Goal: Communication & Community: Answer question/provide support

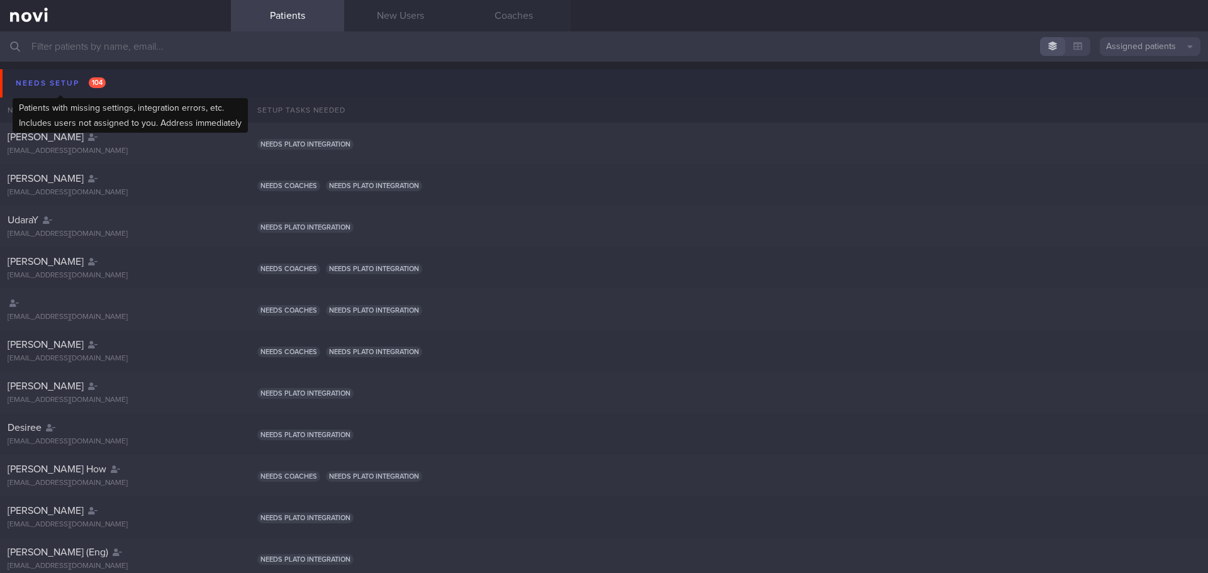
click at [68, 75] on div "Needs setup 104" at bounding box center [61, 83] width 96 height 17
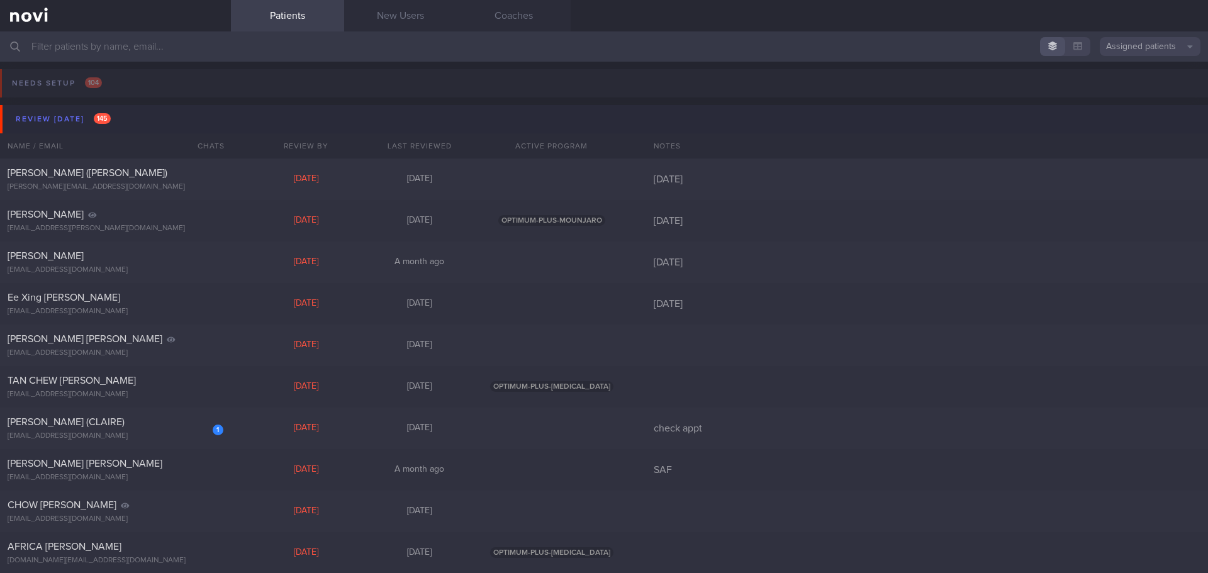
click at [64, 132] on button "Review [DATE] 145" at bounding box center [606, 119] width 1212 height 28
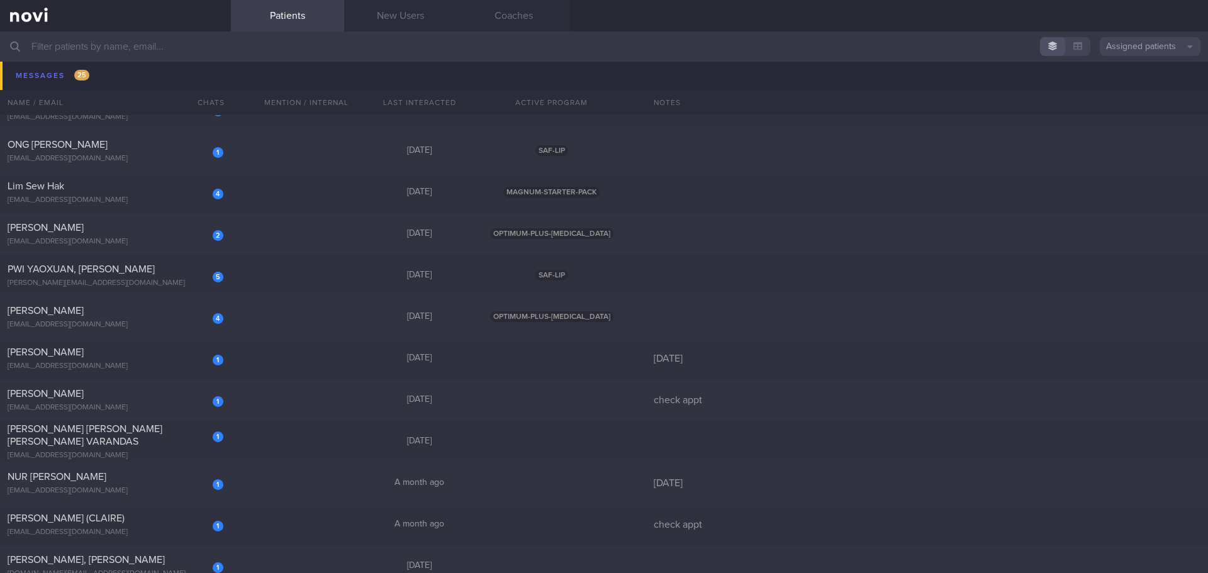
scroll to position [881, 0]
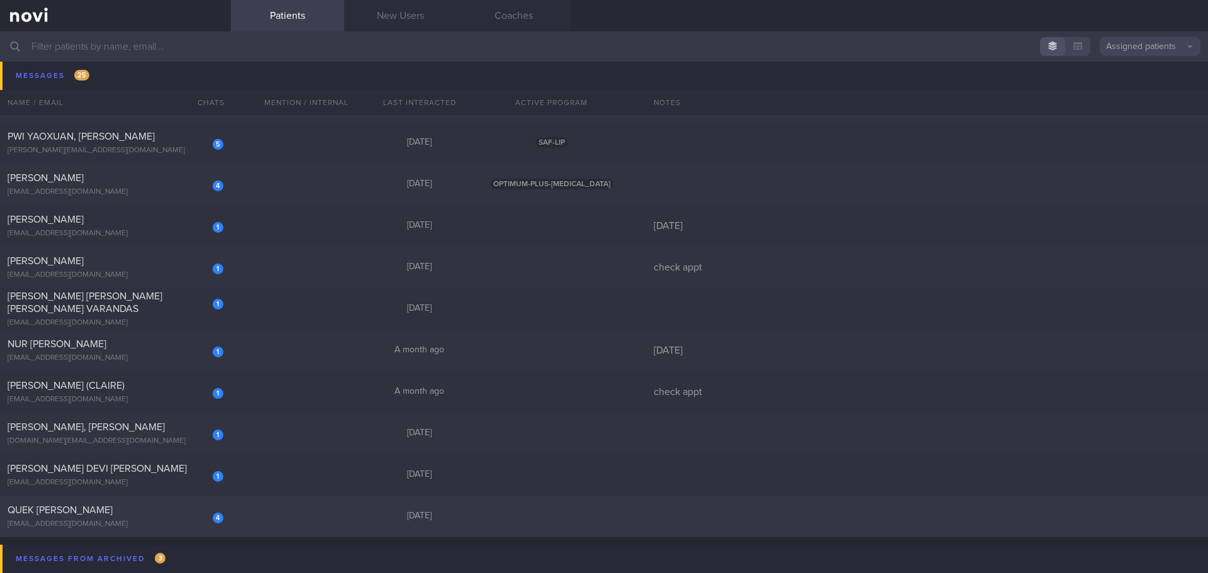
click at [155, 216] on div "QUEK [PERSON_NAME]" at bounding box center [114, 510] width 213 height 13
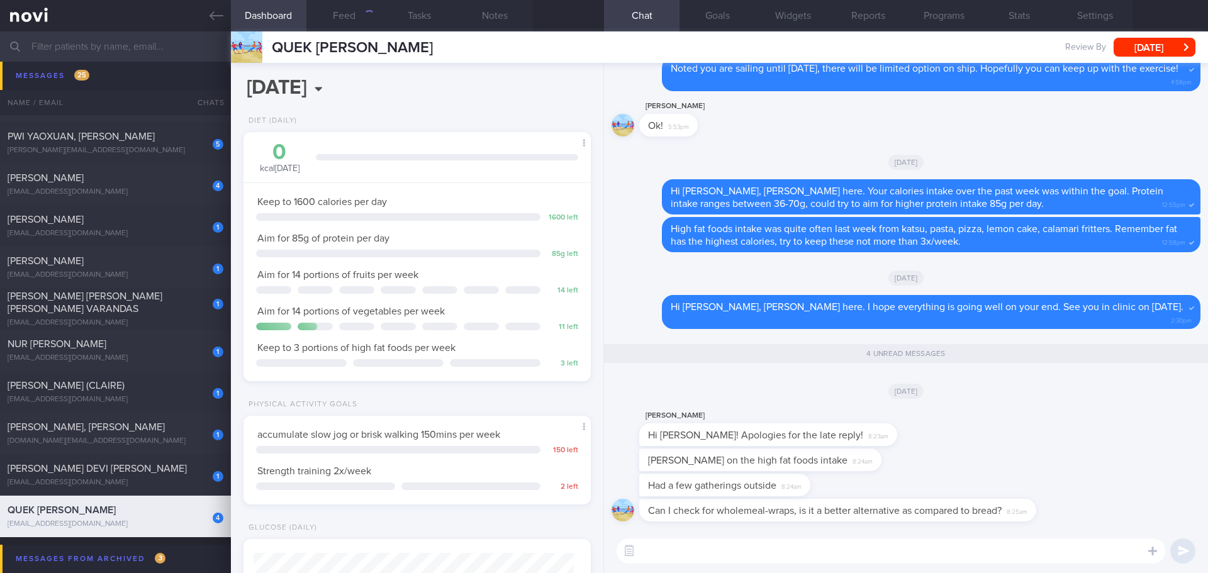
scroll to position [1, 0]
click at [481, 216] on div "[PERSON_NAME] Hi [PERSON_NAME]! Apologies for the late reply! 8:23am" at bounding box center [906, 428] width 589 height 40
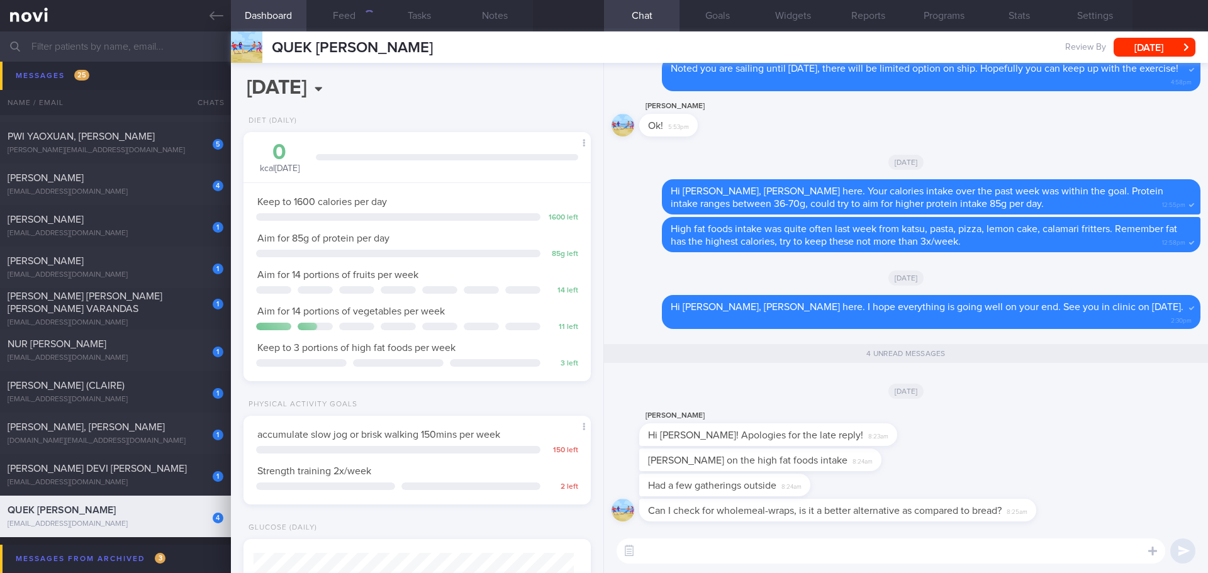
click at [481, 216] on div "[PERSON_NAME] Hi [PERSON_NAME]! Apologies for the late reply! 8:23am" at bounding box center [906, 428] width 589 height 40
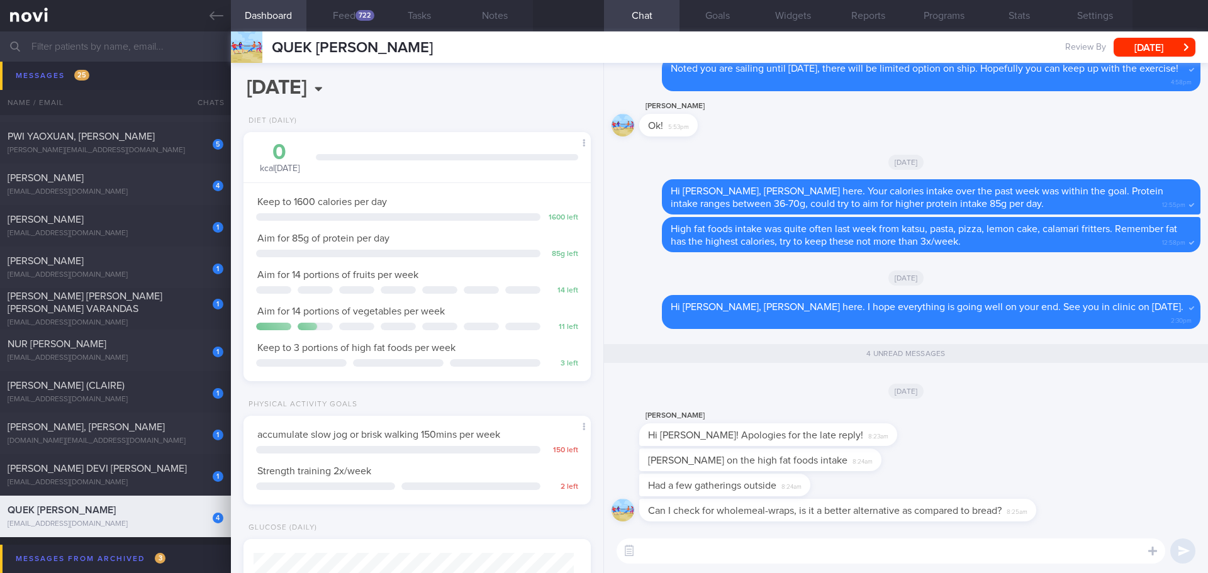
click at [481, 216] on div "[PERSON_NAME] Hi [PERSON_NAME]! Apologies for the late reply! 8:23am" at bounding box center [906, 428] width 589 height 40
click at [481, 216] on textarea at bounding box center [891, 551] width 549 height 25
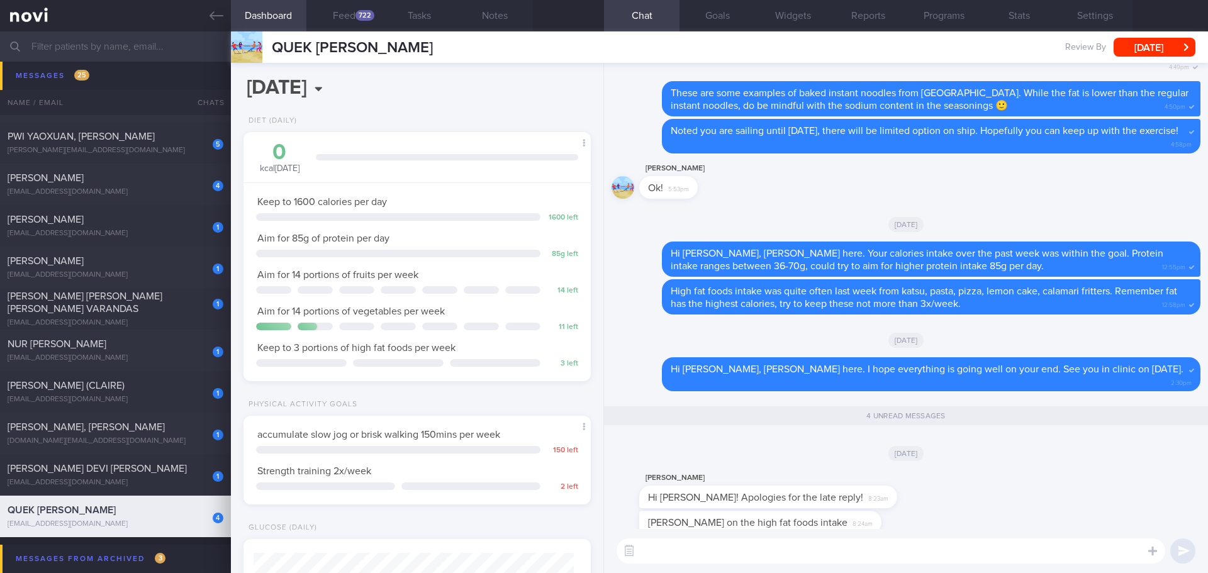
scroll to position [1, 0]
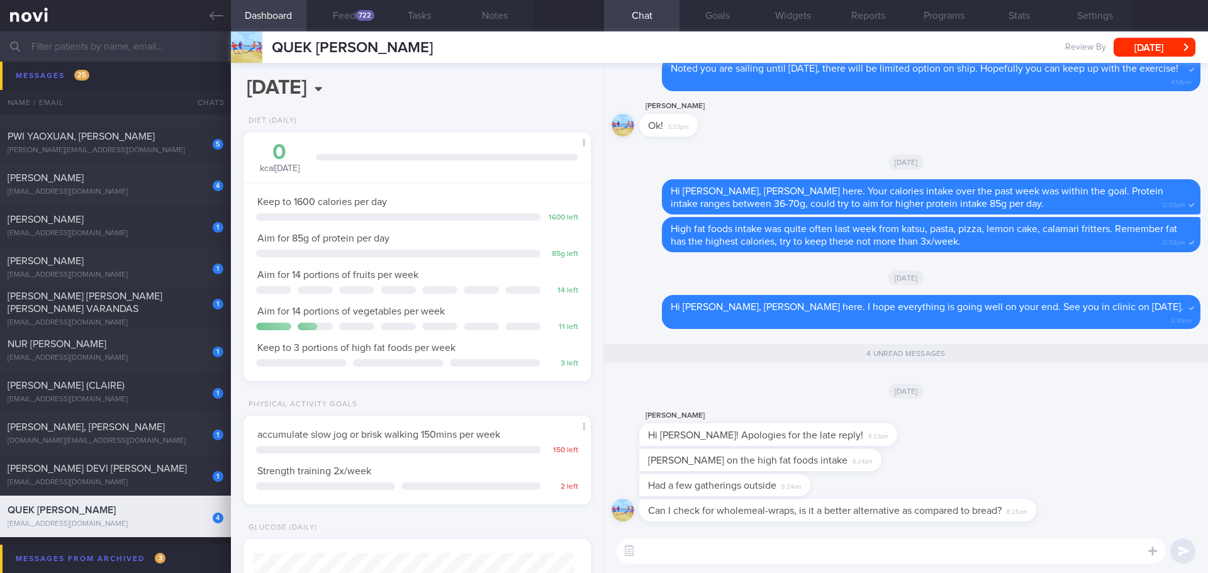
click at [481, 216] on div "[PERSON_NAME] Hi [PERSON_NAME]! Apologies for the late reply! 8:23am" at bounding box center [906, 428] width 589 height 40
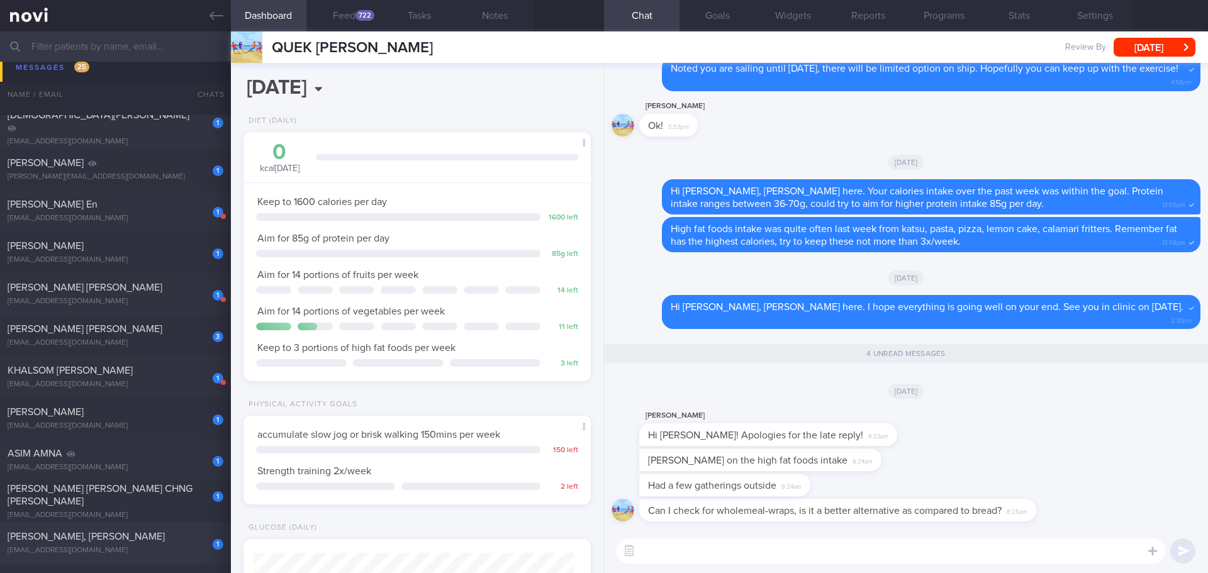
scroll to position [210, 0]
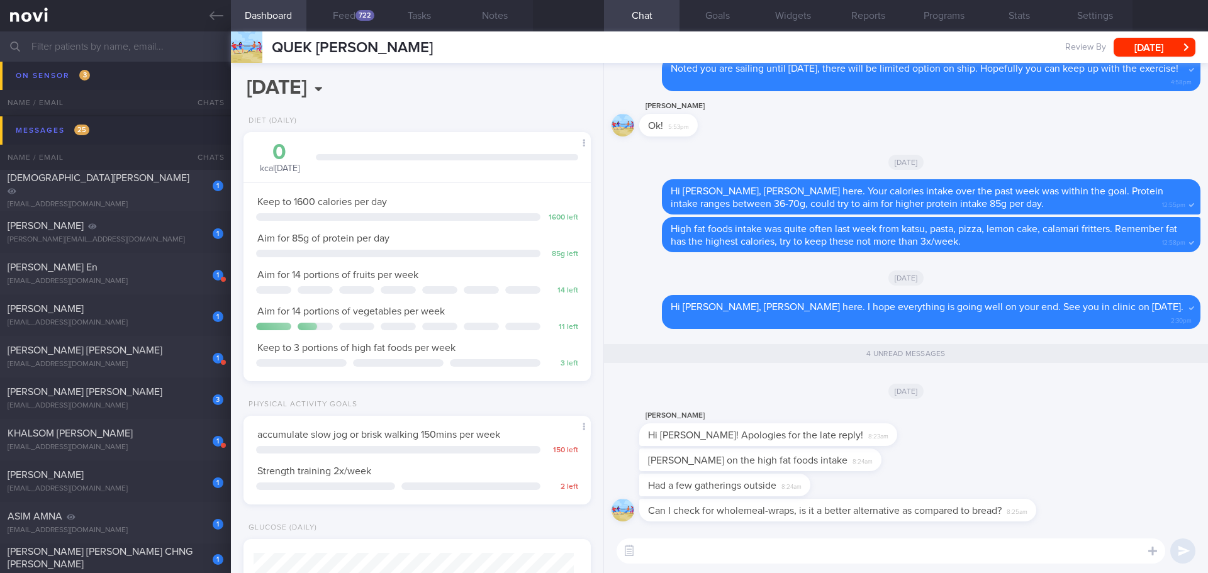
click at [481, 216] on textarea at bounding box center [891, 551] width 549 height 25
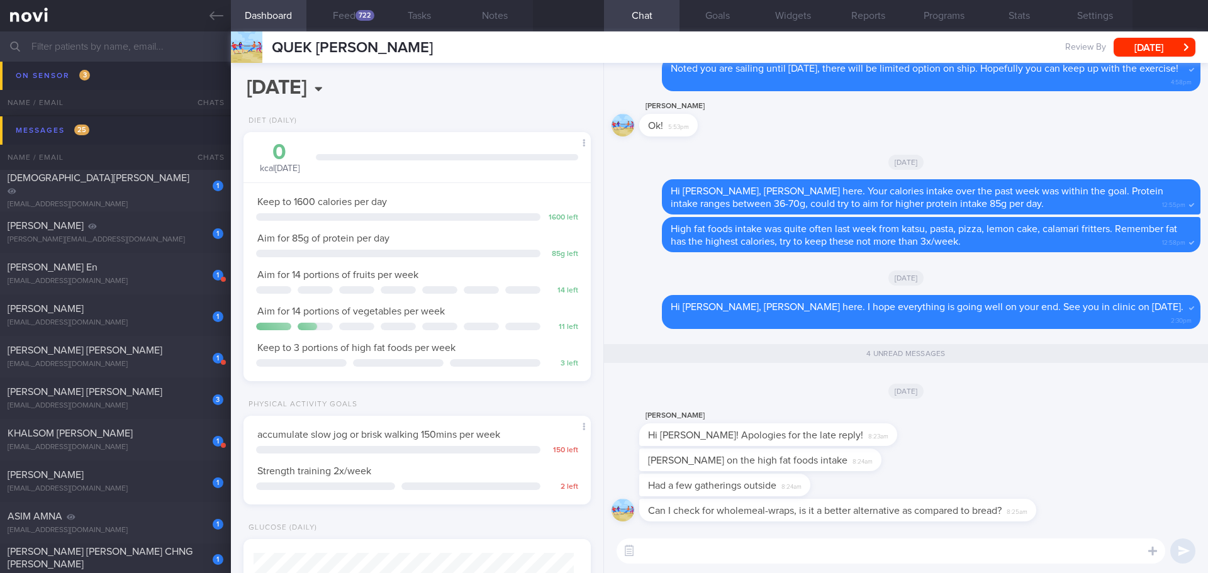
click at [481, 216] on textarea at bounding box center [891, 551] width 549 height 25
drag, startPoint x: 832, startPoint y: 440, endPoint x: 998, endPoint y: 456, distance: 166.2
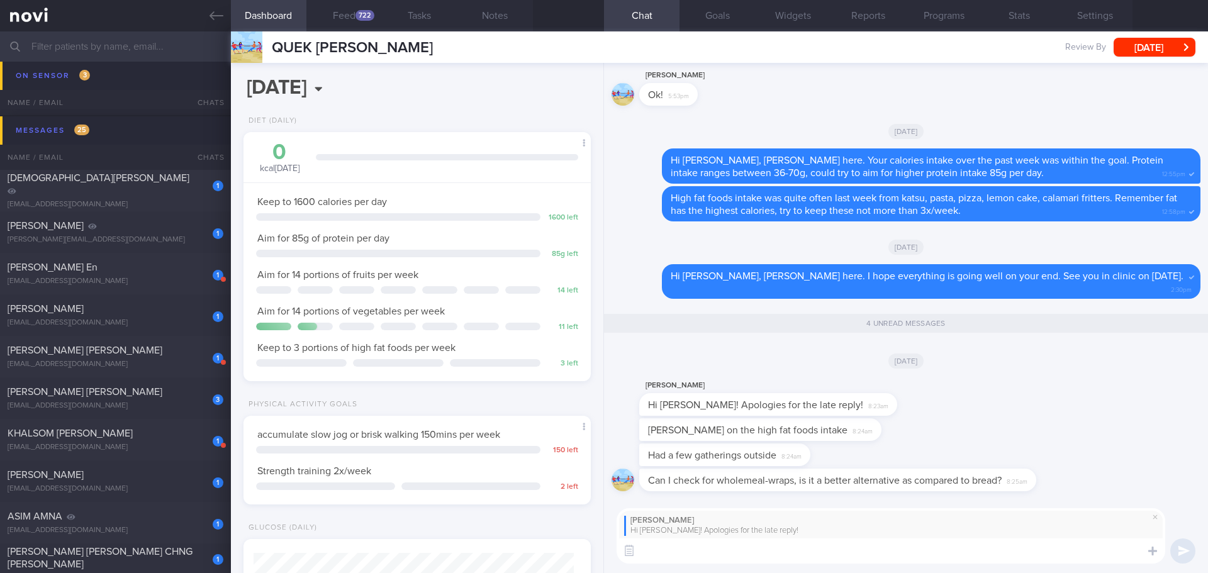
scroll to position [0, 0]
click at [481, 216] on textarea at bounding box center [891, 551] width 549 height 25
type textarea "Hi [PERSON_NAME], nice hearing from you again!"
click at [371, 13] on div "722" at bounding box center [364, 15] width 19 height 11
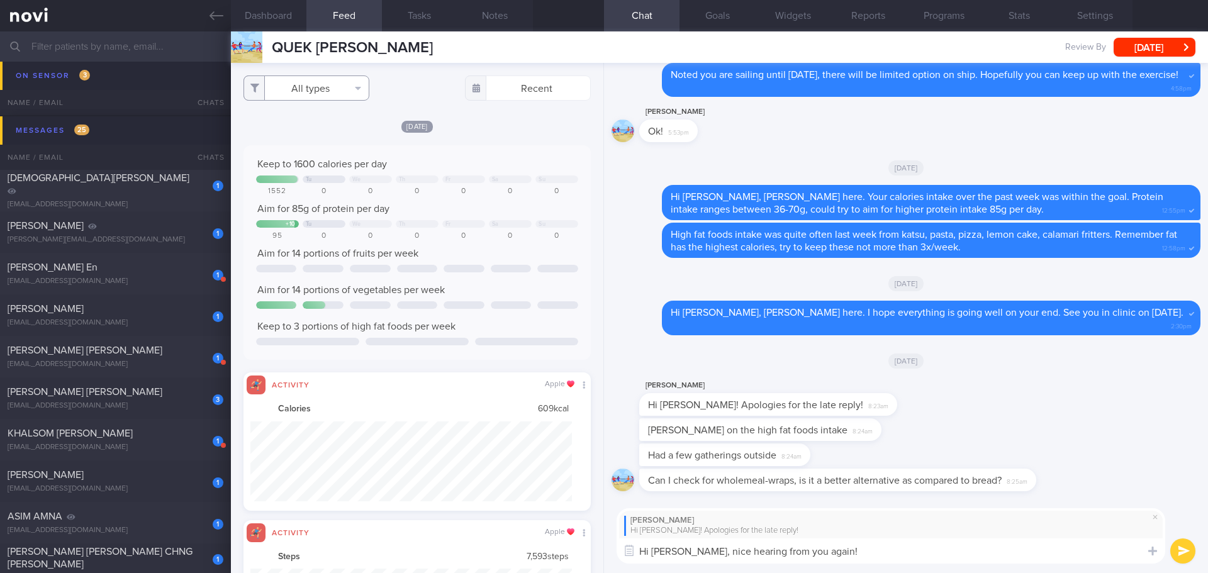
click at [354, 87] on button "All types" at bounding box center [306, 87] width 126 height 25
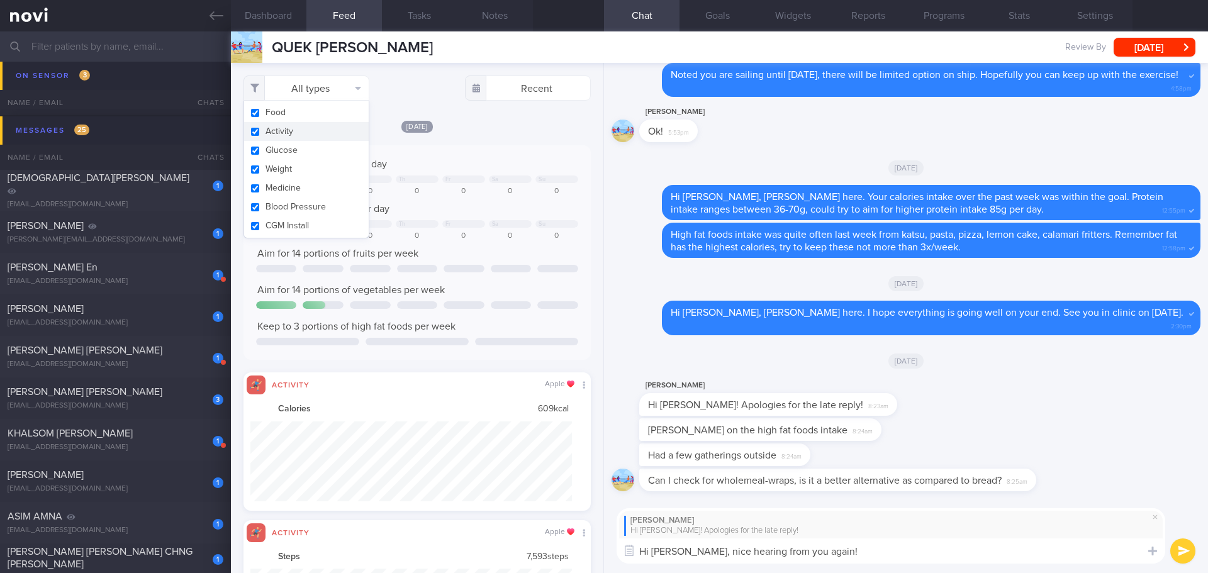
click at [332, 131] on button "Activity" at bounding box center [306, 131] width 125 height 19
checkbox input "false"
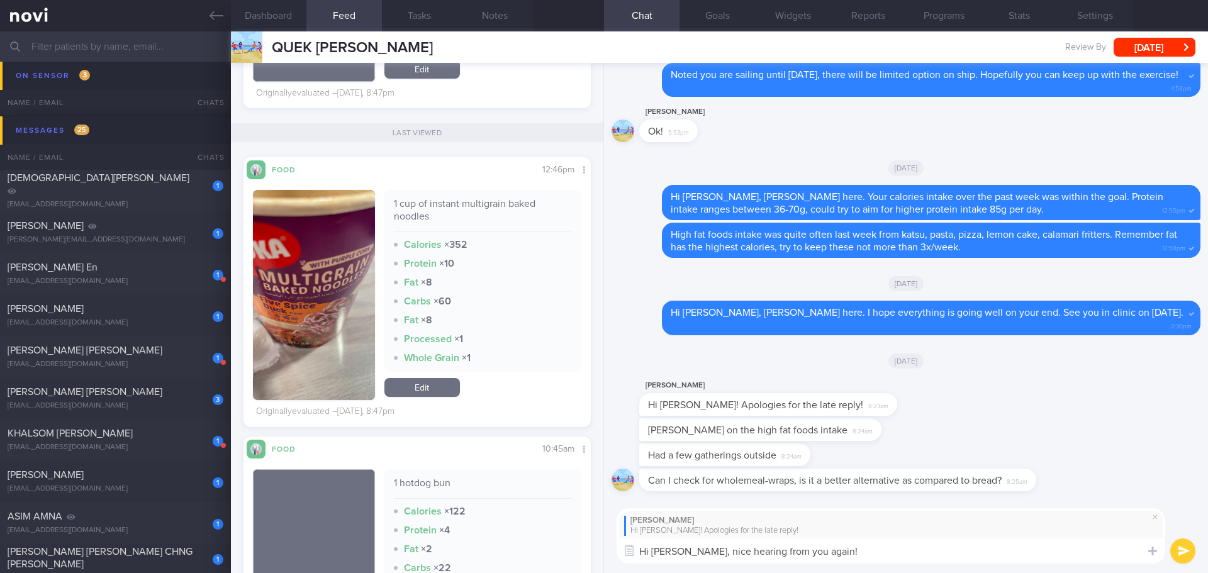
scroll to position [1636, 0]
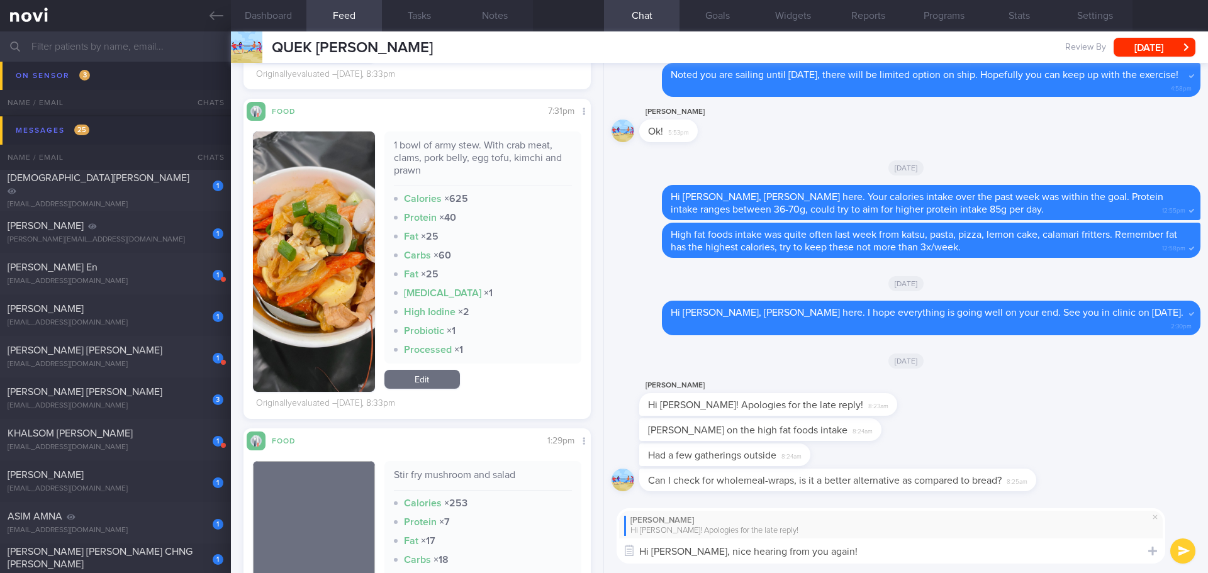
click at [333, 171] on img "button" at bounding box center [314, 261] width 122 height 260
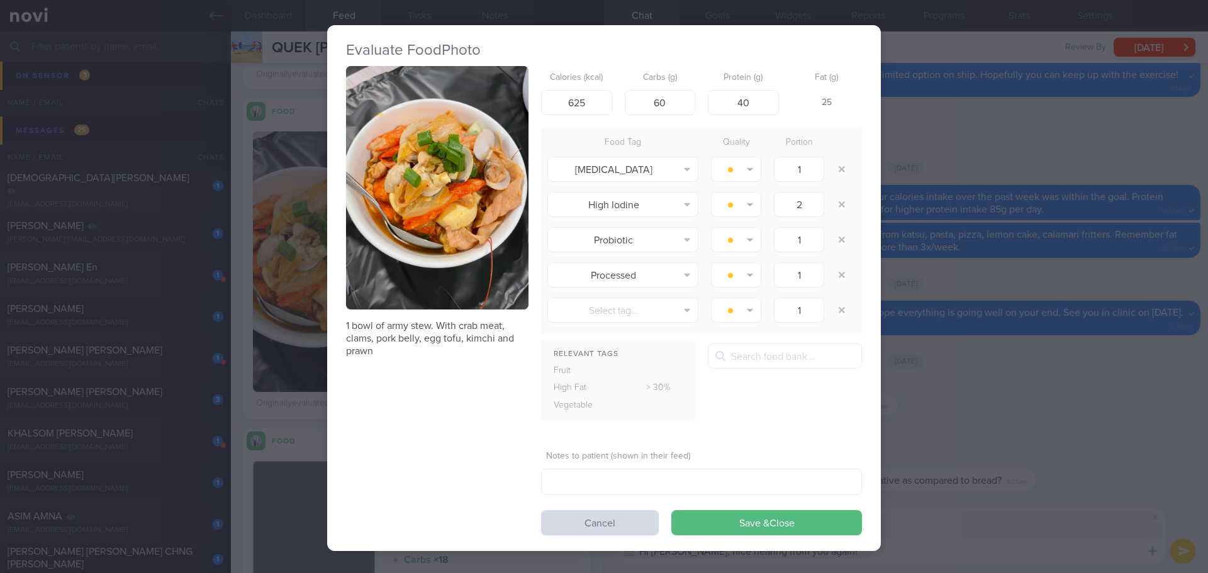
click at [430, 179] on button "button" at bounding box center [437, 187] width 182 height 243
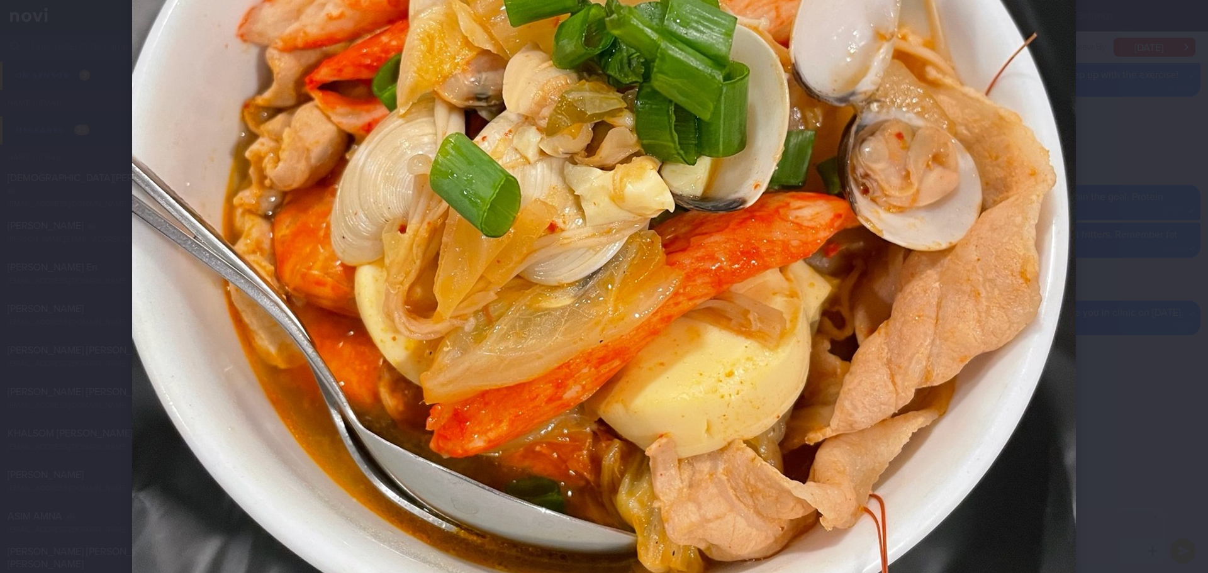
click at [481, 204] on div at bounding box center [604, 286] width 1208 height 573
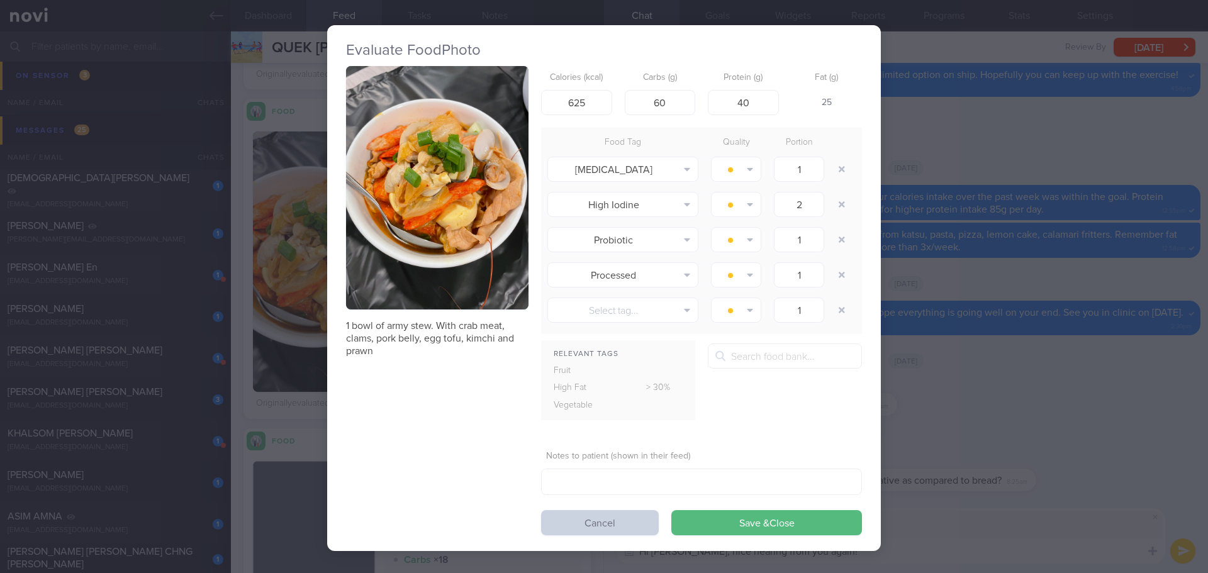
click at [481, 216] on button "Cancel" at bounding box center [600, 522] width 118 height 25
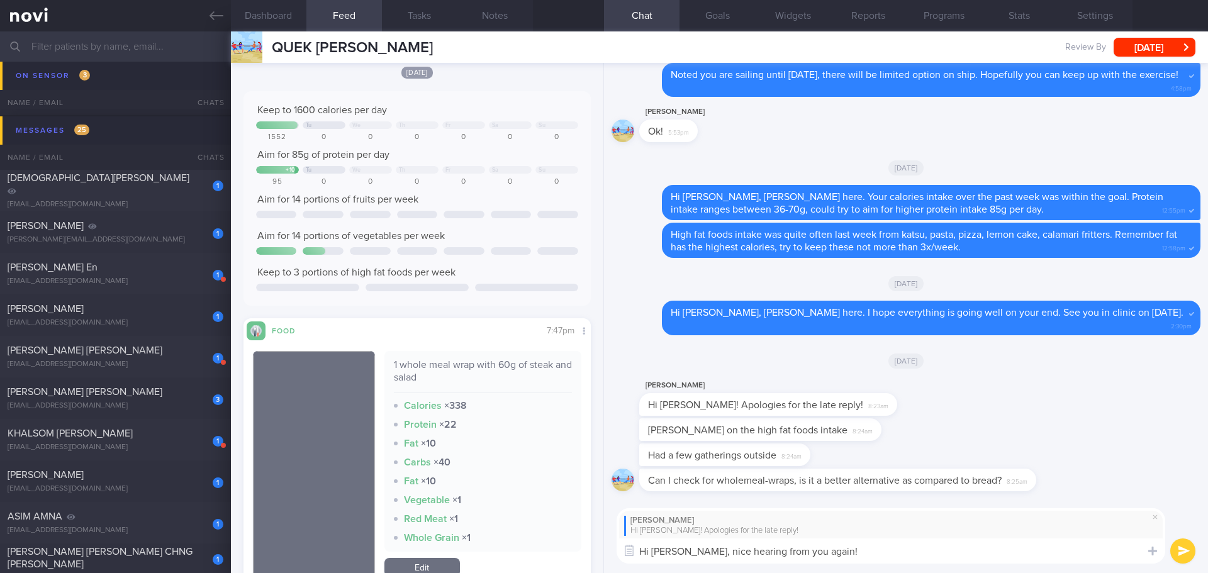
scroll to position [189, 0]
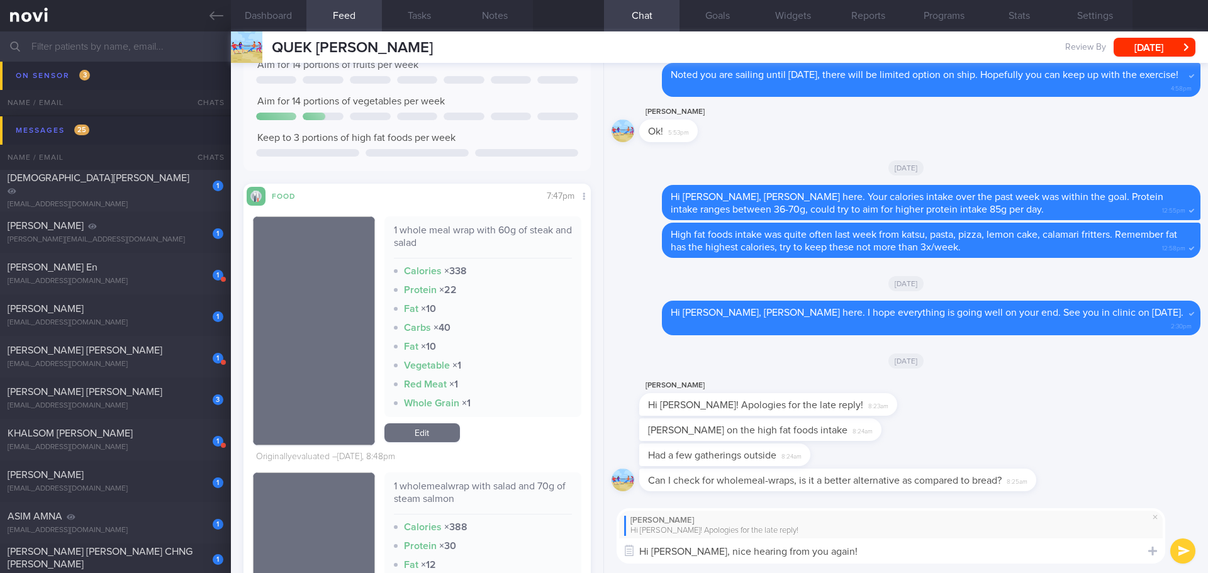
click at [481, 216] on button "submit" at bounding box center [1182, 551] width 25 height 25
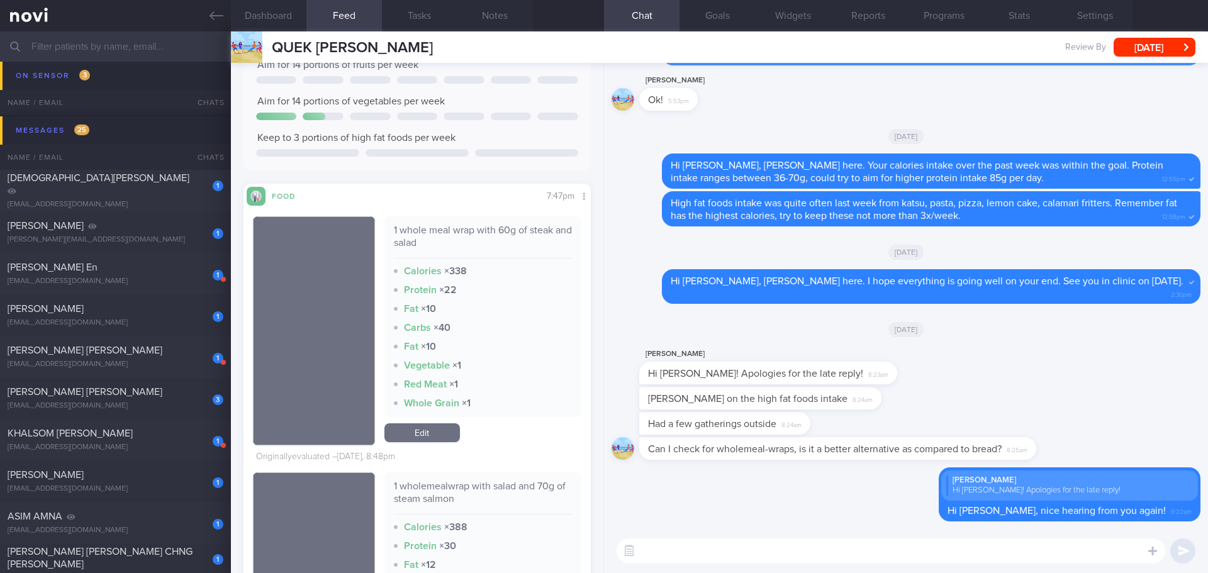
click at [481, 216] on textarea at bounding box center [891, 551] width 549 height 25
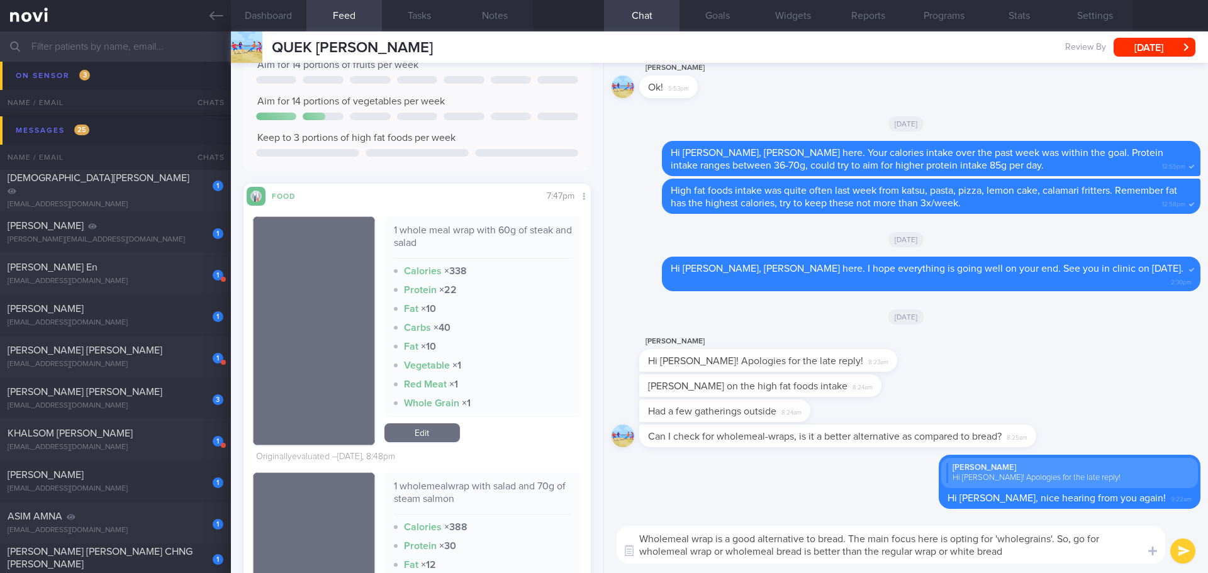
type textarea "Wholemeal wrap is a good alternative to bread. The main focus here is opting fo…"
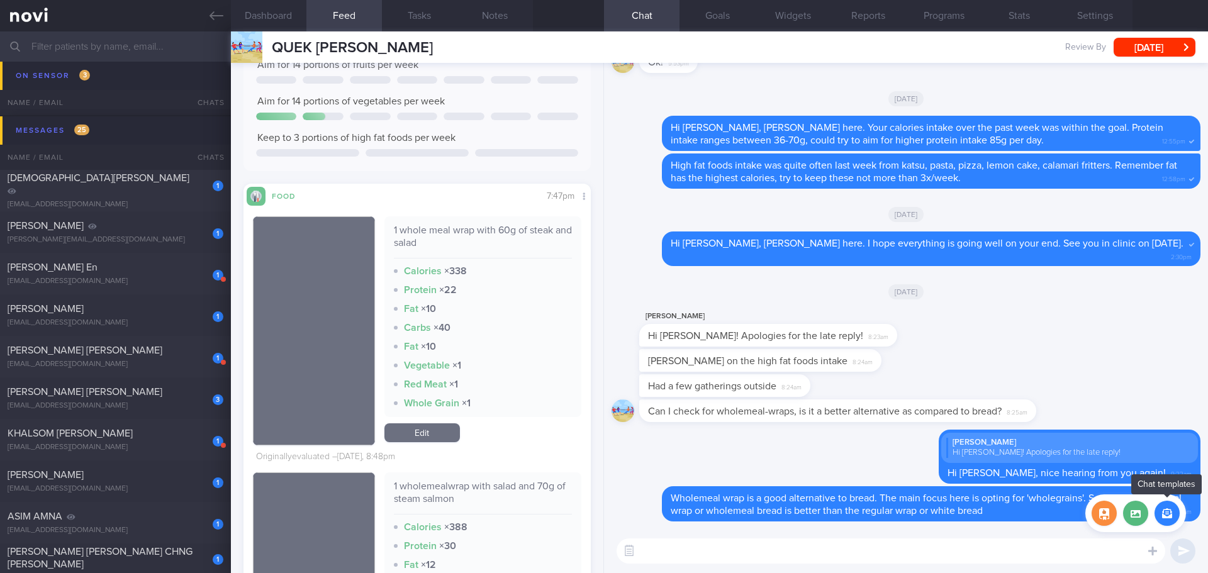
click at [481, 216] on icon "button" at bounding box center [1167, 513] width 10 height 10
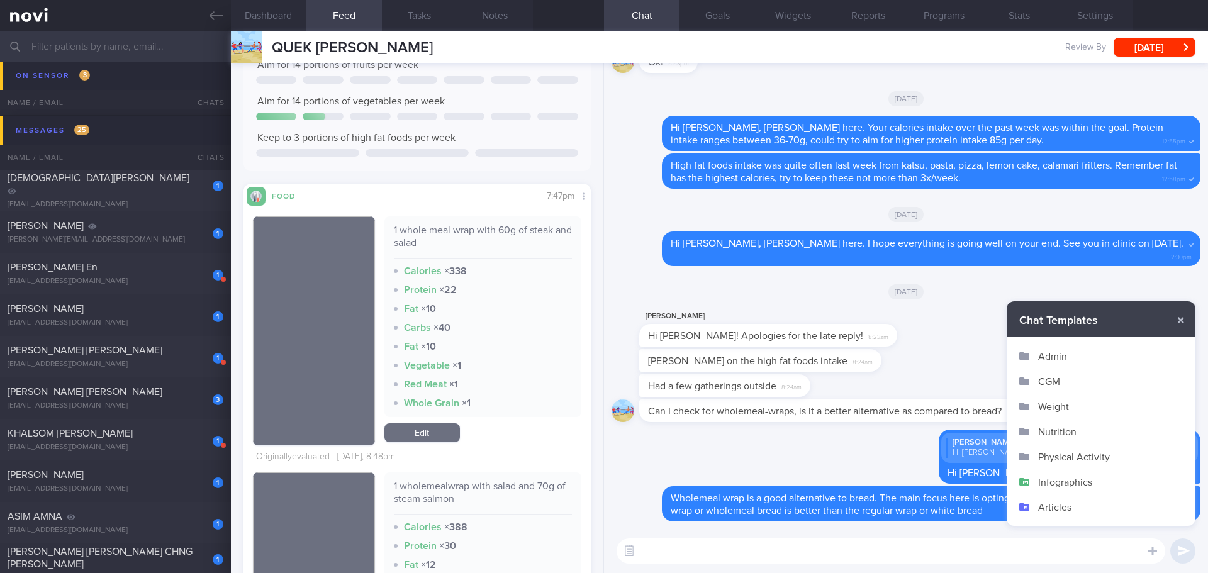
click at [481, 216] on div "Chat Templates Admin [MEDICAL_DATA] Weight Nutrition Physical Activity Infograp…" at bounding box center [1101, 413] width 189 height 225
drag, startPoint x: 1184, startPoint y: 318, endPoint x: 1204, endPoint y: 496, distance: 179.1
click at [481, 216] on button "button" at bounding box center [1181, 320] width 23 height 23
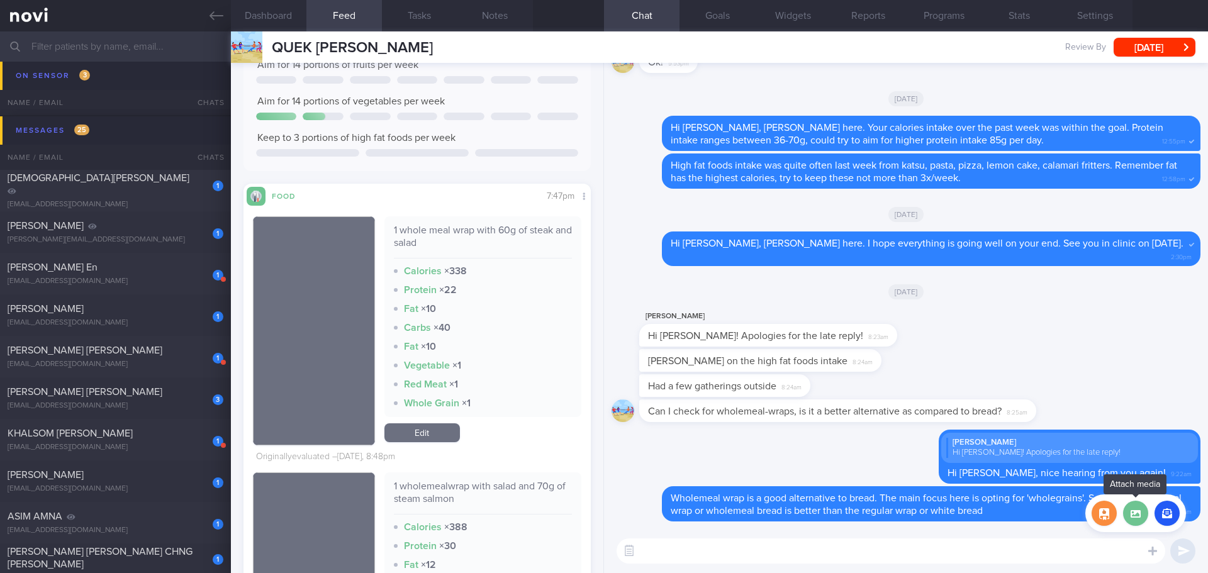
click at [481, 216] on label at bounding box center [1135, 513] width 25 height 25
click at [0, 0] on input "file" at bounding box center [0, 0] width 0 height 0
click at [481, 216] on textarea at bounding box center [891, 551] width 549 height 25
type textarea "A"
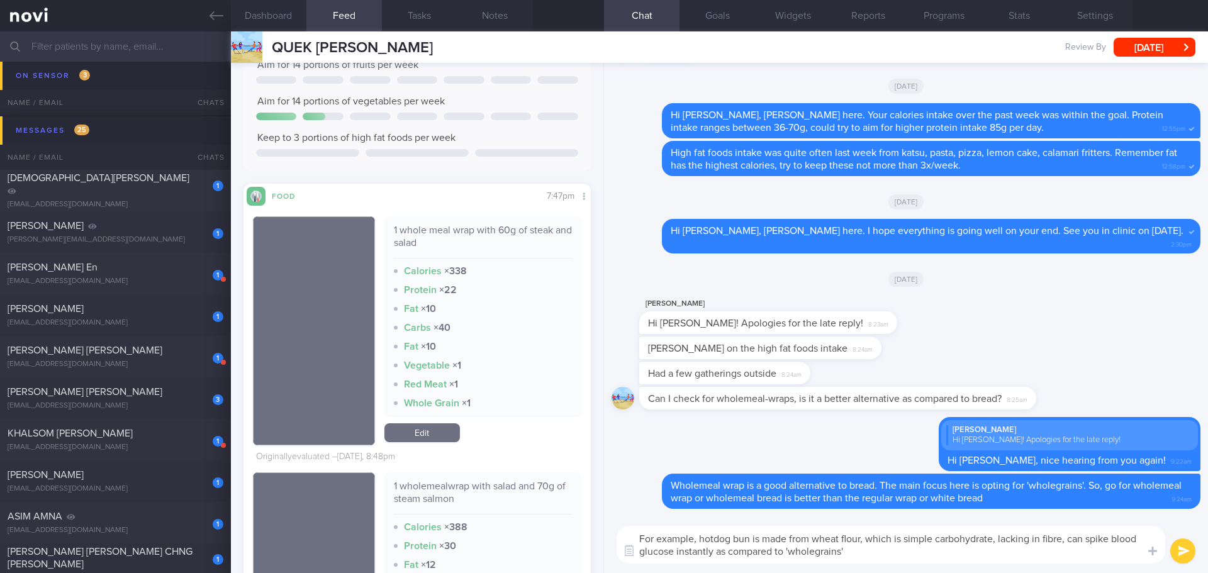
drag, startPoint x: 704, startPoint y: 535, endPoint x: 636, endPoint y: 539, distance: 68.0
click at [481, 216] on textarea "For example, hotdog bun is made from wheat flour, which is simple carbohydrate,…" at bounding box center [891, 545] width 549 height 38
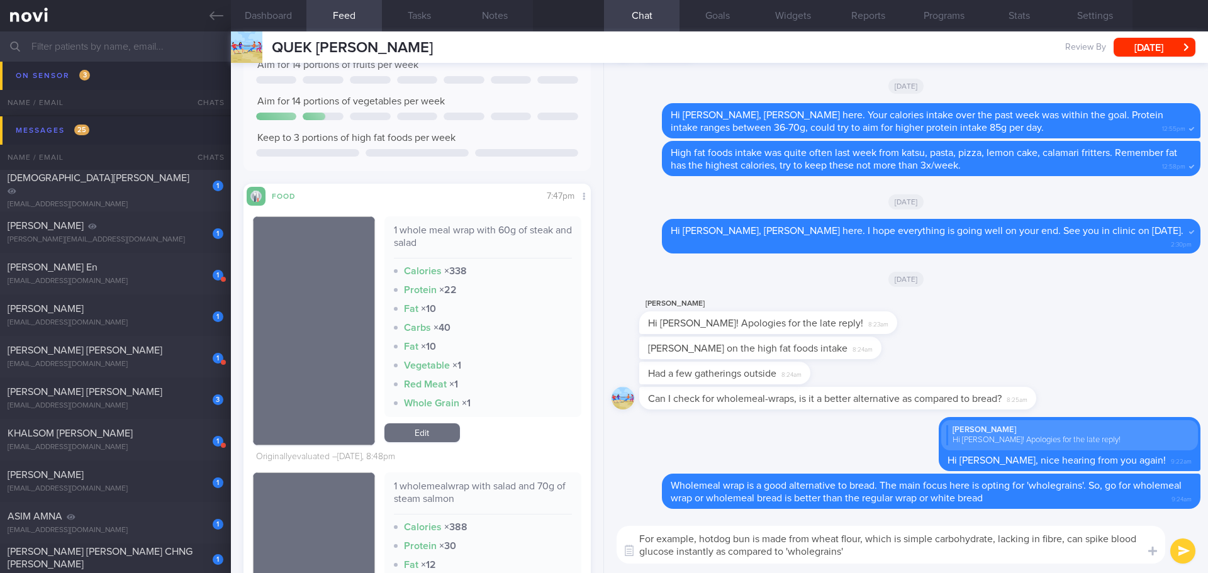
click at [481, 216] on textarea "For example, hotdog bun is made from wheat flour, which is simple carbohydrate,…" at bounding box center [891, 545] width 549 height 38
type textarea "For example, hotdog bun is made from wheat flour, which is simple carbohydrate,…"
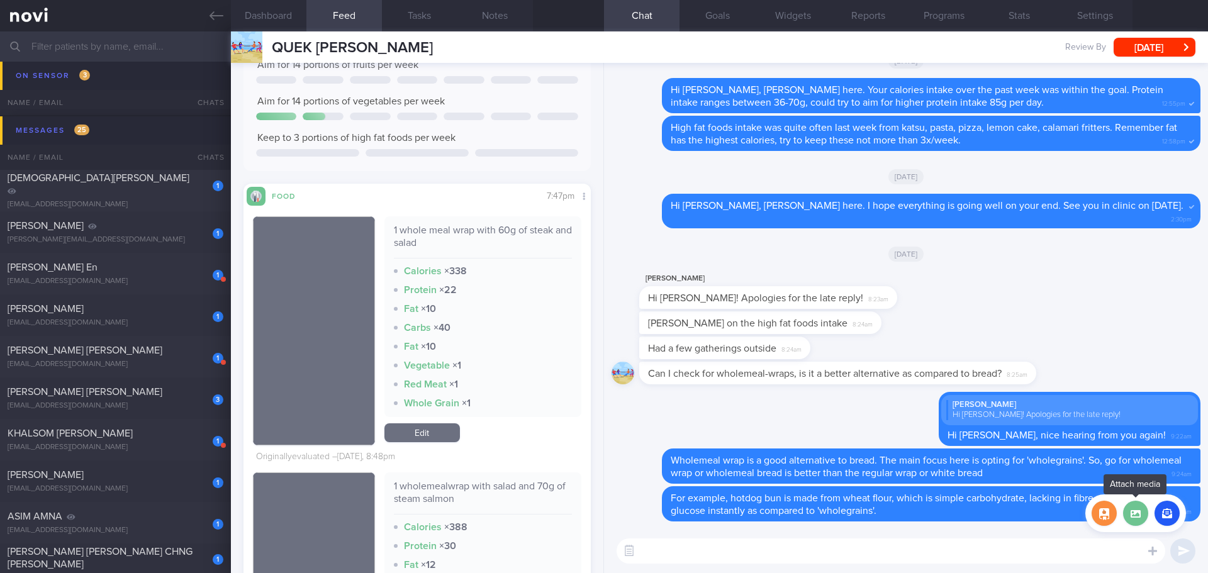
click at [481, 216] on label at bounding box center [1135, 513] width 25 height 25
click at [0, 0] on input "file" at bounding box center [0, 0] width 0 height 0
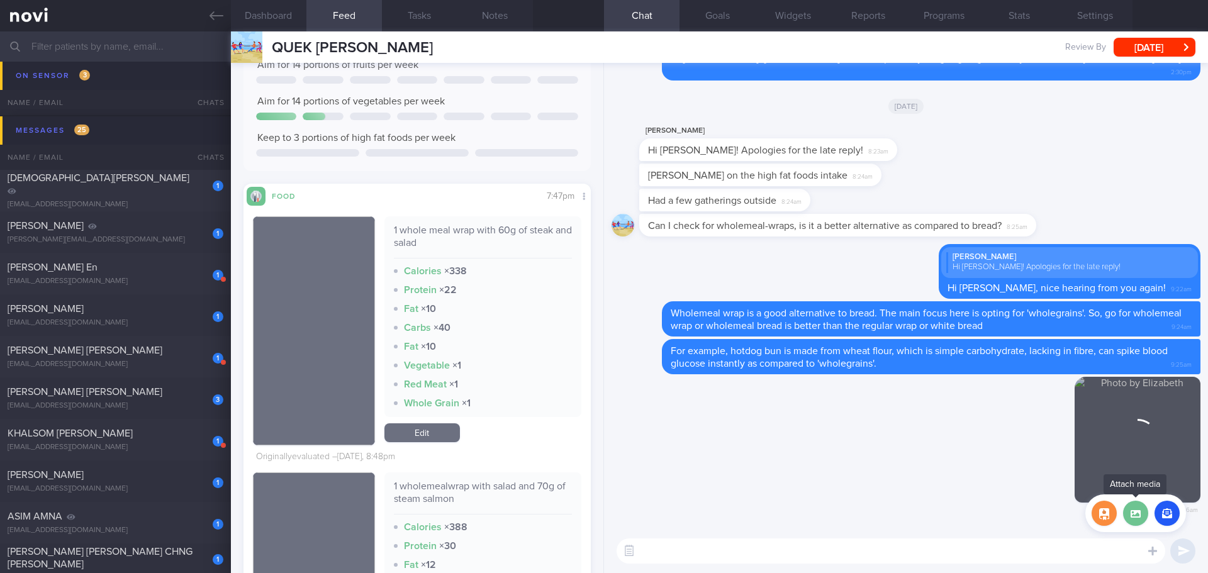
click at [481, 216] on label at bounding box center [1135, 513] width 25 height 25
click at [0, 0] on input "file" at bounding box center [0, 0] width 0 height 0
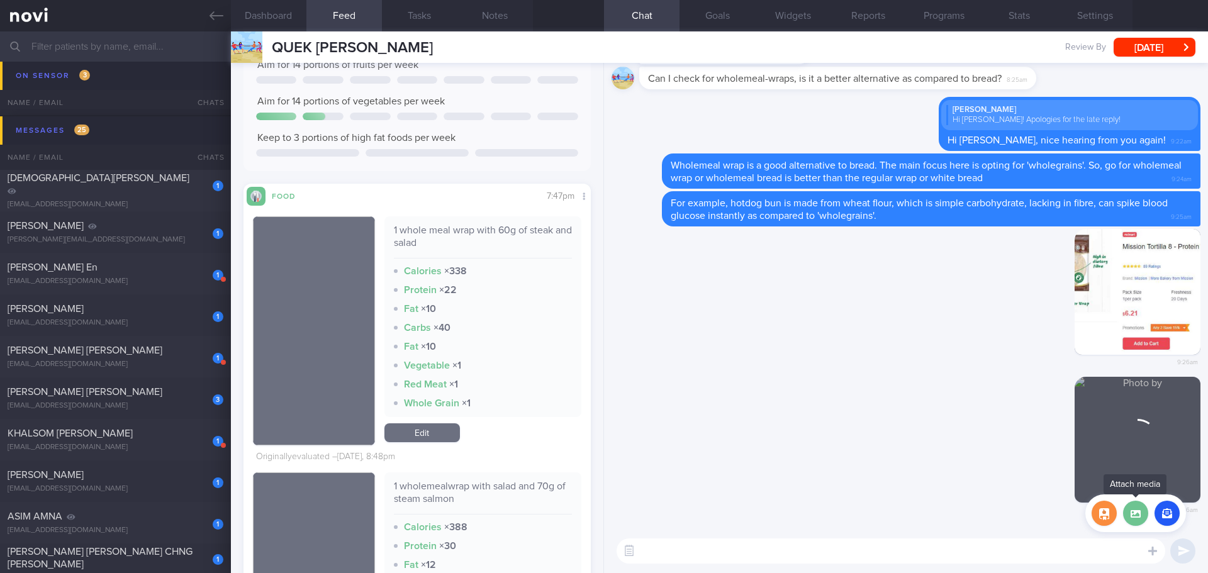
click at [481, 216] on label at bounding box center [1135, 513] width 25 height 25
click at [0, 0] on input "file" at bounding box center [0, 0] width 0 height 0
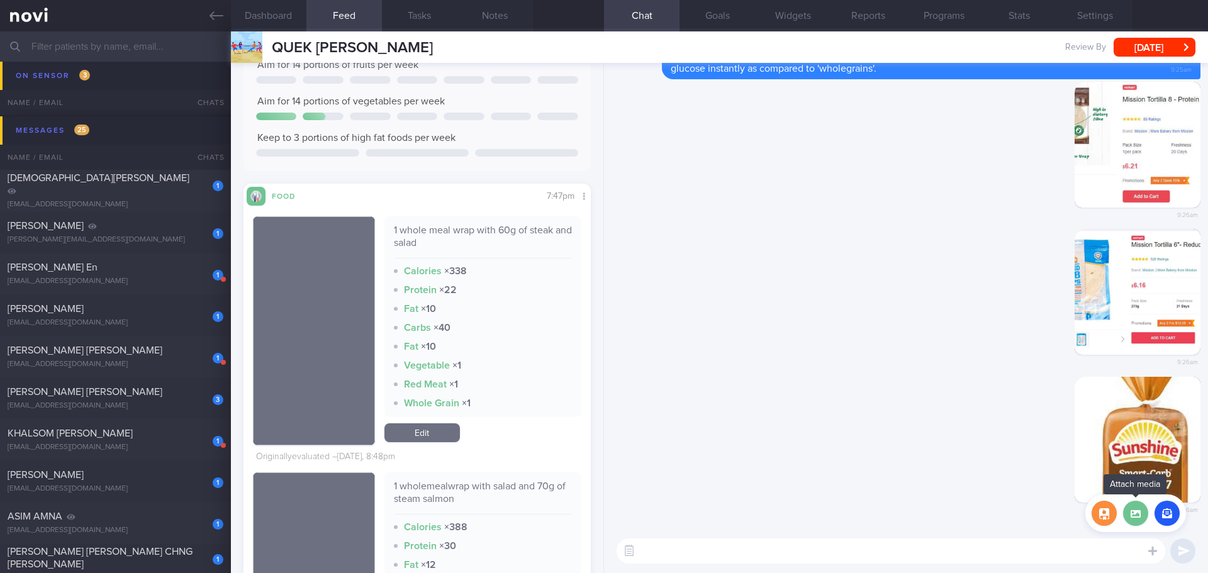
click at [481, 216] on label at bounding box center [1135, 513] width 25 height 25
click at [0, 0] on input "file" at bounding box center [0, 0] width 0 height 0
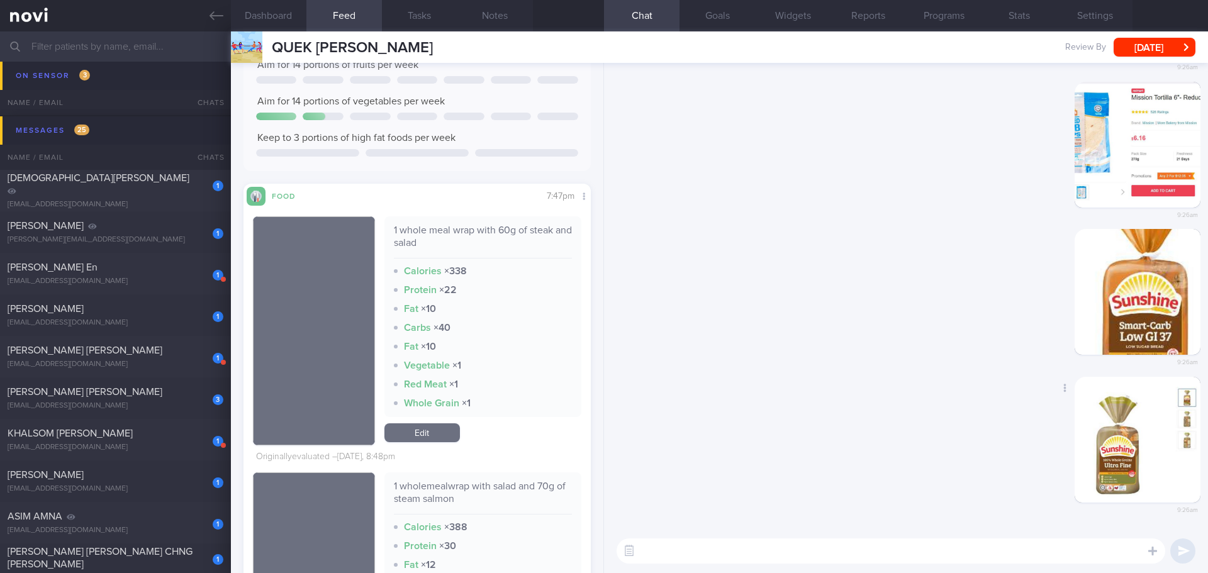
scroll to position [1, 0]
click at [481, 216] on textarea at bounding box center [891, 551] width 549 height 25
type textarea "These are some good examples wrap / bread."
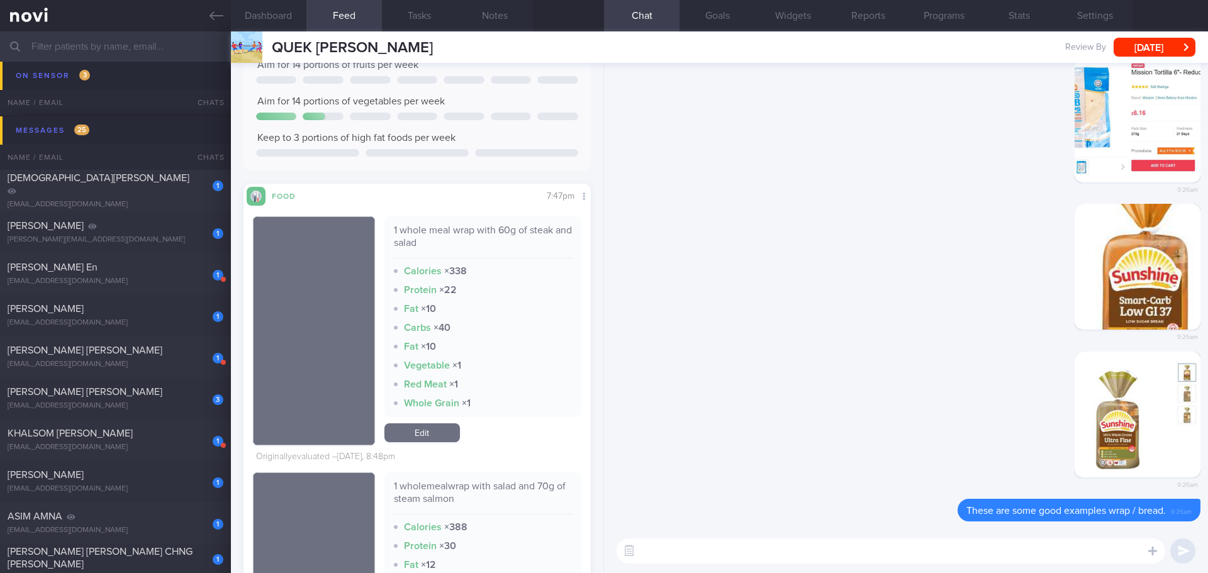
scroll to position [0, 0]
click at [481, 216] on div "Delete 9:26am" at bounding box center [906, 426] width 589 height 148
click at [96, 200] on div "[EMAIL_ADDRESS][DOMAIN_NAME]" at bounding box center [116, 204] width 216 height 9
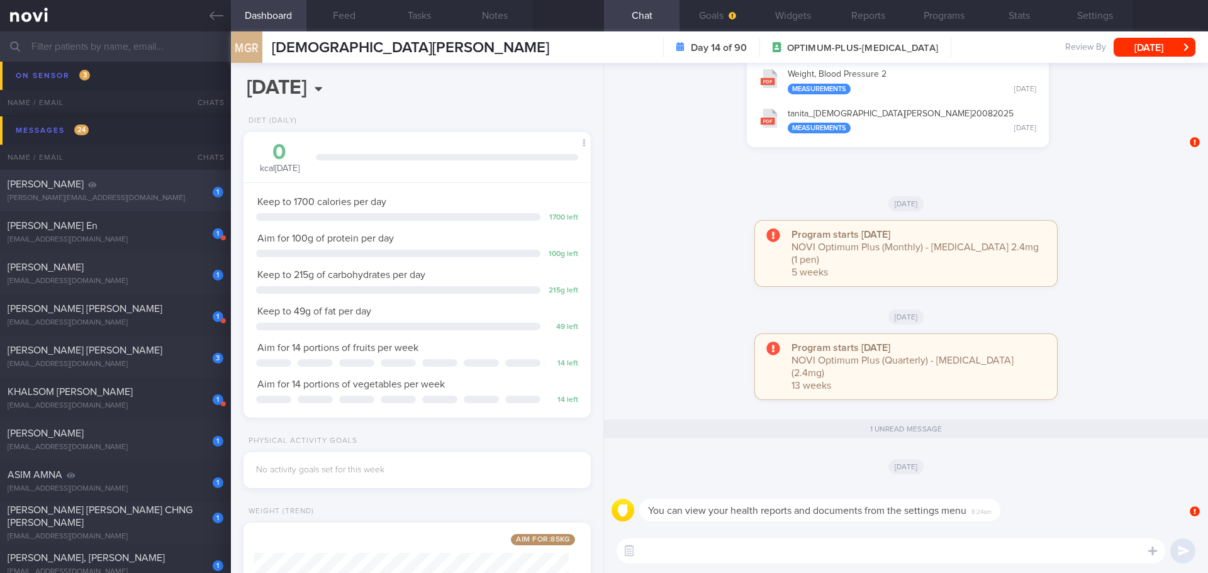
click at [82, 188] on div "[PERSON_NAME]" at bounding box center [114, 184] width 213 height 13
type input "[DATE]"
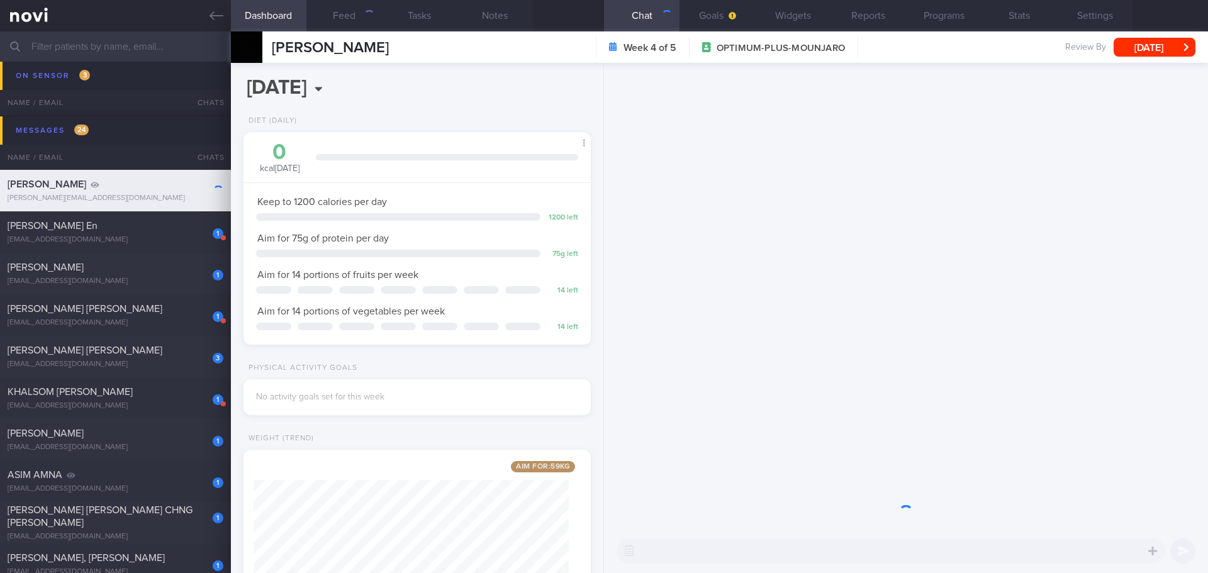
scroll to position [157, 316]
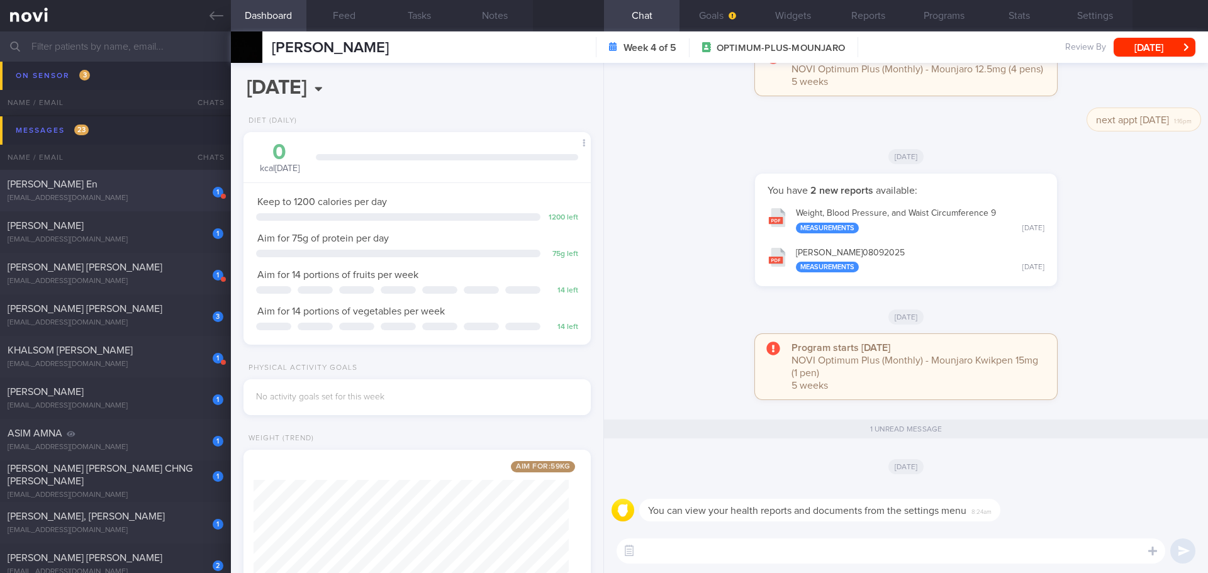
click at [134, 201] on div "[EMAIL_ADDRESS][DOMAIN_NAME]" at bounding box center [116, 198] width 216 height 9
select select "9"
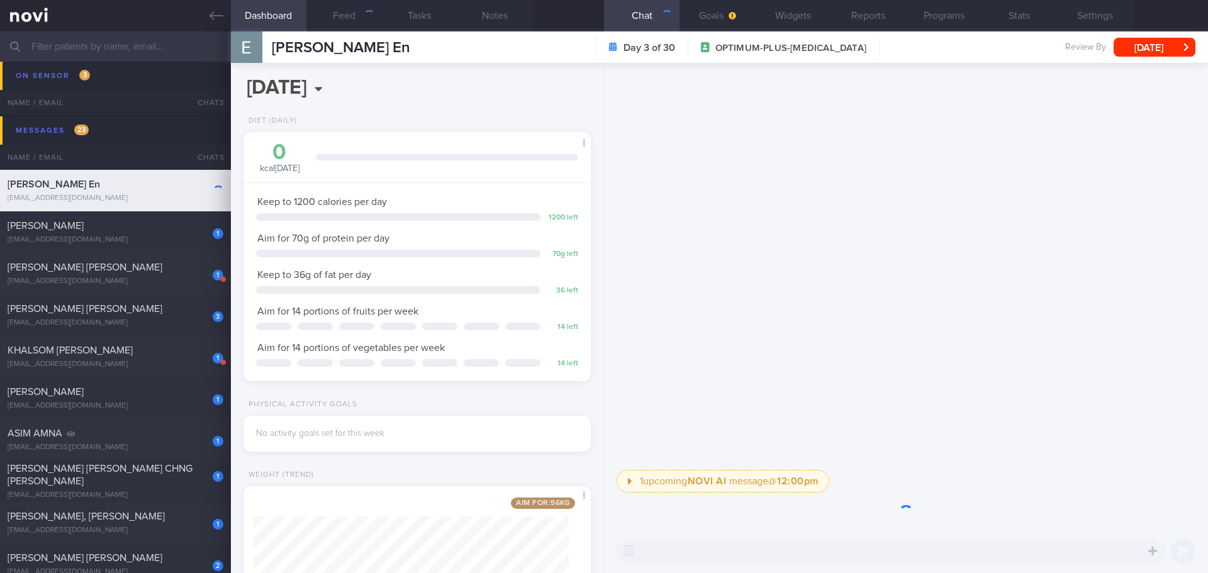
scroll to position [176, 316]
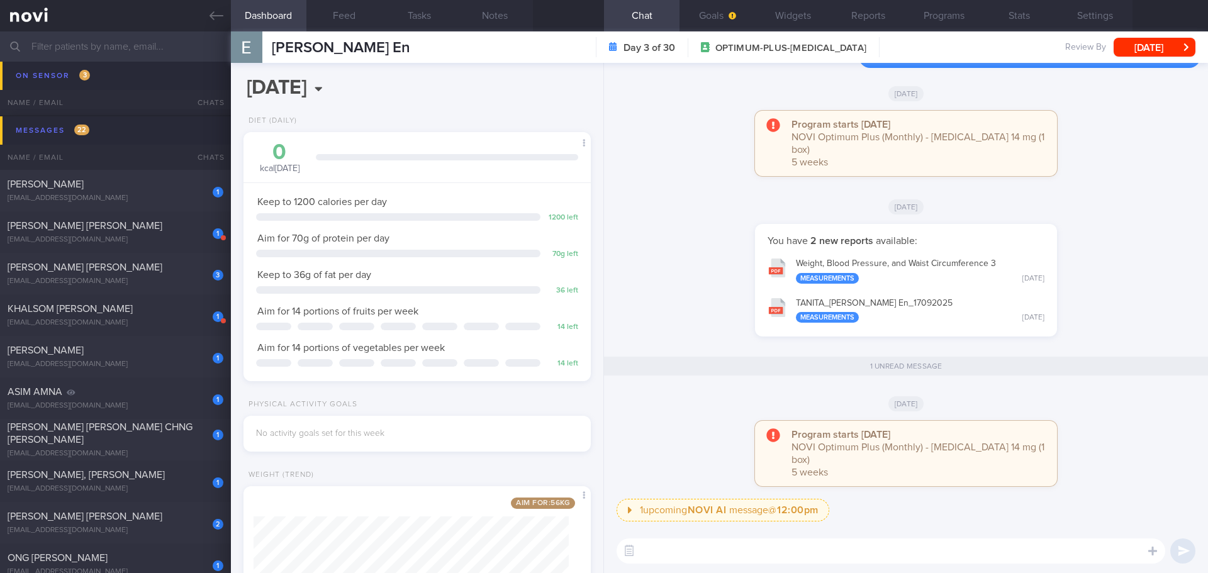
click at [481, 216] on button "Weight, Blood Pressure, and Waist Circumference 3 Measurements [DATE]" at bounding box center [905, 270] width 289 height 40
click at [481, 216] on button "TANITA_ [PERSON_NAME] En_ 17092025 Measurements [DATE]" at bounding box center [905, 310] width 289 height 40
click at [338, 9] on button "Feed" at bounding box center [343, 15] width 75 height 31
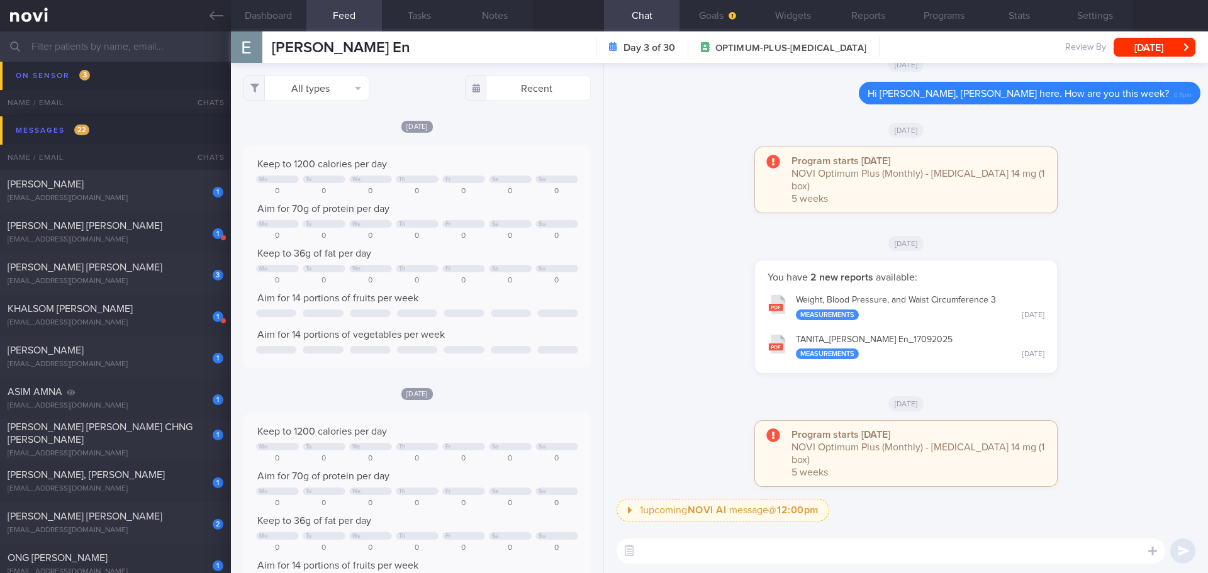
scroll to position [80, 322]
click at [481, 14] on button "Programs" at bounding box center [943, 15] width 75 height 31
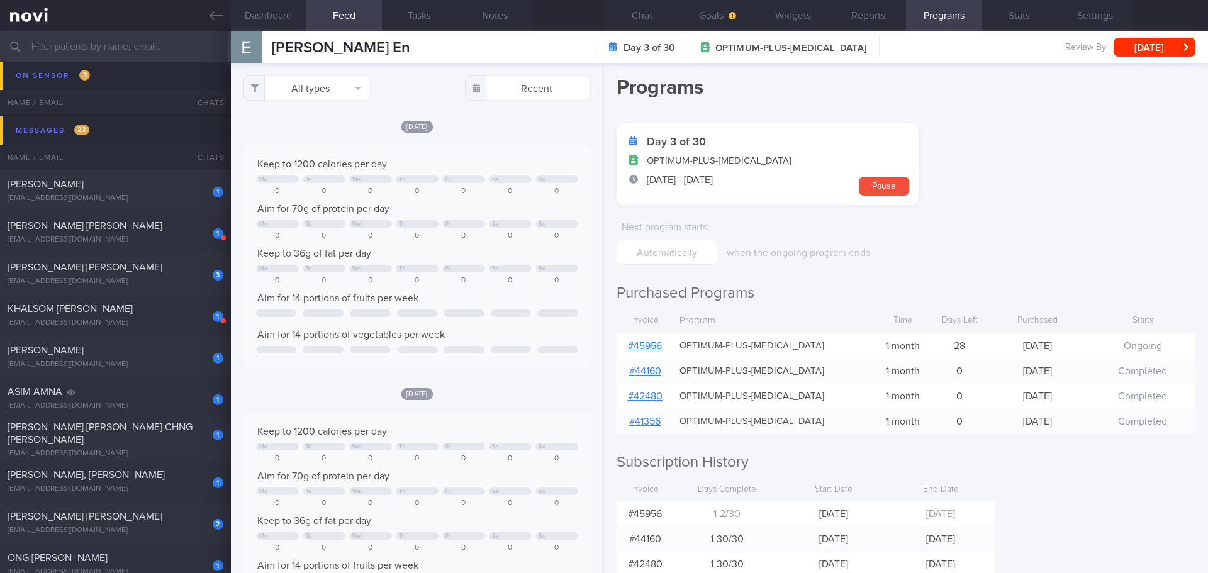
click at [481, 216] on link "# 45956" at bounding box center [645, 346] width 34 height 10
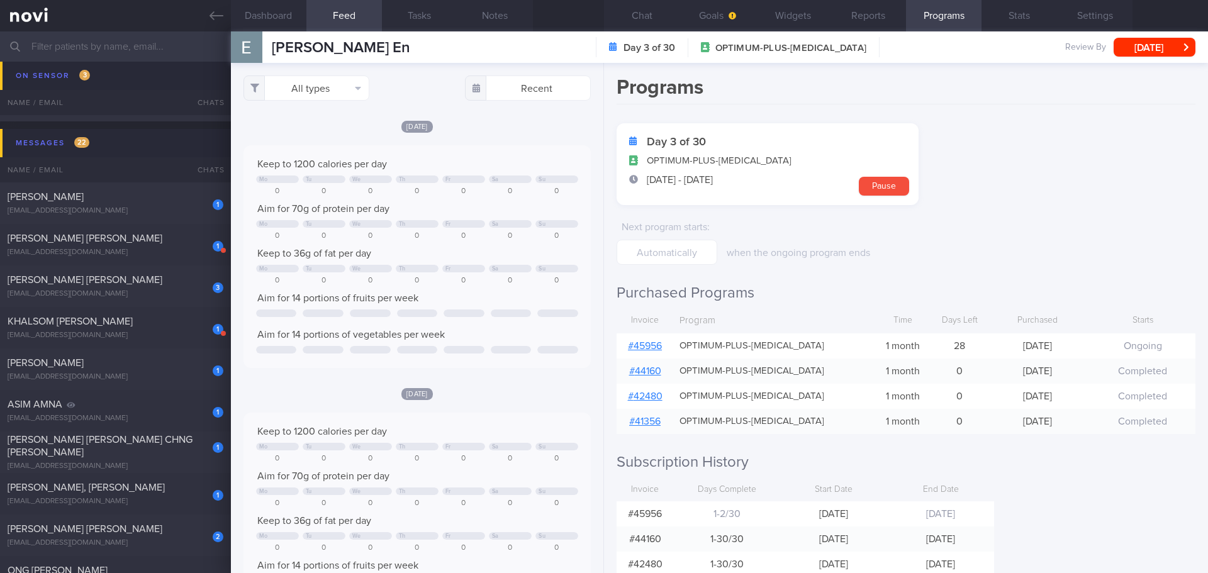
scroll to position [80, 322]
drag, startPoint x: 669, startPoint y: 13, endPoint x: 704, endPoint y: 26, distance: 37.3
click at [481, 13] on button "Chat" at bounding box center [641, 15] width 75 height 31
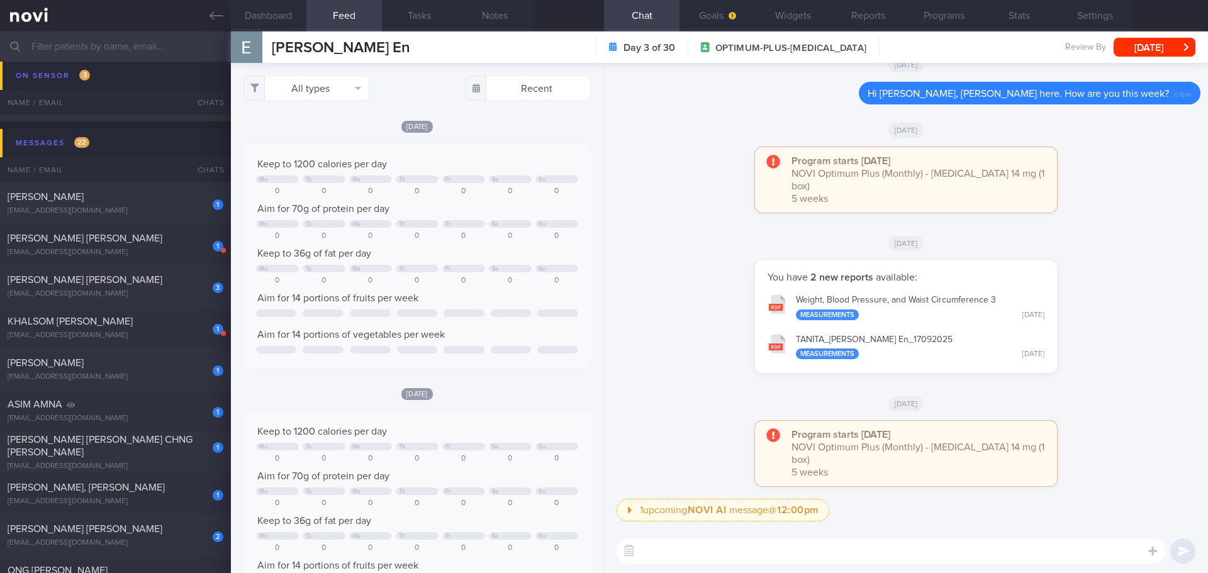
click at [481, 216] on div "You have 2 new reports available: Weight, Blood Pressure, and Waist Circumferen…" at bounding box center [906, 322] width 589 height 125
drag, startPoint x: 846, startPoint y: 556, endPoint x: 851, endPoint y: 550, distance: 7.6
click at [481, 216] on textarea at bounding box center [891, 551] width 549 height 25
click at [481, 216] on textarea "Hi [PERSON_NAME]," at bounding box center [891, 551] width 549 height 25
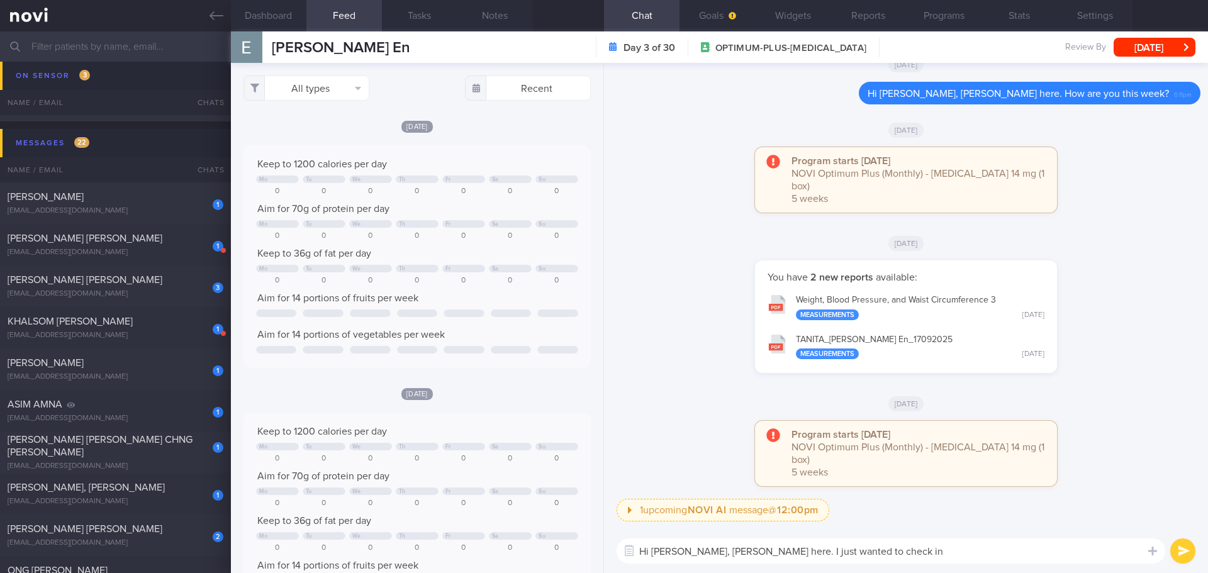
click at [481, 216] on textarea "Hi [PERSON_NAME], [PERSON_NAME] here. I just wanted to check in" at bounding box center [891, 551] width 549 height 25
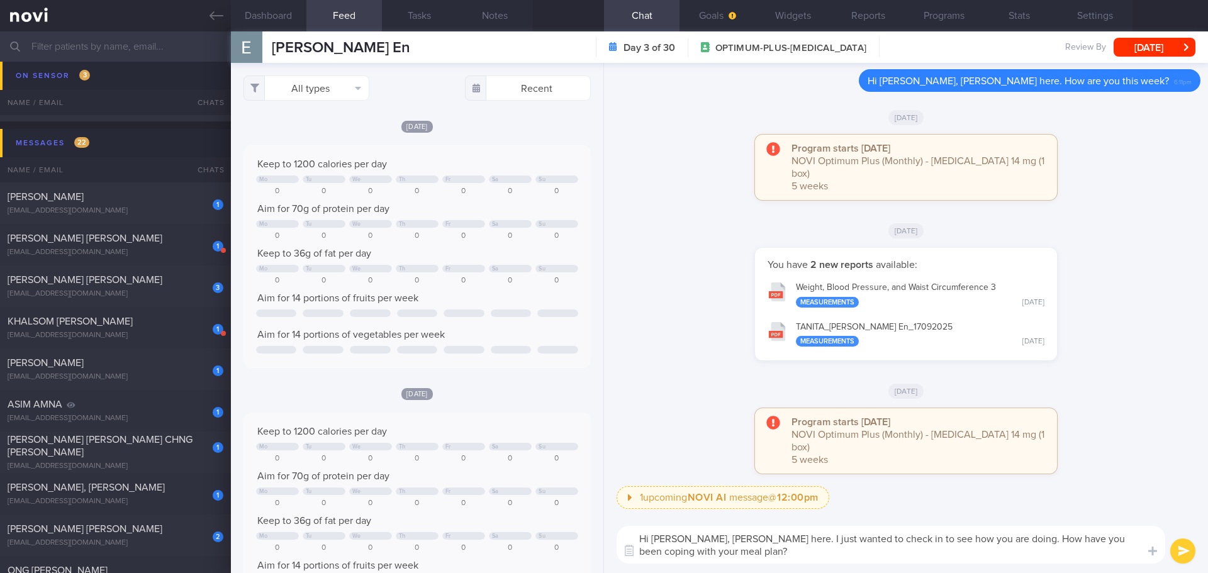
type textarea "Hi [PERSON_NAME], [PERSON_NAME] here. I just wanted to check in to see how you …"
click at [481, 203] on div "Program starts [DATE] NOVI Optimum Plus (Monthly) - [MEDICAL_DATA] 14 mg (1 box…" at bounding box center [906, 174] width 589 height 78
click at [481, 16] on button "Goals" at bounding box center [716, 15] width 75 height 31
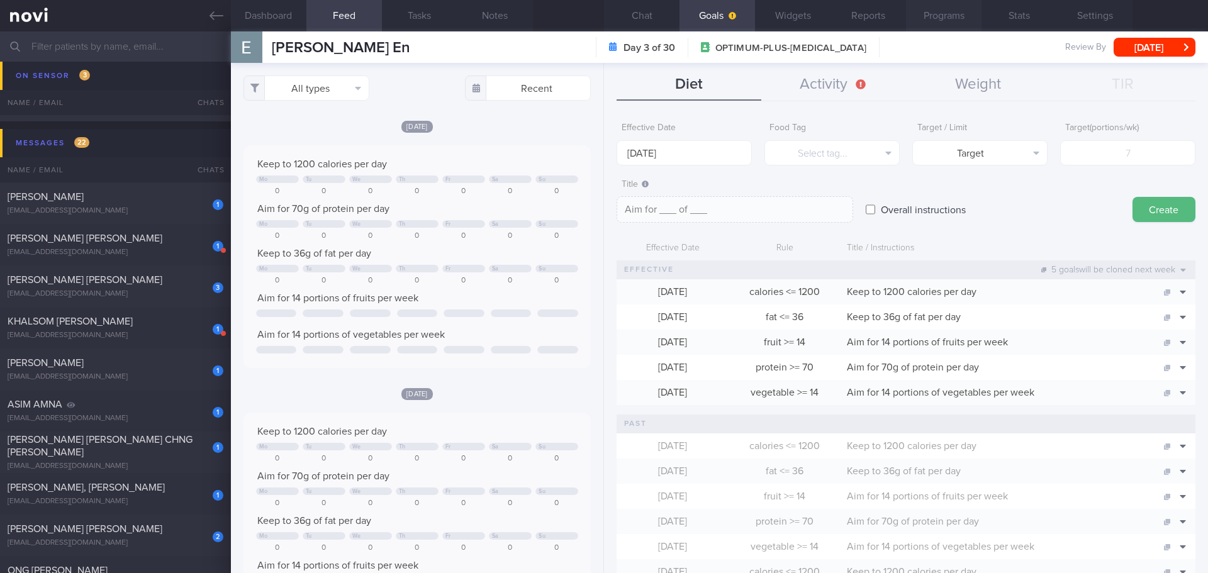
click at [481, 14] on button "Programs" at bounding box center [943, 15] width 75 height 31
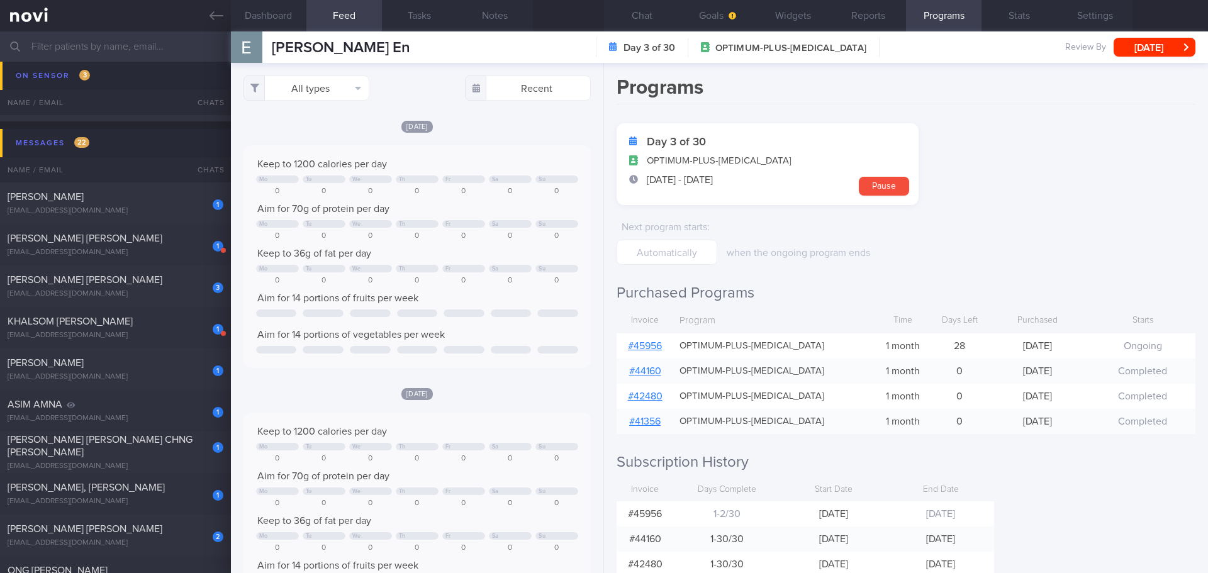
scroll to position [60, 0]
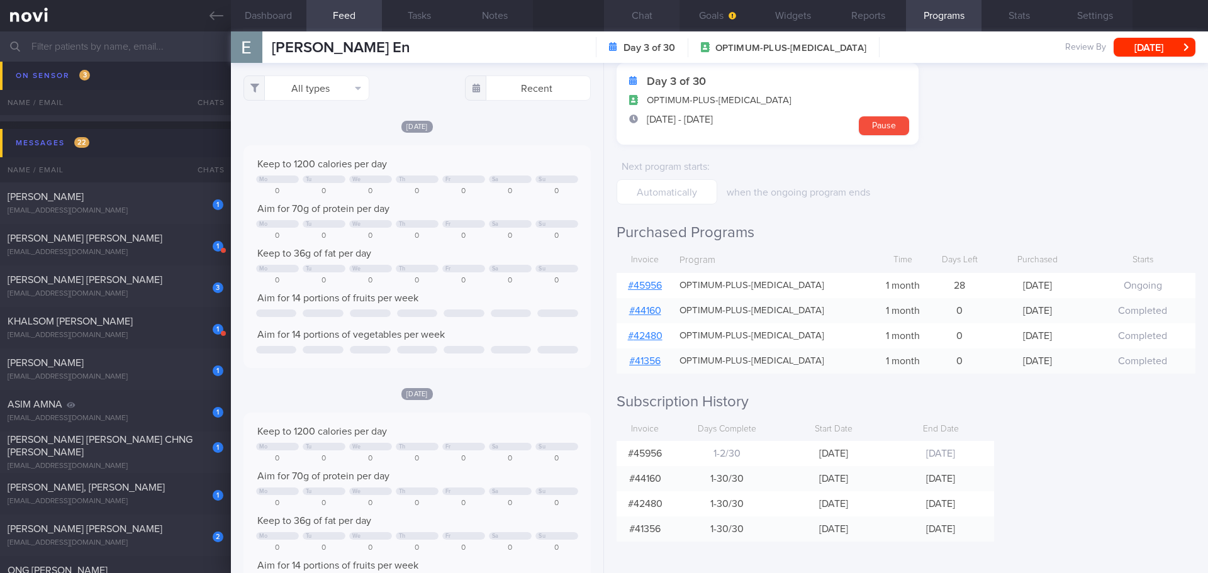
click at [481, 19] on button "Chat" at bounding box center [641, 15] width 75 height 31
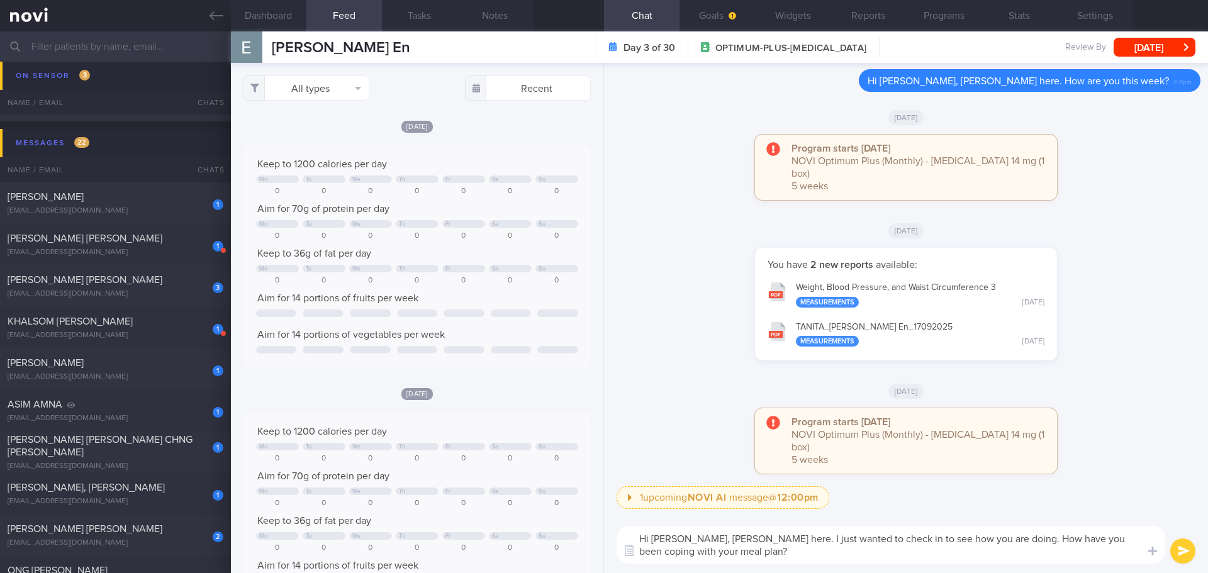
click at [481, 216] on textarea "Hi [PERSON_NAME], [PERSON_NAME] here. I just wanted to check in to see how you …" at bounding box center [891, 545] width 549 height 38
click at [481, 216] on button "submit" at bounding box center [1182, 551] width 25 height 25
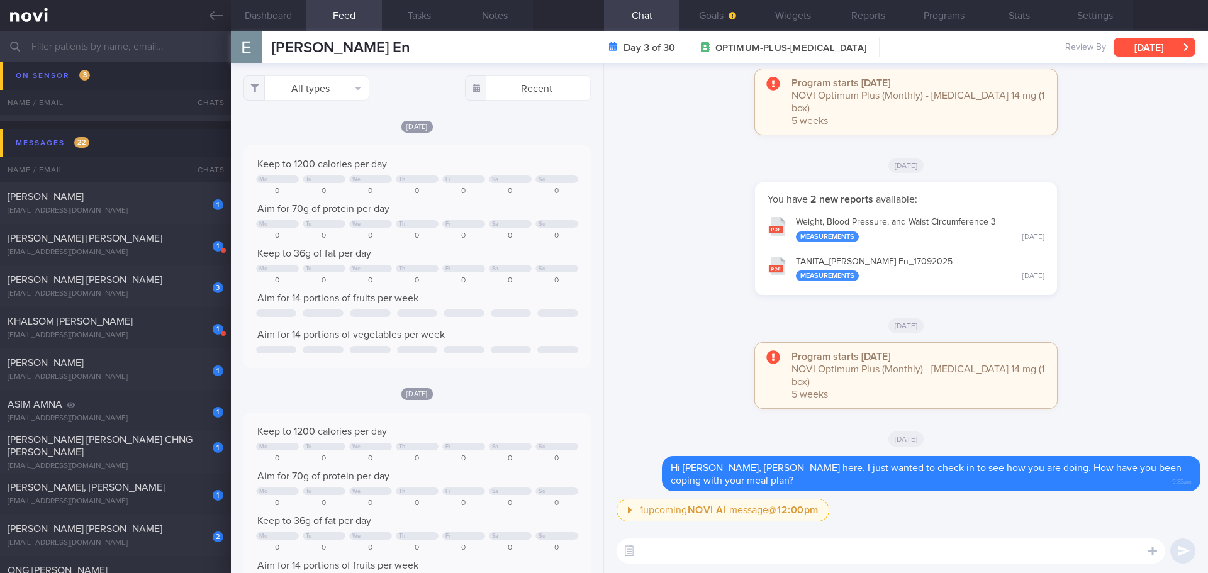
click at [481, 42] on button "[DATE]" at bounding box center [1155, 47] width 82 height 19
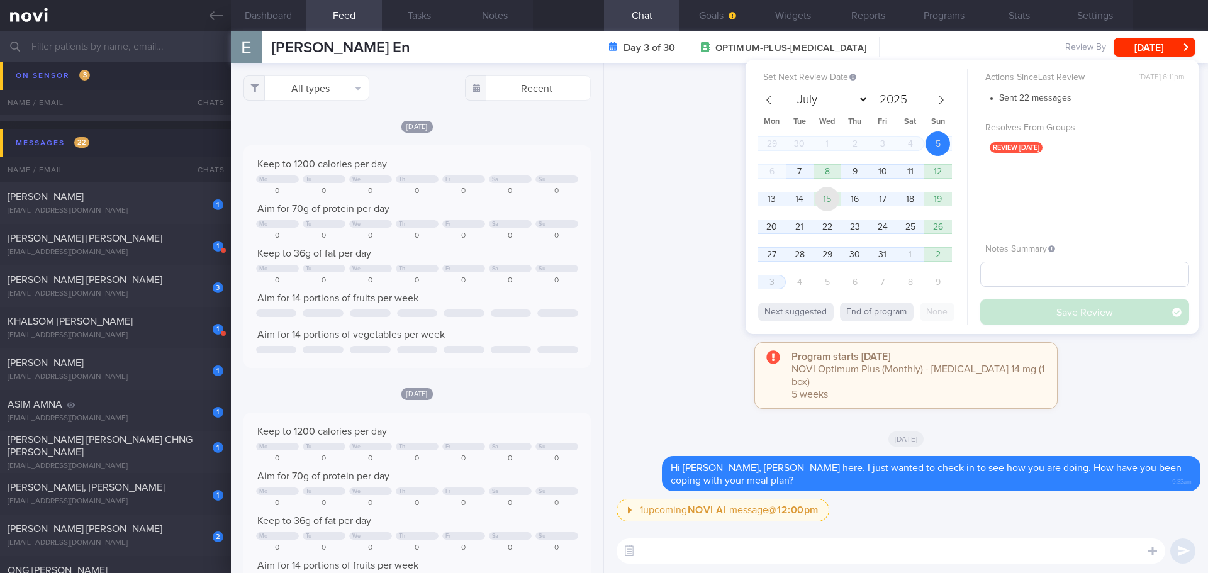
drag, startPoint x: 825, startPoint y: 196, endPoint x: 988, endPoint y: 282, distance: 184.6
click at [481, 196] on span "15" at bounding box center [827, 199] width 25 height 25
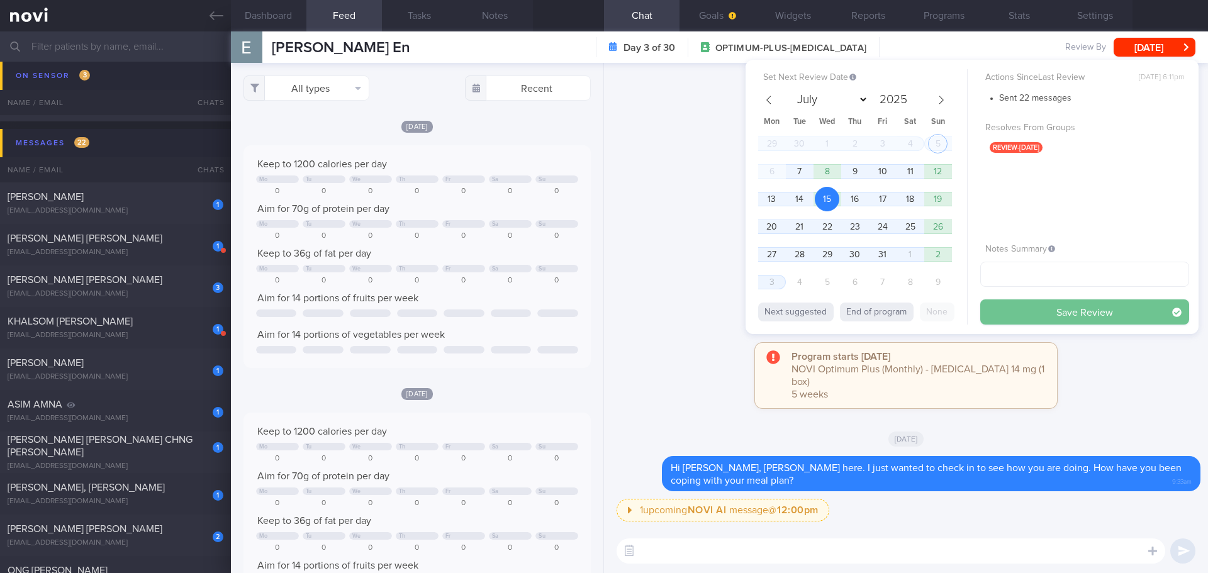
click at [481, 216] on button "Save Review" at bounding box center [1084, 311] width 209 height 25
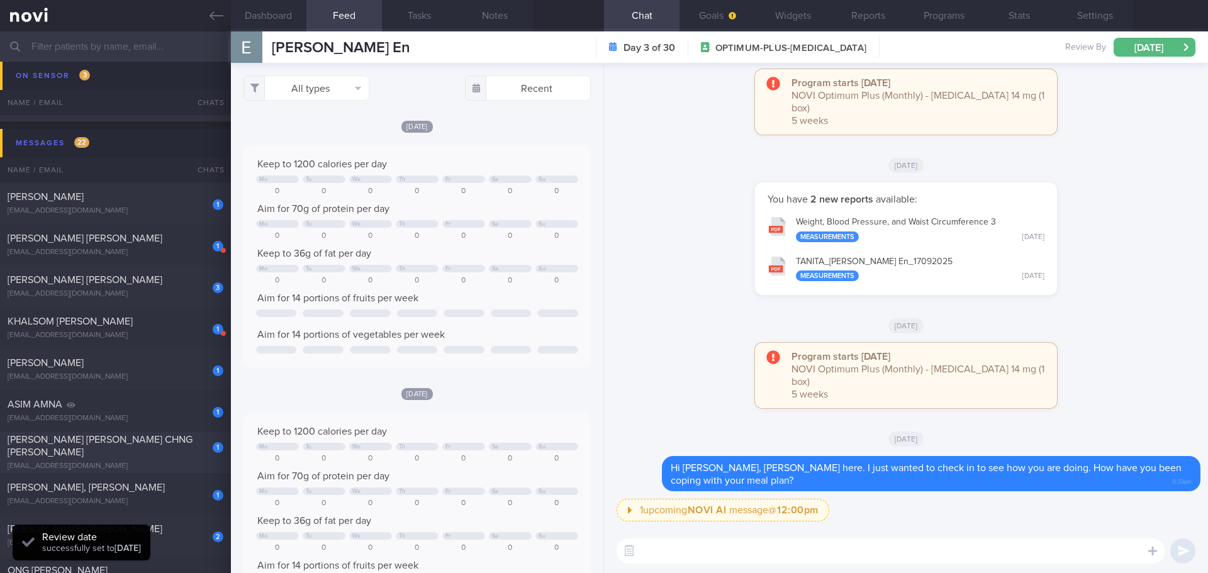
click at [96, 216] on span "[PERSON_NAME] [PERSON_NAME] CHNG [PERSON_NAME]" at bounding box center [100, 446] width 185 height 23
type input "[DATE]"
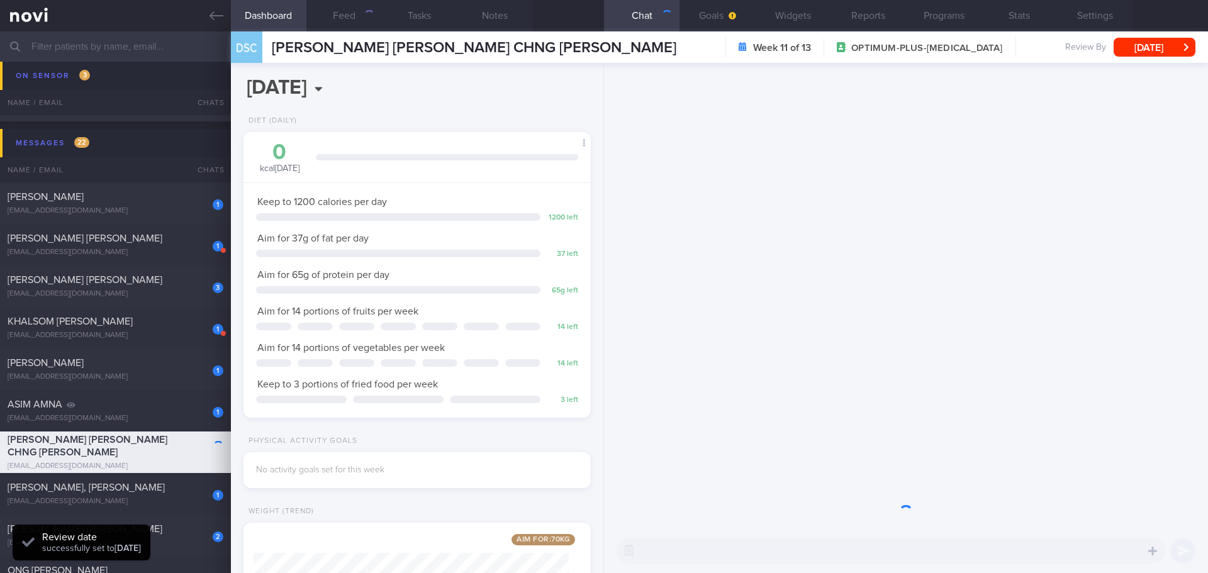
scroll to position [157, 316]
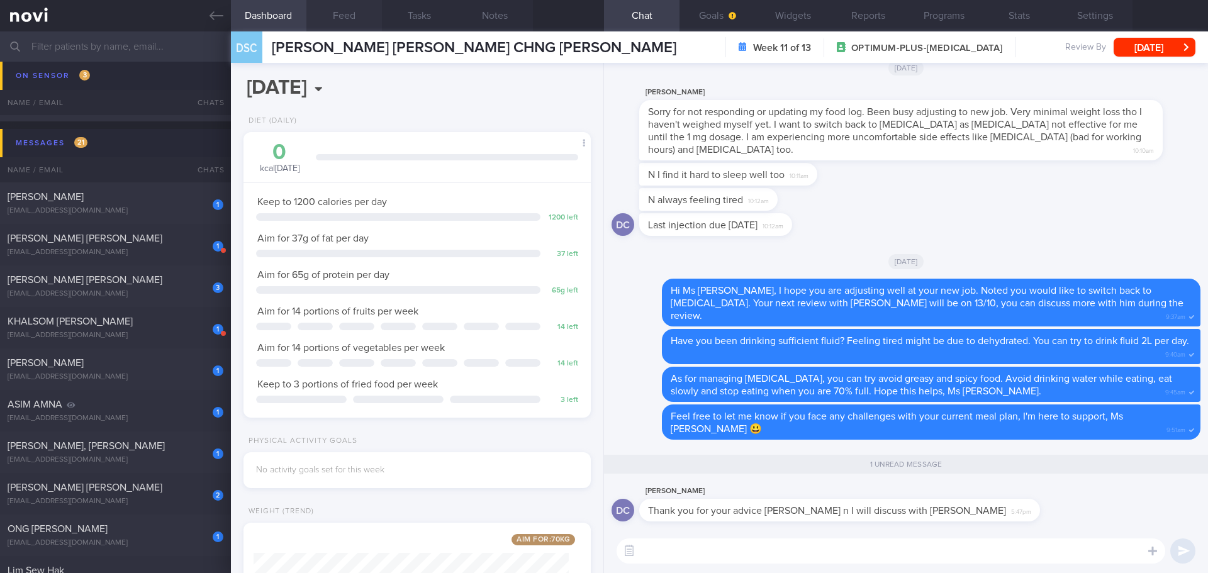
click at [352, 16] on button "Feed" at bounding box center [343, 15] width 75 height 31
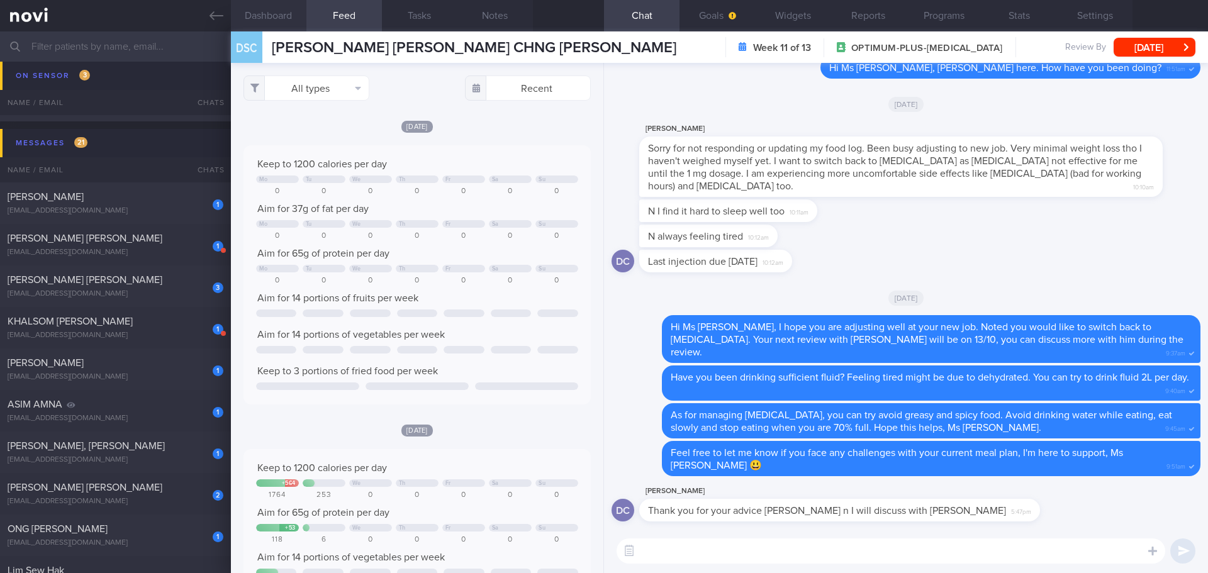
click at [276, 9] on button "Dashboard" at bounding box center [268, 15] width 75 height 31
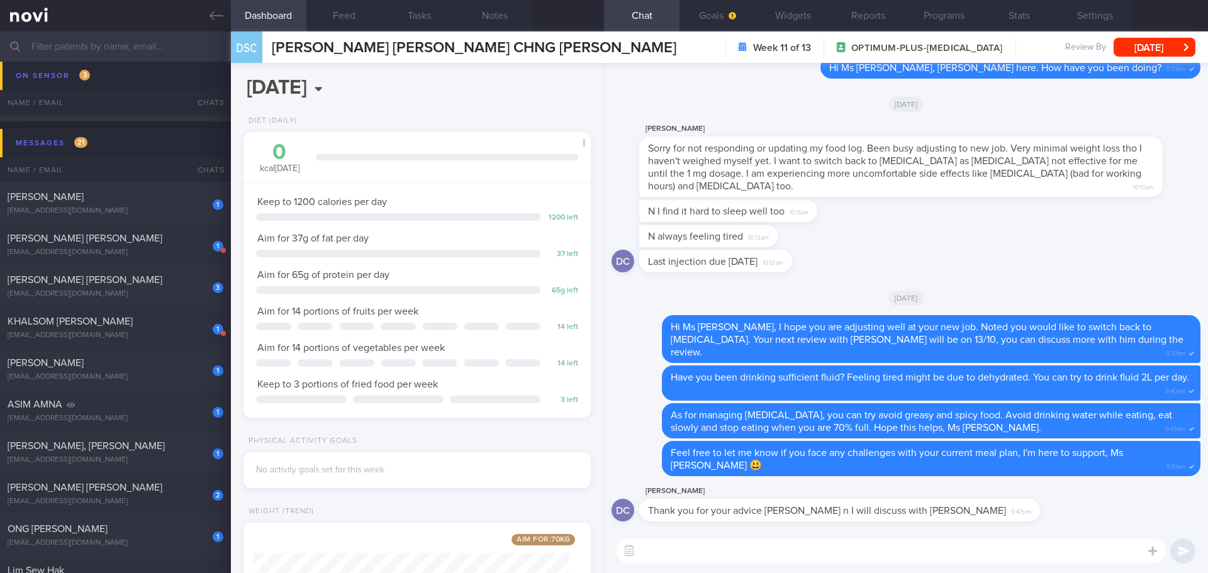
scroll to position [1, 0]
click at [481, 216] on textarea at bounding box center [891, 551] width 549 height 25
type textarea "No problem, Ms [PERSON_NAME]."
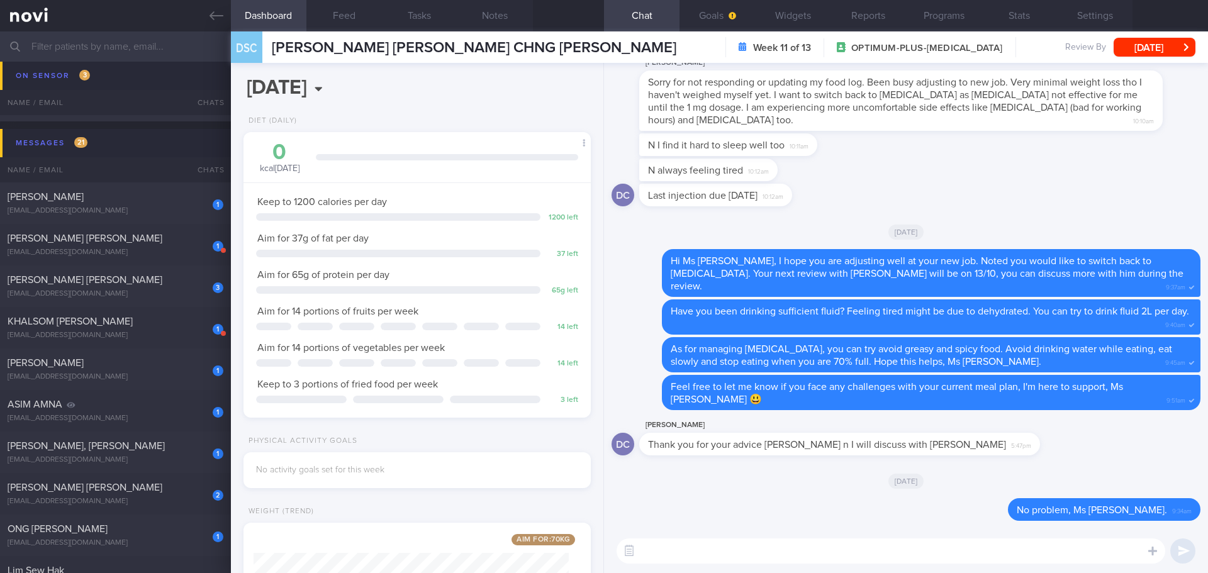
scroll to position [0, 0]
type textarea "H"
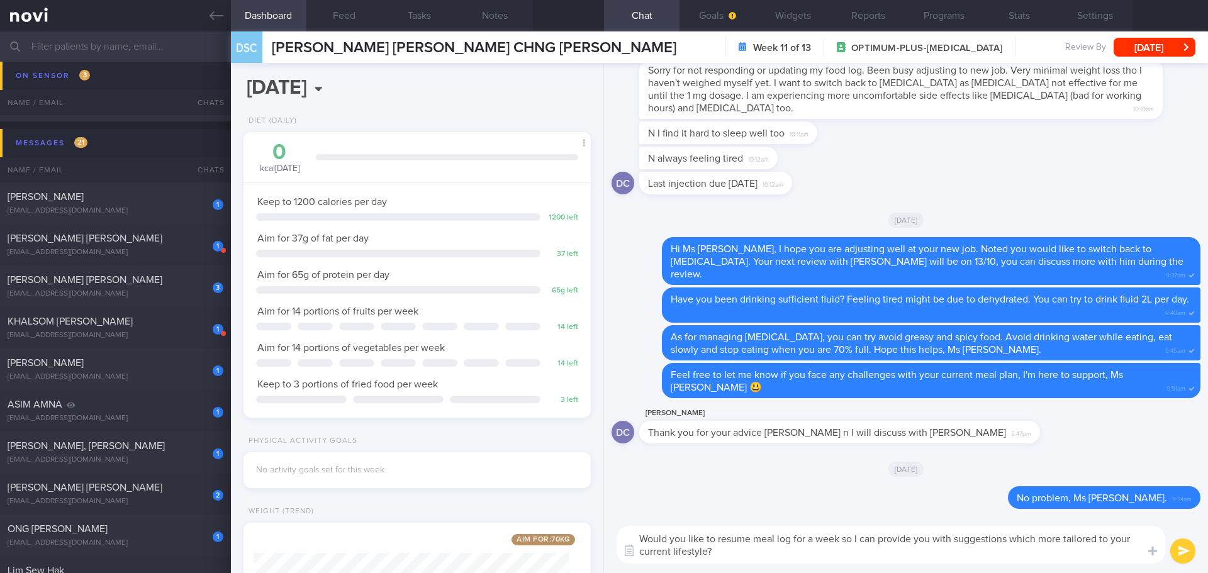
click at [481, 216] on textarea "Would you like to resume meal log for a week so I can provide you with suggesti…" at bounding box center [891, 545] width 549 height 38
type textarea "Would you like to resume meal log for a week so I can provide you with suggesti…"
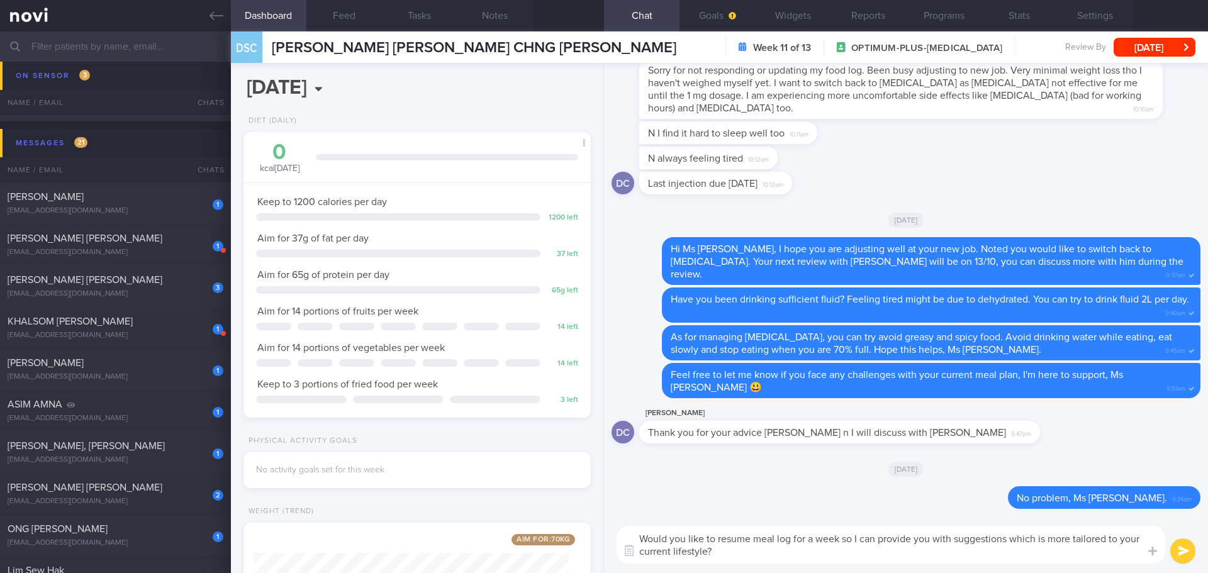
click at [481, 216] on button "submit" at bounding box center [1182, 551] width 25 height 25
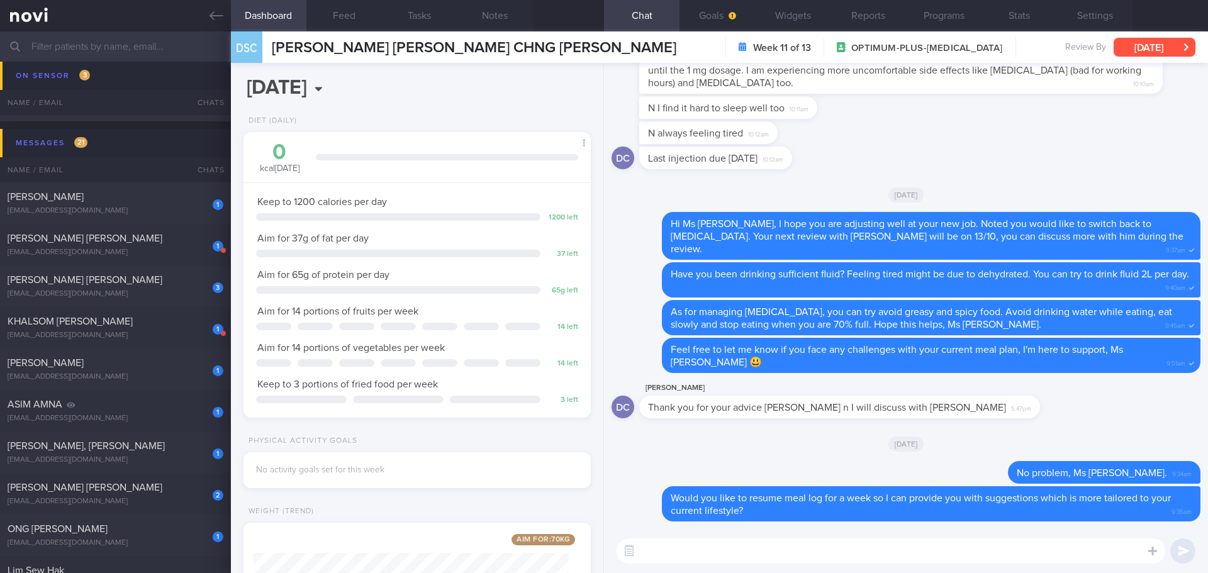
click at [481, 47] on button "[DATE]" at bounding box center [1155, 47] width 82 height 19
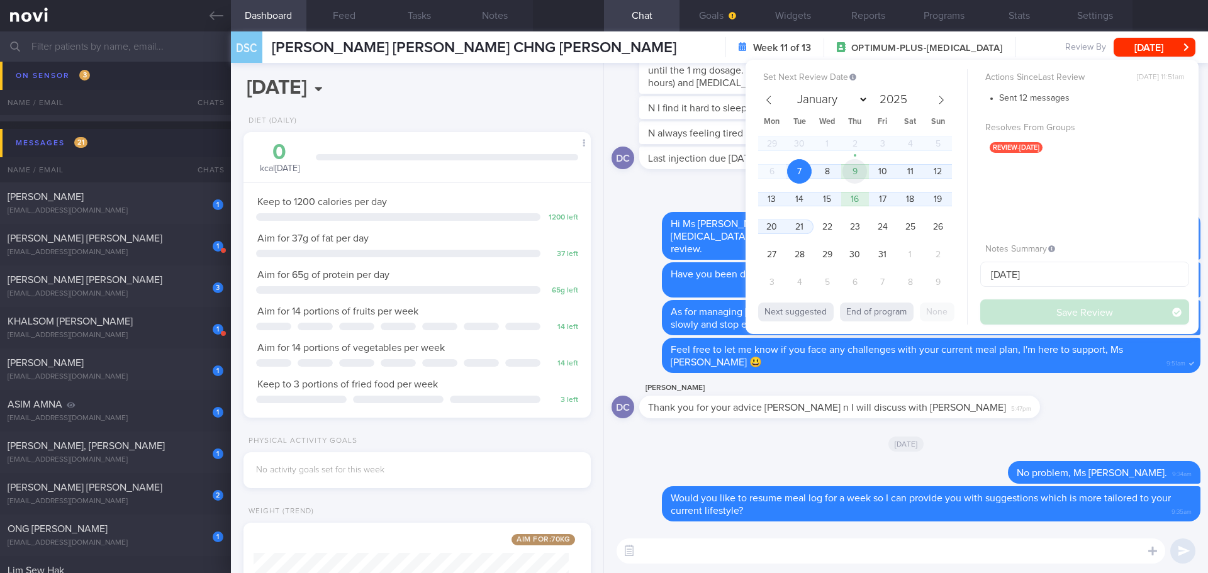
click at [481, 176] on span "9" at bounding box center [854, 171] width 25 height 25
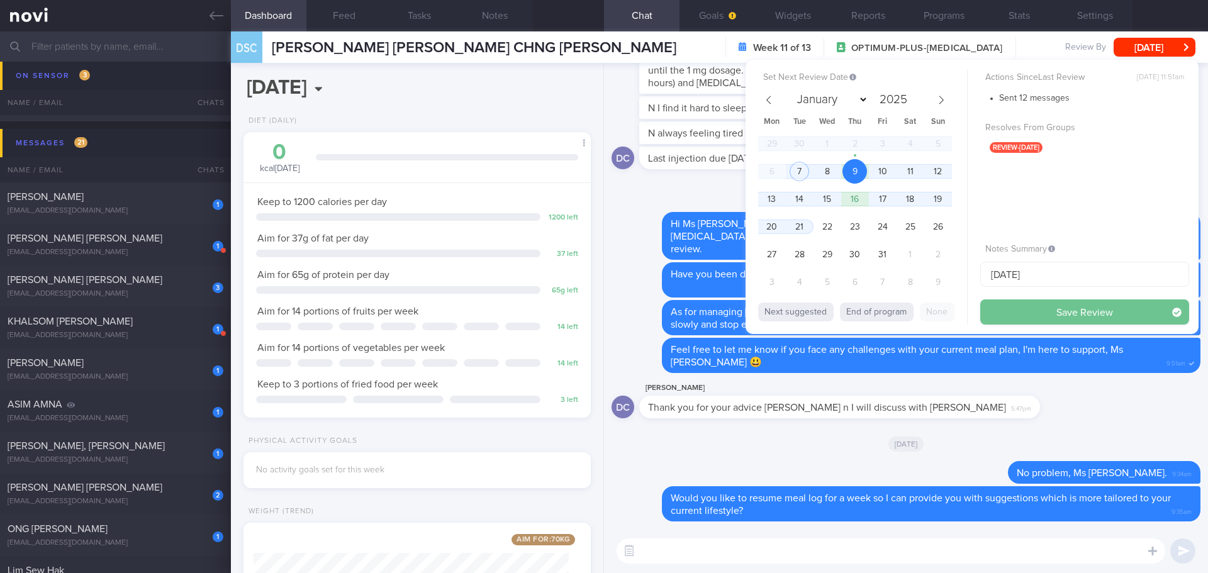
click at [481, 216] on button "Save Review" at bounding box center [1084, 311] width 209 height 25
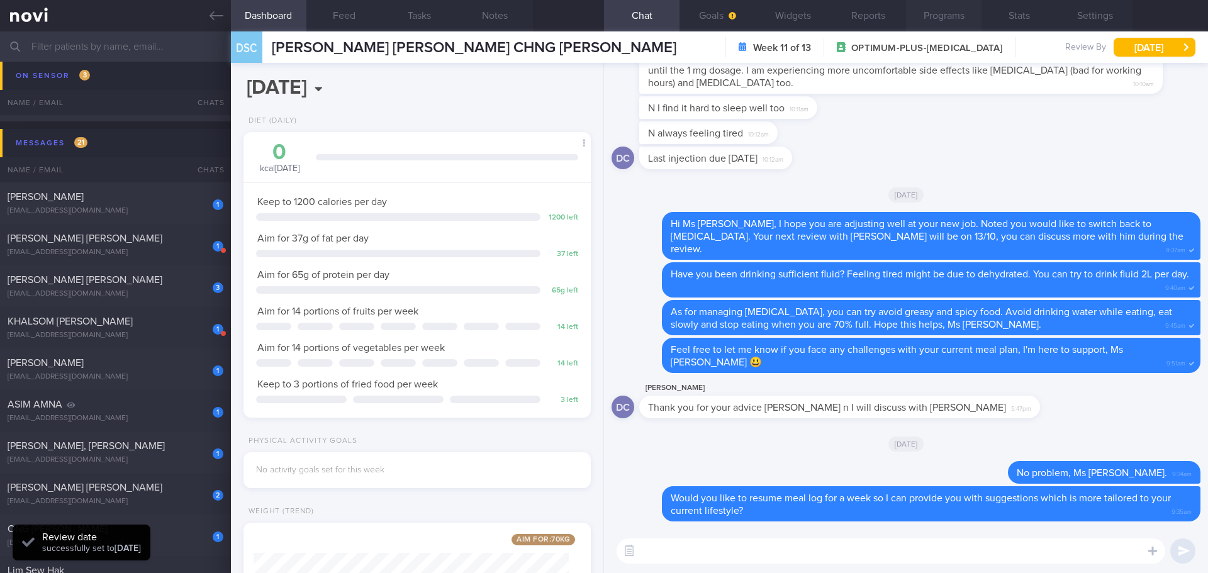
click at [481, 8] on button "Programs" at bounding box center [943, 15] width 75 height 31
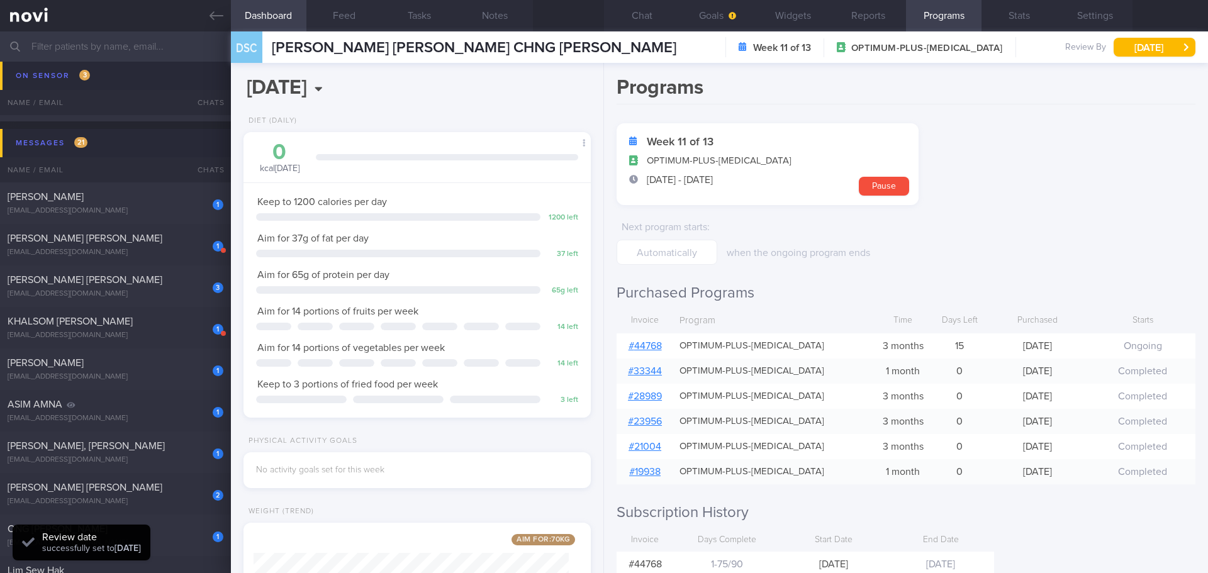
click at [481, 216] on link "# 44768" at bounding box center [644, 346] width 33 height 10
click at [481, 14] on button "Chat" at bounding box center [641, 15] width 75 height 31
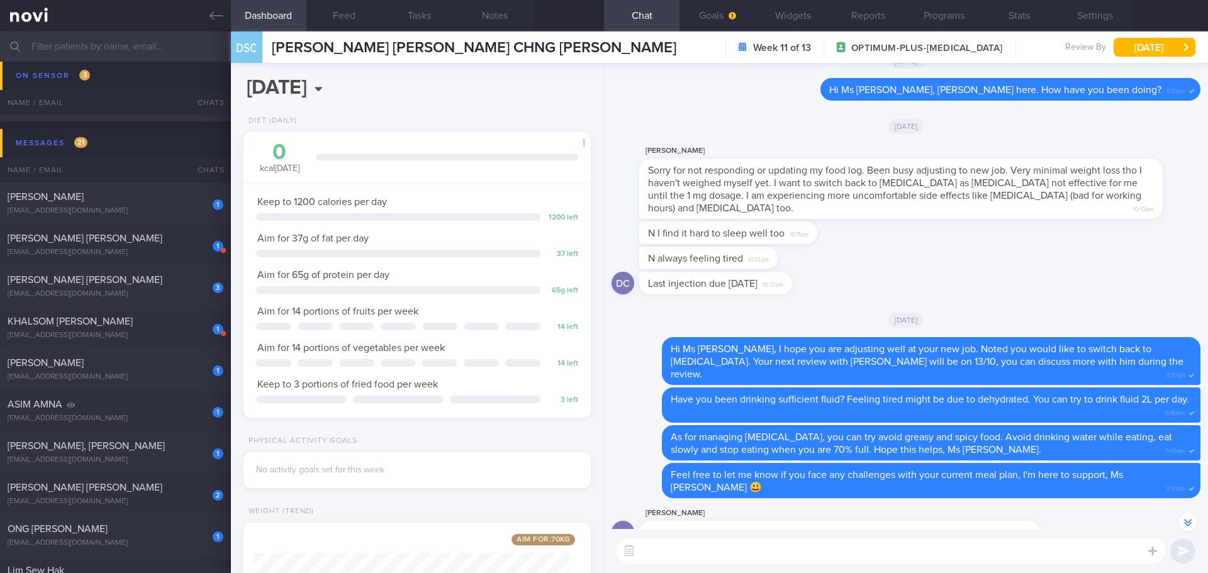
scroll to position [-126, 0]
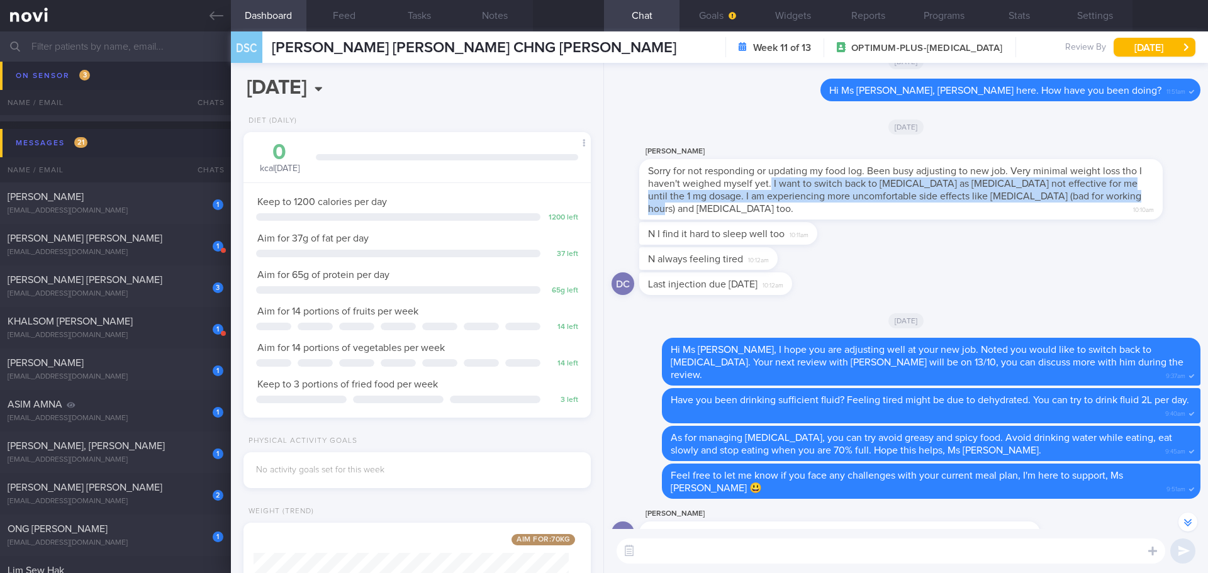
drag, startPoint x: 790, startPoint y: 198, endPoint x: 1148, endPoint y: 211, distance: 358.2
click at [481, 211] on div "Sorry for not responding or updating my food log. Been busy adjusting to new jo…" at bounding box center [900, 189] width 523 height 60
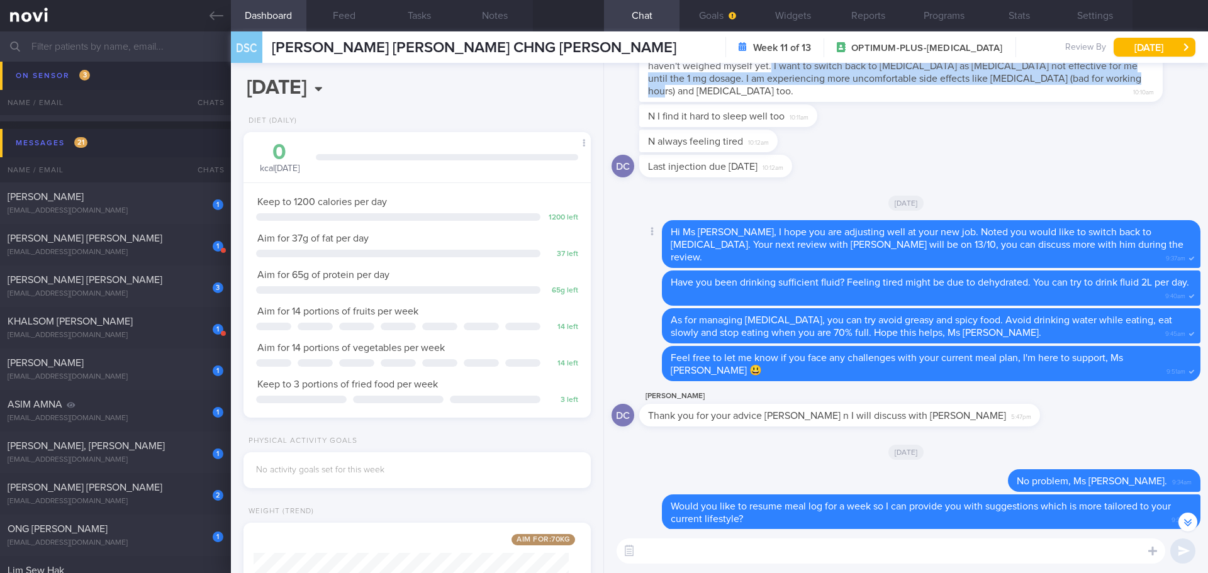
scroll to position [0, 0]
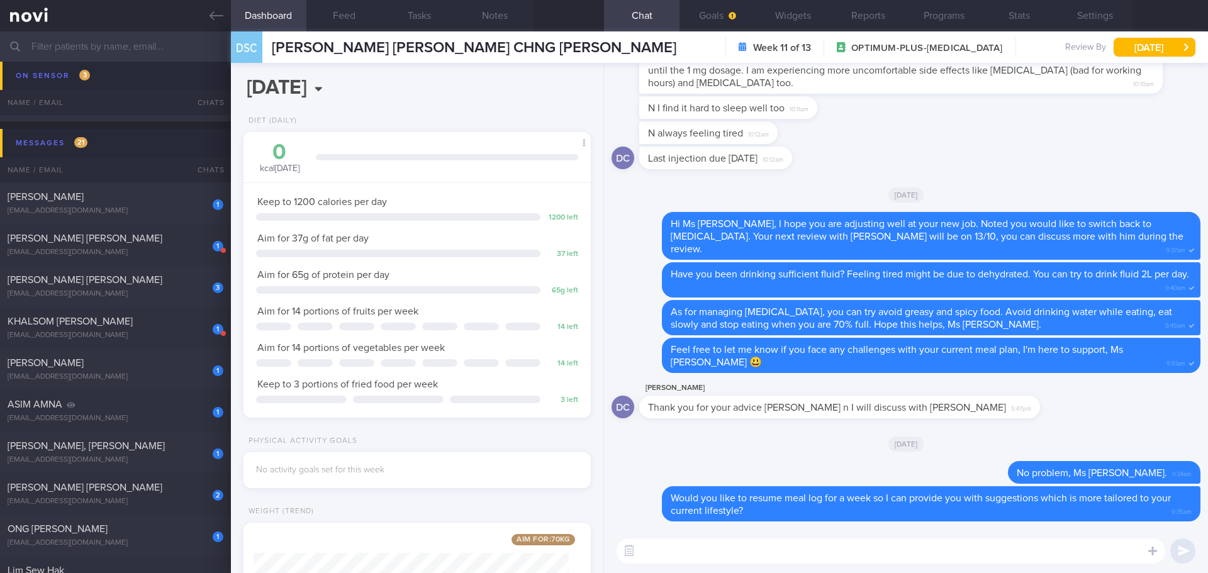
click at [481, 216] on div "[DATE]" at bounding box center [906, 443] width 589 height 35
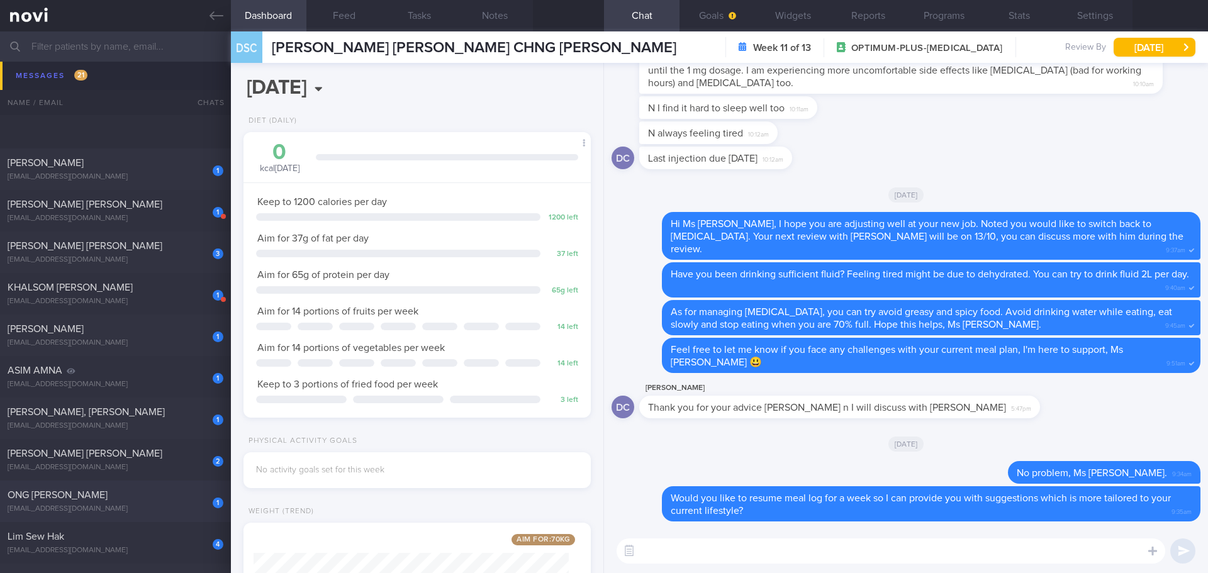
scroll to position [323, 0]
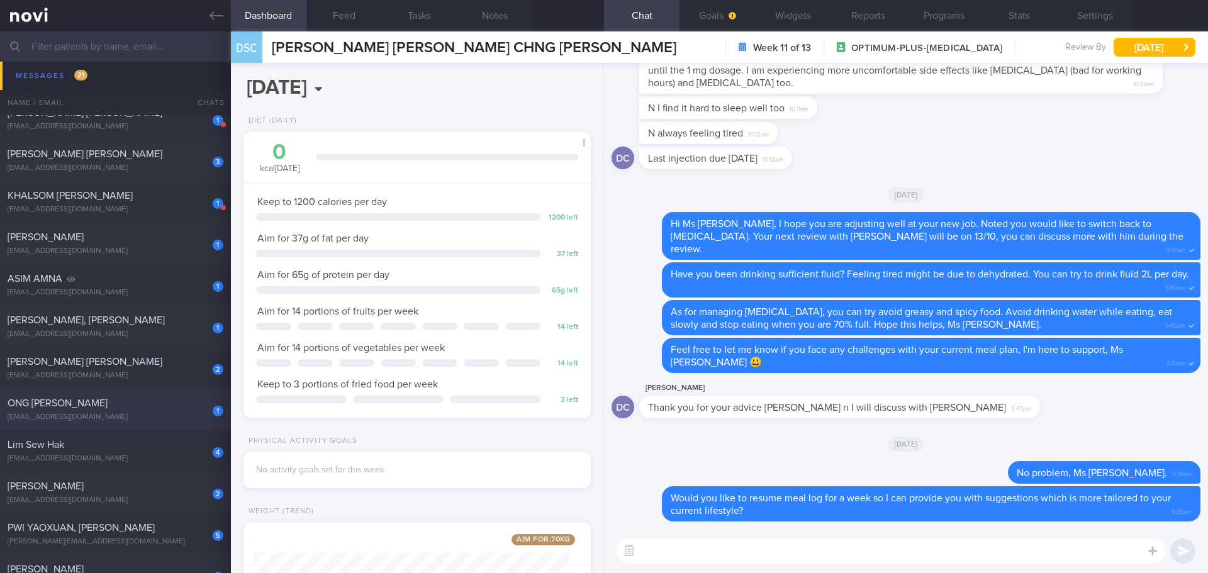
click at [91, 216] on div "ONG [PERSON_NAME]" at bounding box center [114, 403] width 213 height 13
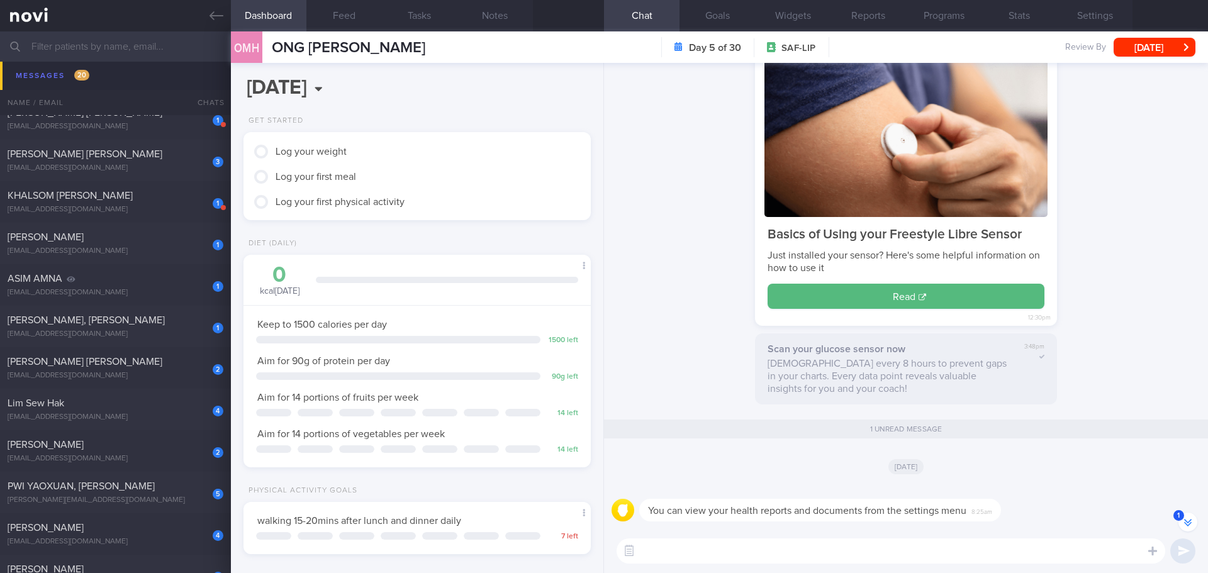
scroll to position [-377, 0]
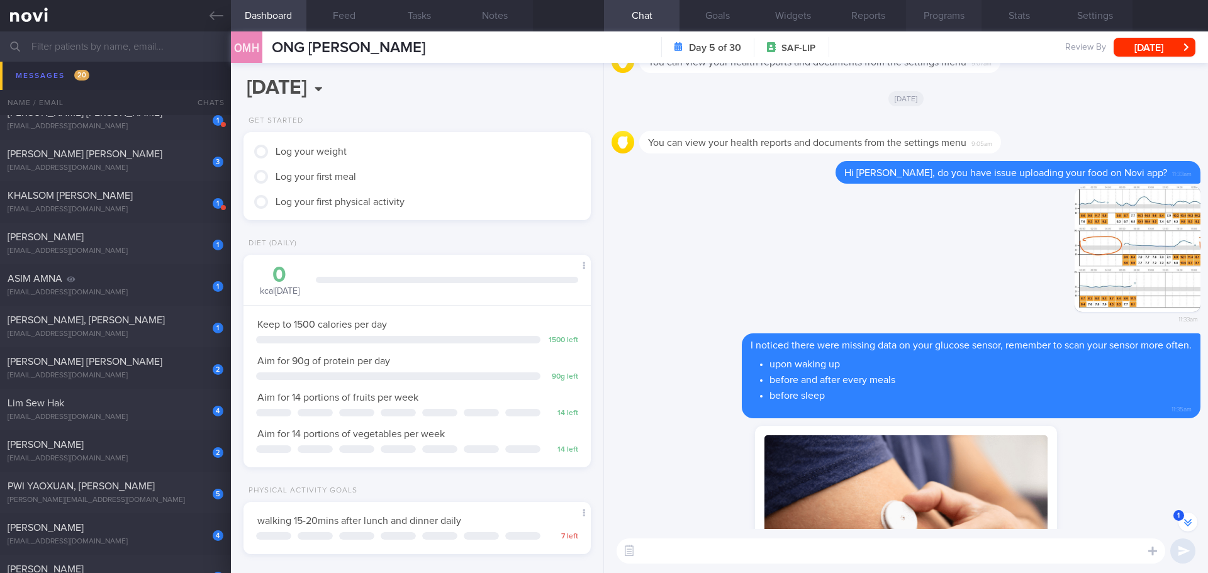
click at [481, 18] on button "Programs" at bounding box center [943, 15] width 75 height 31
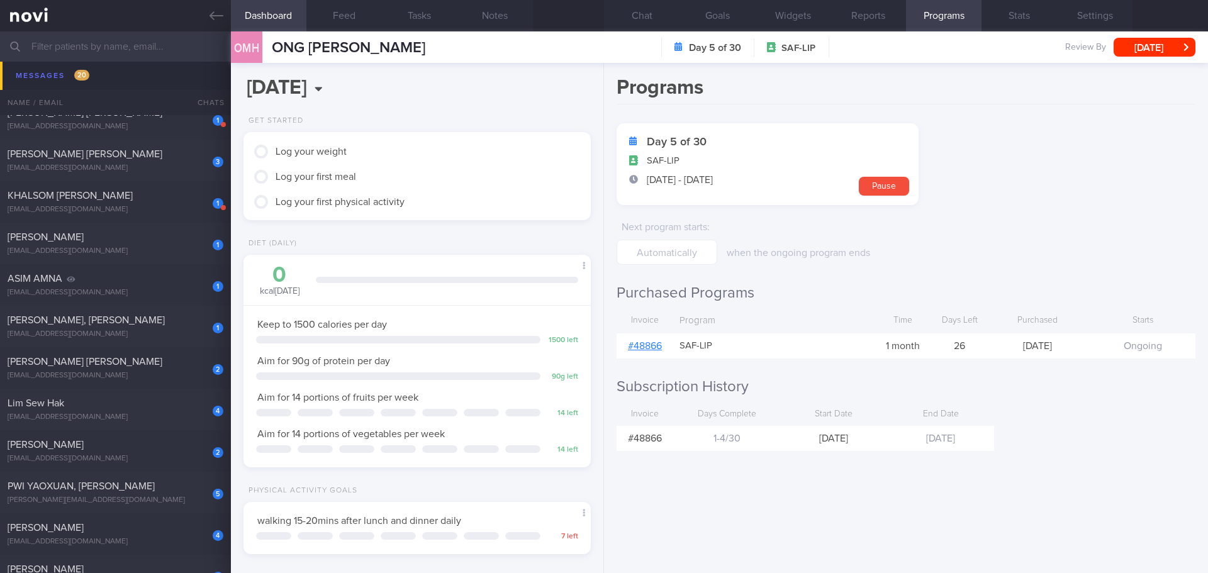
scroll to position [-341, 0]
click at [481, 216] on link "# 48866" at bounding box center [645, 346] width 34 height 10
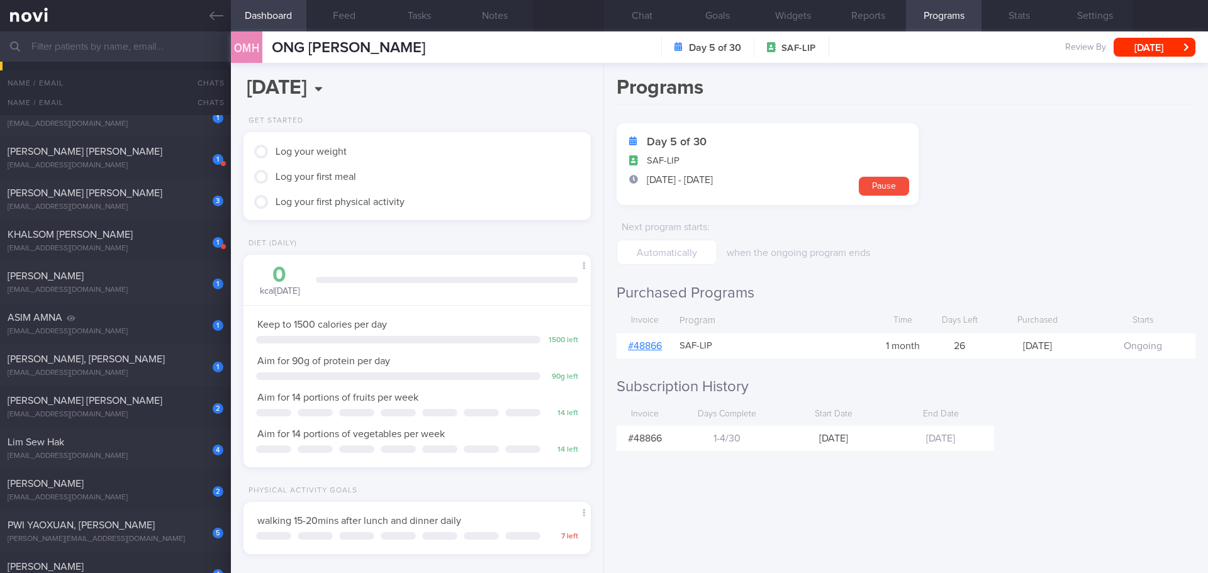
scroll to position [9, 0]
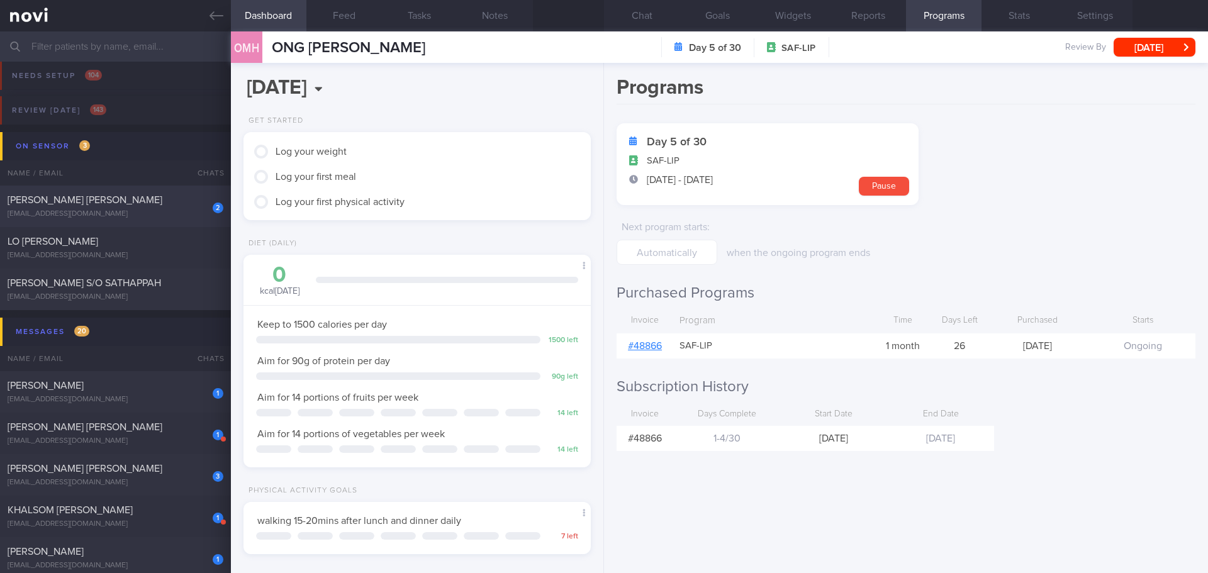
click at [38, 202] on span "[PERSON_NAME] [PERSON_NAME]" at bounding box center [85, 200] width 155 height 10
select select "8"
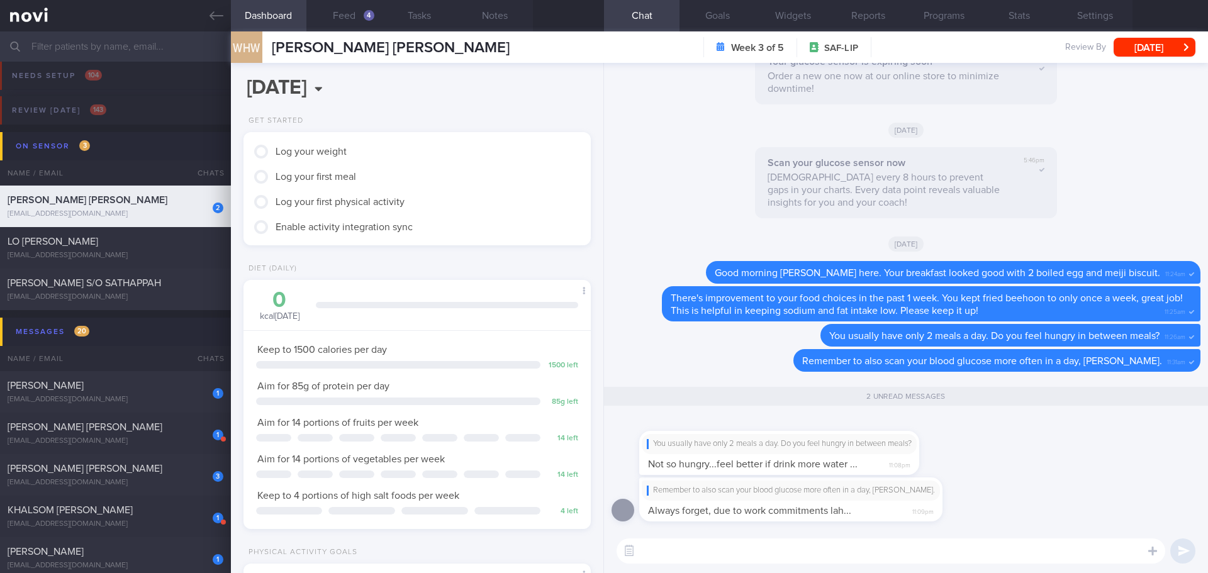
scroll to position [1, 0]
click at [341, 9] on button "Feed 4" at bounding box center [343, 15] width 75 height 31
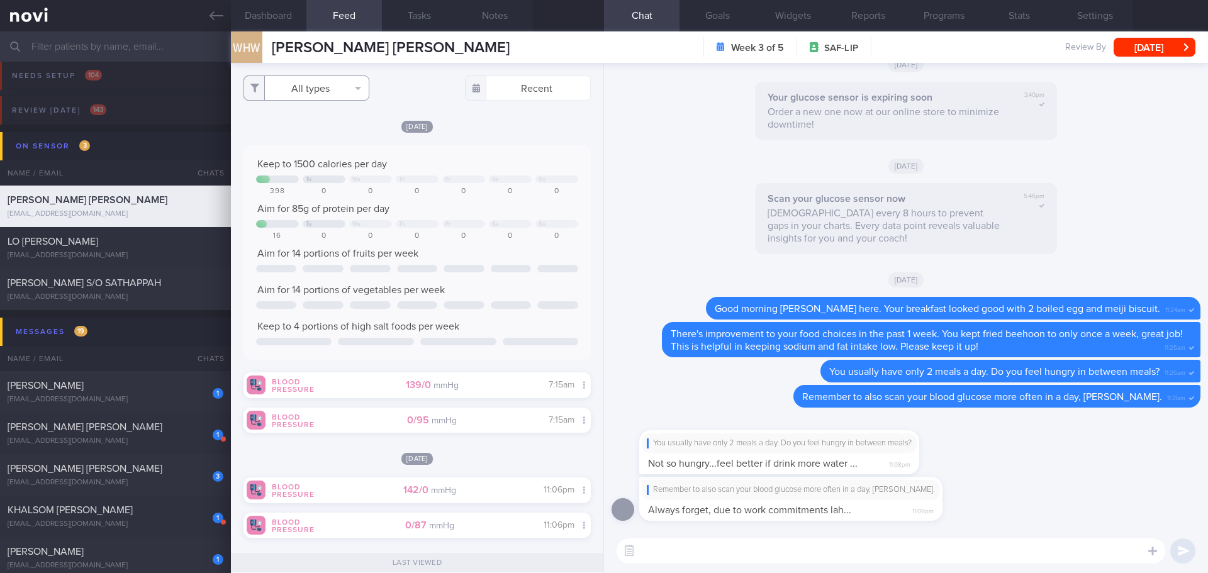
click at [304, 84] on button "All types" at bounding box center [306, 87] width 126 height 25
click at [294, 125] on button "Activity" at bounding box center [306, 131] width 125 height 19
checkbox input "false"
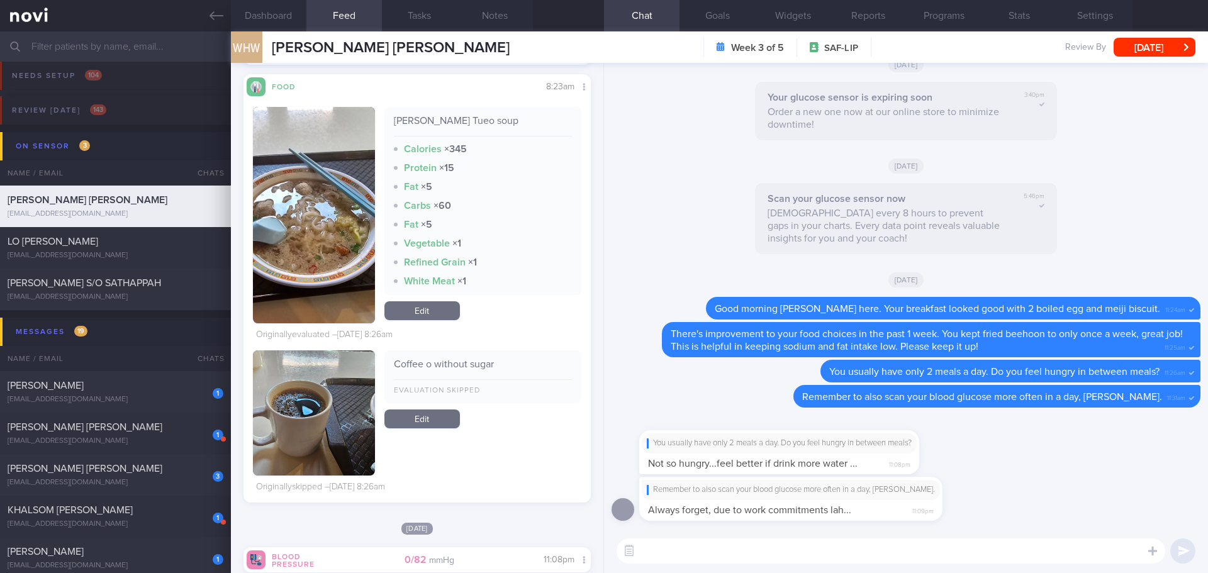
scroll to position [2642, 0]
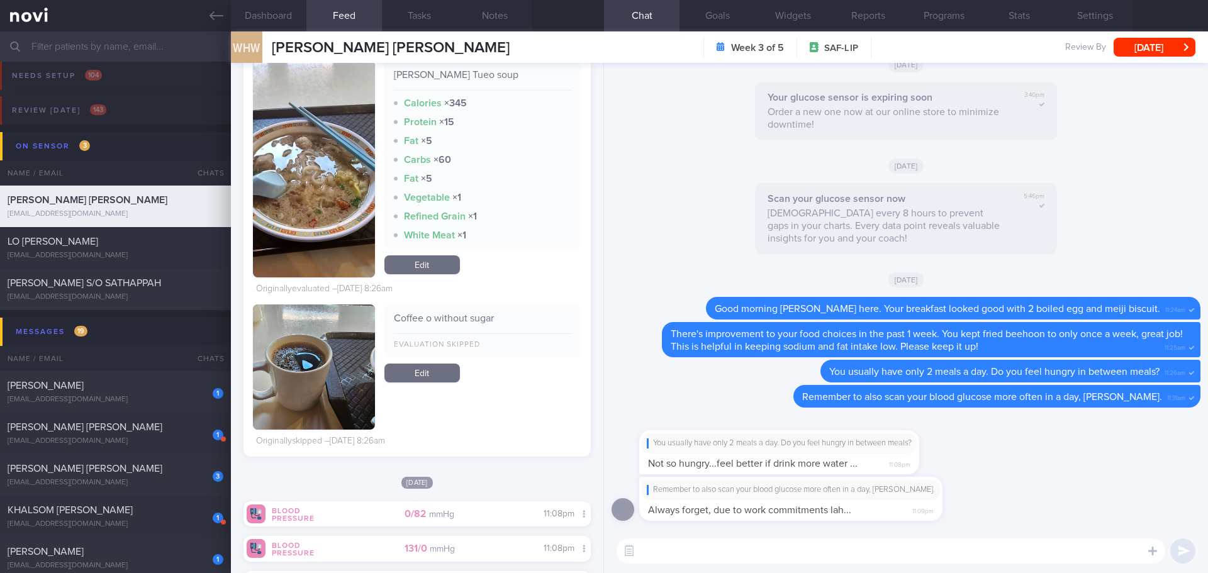
click at [481, 216] on textarea at bounding box center [891, 551] width 549 height 25
type textarea "I have reviewed your meal logs, [PERSON_NAME]."
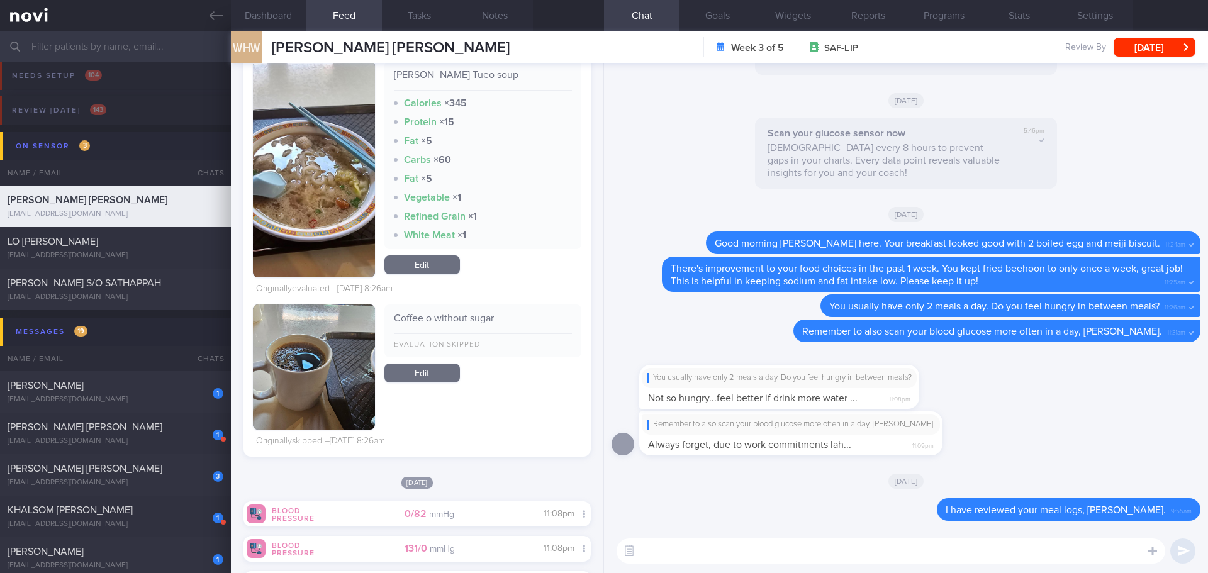
scroll to position [0, 0]
type textarea "U"
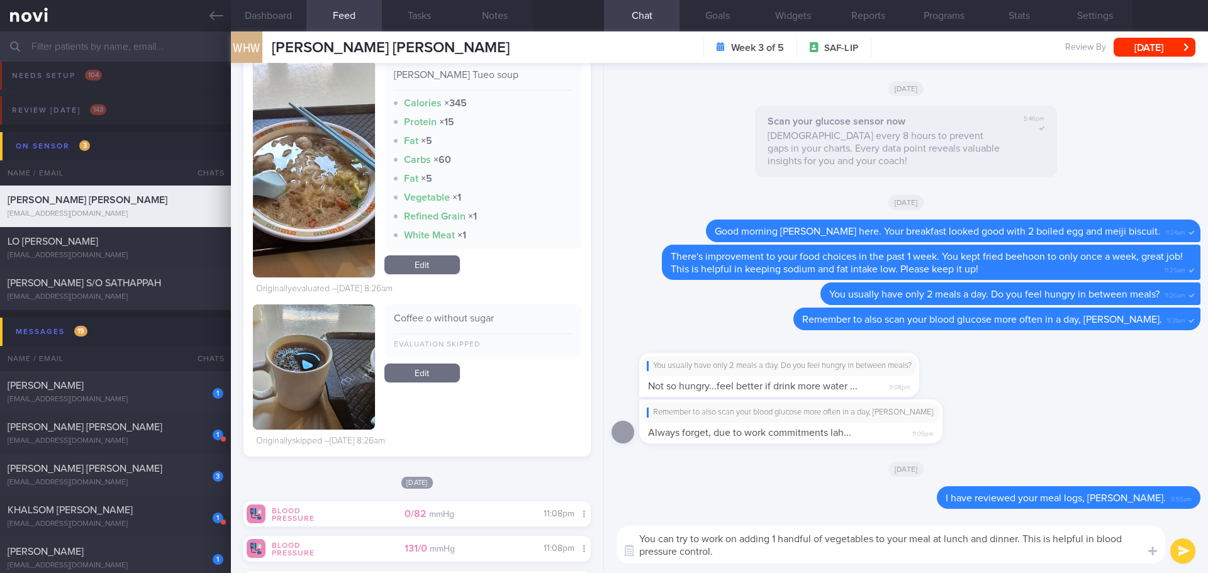
type textarea "You can try to work on adding 1 handful of vegetables to your meal at lunch and…"
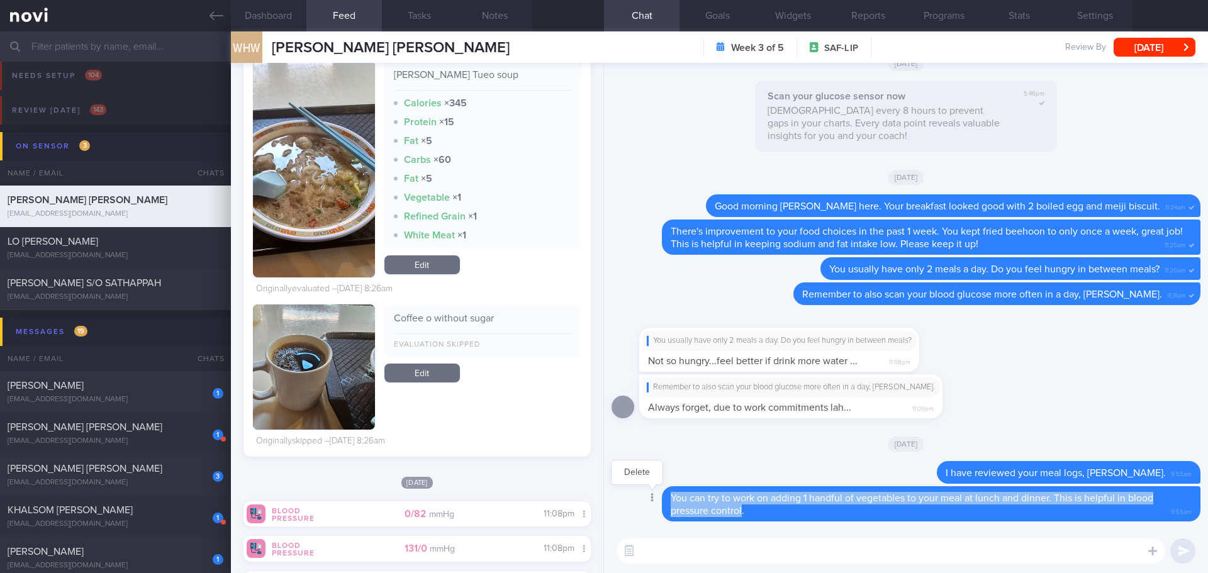
drag, startPoint x: 744, startPoint y: 510, endPoint x: 653, endPoint y: 491, distance: 92.5
click at [481, 216] on div "Delete You can try to work on adding 1 handful of vegetables to your meal at lu…" at bounding box center [906, 503] width 589 height 35
copy span "You can try to work on adding 1 handful of vegetables to your meal at lunch and…"
click at [481, 216] on button "Delete" at bounding box center [637, 472] width 51 height 19
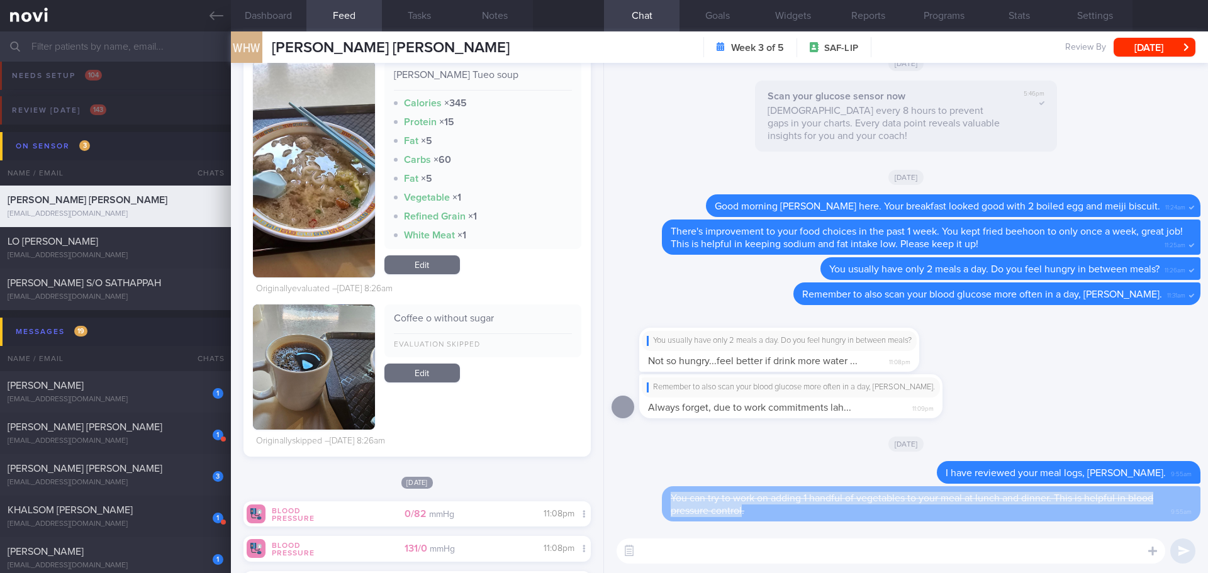
click at [481, 216] on textarea at bounding box center [891, 551] width 549 height 25
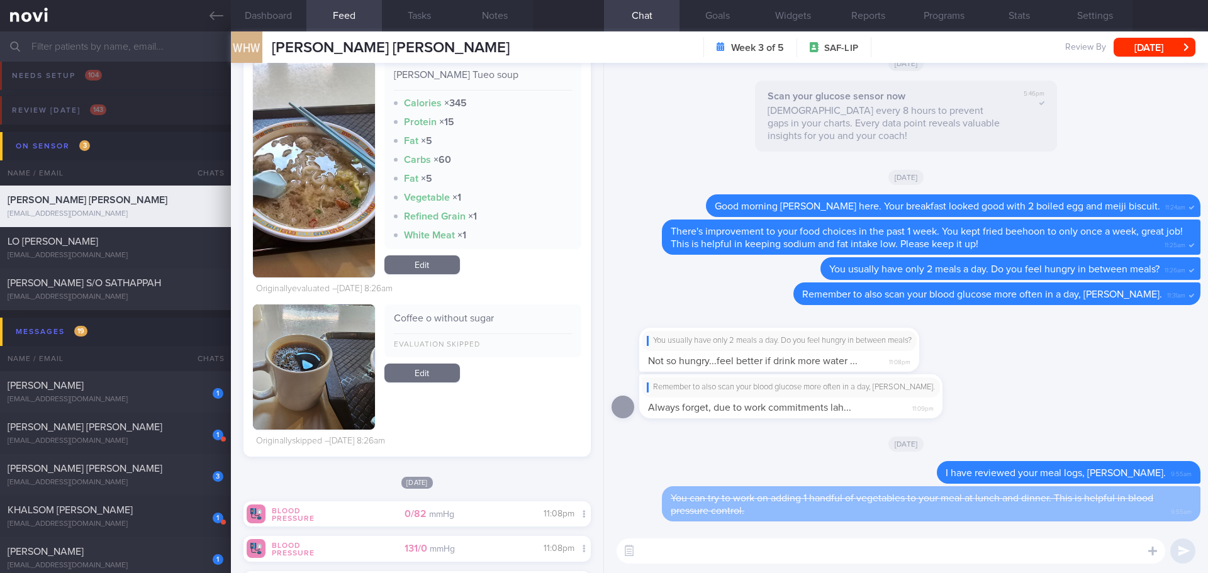
paste textarea "You can try to work on adding 1 handful of vegetables to your meal at lunch and…"
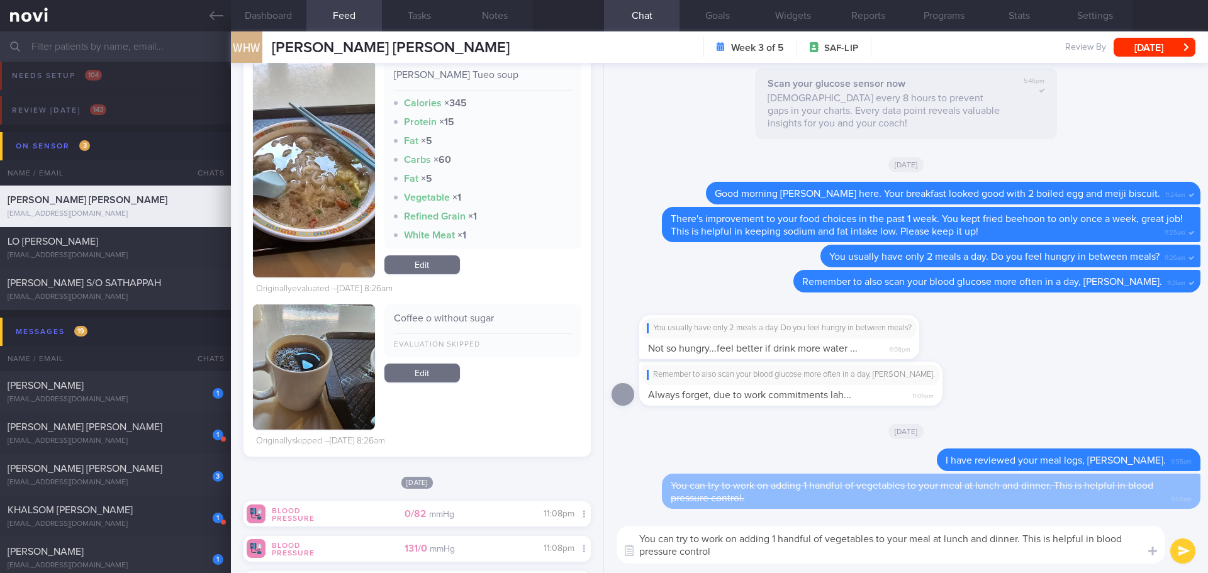
click at [481, 216] on textarea "You can try to work on adding 1 handful of vegetables to your meal at lunch and…" at bounding box center [891, 545] width 549 height 38
type textarea "You can try to work on adding 1 handful of vegetables to your meal at lunch and…"
click at [481, 216] on button "submit" at bounding box center [1182, 551] width 25 height 25
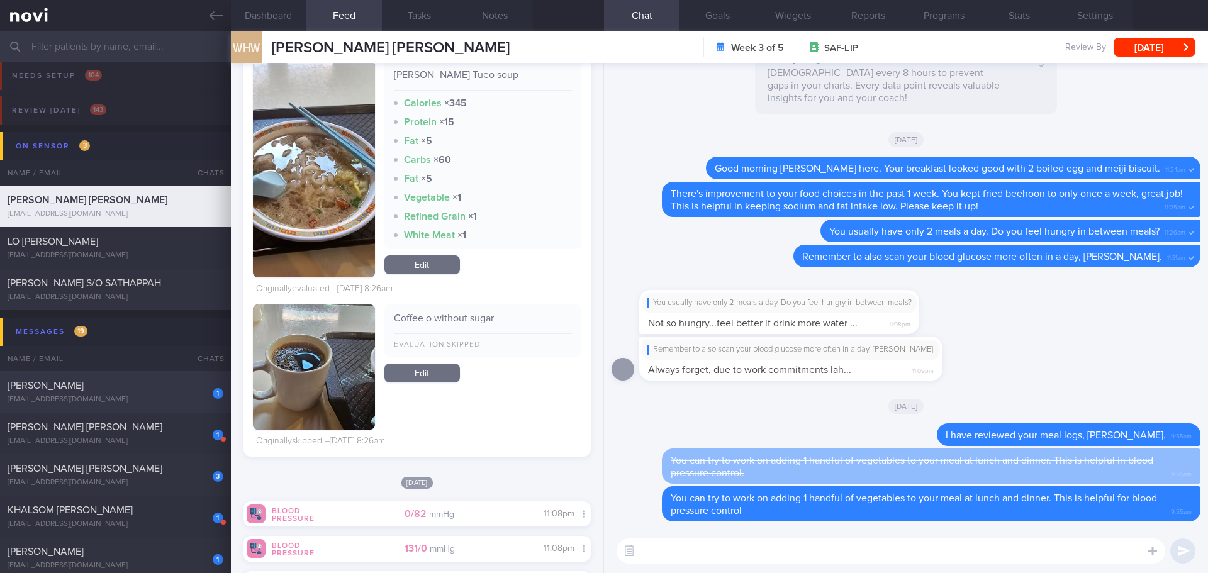
click at [123, 216] on div "[PERSON_NAME]" at bounding box center [114, 385] width 213 height 13
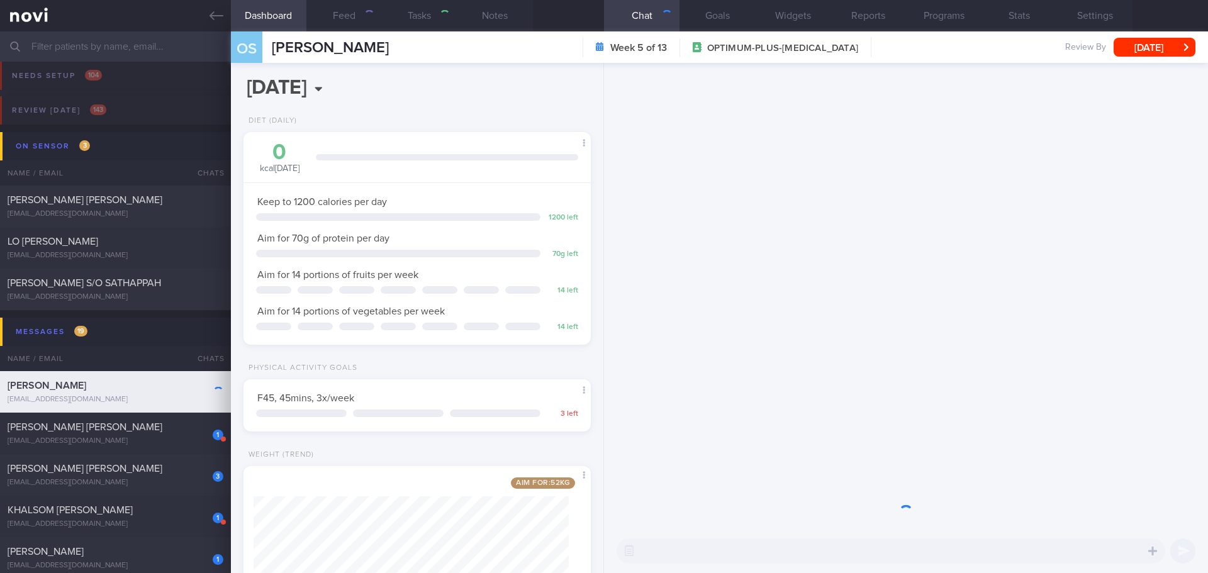
scroll to position [176, 316]
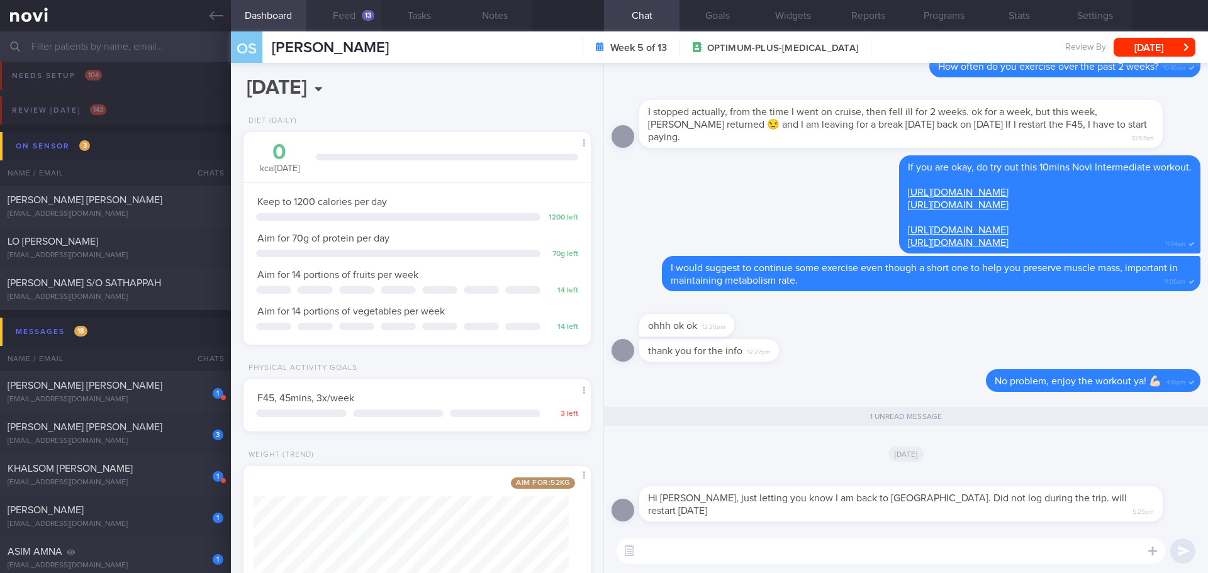
click at [359, 6] on button "Feed 13" at bounding box center [343, 15] width 75 height 31
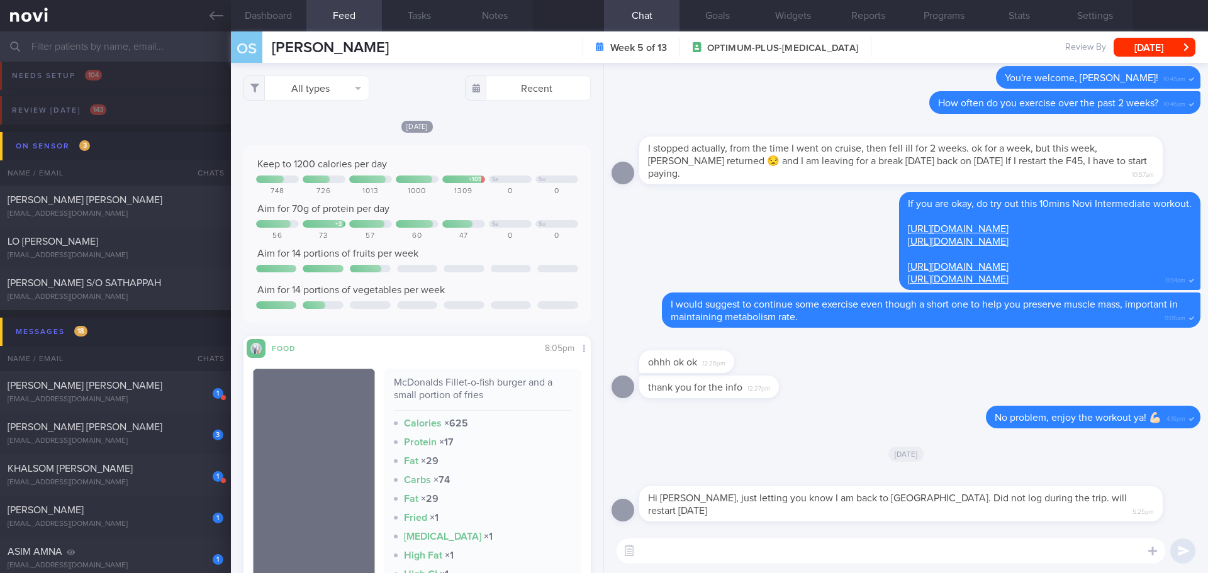
click at [481, 216] on textarea at bounding box center [891, 551] width 549 height 25
type textarea "Hi [PERSON_NAME]"
click at [96, 42] on input "text" at bounding box center [604, 46] width 1208 height 30
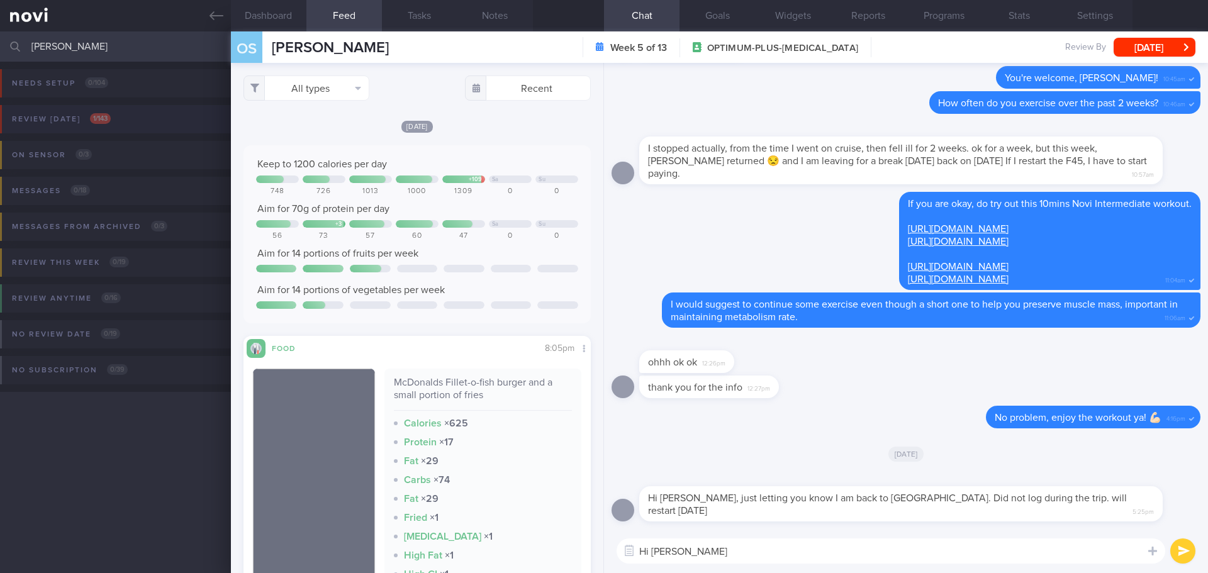
type input "[PERSON_NAME]"
click at [126, 120] on button "Review [DATE] 1 / 143" at bounding box center [602, 123] width 1212 height 36
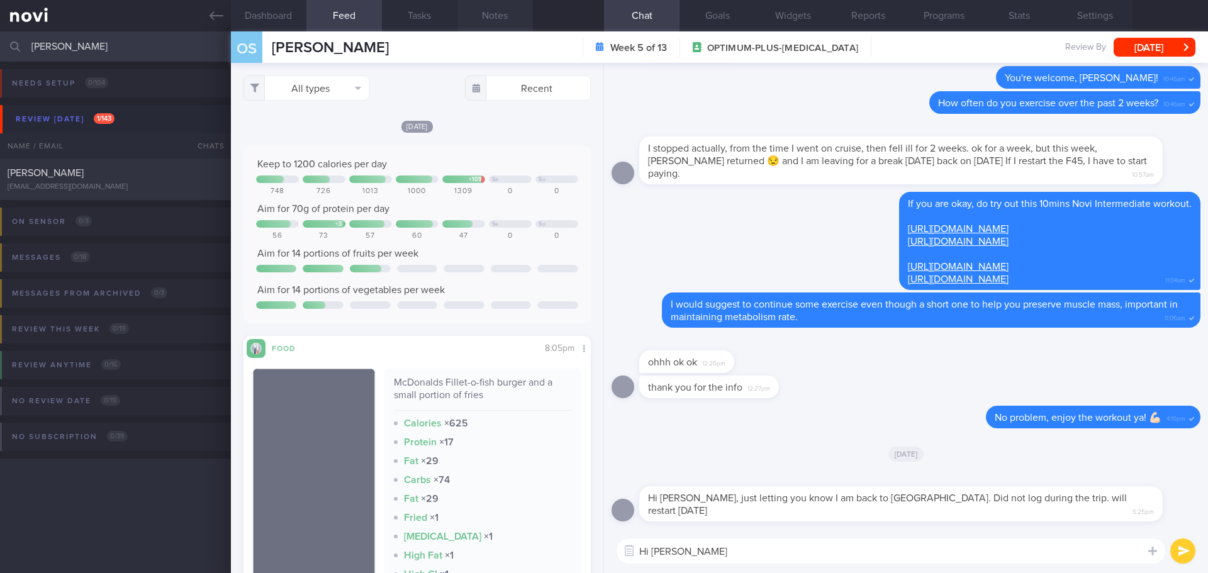
click at [102, 170] on div "[PERSON_NAME]" at bounding box center [114, 173] width 213 height 13
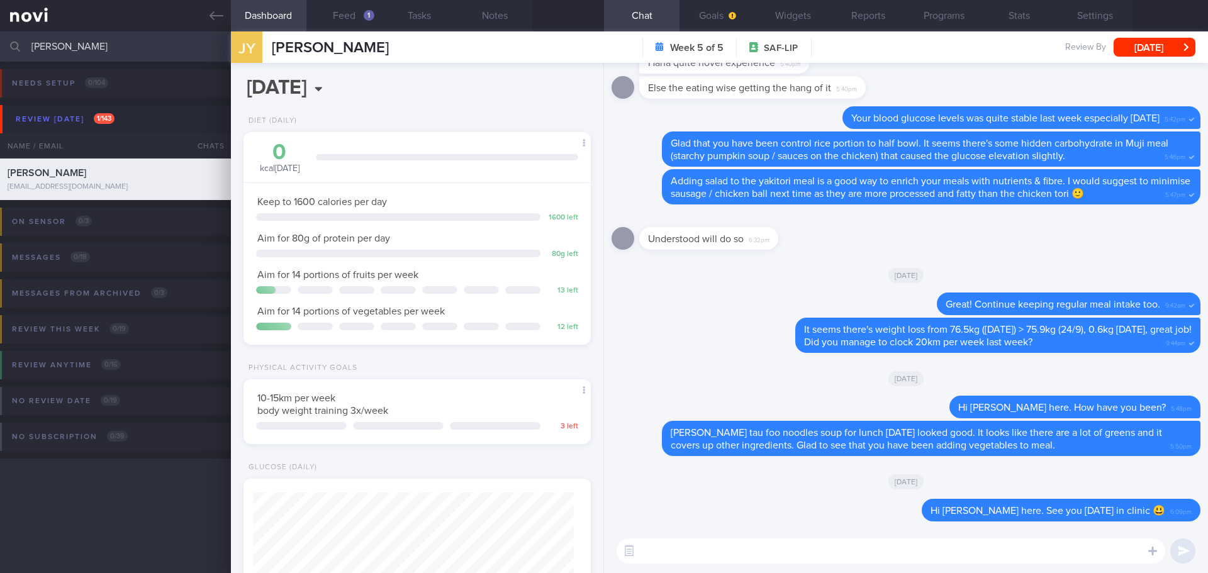
scroll to position [176, 316]
drag, startPoint x: 334, startPoint y: 16, endPoint x: 345, endPoint y: 38, distance: 24.2
click at [334, 16] on button "Feed 1" at bounding box center [343, 15] width 75 height 31
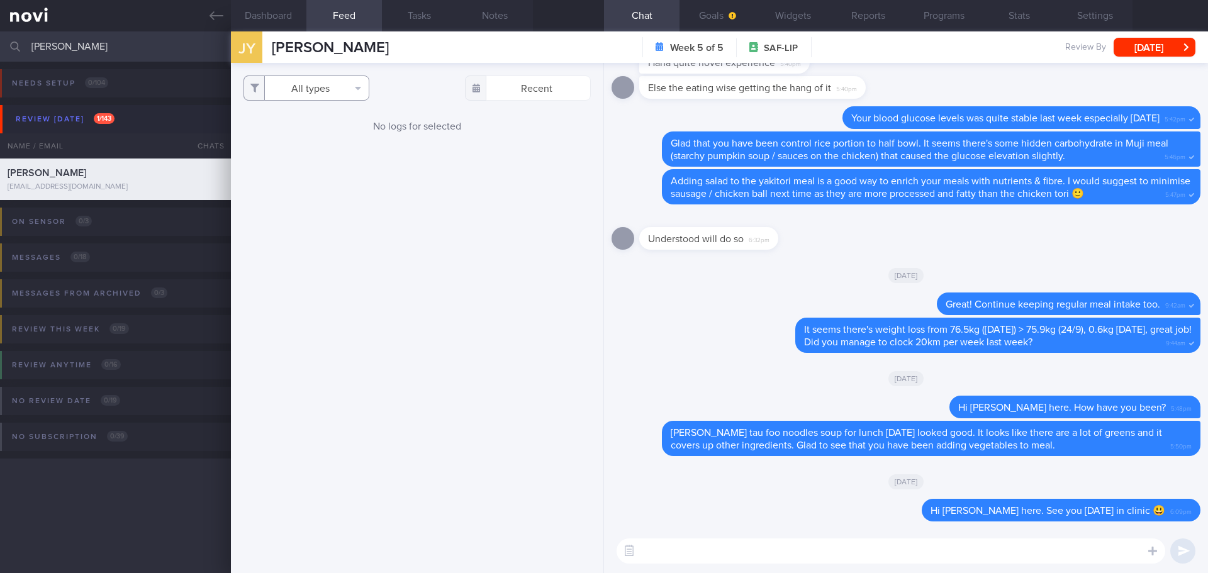
click at [345, 89] on button "All types" at bounding box center [306, 87] width 126 height 25
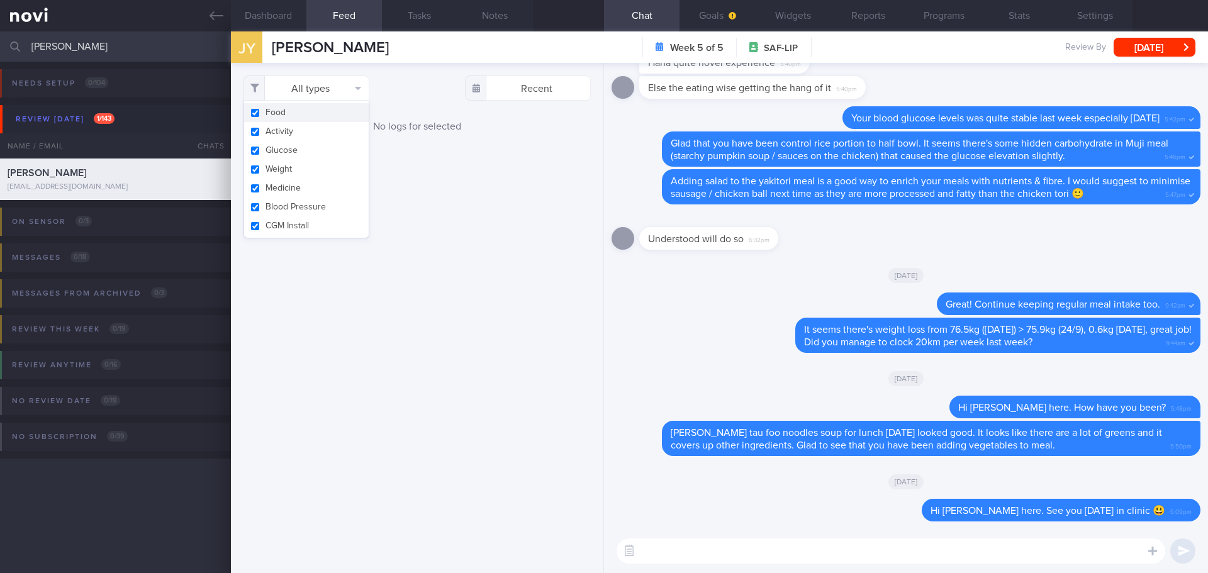
click at [334, 113] on button "Food" at bounding box center [306, 112] width 125 height 19
checkbox input "false"
click at [435, 89] on div "Filtering type... Food Activity Glucose Weight Medicine Blood Pressure [MEDICAL…" at bounding box center [416, 87] width 347 height 25
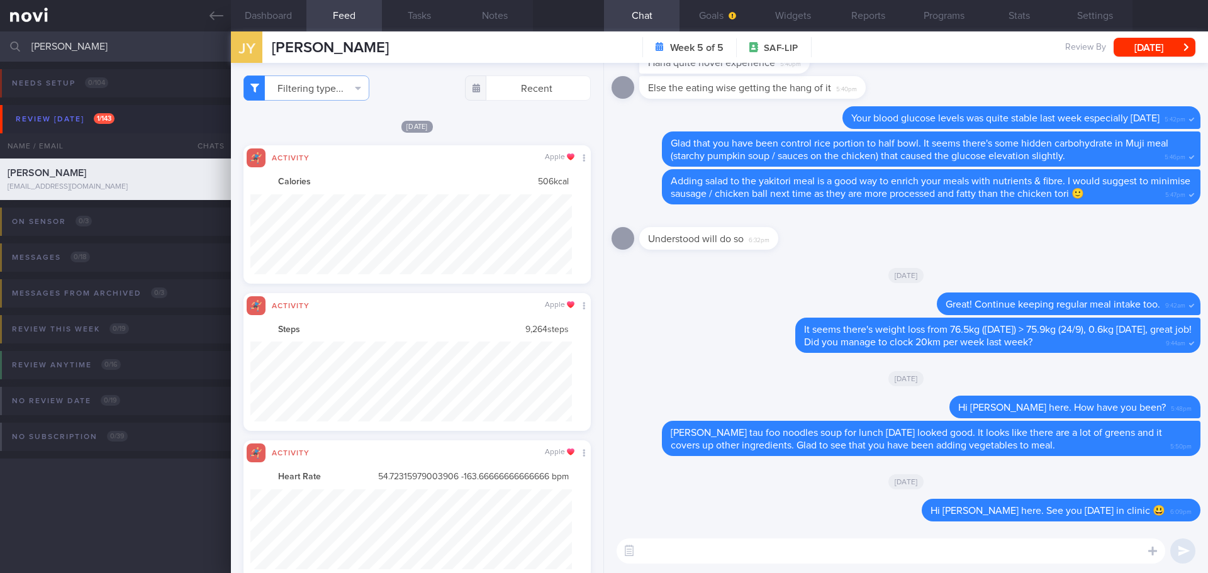
scroll to position [80, 322]
click at [347, 85] on button "Filtering type..." at bounding box center [306, 87] width 126 height 25
click at [311, 130] on button "Activity" at bounding box center [306, 131] width 125 height 19
checkbox input "false"
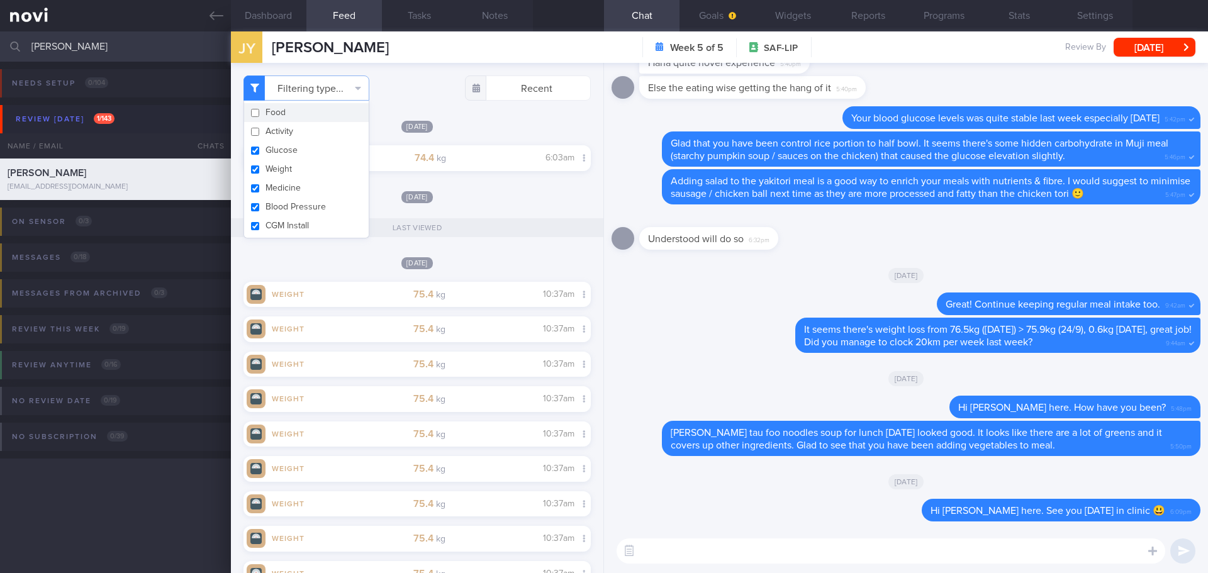
click at [284, 111] on button "Food" at bounding box center [306, 112] width 125 height 19
checkbox input "true"
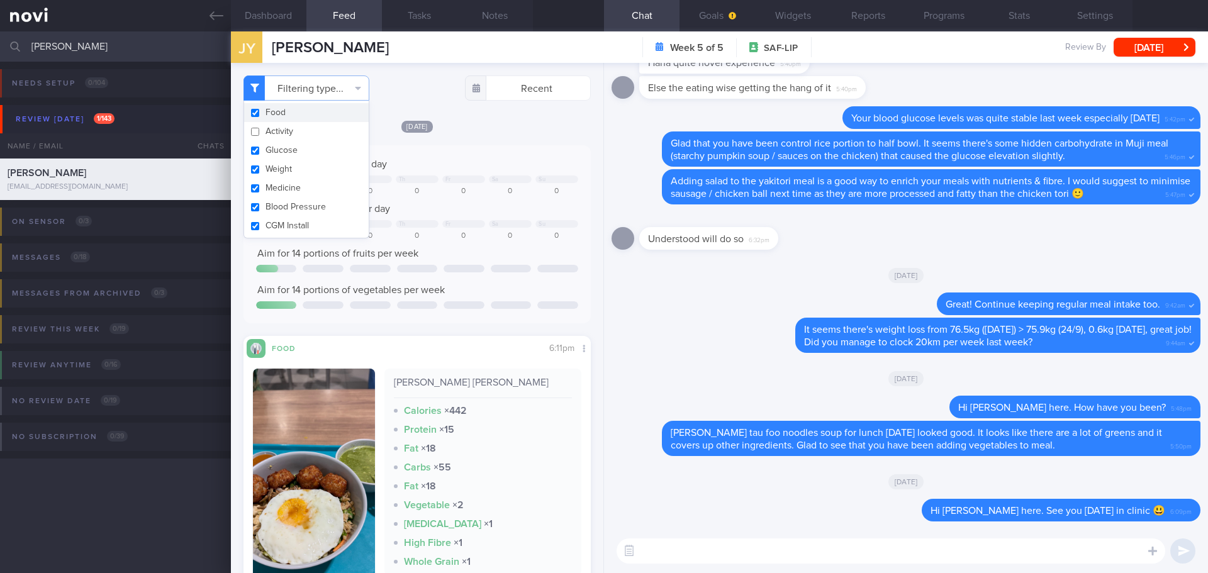
scroll to position [160, 321]
click at [467, 119] on div "Filtering type... Food Activity Glucose Weight Medicine Blood Pressure [MEDICAL…" at bounding box center [417, 318] width 372 height 510
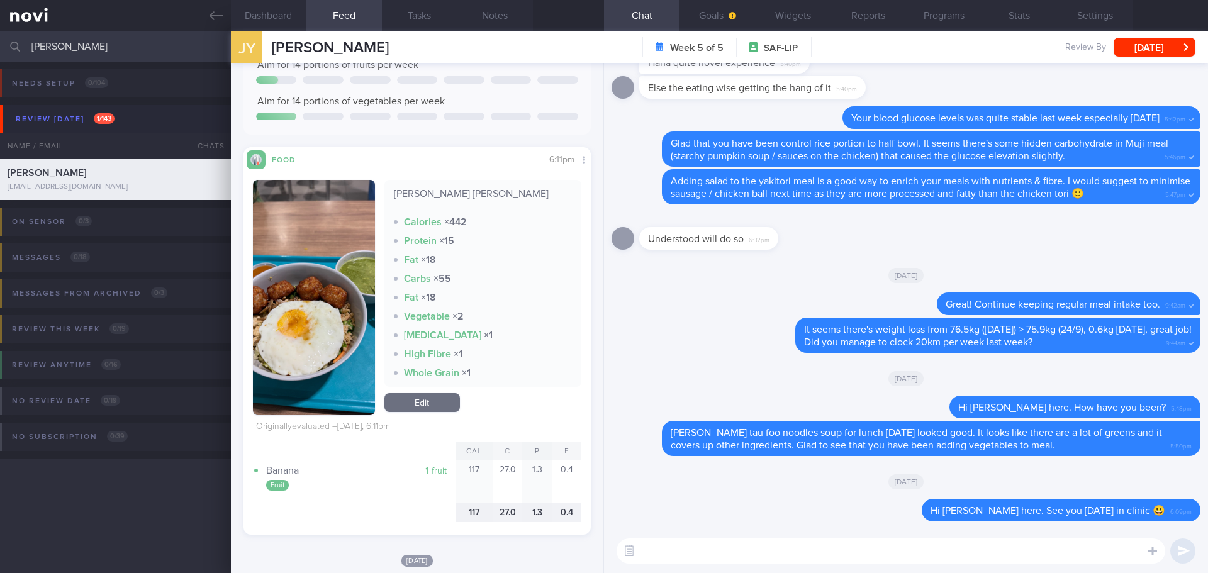
drag, startPoint x: 293, startPoint y: 264, endPoint x: 339, endPoint y: 259, distance: 46.8
click at [294, 216] on button "button" at bounding box center [314, 297] width 122 height 235
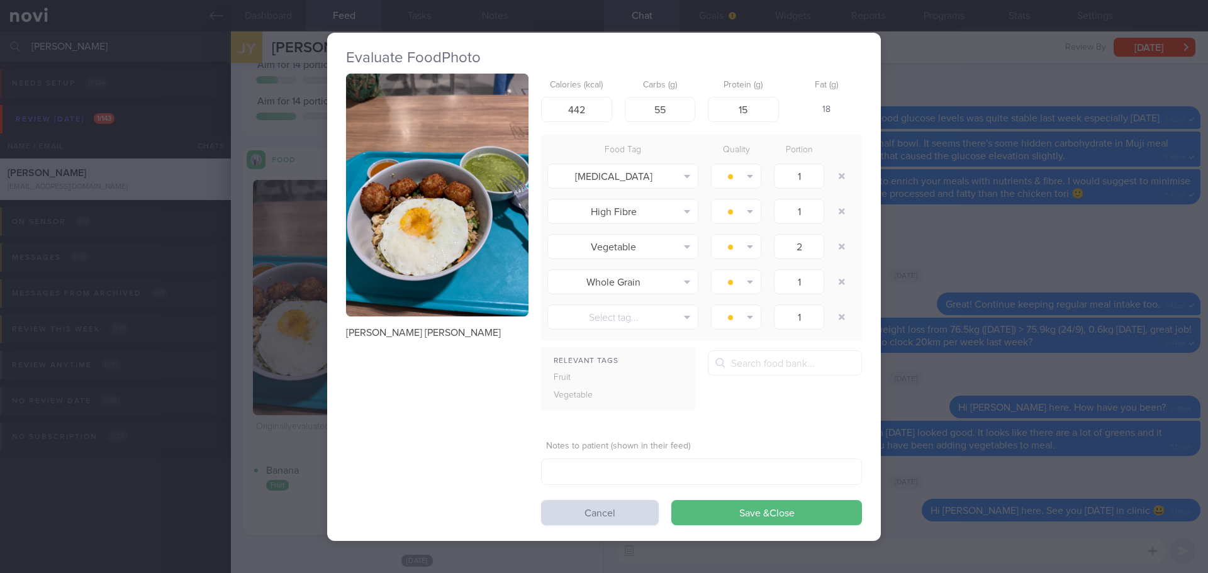
click at [423, 216] on button "button" at bounding box center [437, 195] width 182 height 243
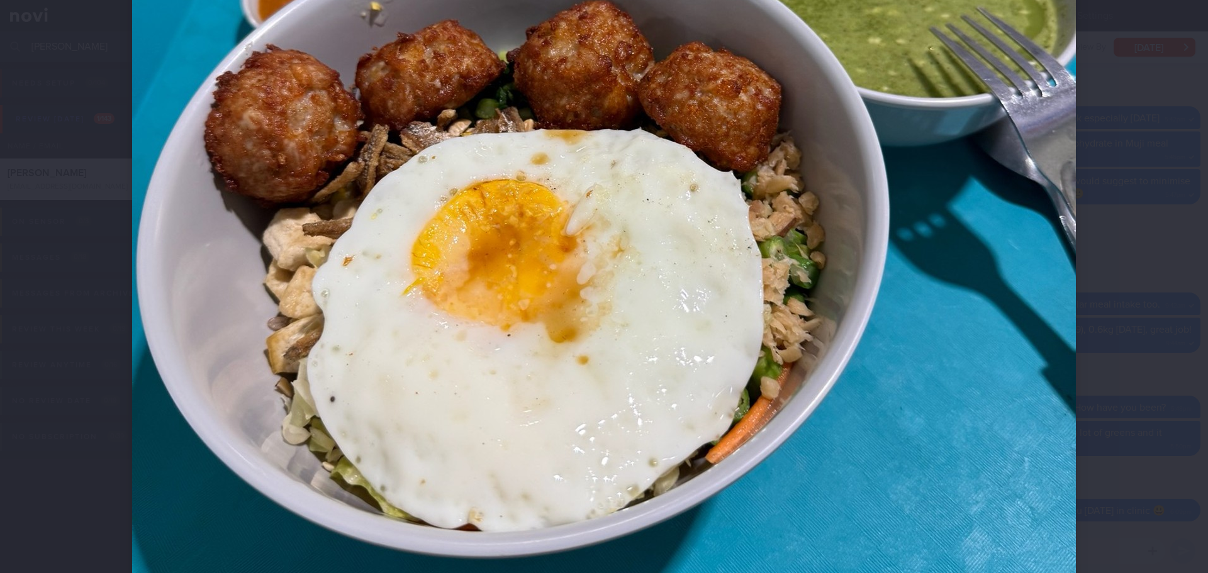
click at [481, 216] on div at bounding box center [604, 286] width 1208 height 573
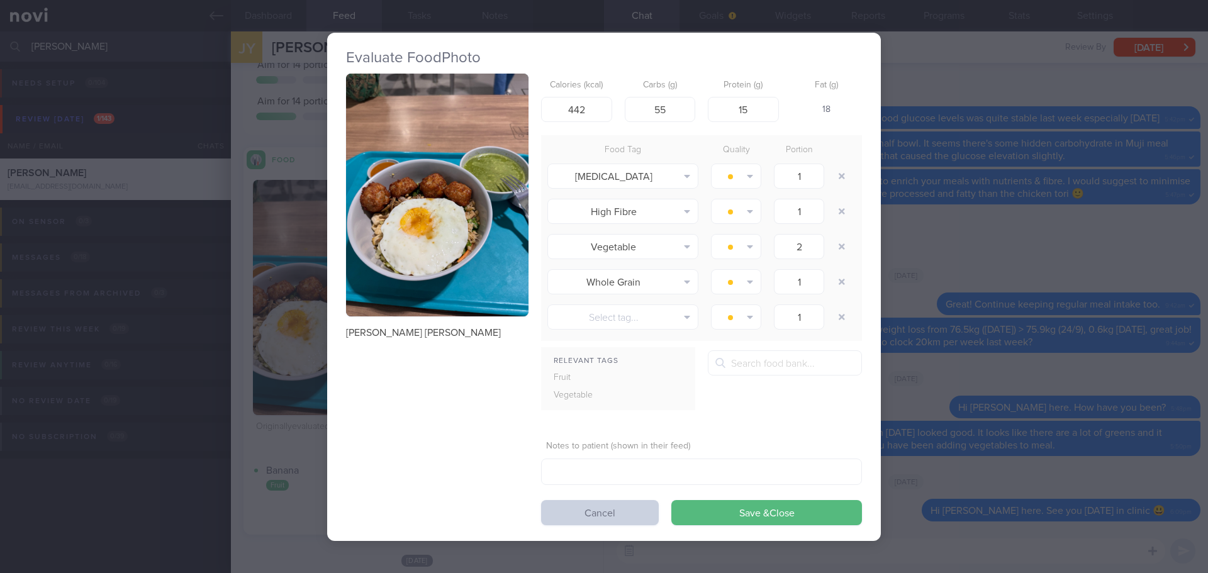
click at [481, 216] on button "Cancel" at bounding box center [600, 512] width 118 height 25
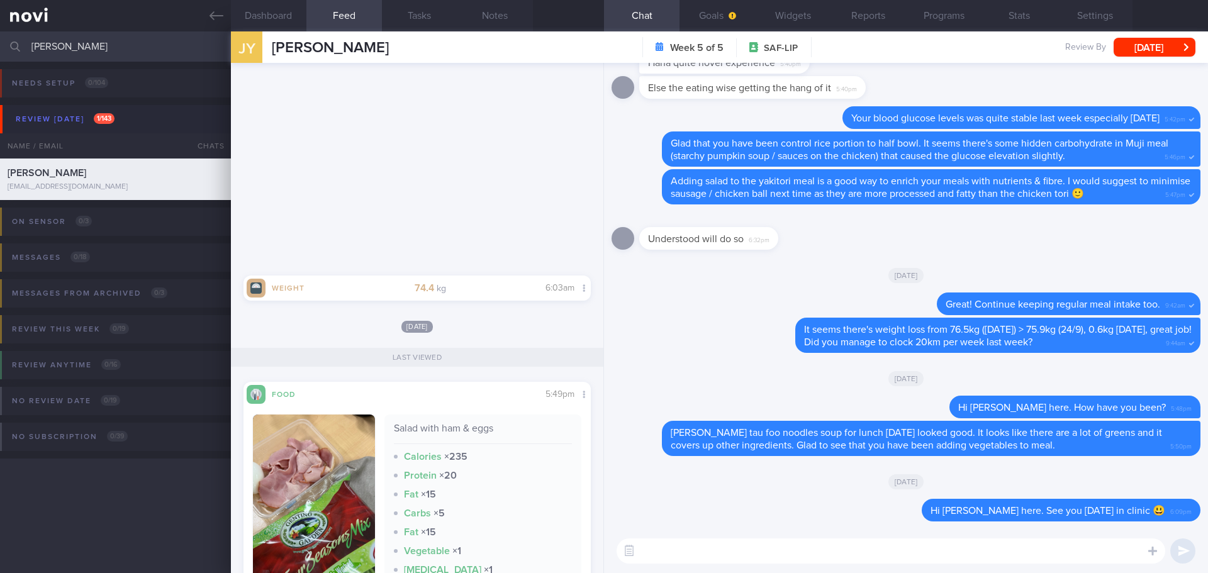
scroll to position [5052, 0]
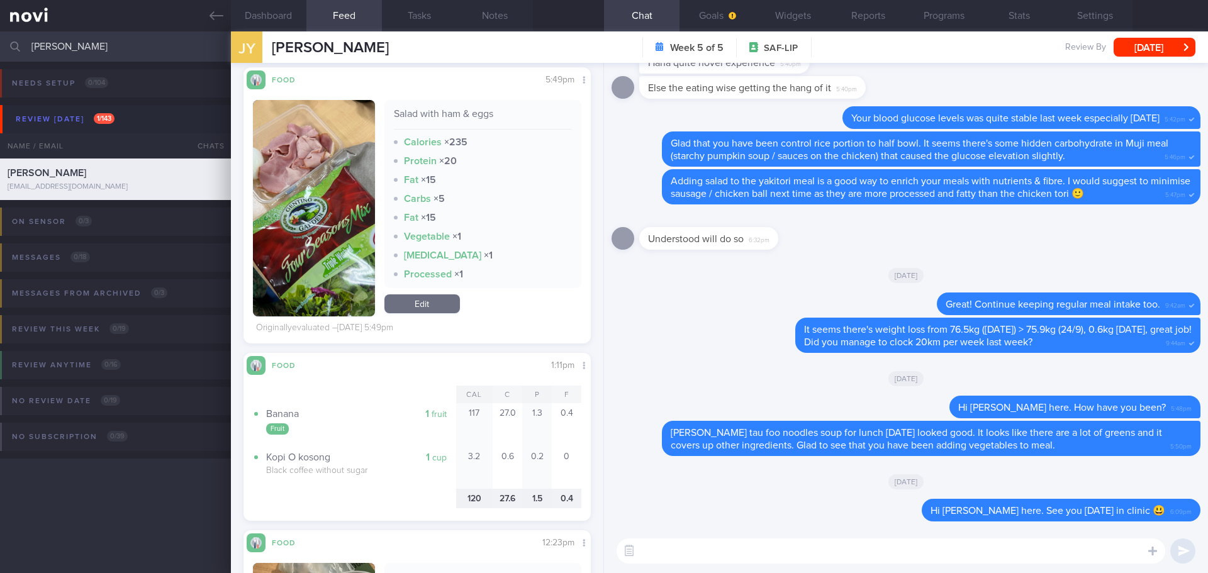
click at [310, 181] on button "button" at bounding box center [314, 208] width 122 height 216
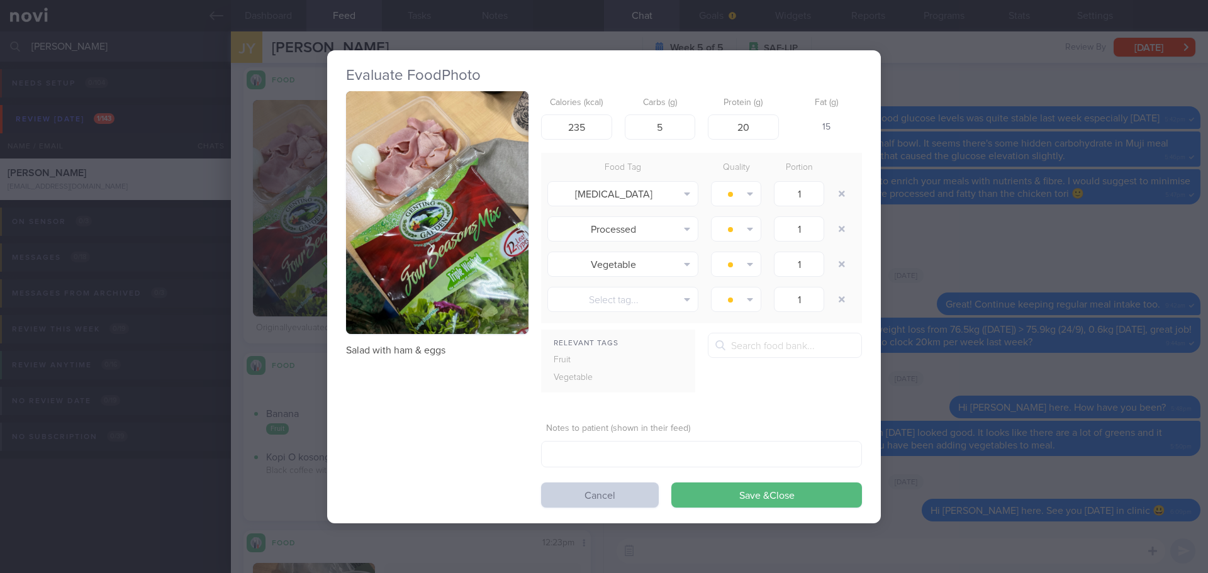
click at [481, 216] on button "Cancel" at bounding box center [600, 495] width 118 height 25
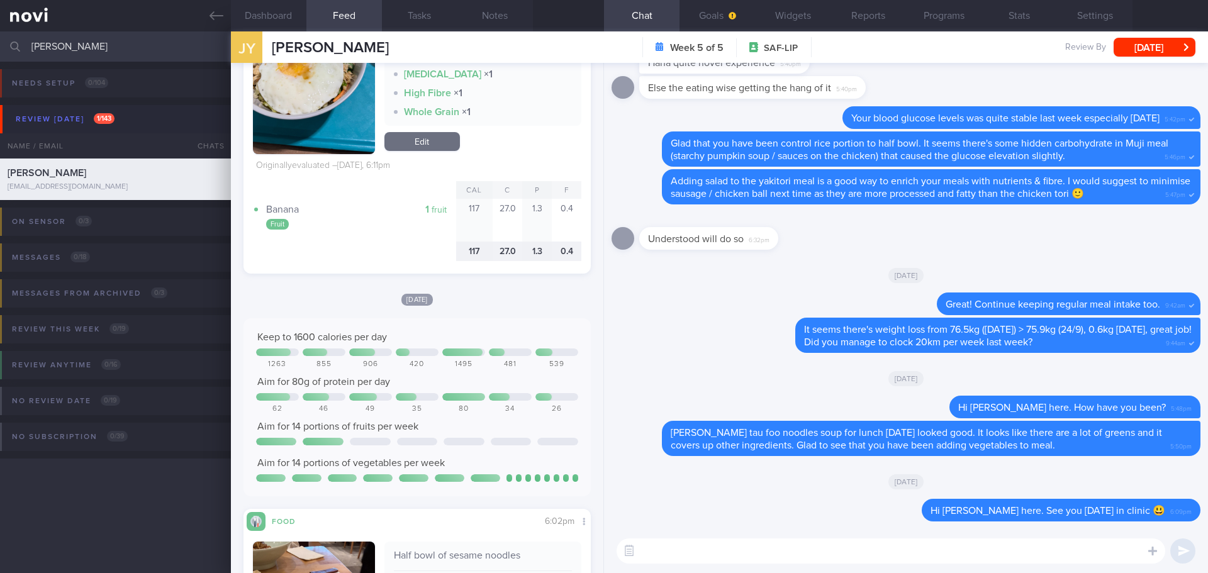
scroll to position [261, 0]
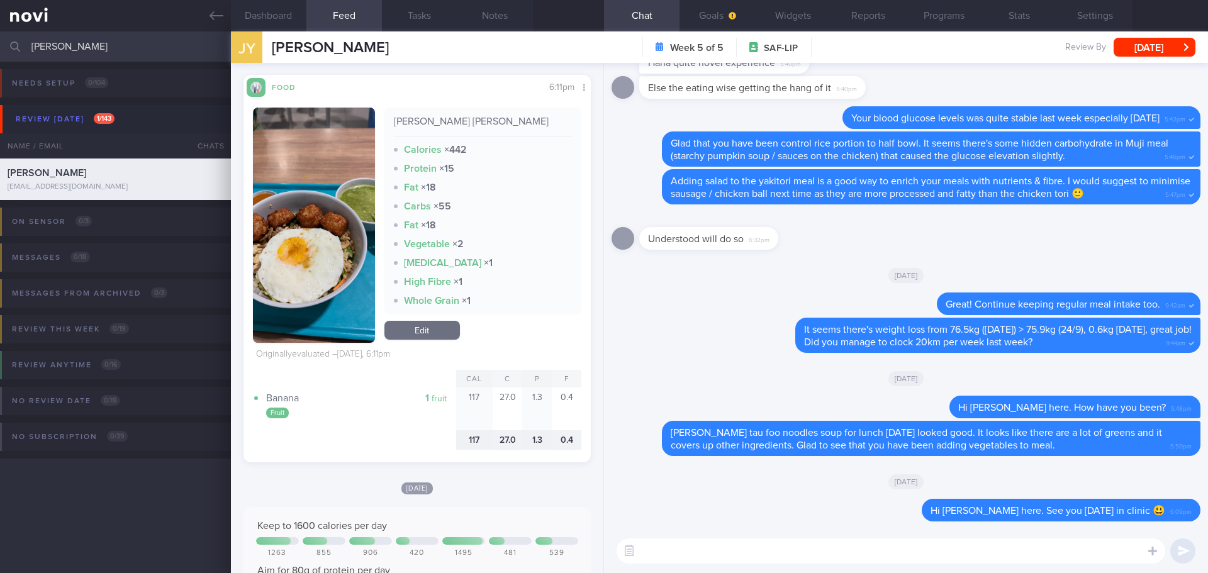
click at [323, 216] on button "button" at bounding box center [314, 225] width 122 height 235
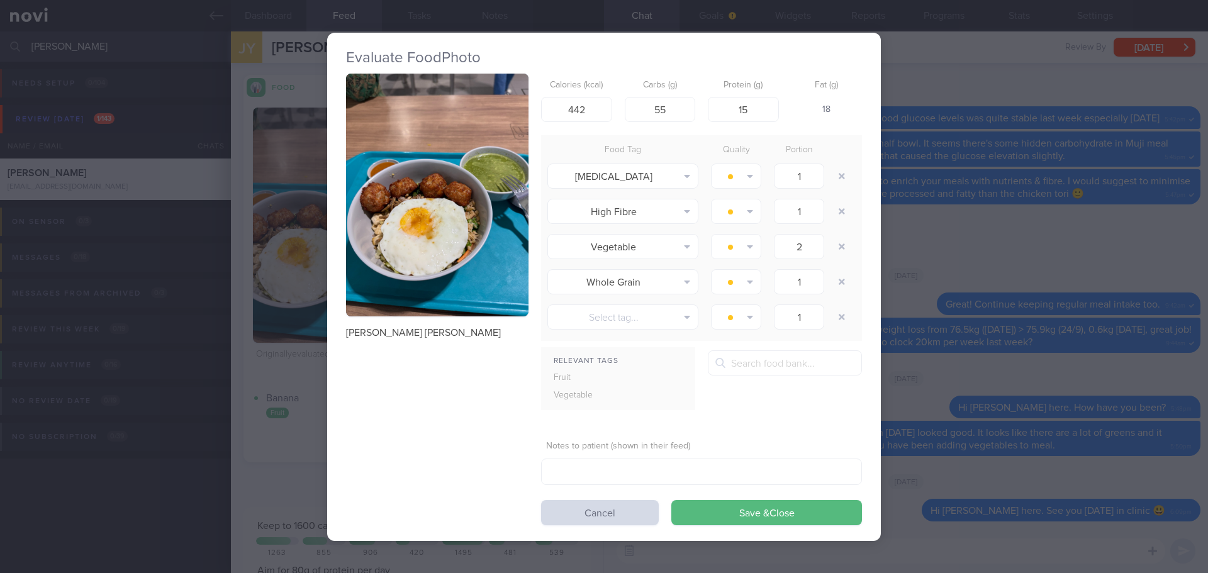
click at [240, 216] on div "Evaluate Food Photo [PERSON_NAME] [PERSON_NAME] Calories (kcal) 442 Carbs (g) 5…" at bounding box center [604, 286] width 1208 height 573
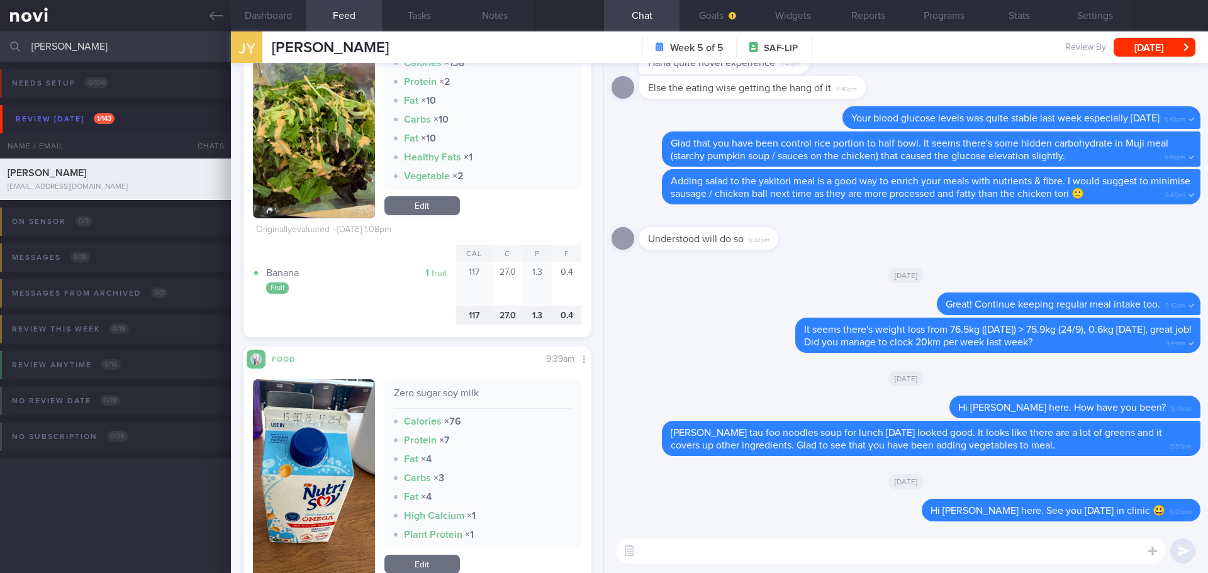
scroll to position [4413, 0]
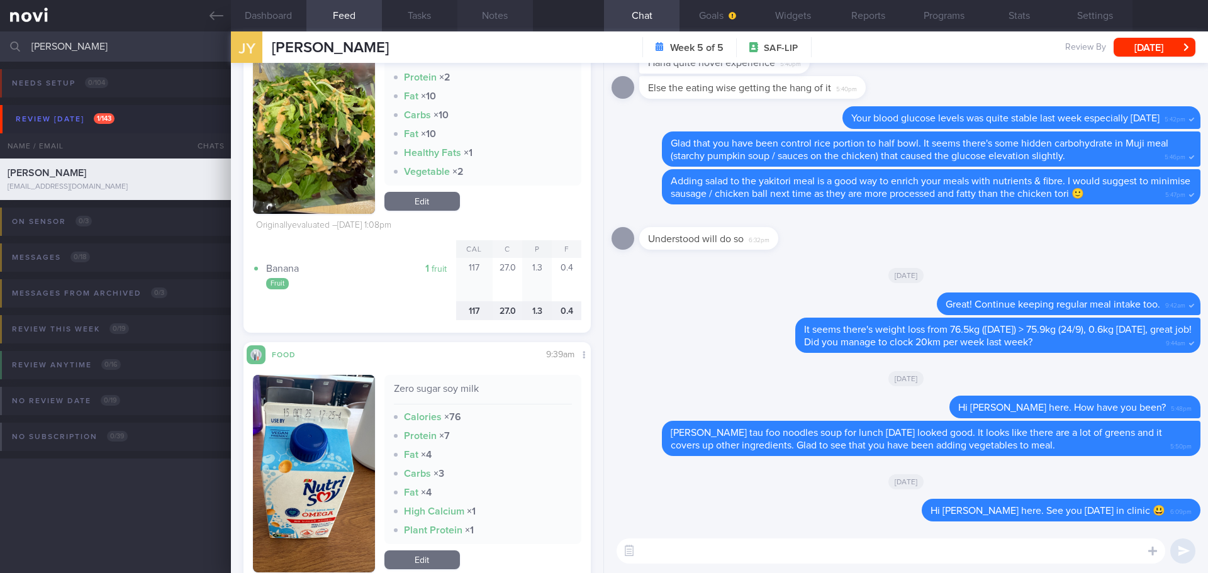
click at [479, 6] on button "Notes" at bounding box center [494, 15] width 75 height 31
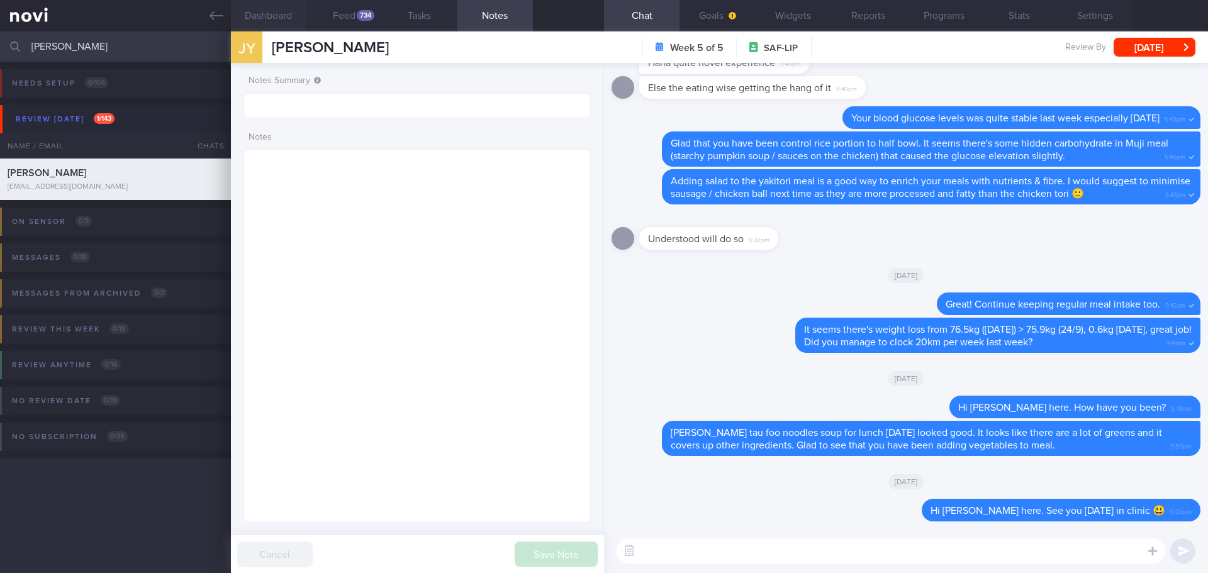
click at [271, 18] on button "Dashboard" at bounding box center [268, 15] width 75 height 31
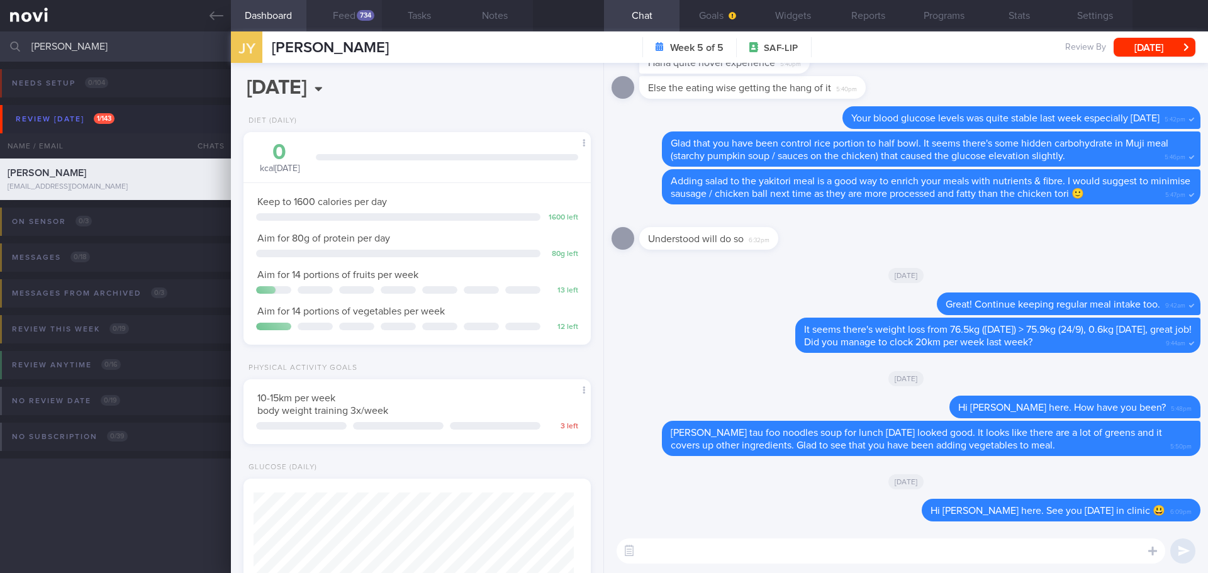
click at [352, 28] on button "Feed 734" at bounding box center [343, 15] width 75 height 31
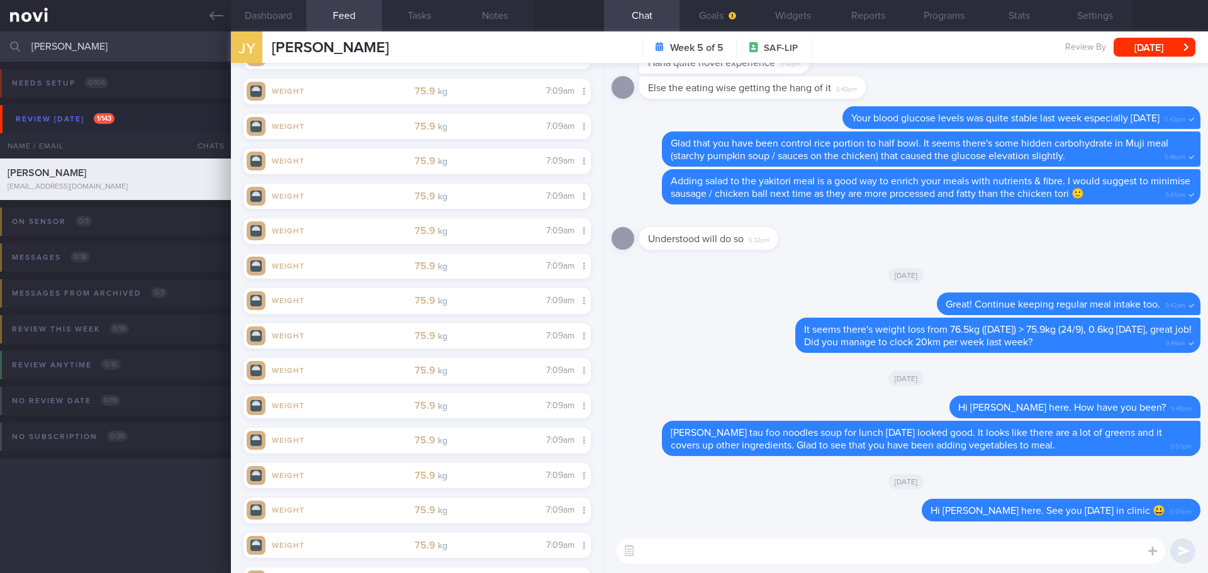
scroll to position [10434, 0]
click at [481, 216] on div "Delete Great! Continue keeping regular meal intake too. 9:42am" at bounding box center [906, 305] width 589 height 25
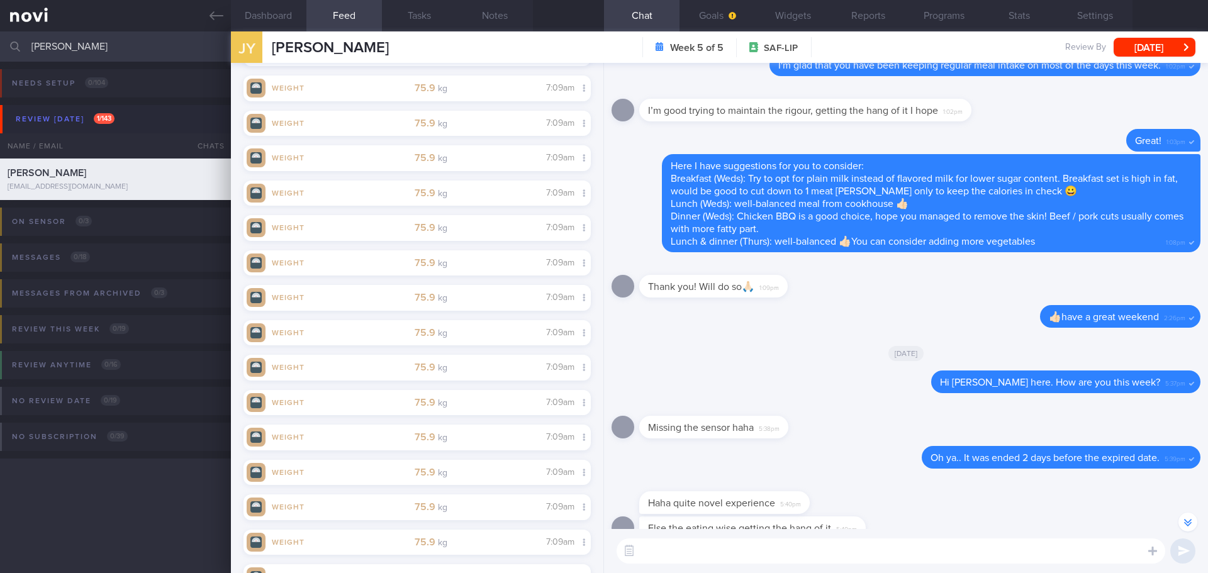
click at [481, 216] on div "Thank you! Will do so🙏🏻 1:09pm" at bounding box center [906, 282] width 589 height 45
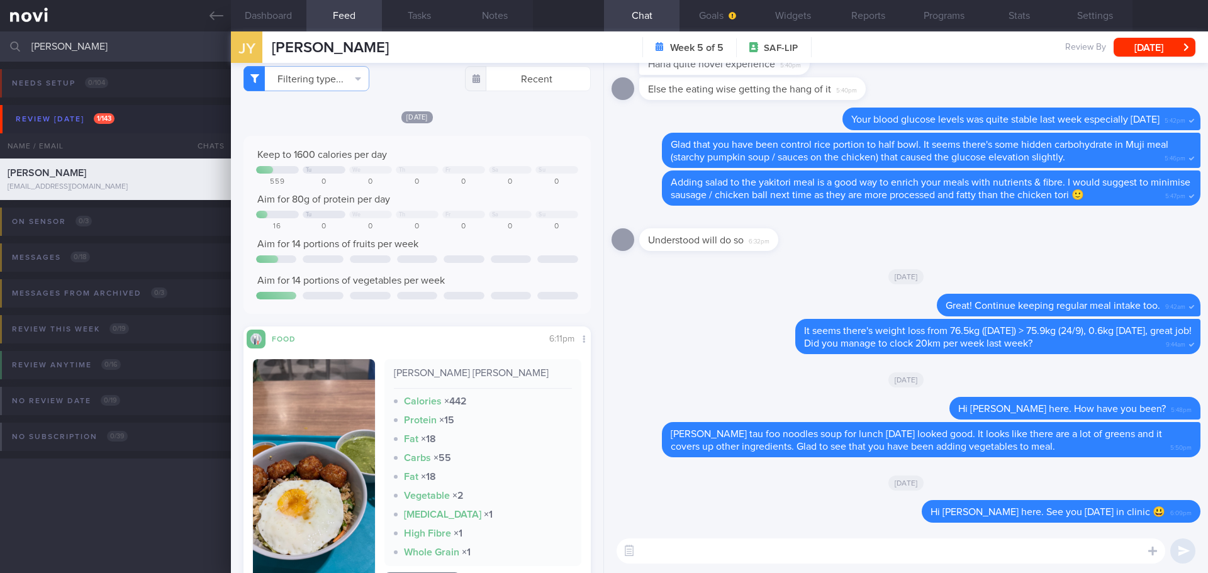
scroll to position [0, 0]
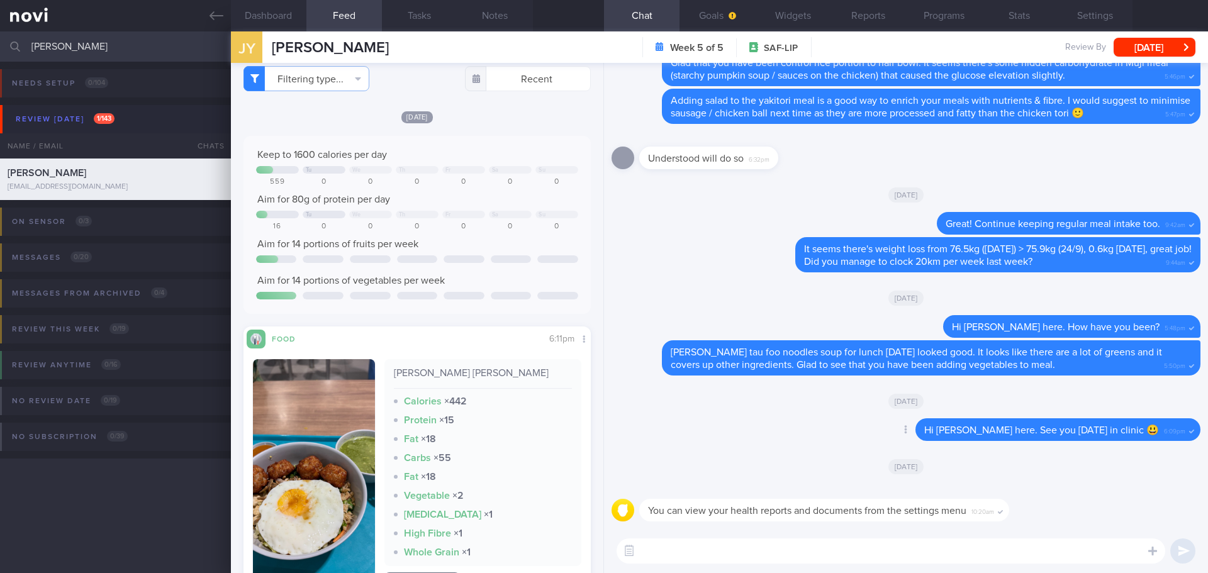
click at [481, 216] on div "Delete Hi [PERSON_NAME] here. See you [DATE] in clinic 😃 6:09pm" at bounding box center [906, 433] width 589 height 30
drag, startPoint x: 71, startPoint y: 39, endPoint x: -66, endPoint y: 33, distance: 137.3
click at [0, 33] on html "You are offline! Some functionality will be unavailable Patients New Users Coac…" at bounding box center [604, 286] width 1208 height 573
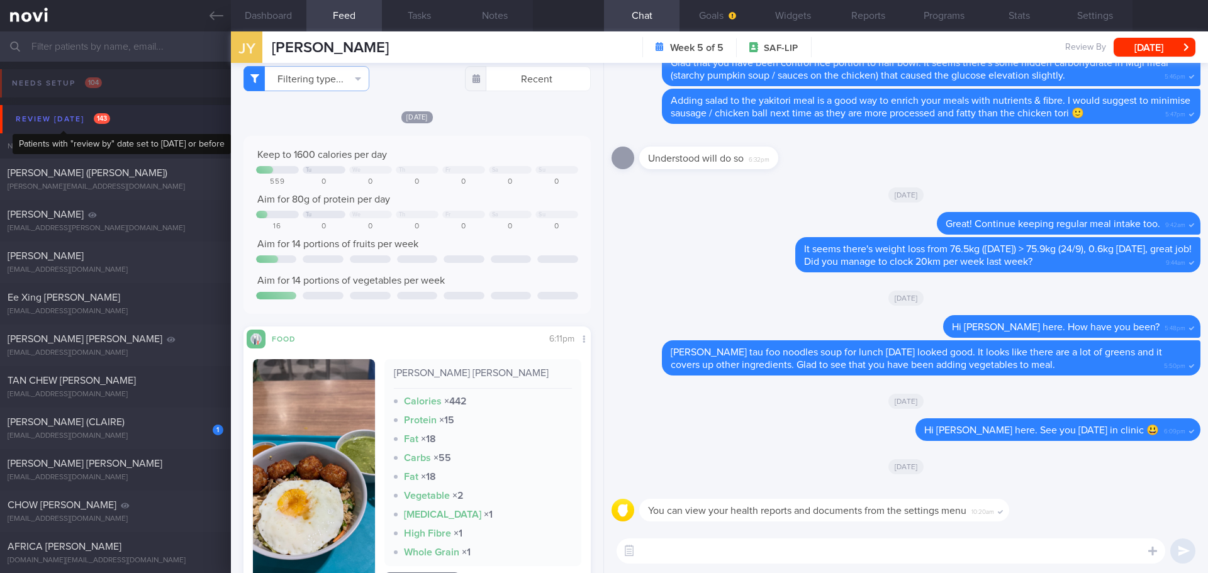
click at [92, 113] on div "Review [DATE] 143" at bounding box center [63, 119] width 101 height 17
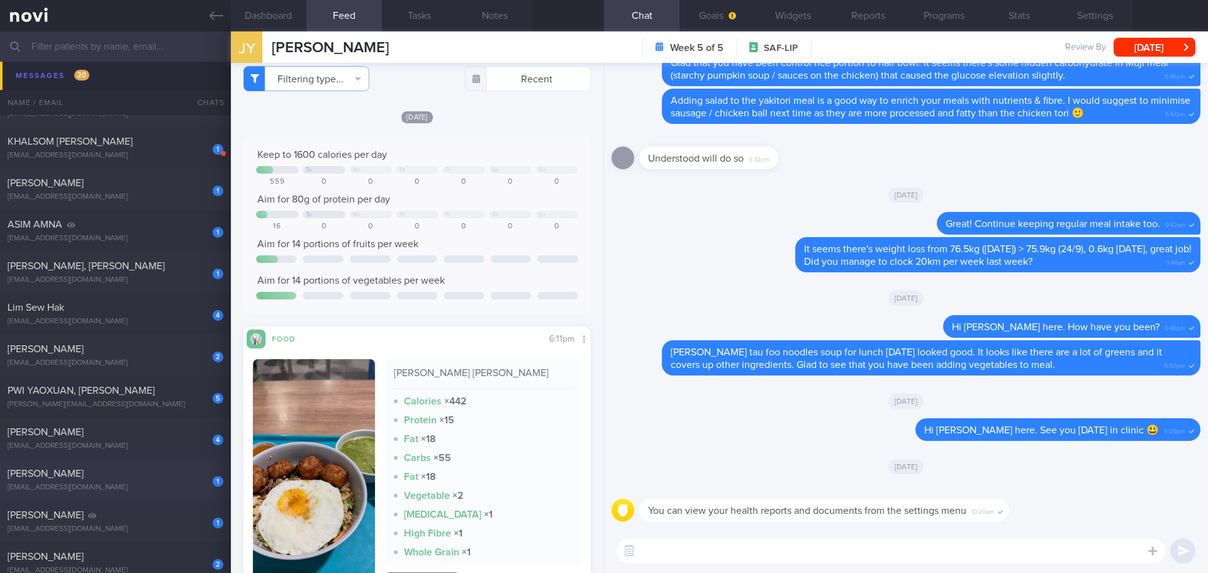
scroll to position [315, 0]
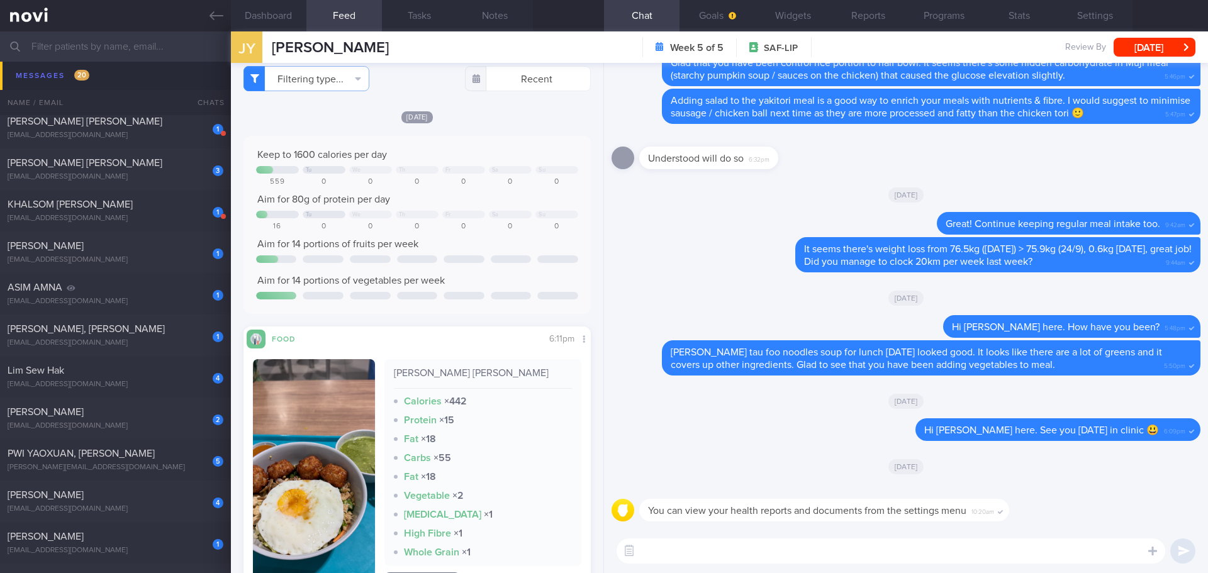
click at [481, 216] on textarea at bounding box center [891, 551] width 549 height 25
type textarea "Hi [PERSON_NAME], glad to see your weight loss progress over the past 1 month, …"
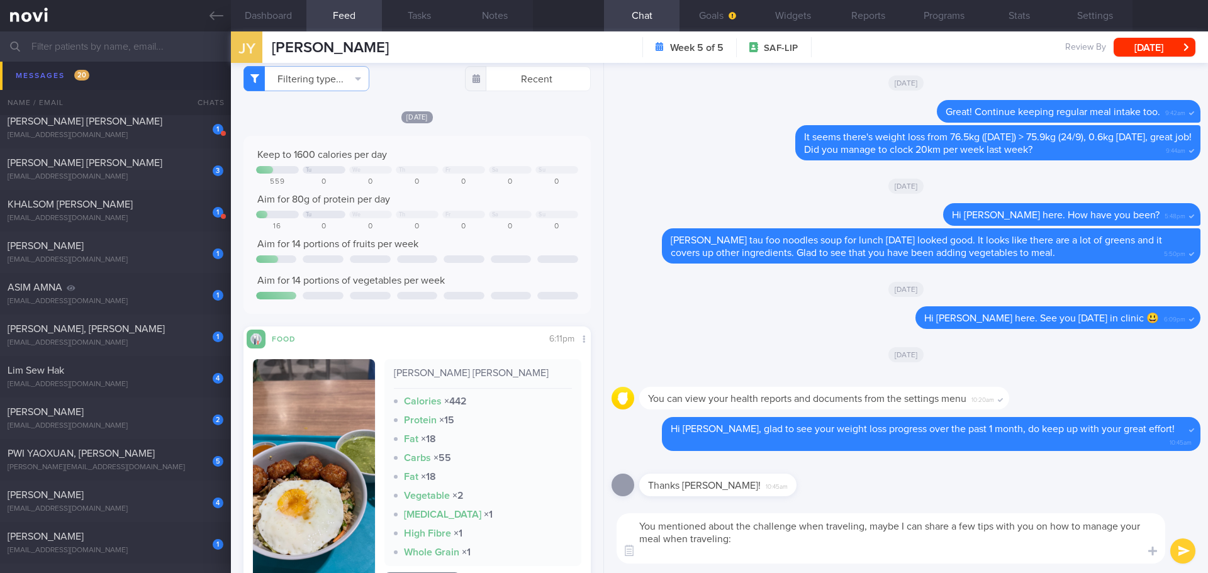
paste textarea "- Focus on your overall intake while you are traveling instead of individual me…"
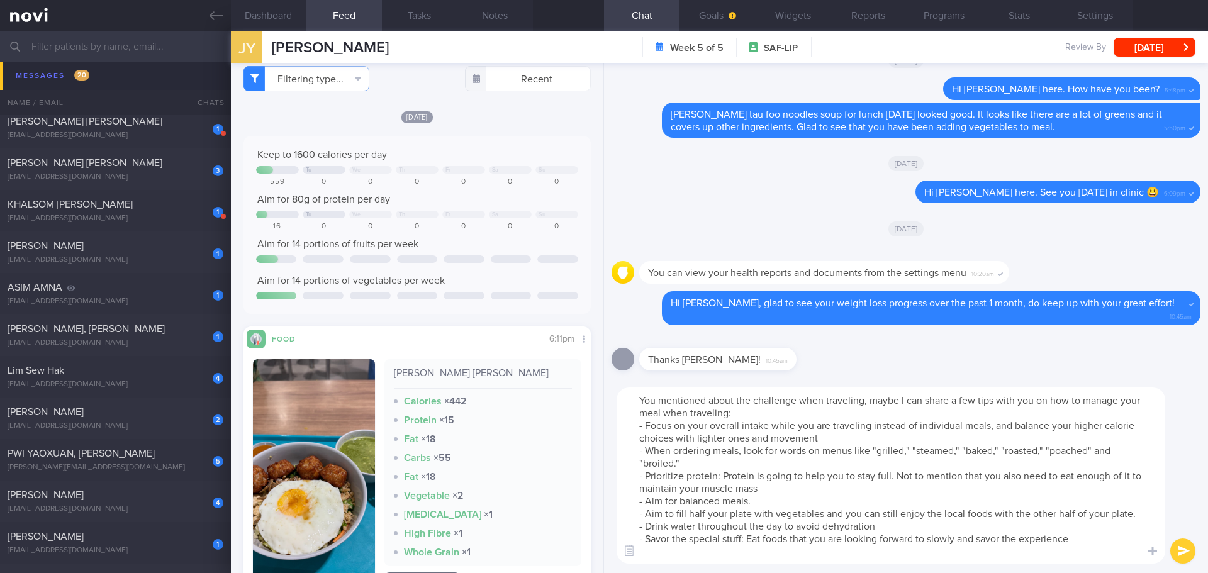
click at [481, 216] on textarea "You mentioned about the challenge when traveling, maybe I can share a few tips …" at bounding box center [891, 476] width 549 height 176
click at [481, 216] on textarea "You mentioned about the challenges when traveling, maybe I can share a few tips…" at bounding box center [891, 476] width 549 height 176
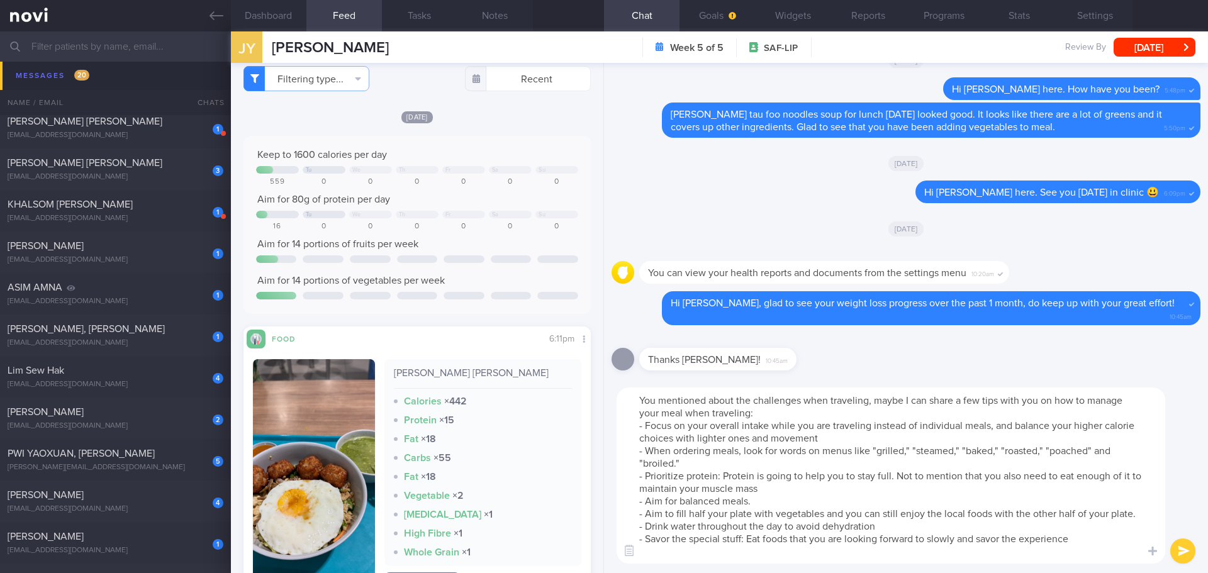
click at [481, 216] on textarea "You mentioned about the challenges when traveling, maybe I can share a few tips…" at bounding box center [891, 476] width 549 height 176
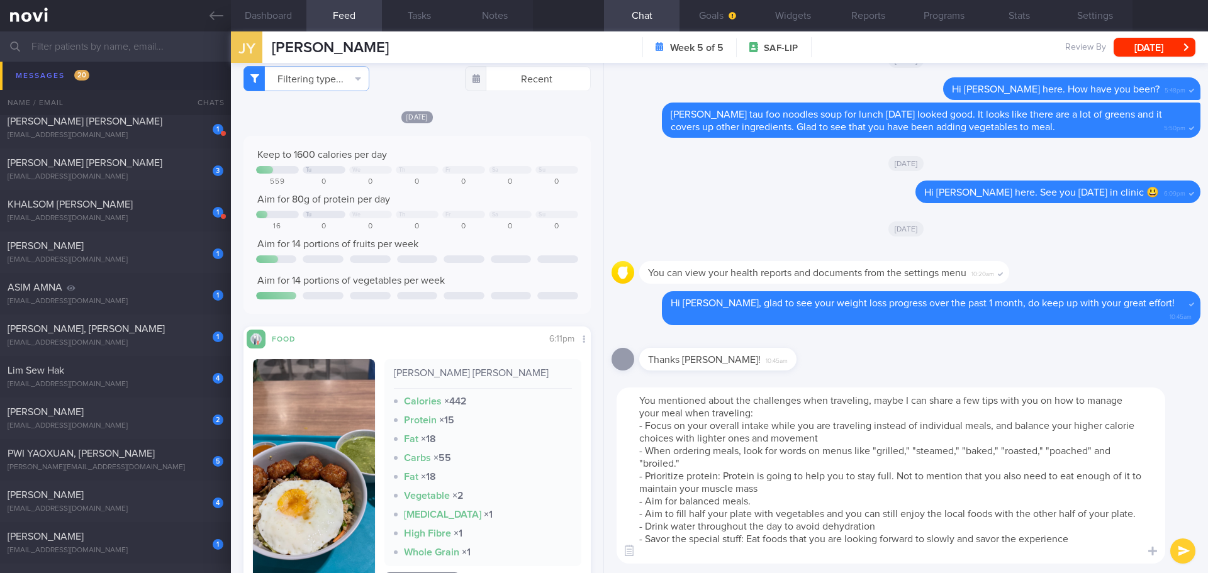
click at [481, 216] on textarea "You mentioned about the challenges when traveling, maybe I can share a few tips…" at bounding box center [891, 476] width 549 height 176
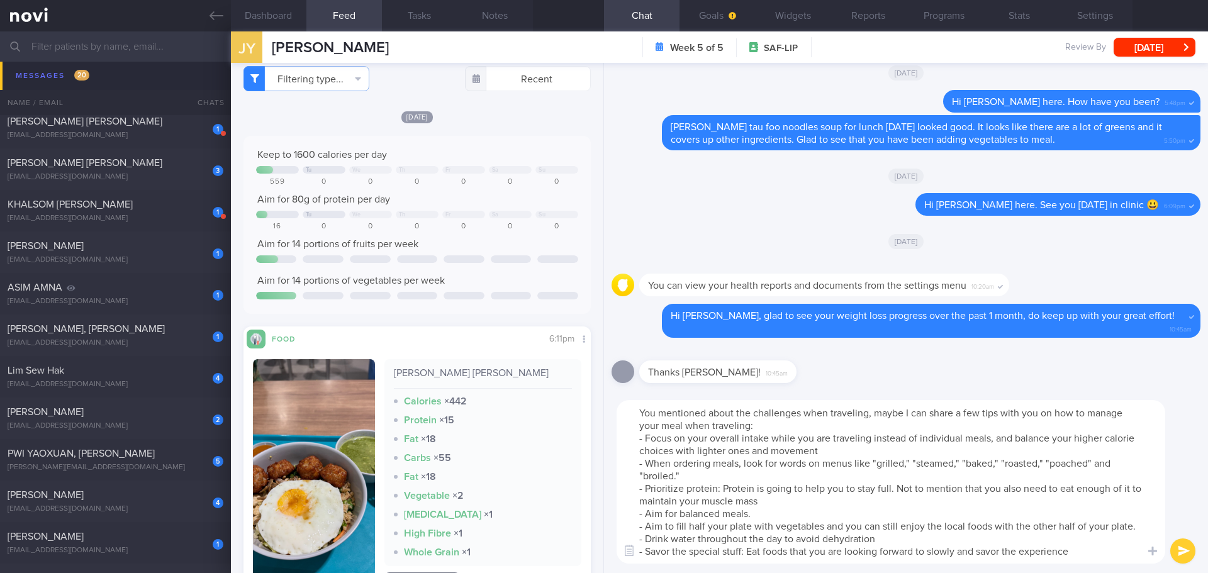
click at [481, 216] on textarea "You mentioned about the challenges when traveling, maybe I can share a few tips…" at bounding box center [891, 482] width 549 height 164
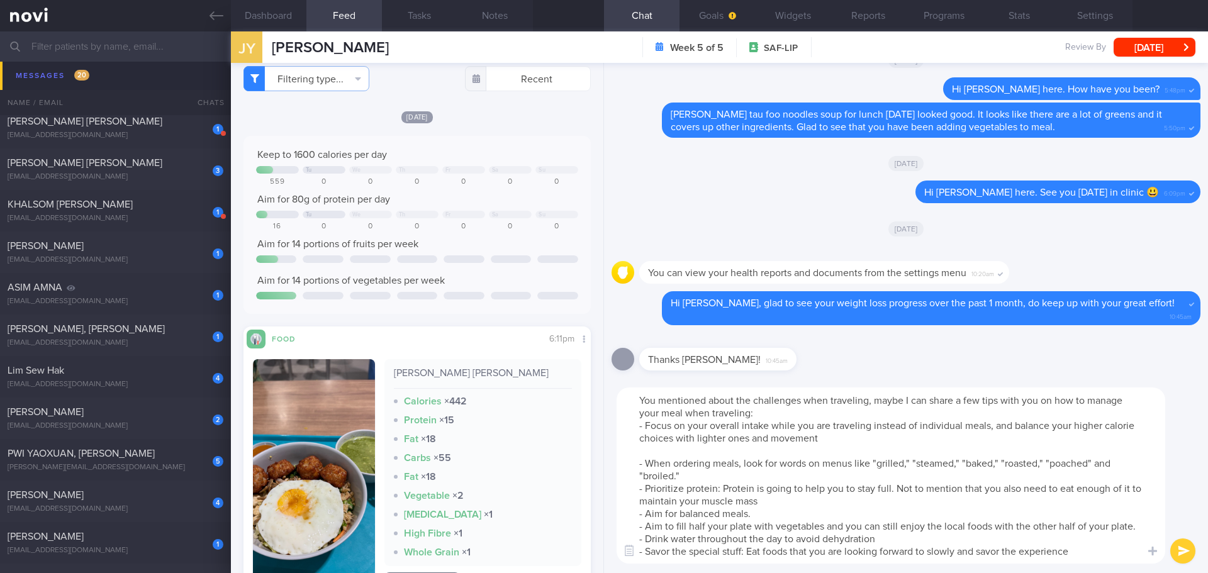
paste textarea "Airport meals and airplane snacks are often processed and packed with sodium. A…"
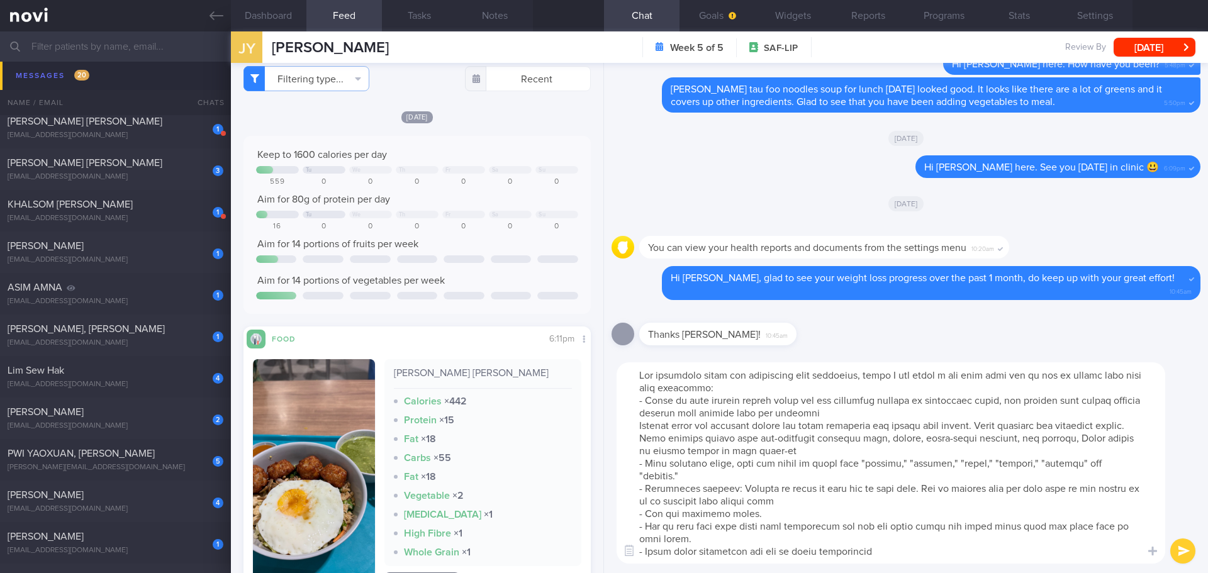
click at [481, 216] on textarea at bounding box center [891, 462] width 549 height 201
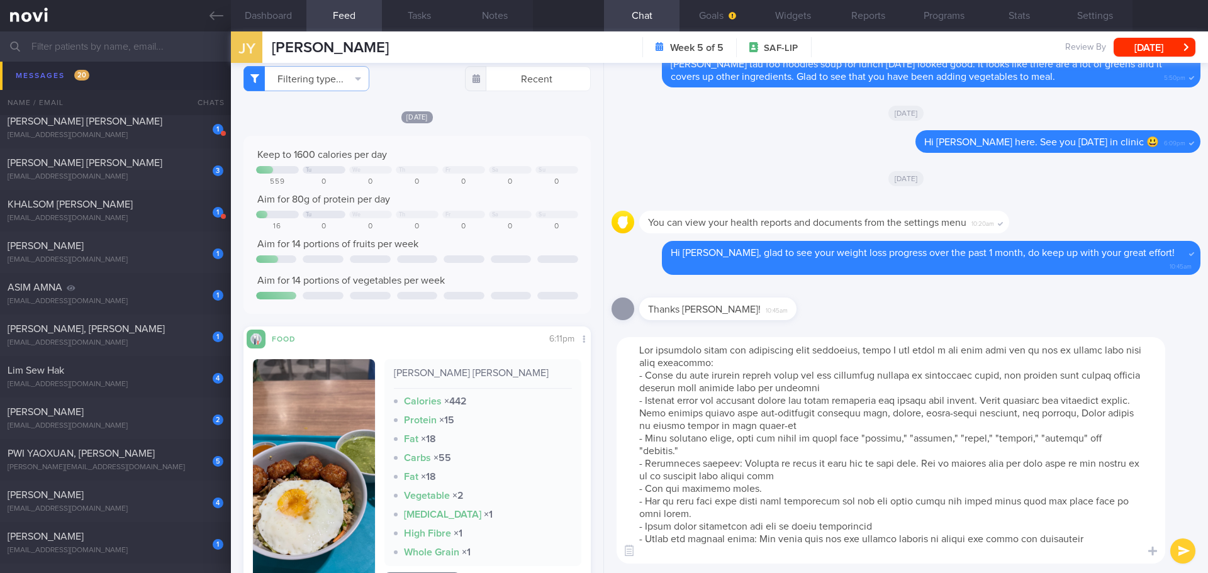
click at [481, 216] on textarea at bounding box center [891, 450] width 549 height 226
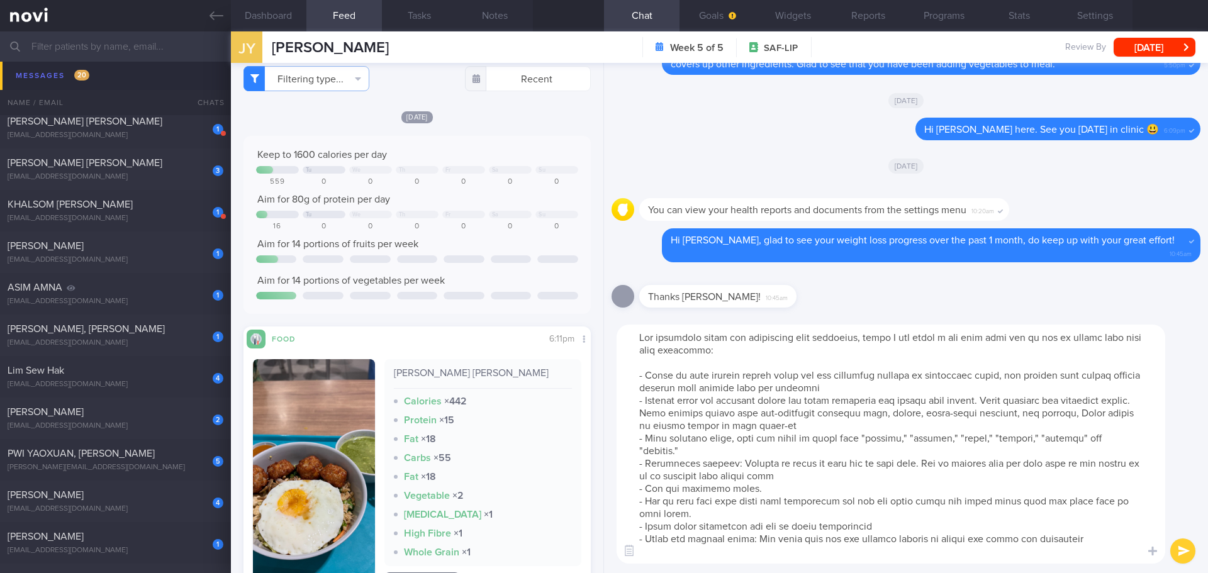
click at [481, 216] on textarea at bounding box center [891, 444] width 549 height 239
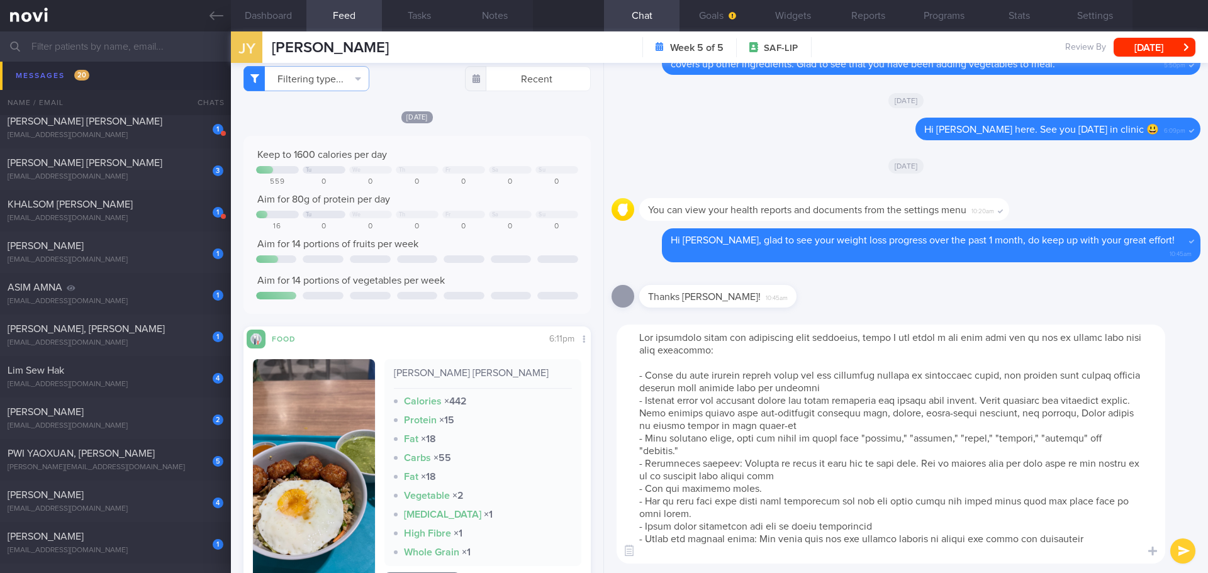
click at [481, 216] on textarea at bounding box center [891, 444] width 549 height 239
drag, startPoint x: 1055, startPoint y: 339, endPoint x: 1109, endPoint y: 357, distance: 56.5
click at [481, 216] on textarea at bounding box center [891, 444] width 549 height 239
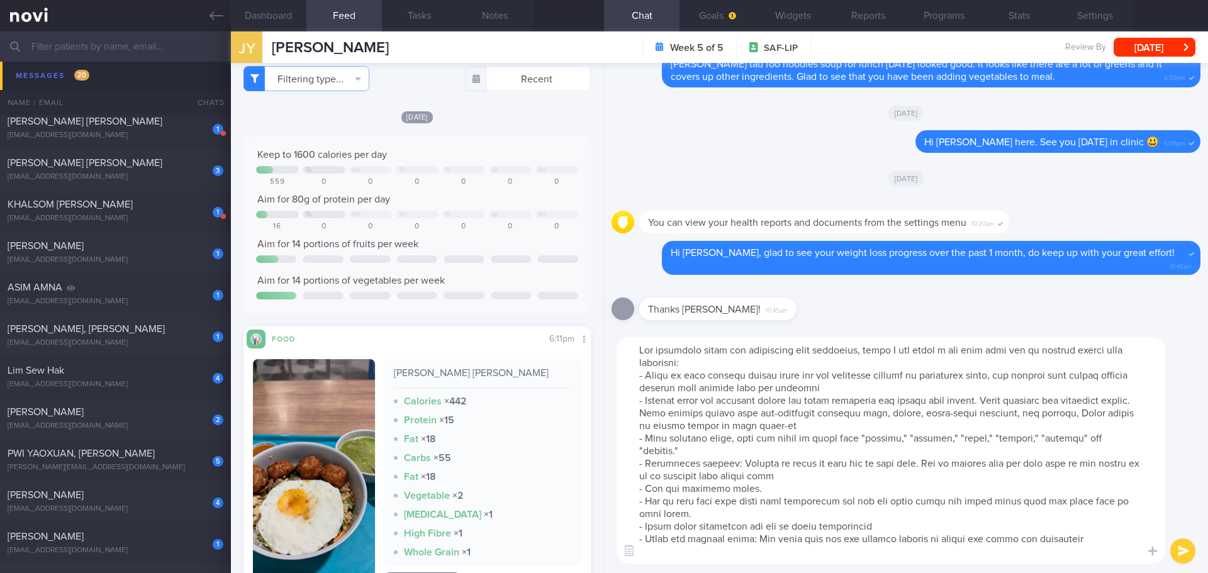
type textarea "You mentioned about the challenges when traveling, maybe I can share a few tips…"
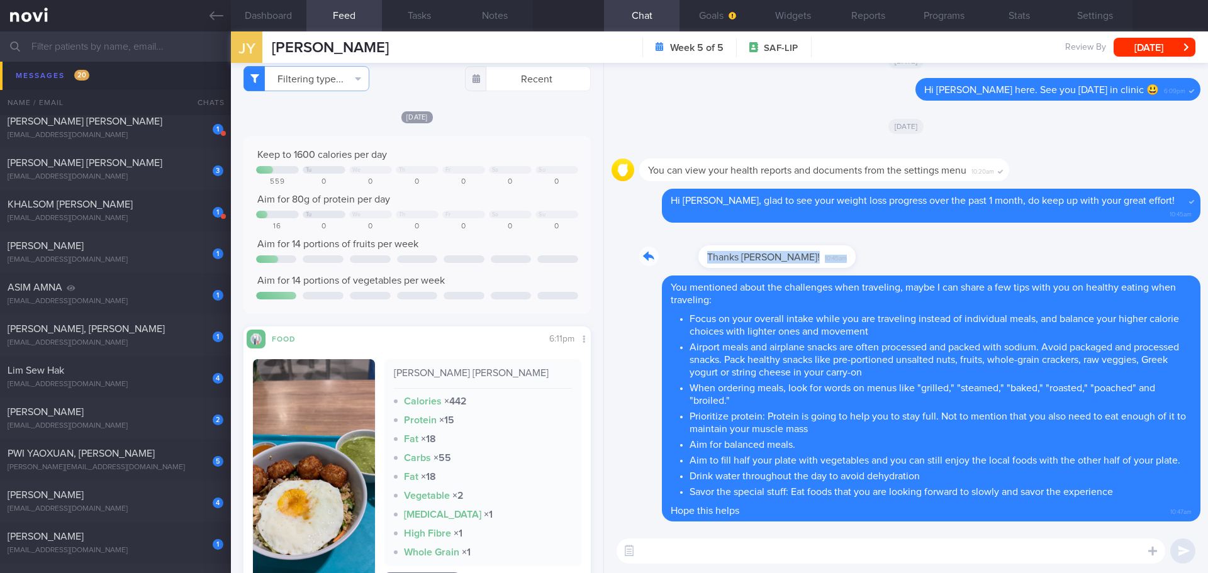
drag, startPoint x: 752, startPoint y: 264, endPoint x: 898, endPoint y: 259, distance: 146.1
click at [481, 216] on div "Thanks [PERSON_NAME]! 10:45am" at bounding box center [906, 252] width 589 height 45
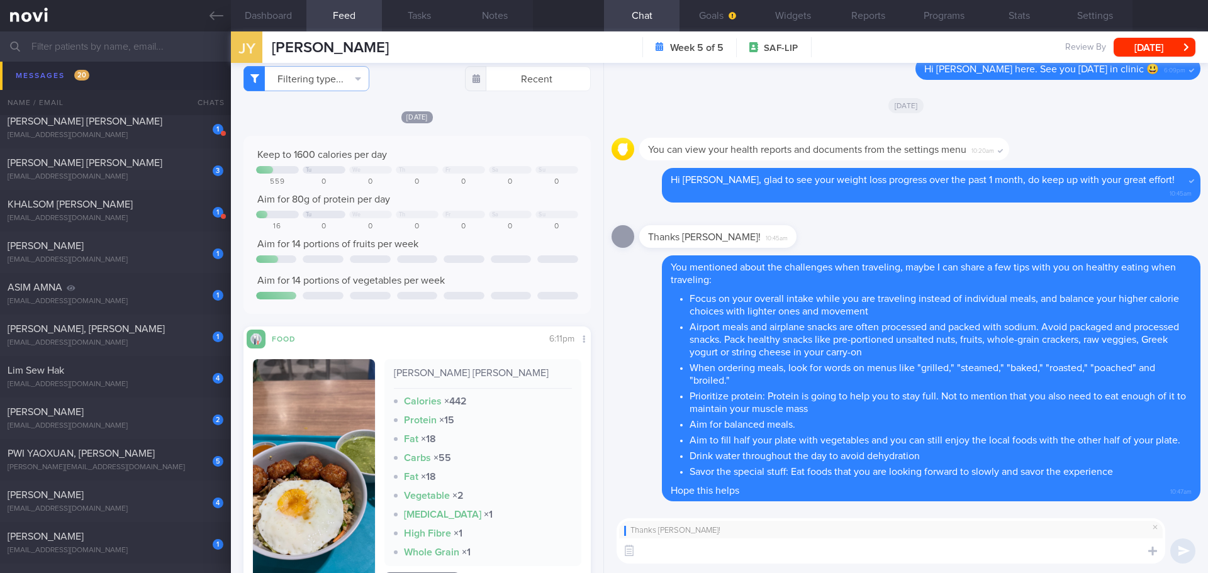
click at [481, 216] on textarea at bounding box center [891, 551] width 549 height 25
type textarea "Most welcome! 😃"
click at [481, 216] on button "submit" at bounding box center [1182, 551] width 25 height 25
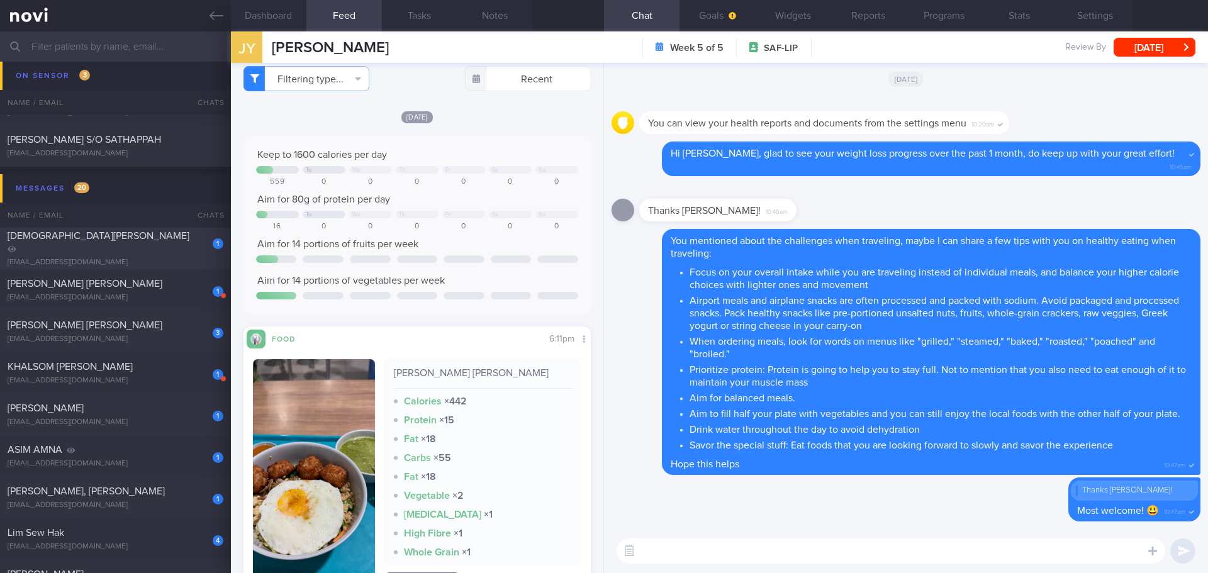
scroll to position [126, 0]
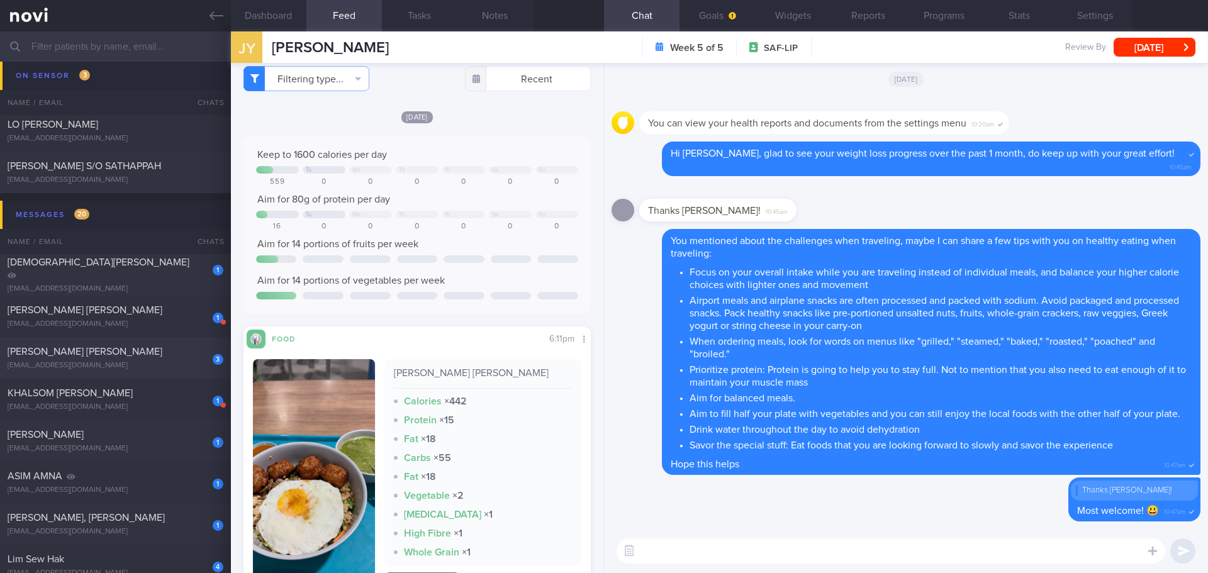
click at [131, 216] on div "[EMAIL_ADDRESS][DOMAIN_NAME]" at bounding box center [116, 365] width 216 height 9
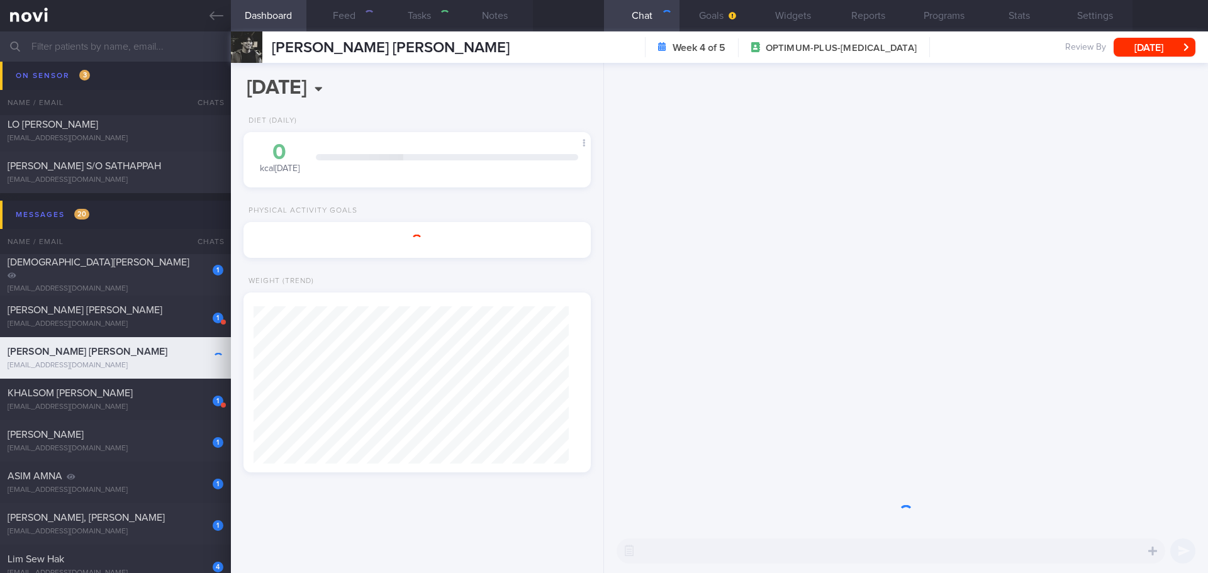
select select "9"
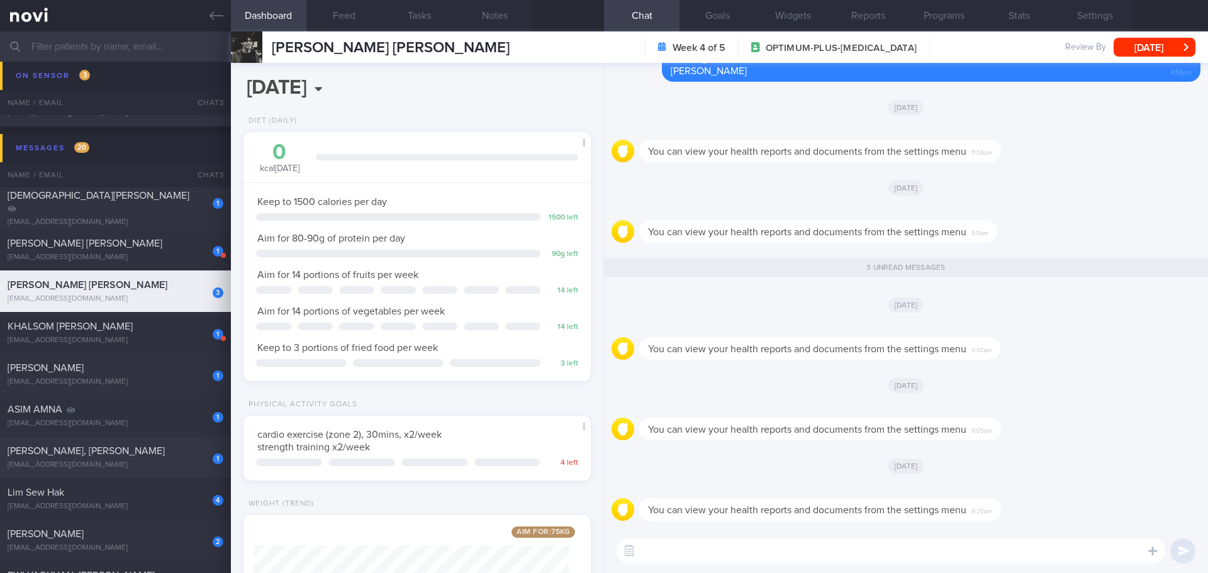
scroll to position [252, 0]
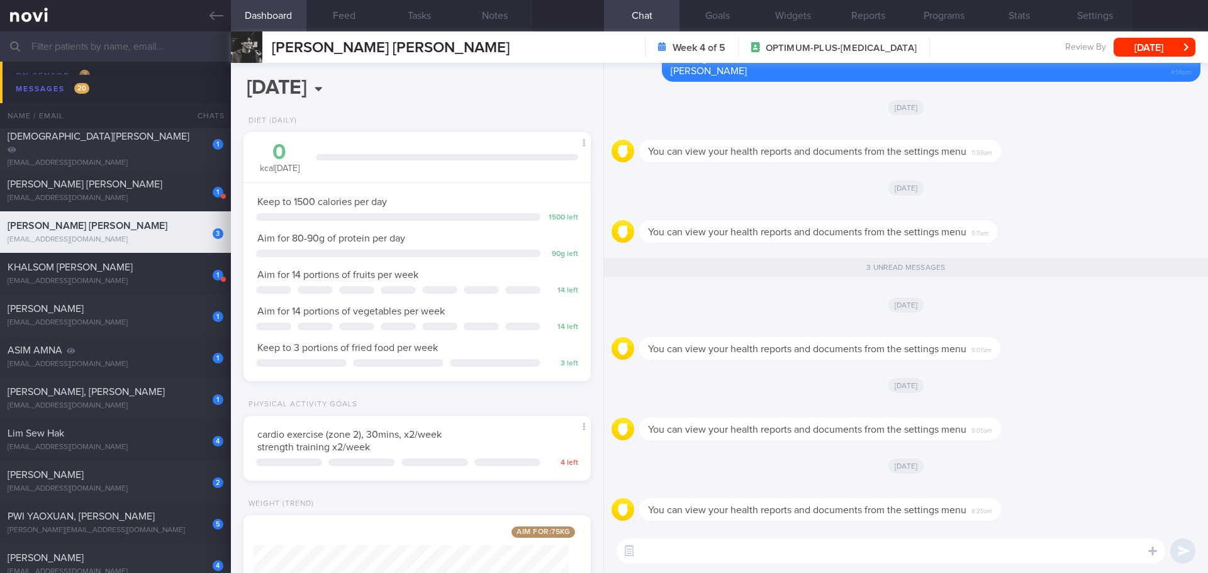
click at [121, 216] on div "4 Lim Sew Hak [EMAIL_ADDRESS][DOMAIN_NAME]" at bounding box center [115, 439] width 231 height 25
type textarea "slow carbs cookies 1 packet 3.8g carbs, 1.8g protein, 50kcal protein soymilk 1 …"
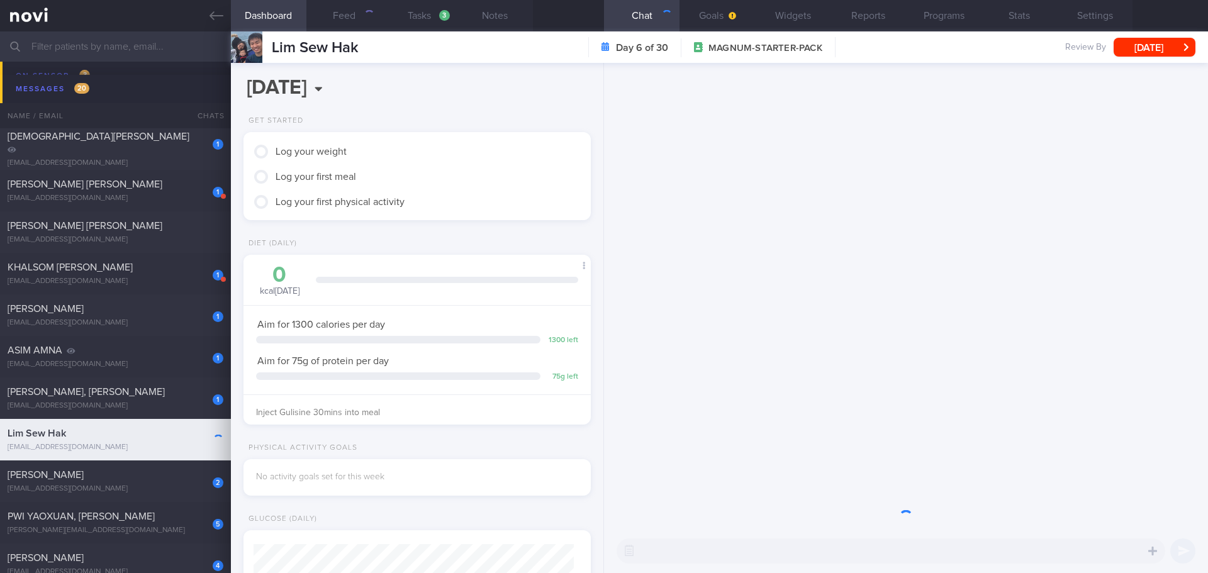
scroll to position [176, 316]
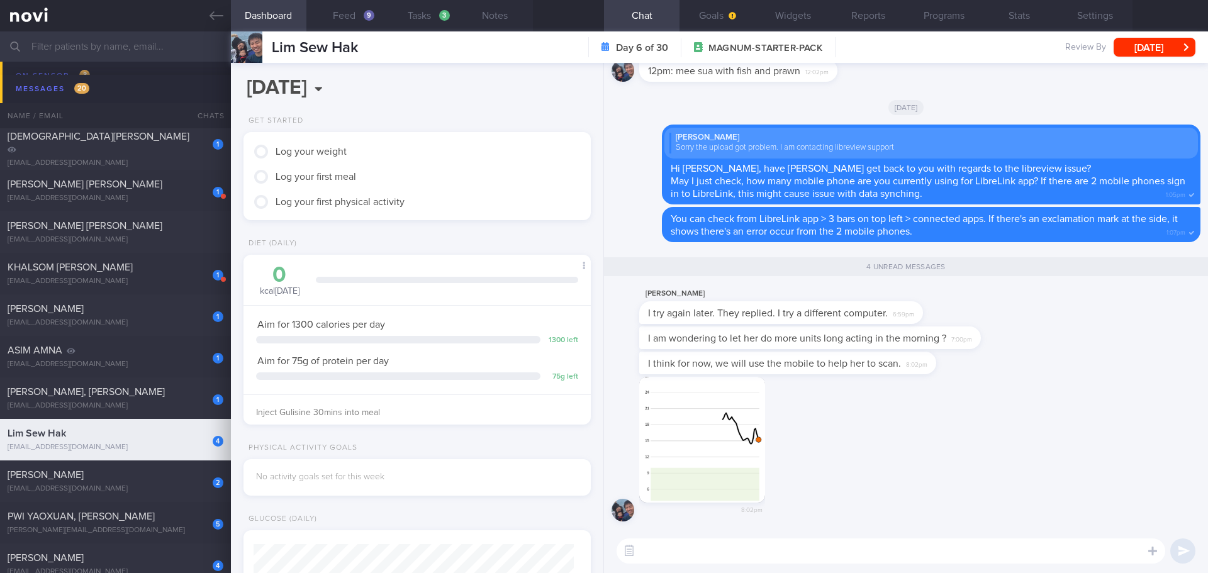
click at [481, 216] on div "I think for now, we will use the mobile to help her to scan. 8:02pm" at bounding box center [906, 364] width 589 height 25
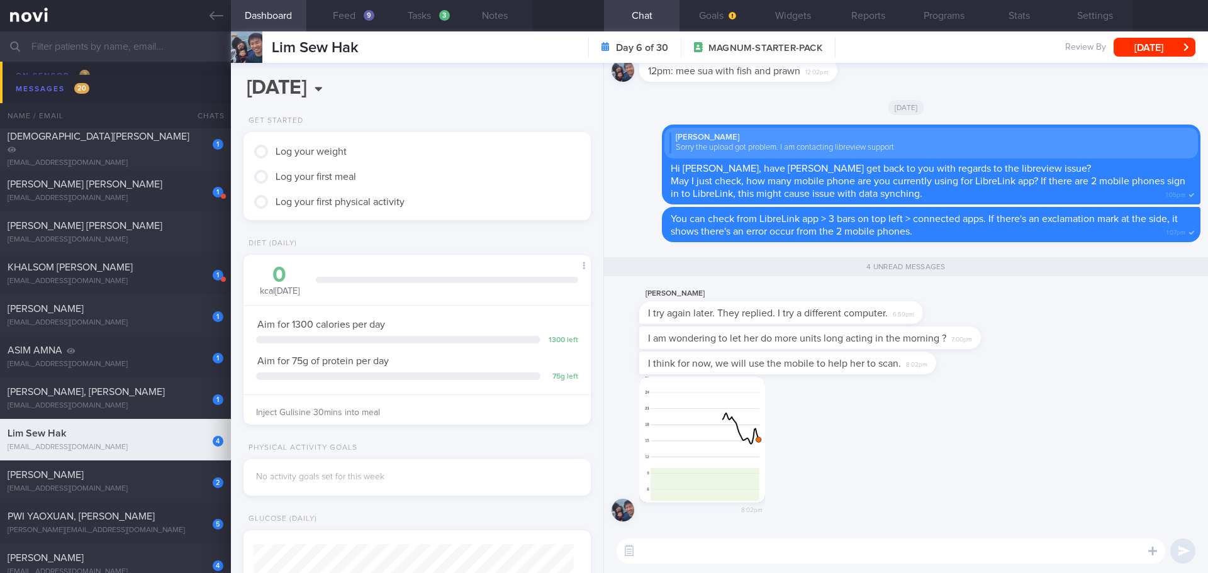
click at [481, 216] on div "I think for now, we will use the mobile to help her to scan. 8:02pm" at bounding box center [906, 364] width 589 height 25
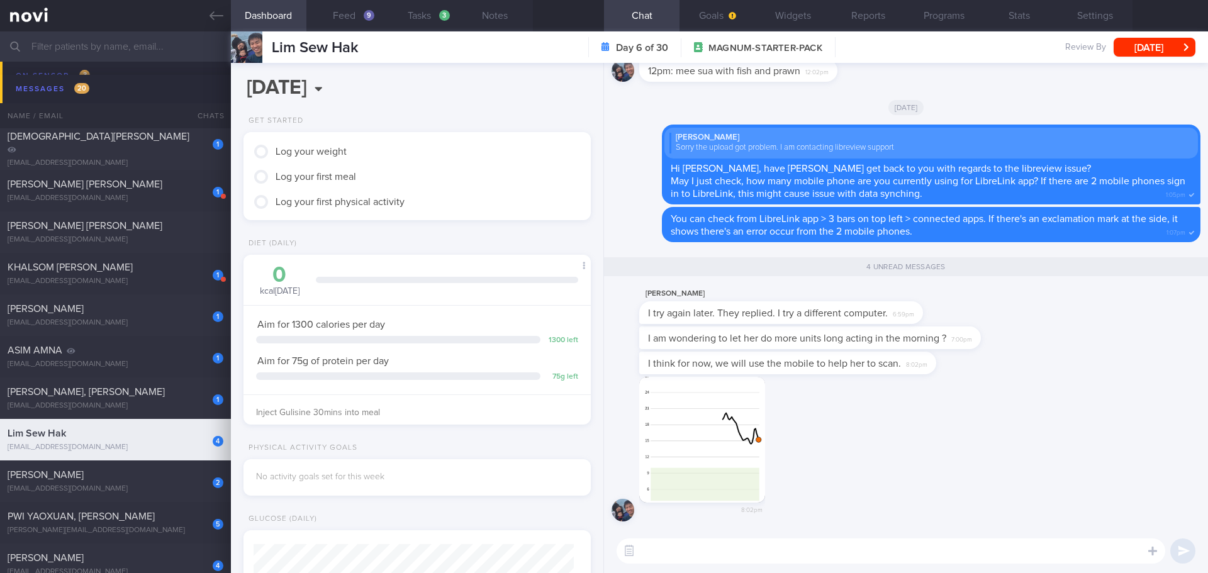
click at [481, 216] on div "I think for now, we will use the mobile to help her to scan. 8:02pm" at bounding box center [906, 364] width 589 height 25
click at [351, 16] on button "Feed 9" at bounding box center [343, 15] width 75 height 31
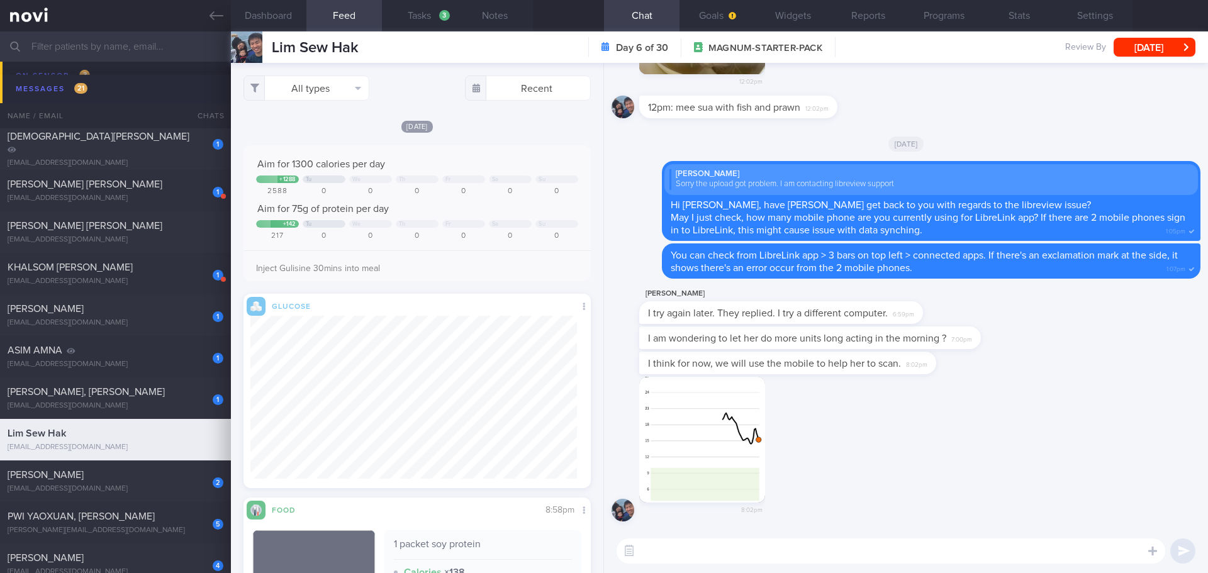
scroll to position [177, 327]
click at [481, 216] on textarea at bounding box center [891, 551] width 549 height 25
type textarea "M"
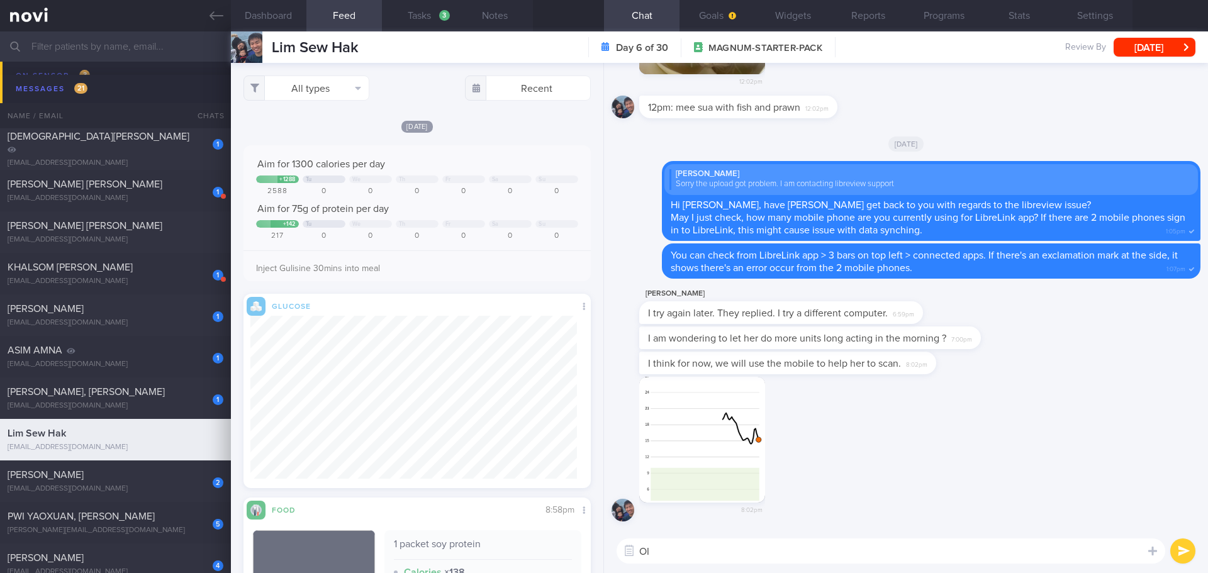
type textarea "O"
drag, startPoint x: 691, startPoint y: 554, endPoint x: 912, endPoint y: 539, distance: 220.7
click at [481, 216] on textarea at bounding box center [891, 551] width 549 height 25
click at [481, 216] on label at bounding box center [1135, 513] width 25 height 25
click at [0, 0] on input "file" at bounding box center [0, 0] width 0 height 0
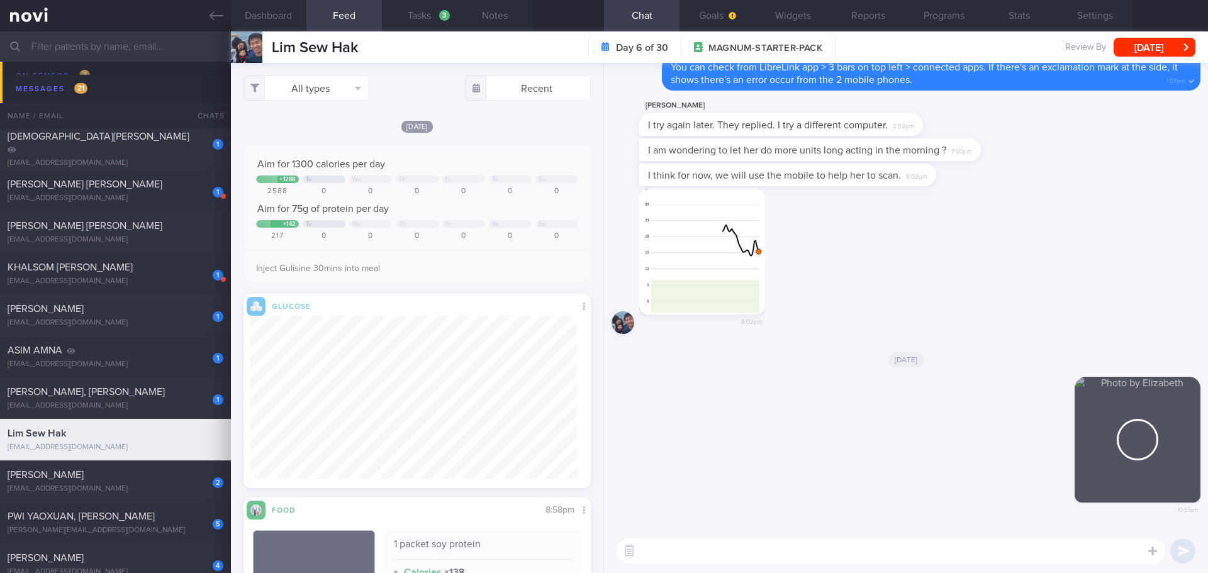
click at [481, 216] on textarea at bounding box center [891, 551] width 549 height 25
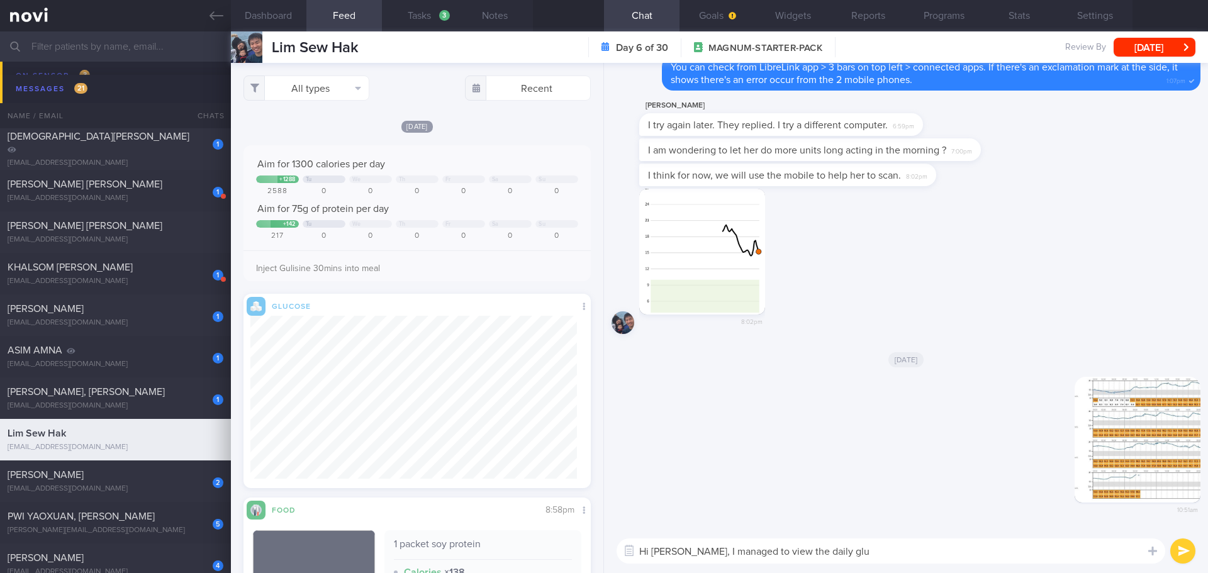
type textarea "Hi [PERSON_NAME], I managed to view the daily gluc"
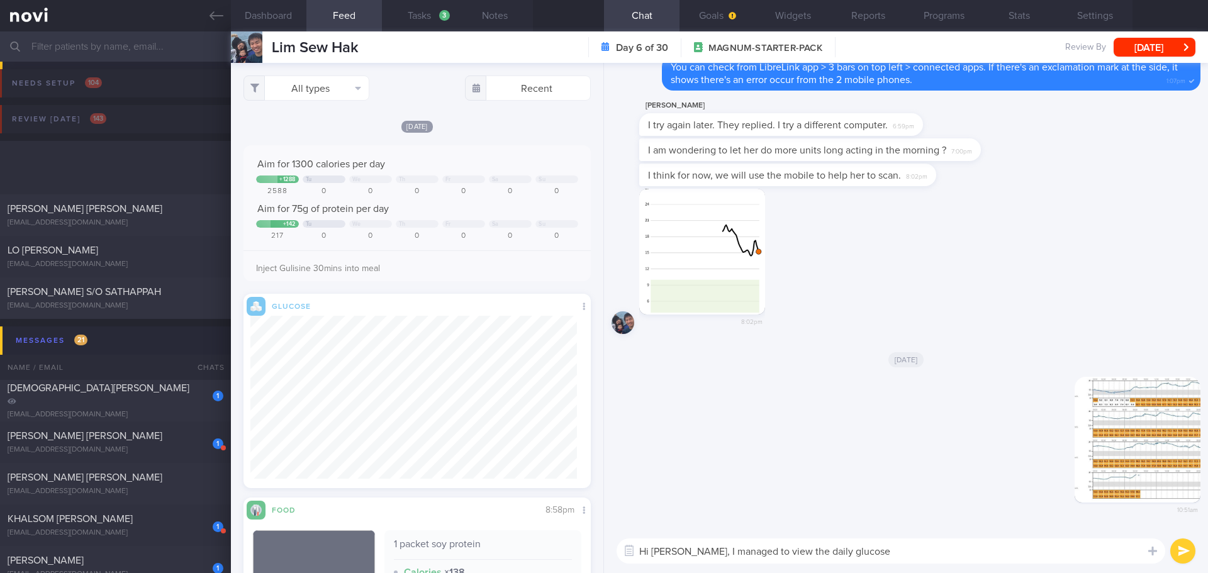
scroll to position [177, 327]
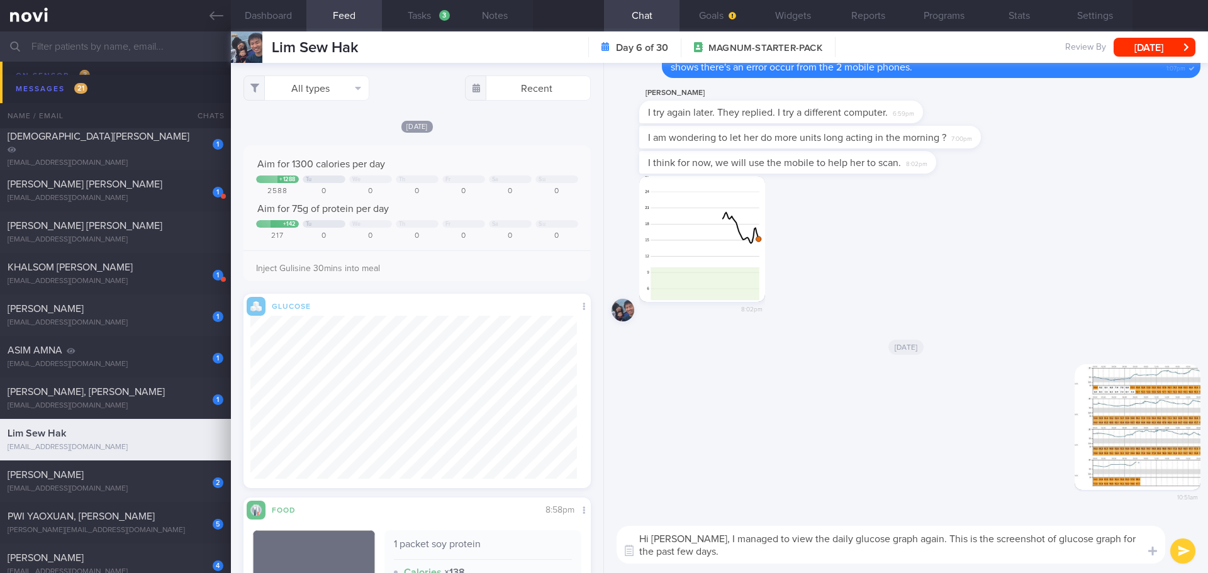
type textarea "Hi Kuick, I managed to view the daily glucose graph again. This is the screensh…"
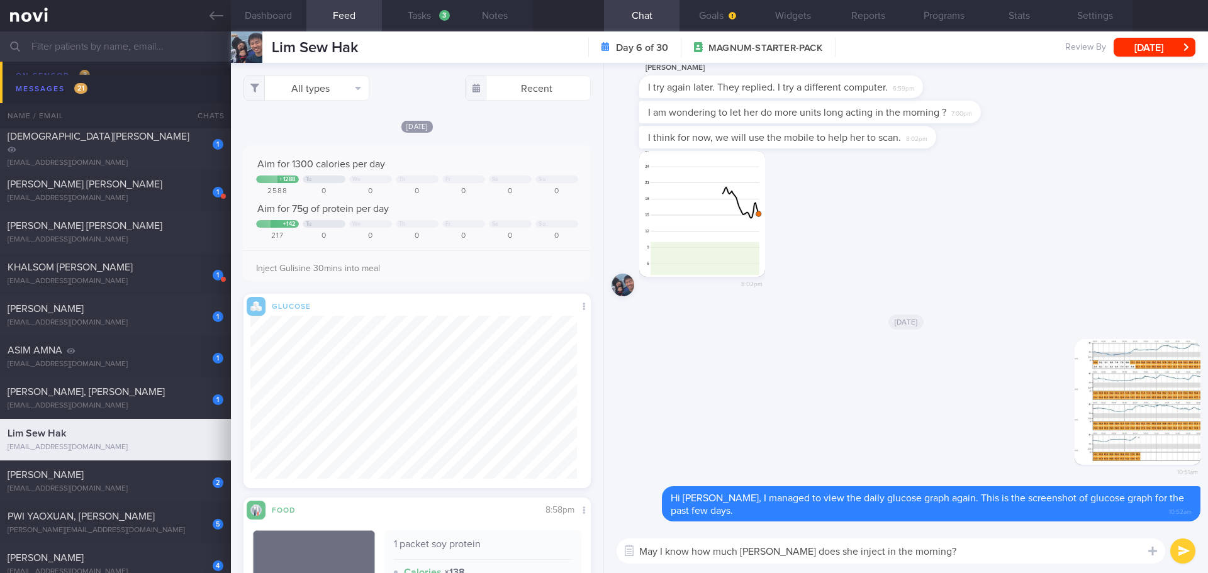
click at [970, 544] on textarea "May I know how much Glargine does she inject in the morning?" at bounding box center [891, 551] width 549 height 25
click at [691, 552] on textarea "May I know how much Glargine does she inject in the morning?" at bounding box center [891, 551] width 549 height 25
click at [1029, 551] on textarea "May I just double check, how much Glargine does she inject in the morning?" at bounding box center [891, 551] width 549 height 25
click at [931, 28] on button "Programs" at bounding box center [943, 15] width 75 height 31
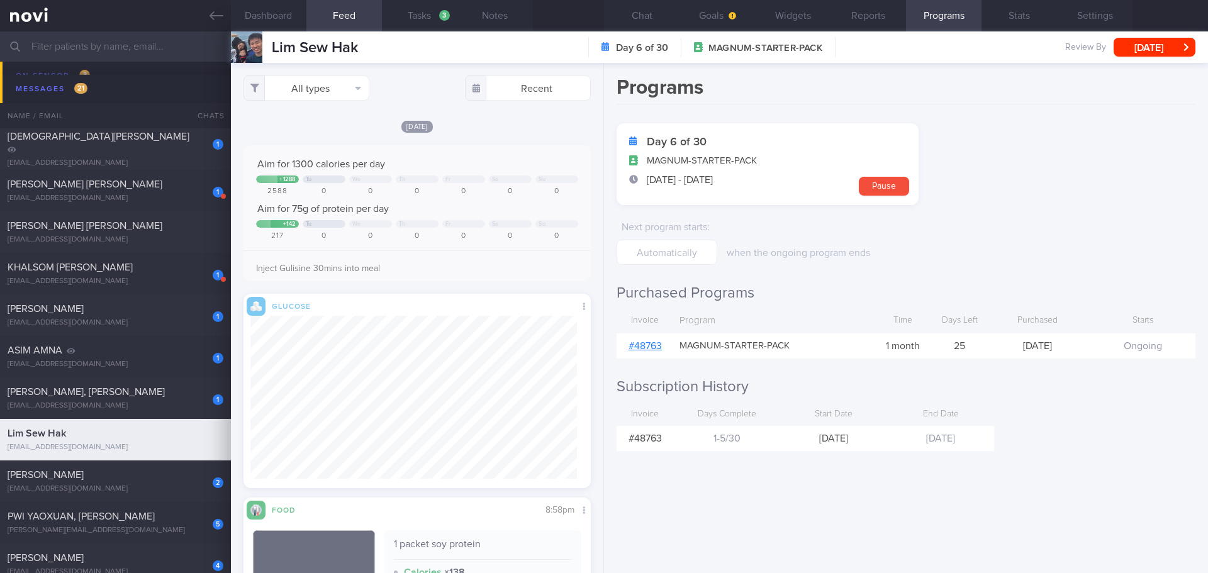
click at [640, 344] on link "# 48763" at bounding box center [644, 346] width 33 height 10
click at [642, 14] on button "Chat" at bounding box center [641, 15] width 75 height 31
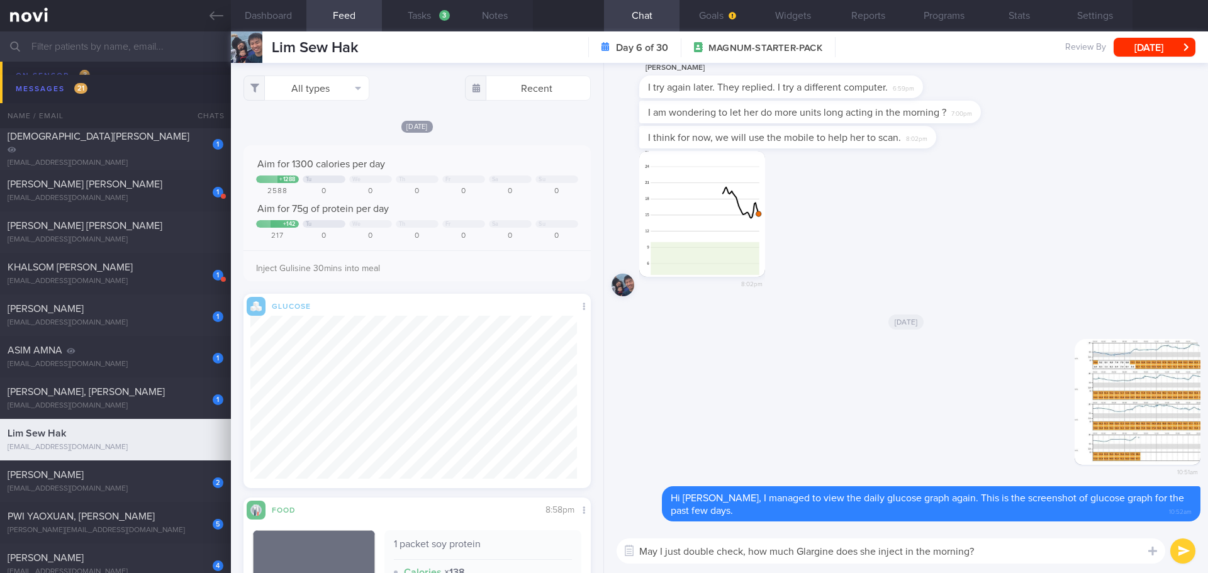
click at [796, 552] on textarea "May I just double check, how much Glargine does she inject in the morning?" at bounding box center [891, 551] width 549 height 25
type textarea "May I just double check, how much insulin Glargine does she inject in the morni…"
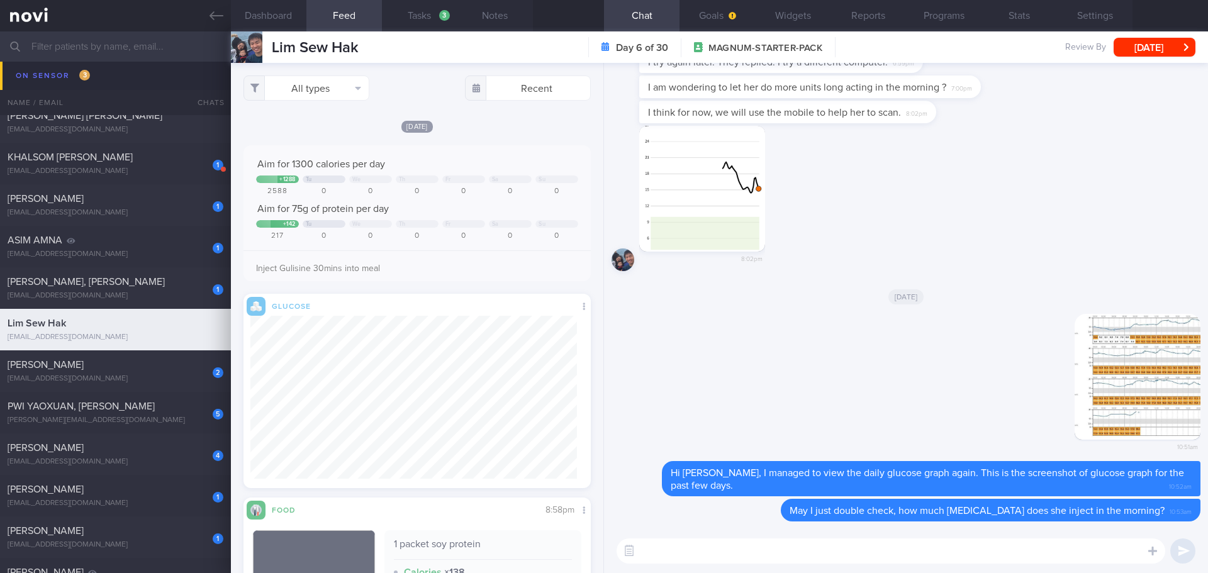
scroll to position [189, 0]
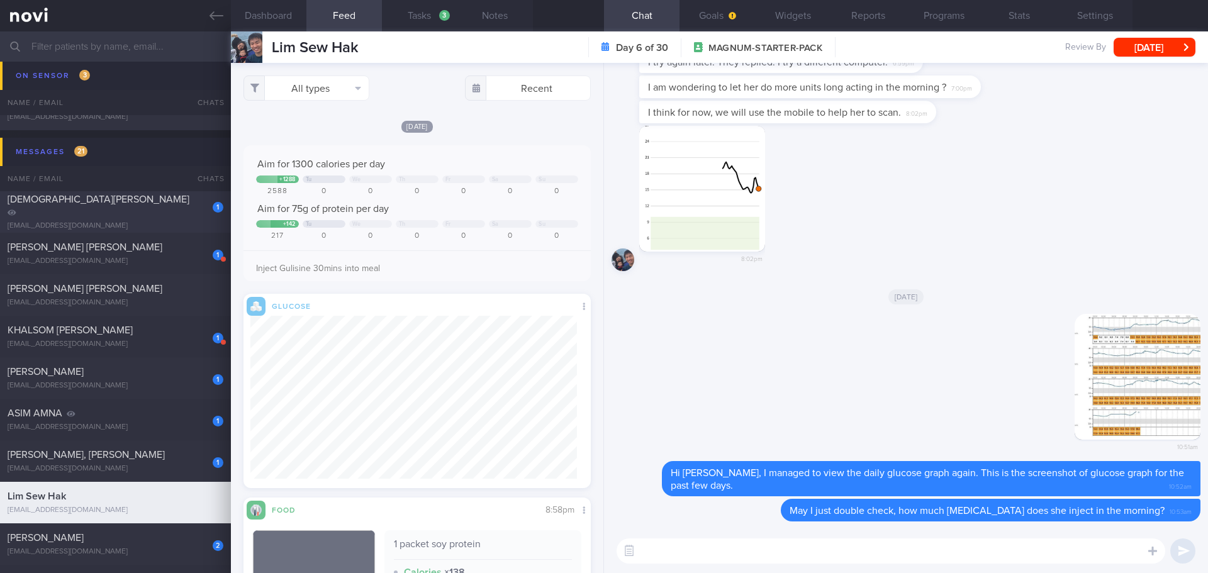
click at [142, 203] on div "[DEMOGRAPHIC_DATA][PERSON_NAME]" at bounding box center [114, 205] width 213 height 25
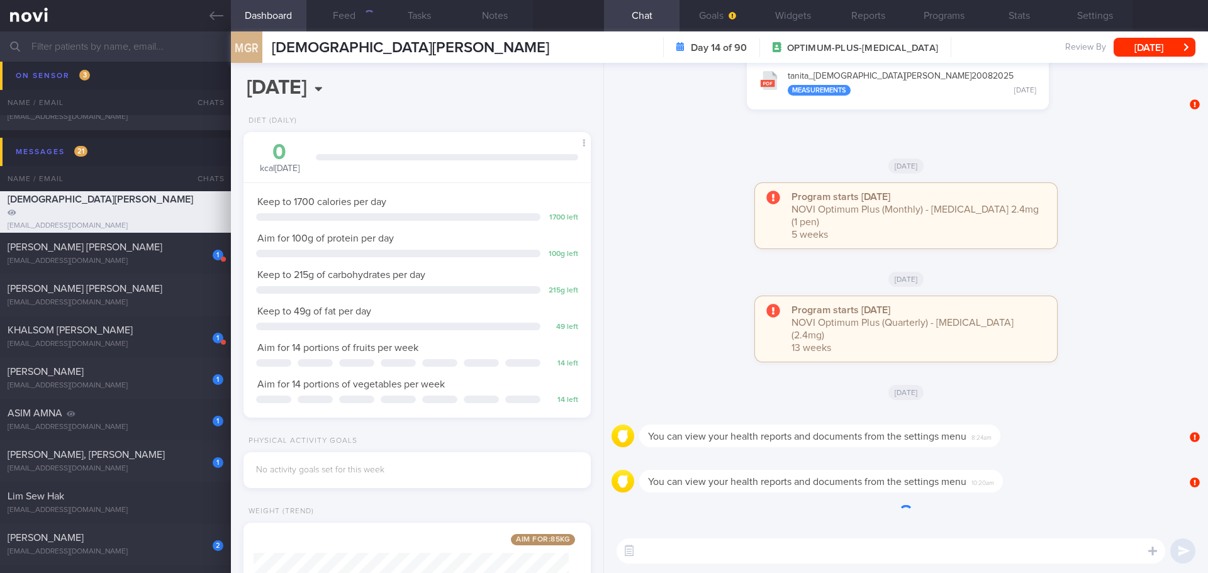
scroll to position [176, 316]
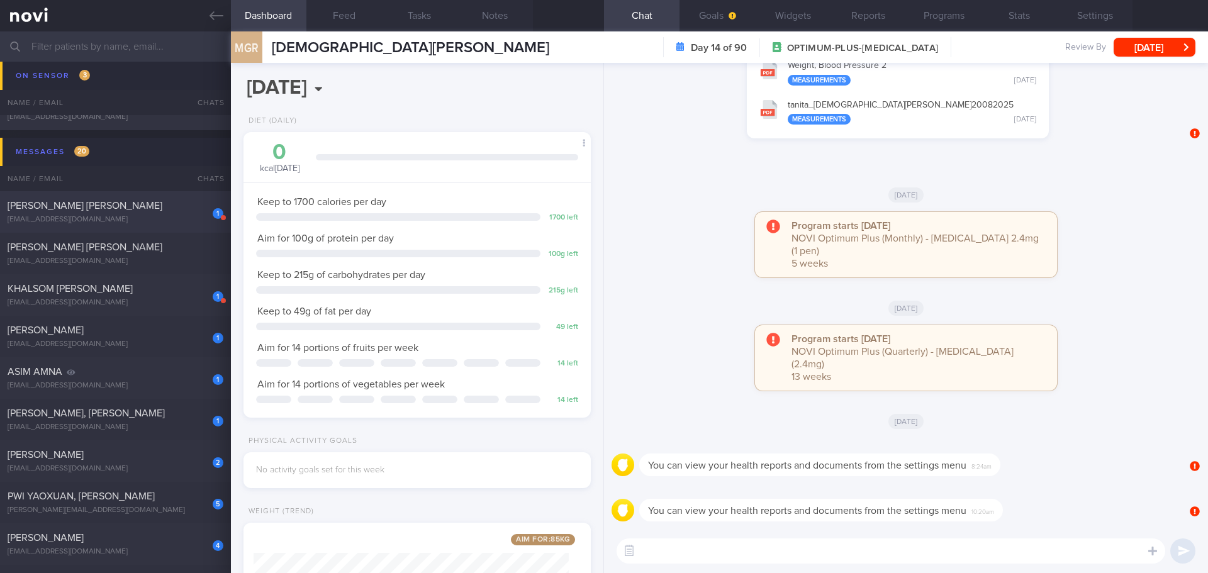
click at [130, 199] on div "[PERSON_NAME] [PERSON_NAME]" at bounding box center [114, 205] width 213 height 13
select select "9"
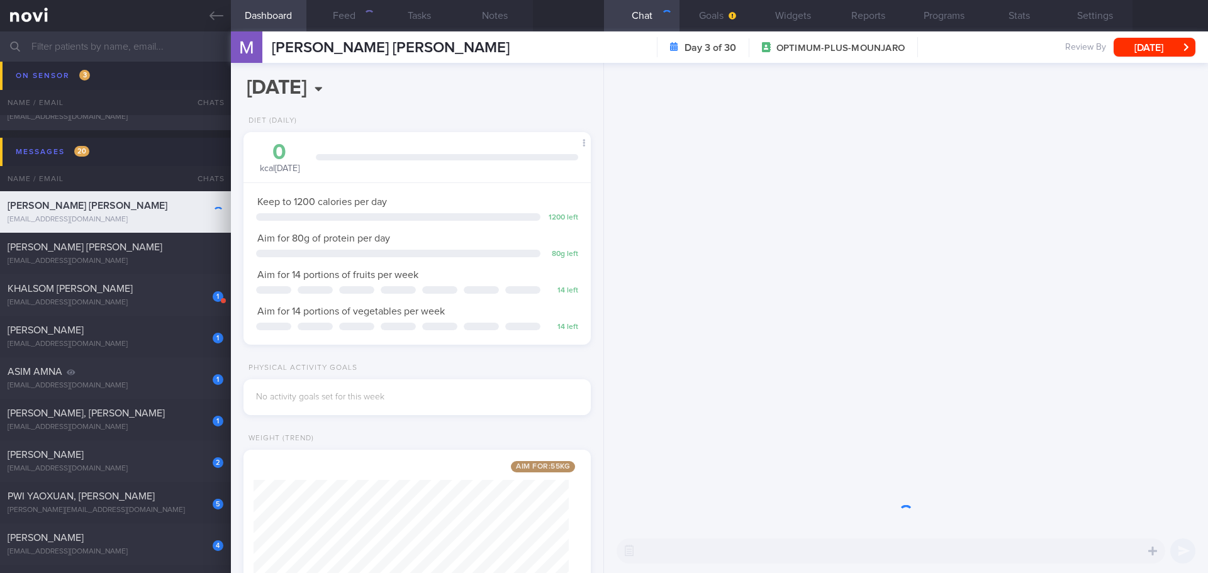
scroll to position [628952, 628813]
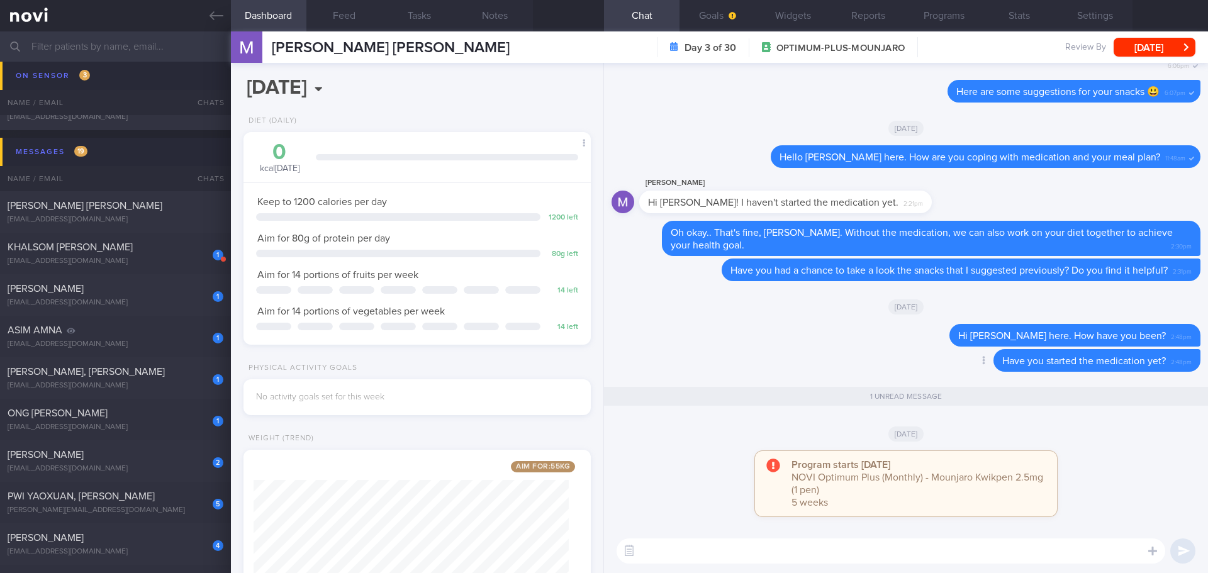
click at [841, 364] on div "Delete Have you started the medication yet? 2:48pm" at bounding box center [906, 364] width 589 height 30
click at [928, 22] on button "Programs" at bounding box center [943, 15] width 75 height 31
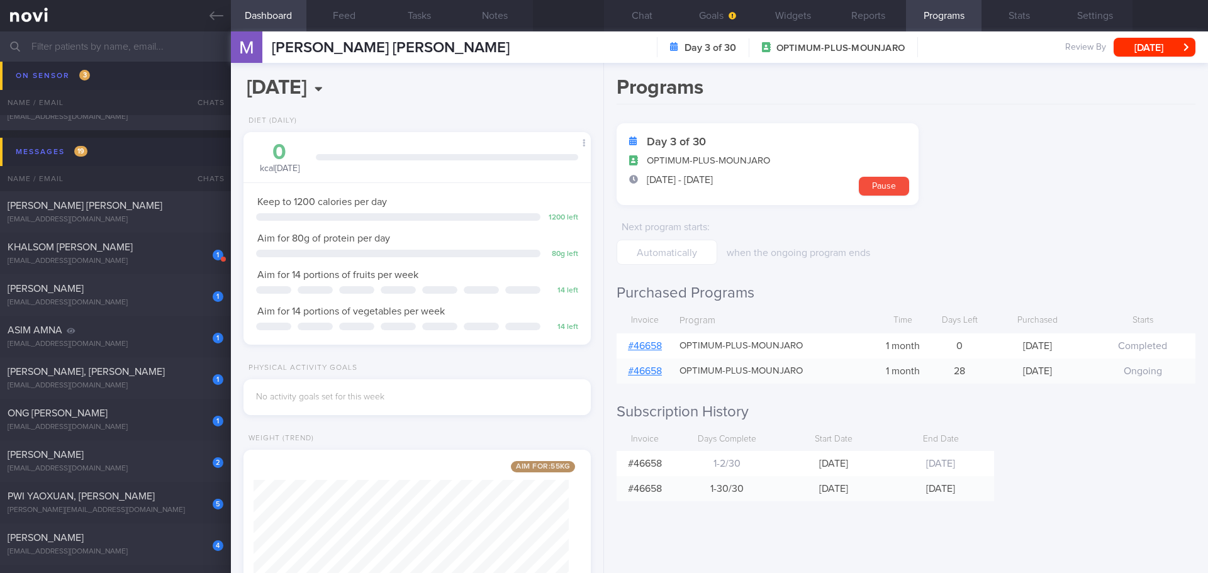
click at [649, 345] on link "# 46658" at bounding box center [645, 346] width 34 height 10
drag, startPoint x: 449, startPoint y: 50, endPoint x: 271, endPoint y: 57, distance: 178.8
click at [271, 57] on div "CHING EE LYSE, MARITZA CHING EE LYSE, MARITZA ritzycypher@gmail.com Day 3 of 30…" at bounding box center [719, 46] width 977 height 31
click at [633, 16] on button "Chat" at bounding box center [641, 15] width 75 height 31
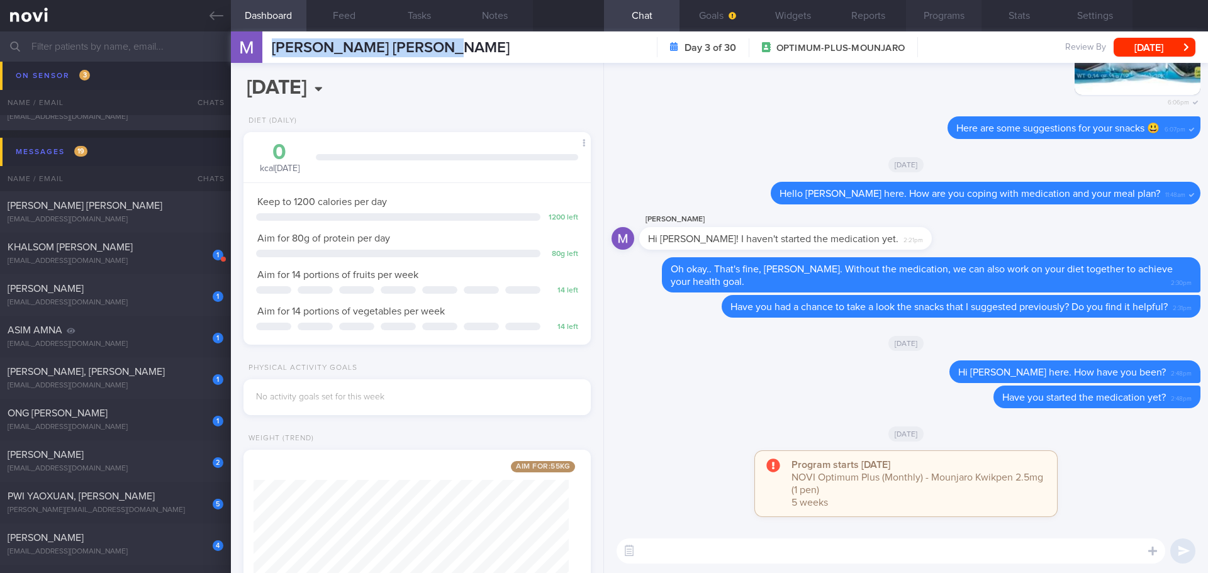
click at [923, 21] on button "Programs" at bounding box center [943, 15] width 75 height 31
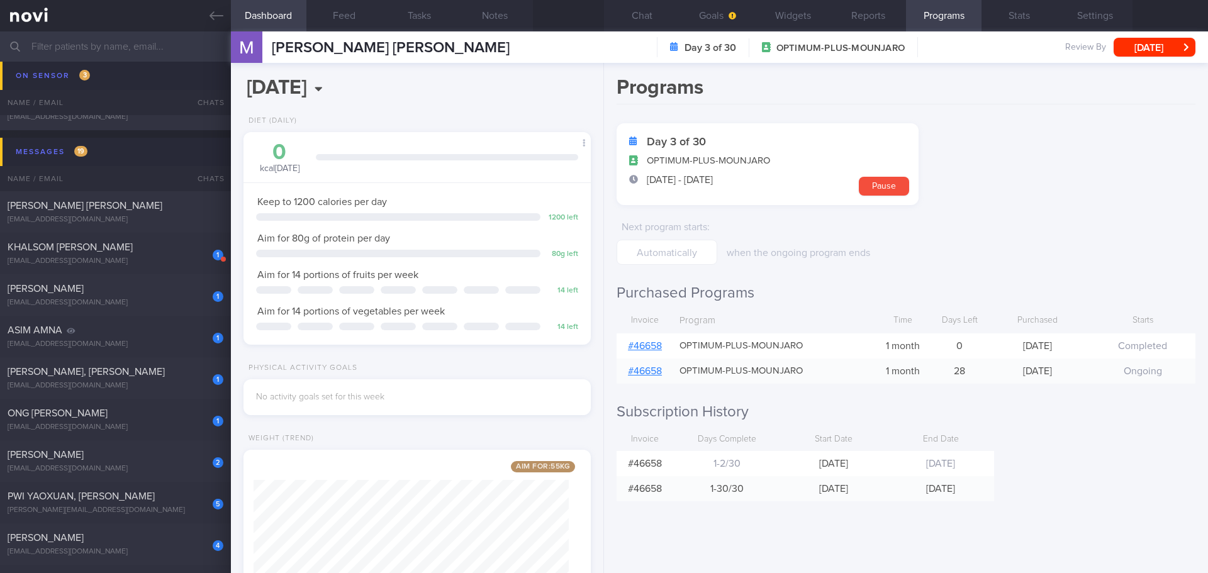
click at [1058, 231] on form "Day 3 of 30 OPTIMUM-PLUS-MOUNJARO 5 Oct - 3 Nov Pause Next program starts : whe…" at bounding box center [906, 194] width 579 height 142
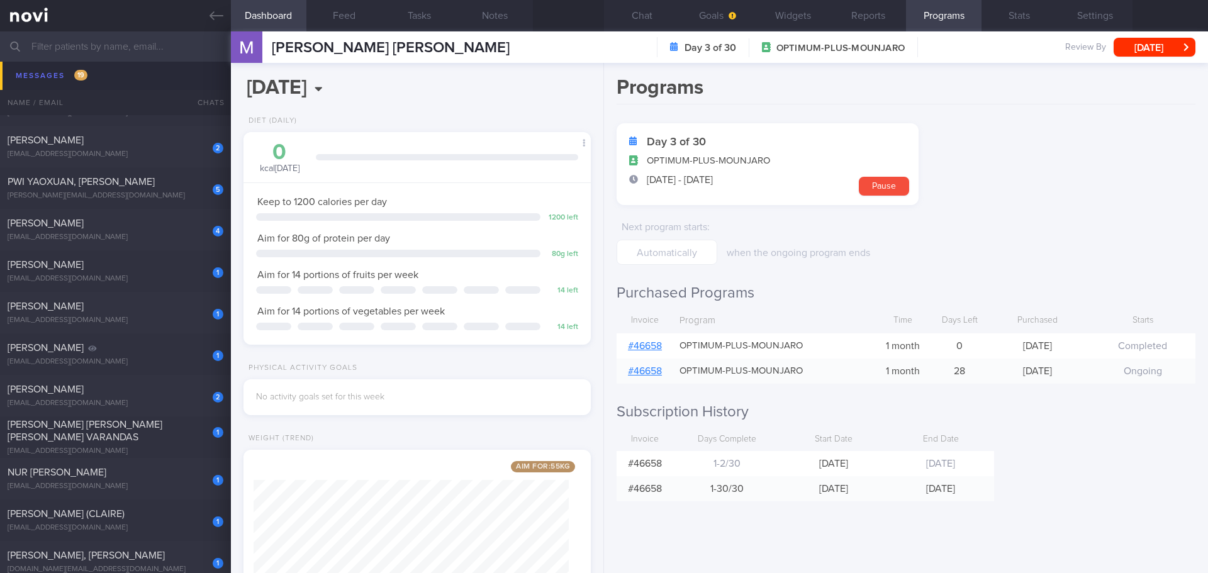
scroll to position [629, 0]
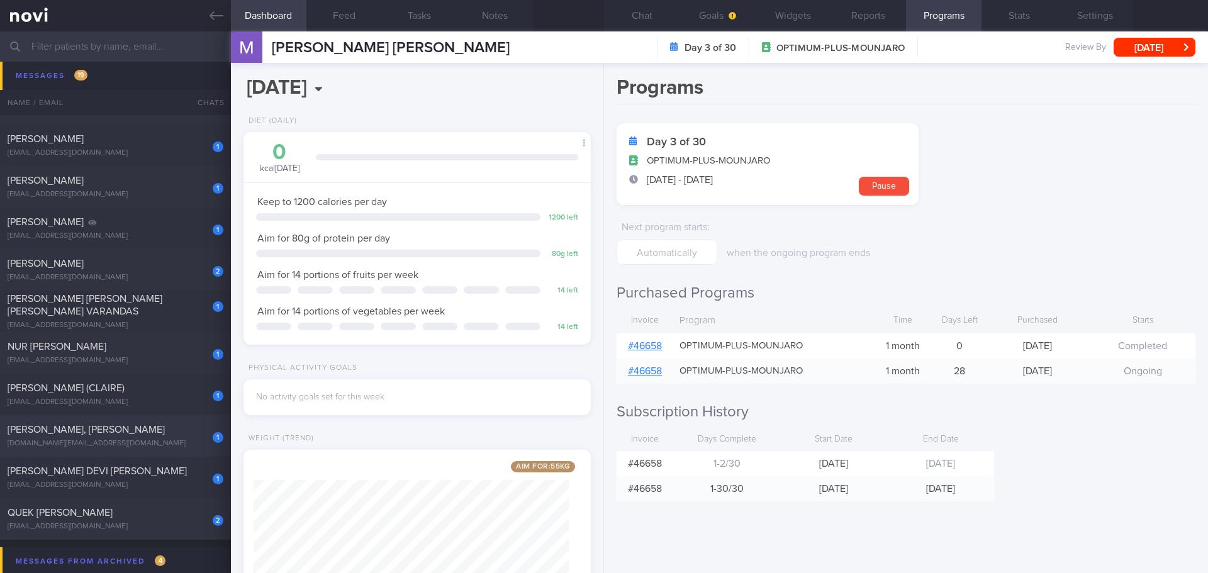
click at [133, 428] on span "[PERSON_NAME], [PERSON_NAME]" at bounding box center [86, 430] width 157 height 10
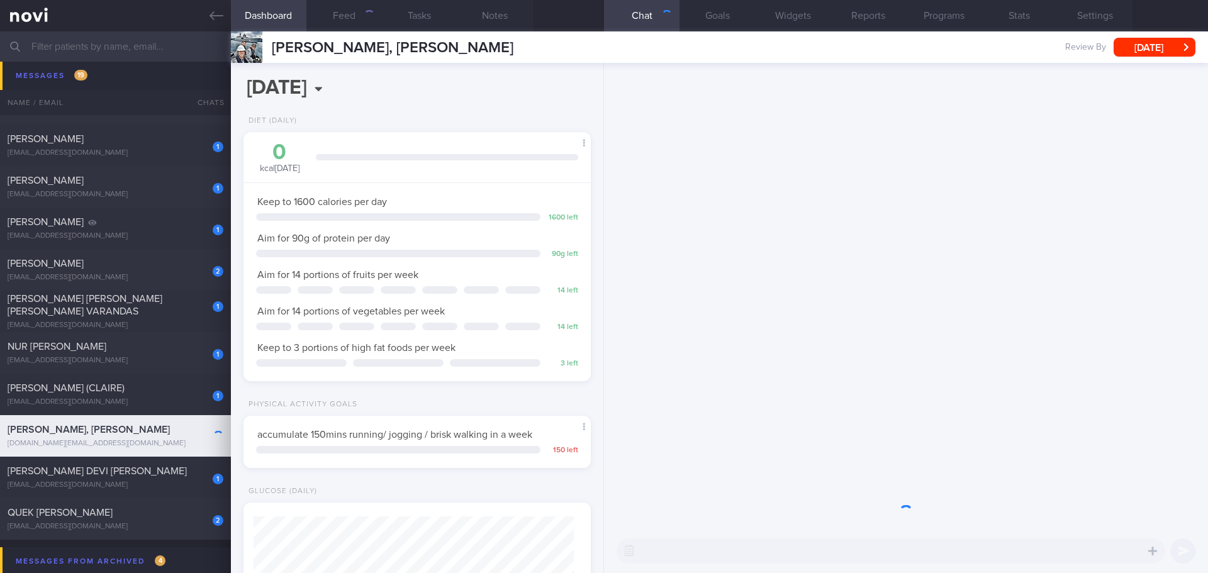
scroll to position [160, 321]
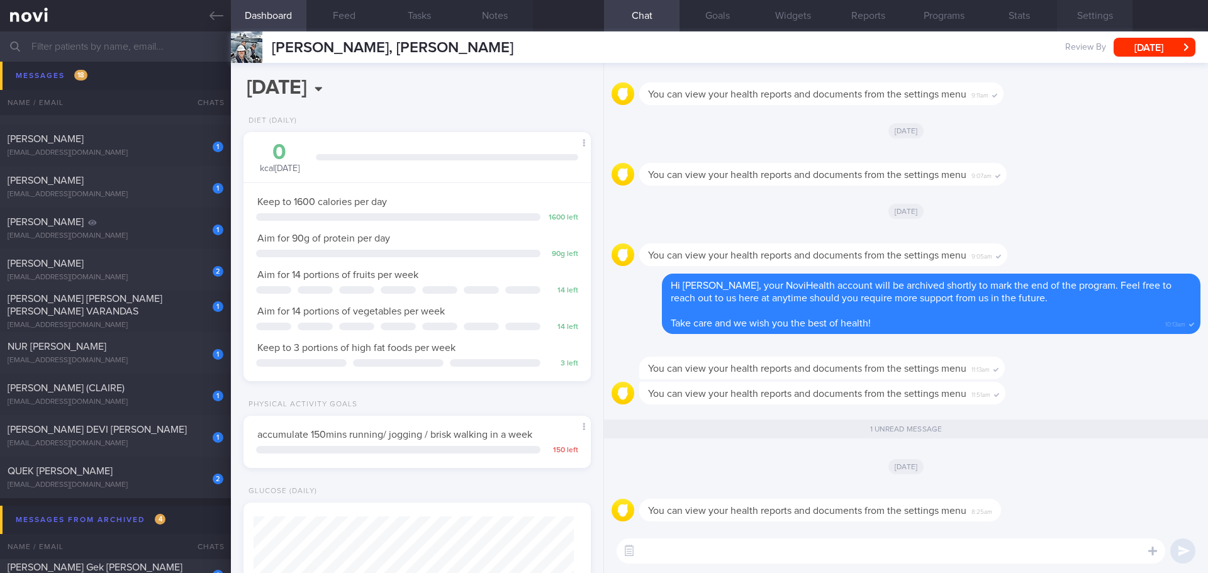
click at [1085, 17] on button "Settings" at bounding box center [1094, 15] width 75 height 31
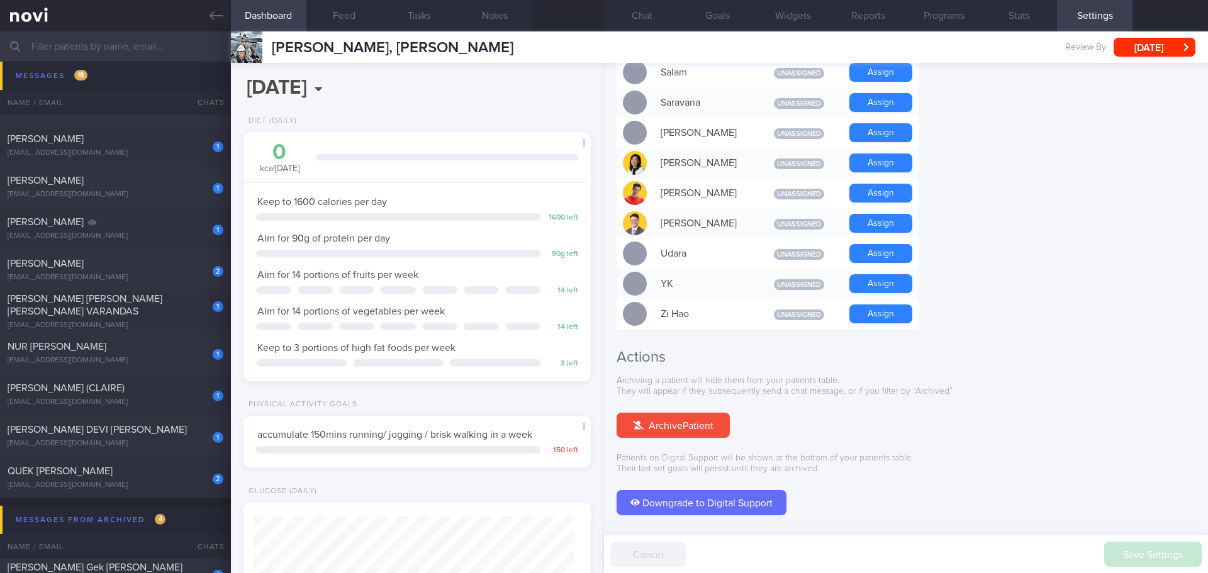
scroll to position [1082, 0]
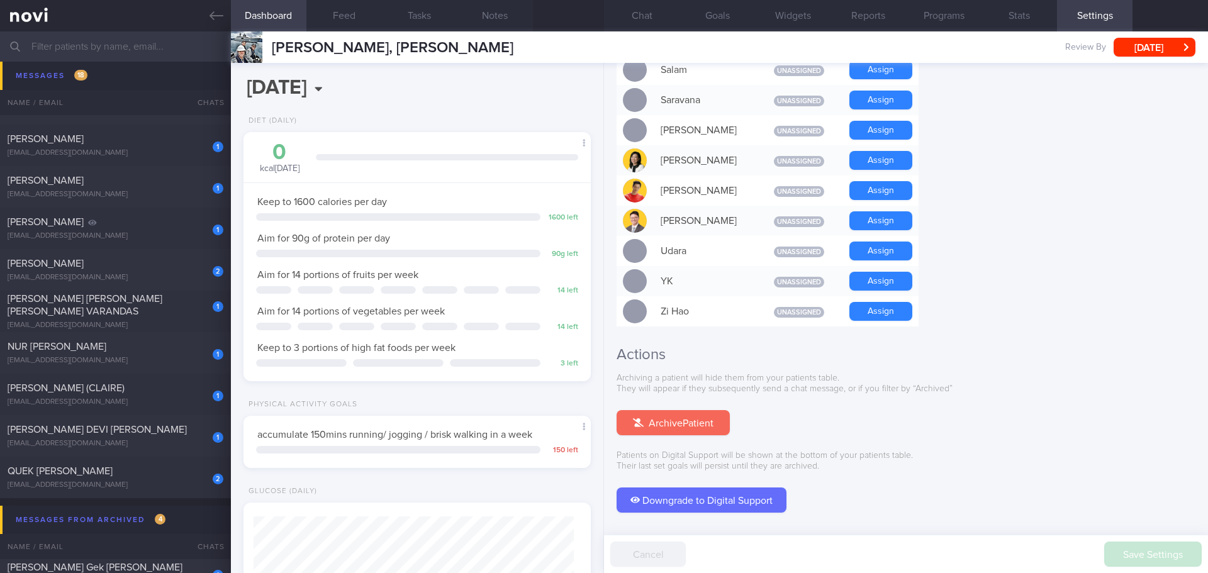
click at [695, 410] on button "Archive Patient" at bounding box center [673, 422] width 113 height 25
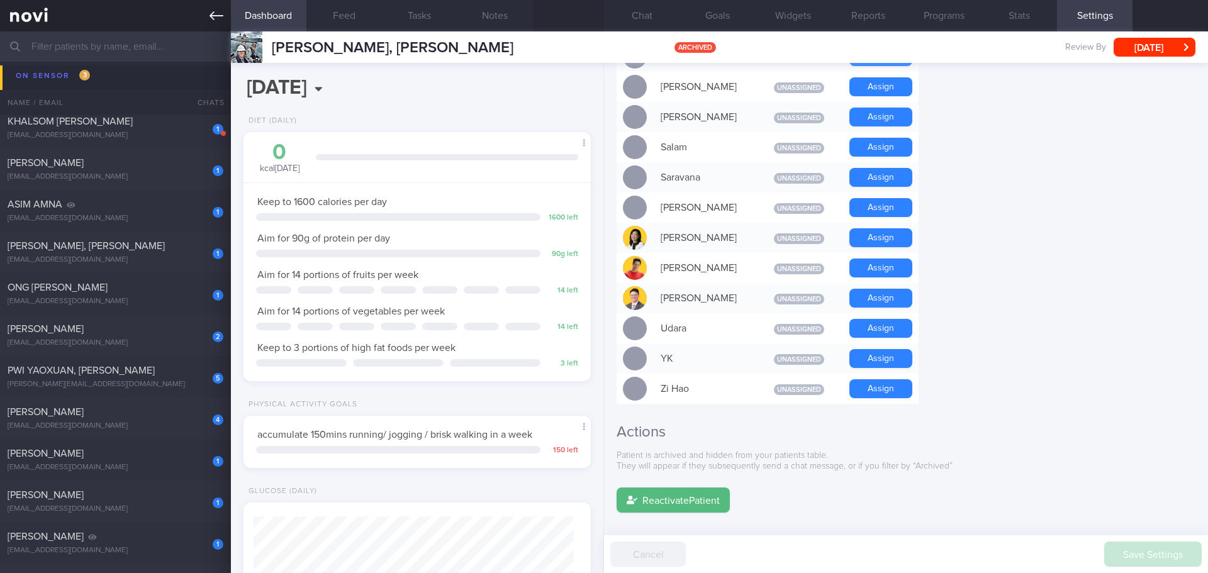
scroll to position [189, 0]
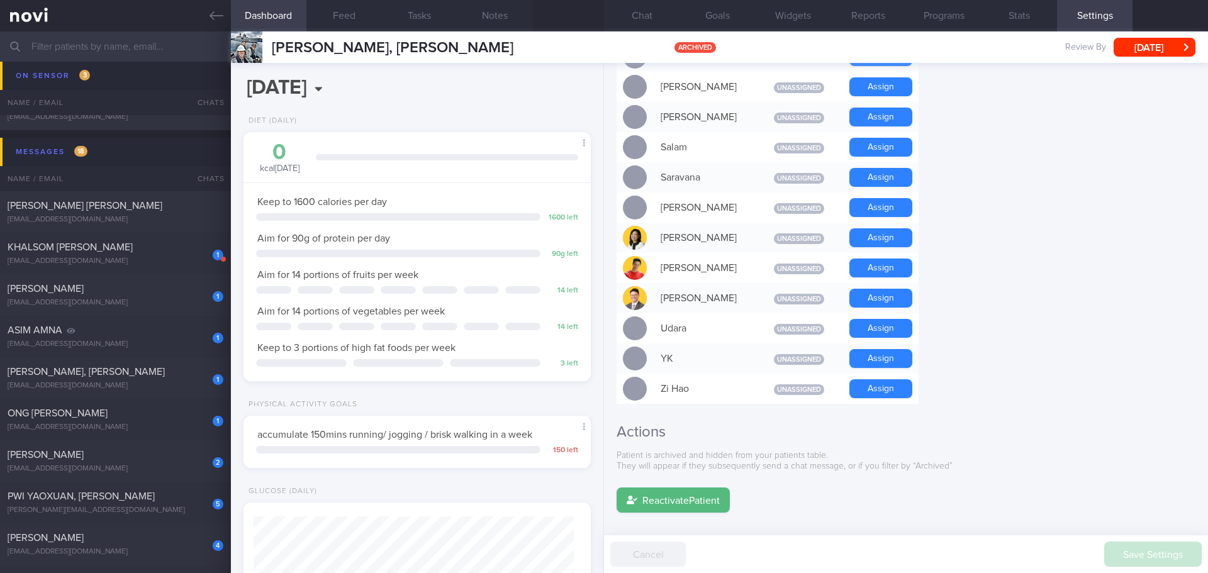
click at [88, 44] on input "text" at bounding box center [604, 46] width 1208 height 30
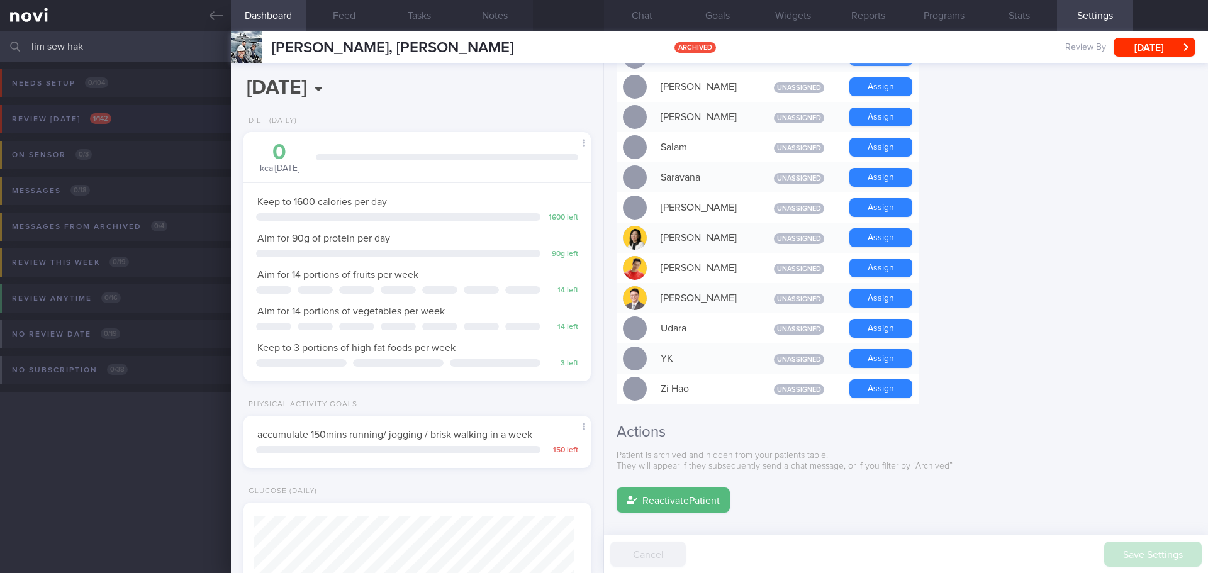
type input "lim sew hak"
click at [75, 106] on button "Review today 1 / 142" at bounding box center [602, 123] width 1212 height 36
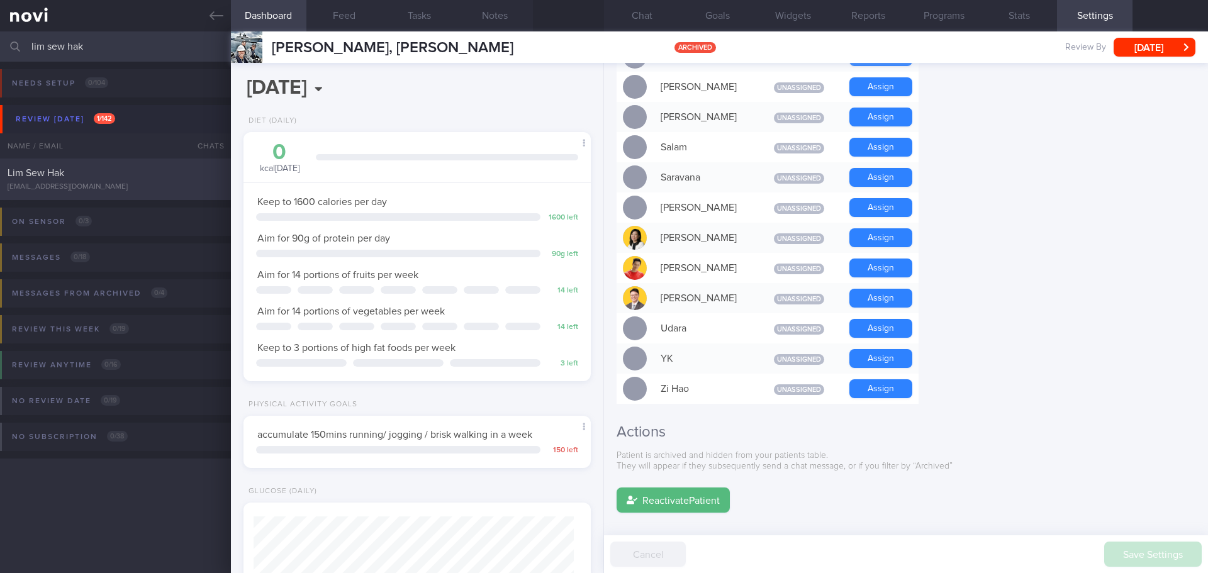
click at [96, 178] on div "Lim Sew Hak" at bounding box center [114, 173] width 213 height 13
type textarea "slow carbs cookies 1 packet 3.8g carbs, 1.8g protein, 50kcal protein soymilk 1 …"
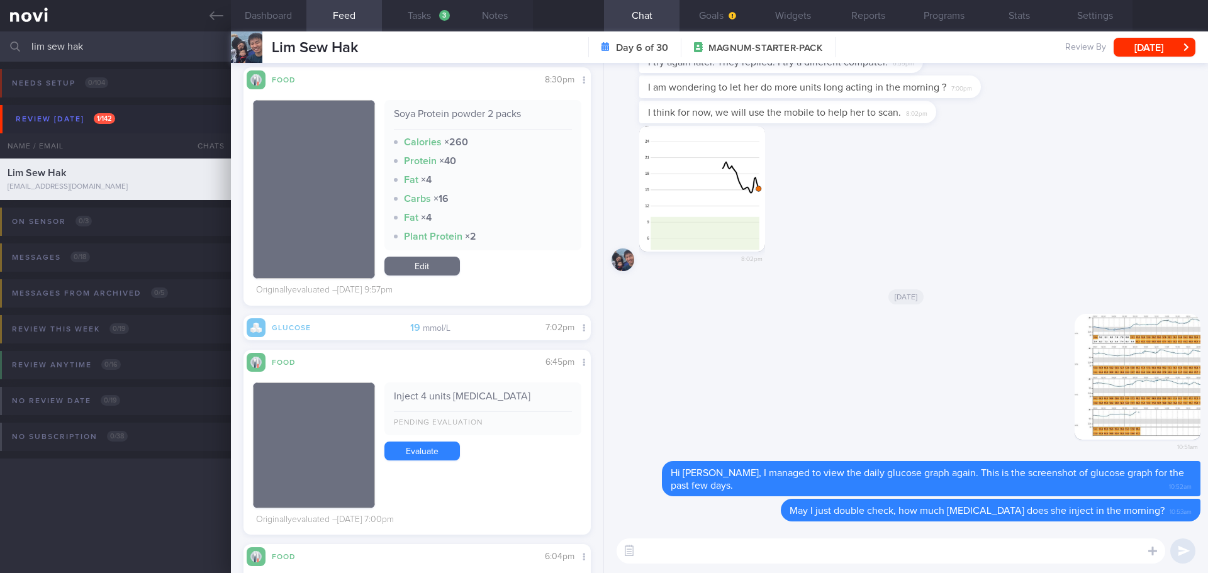
scroll to position [3586, 0]
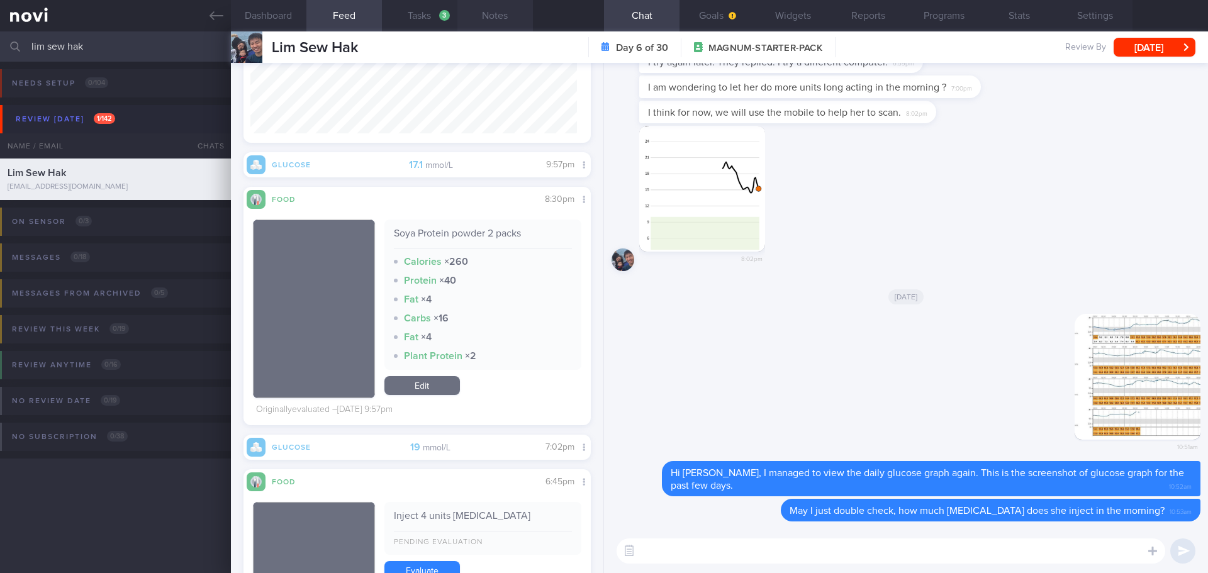
click at [492, 21] on button "Notes" at bounding box center [494, 15] width 75 height 31
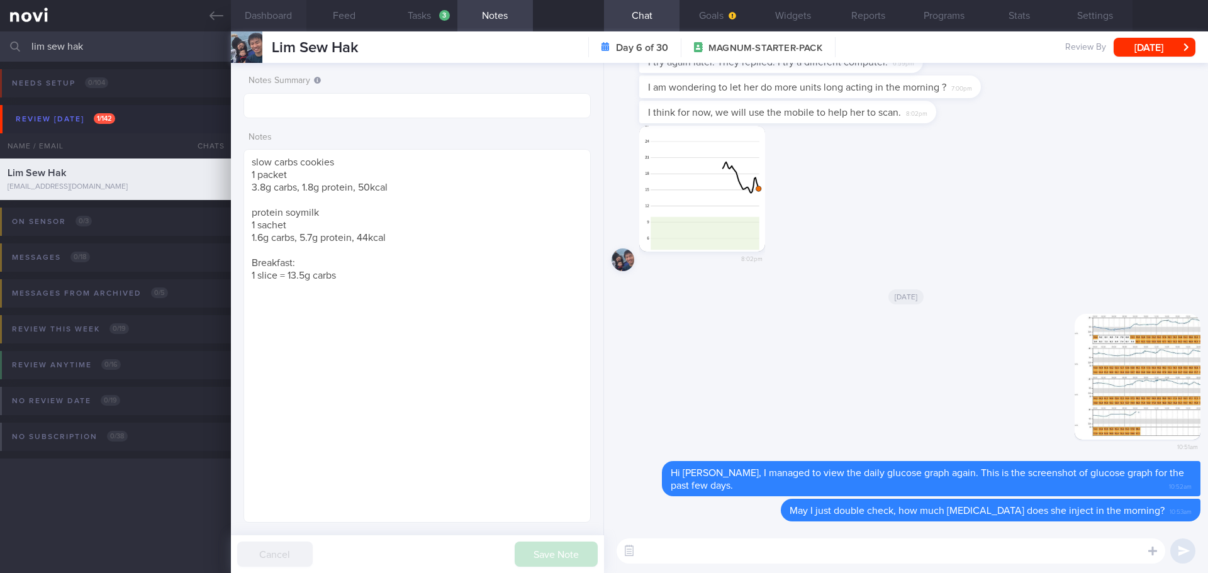
click at [291, 13] on button "Dashboard" at bounding box center [268, 15] width 75 height 31
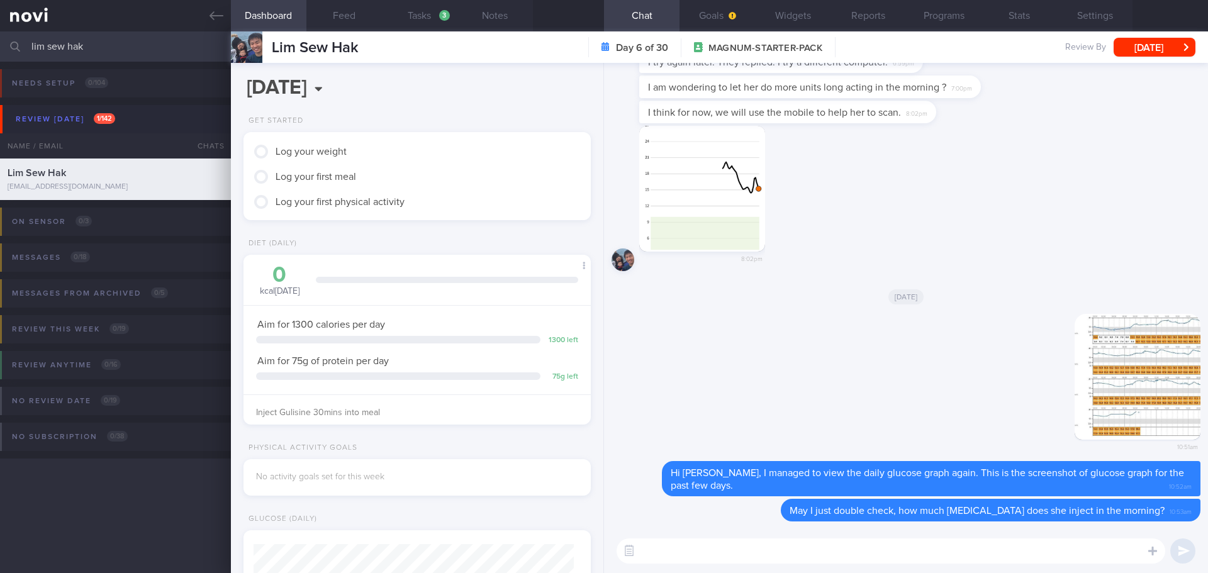
scroll to position [176, 316]
click at [339, 11] on button "Feed" at bounding box center [343, 15] width 75 height 31
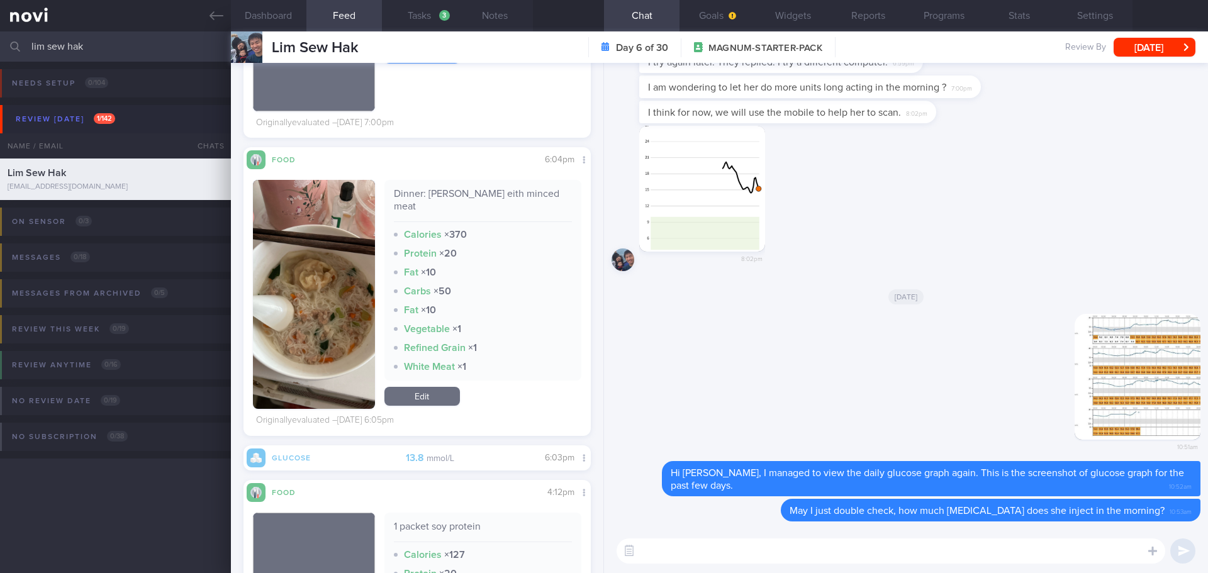
scroll to position [4089, 0]
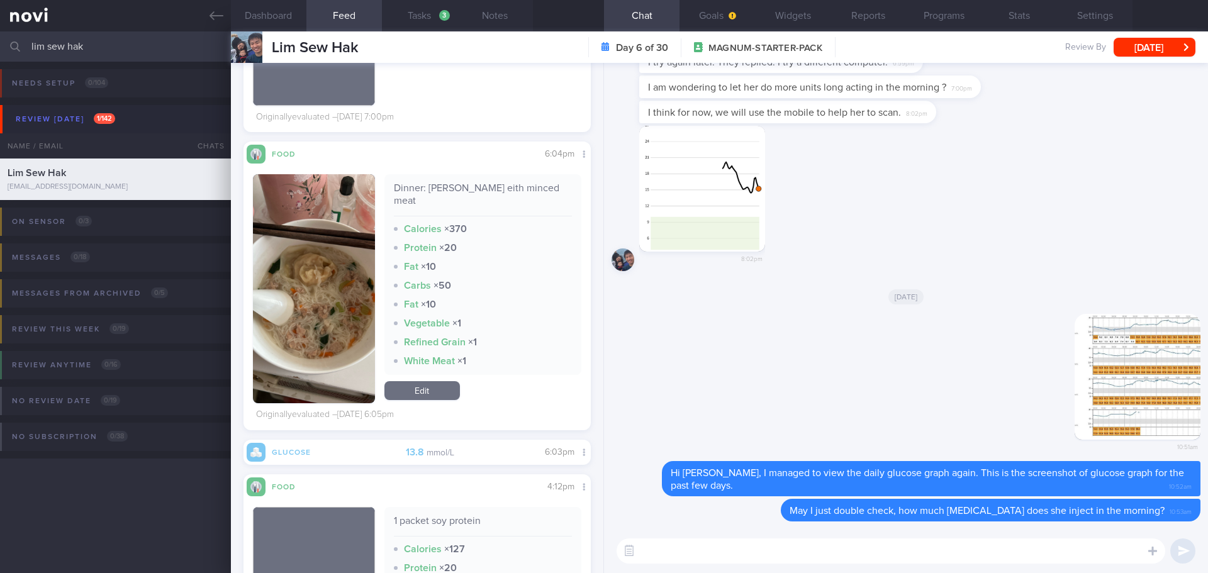
click at [327, 240] on button "button" at bounding box center [314, 288] width 122 height 229
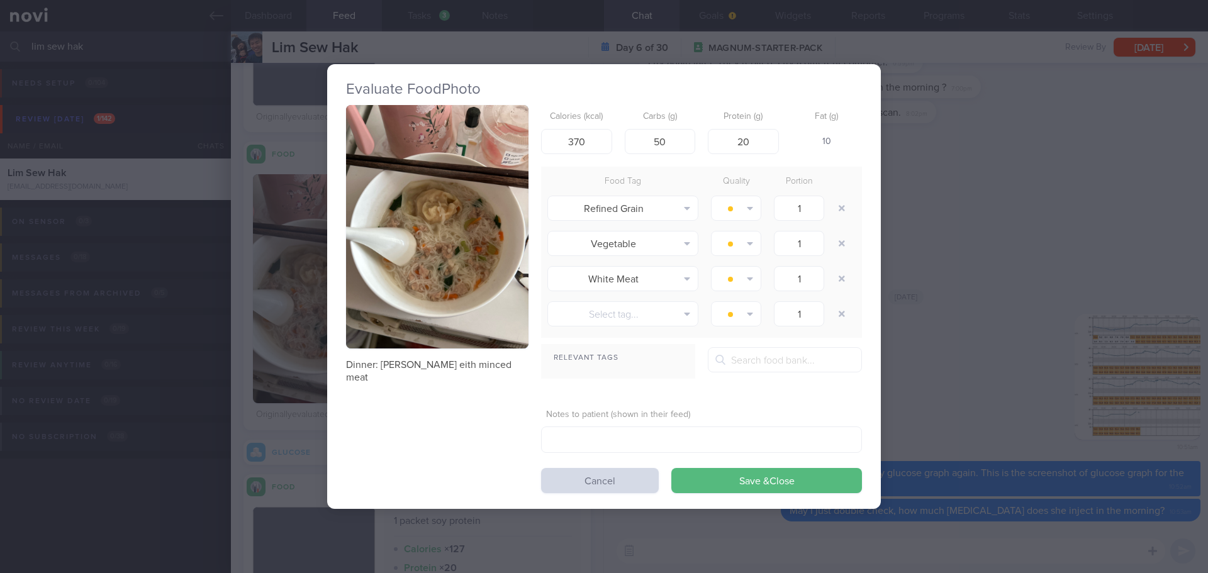
click at [435, 186] on button "button" at bounding box center [437, 226] width 182 height 243
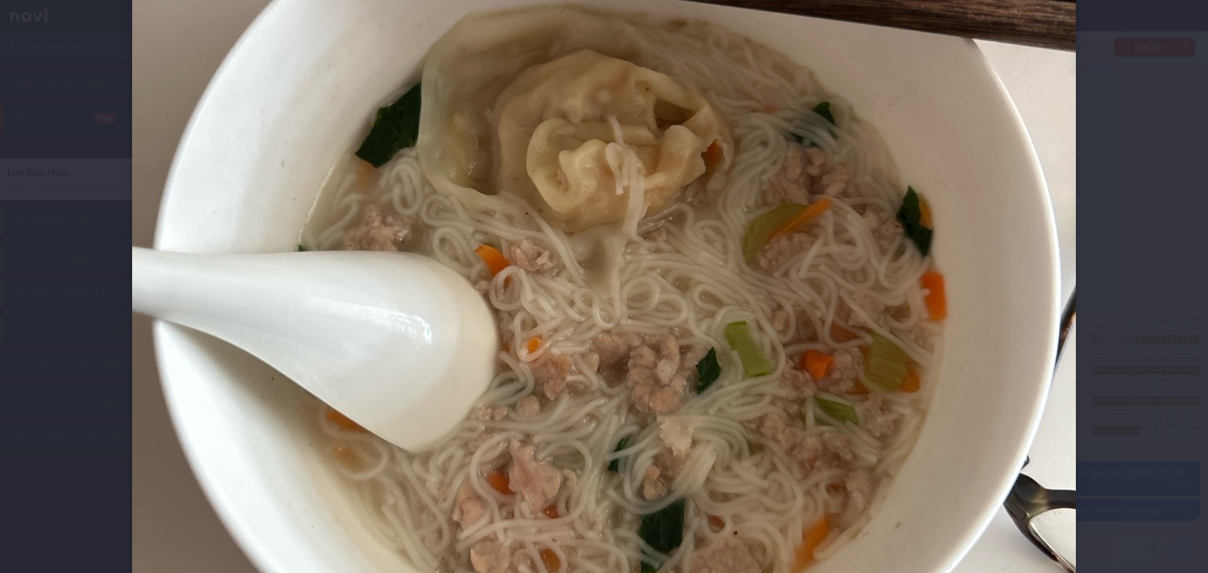
scroll to position [440, 0]
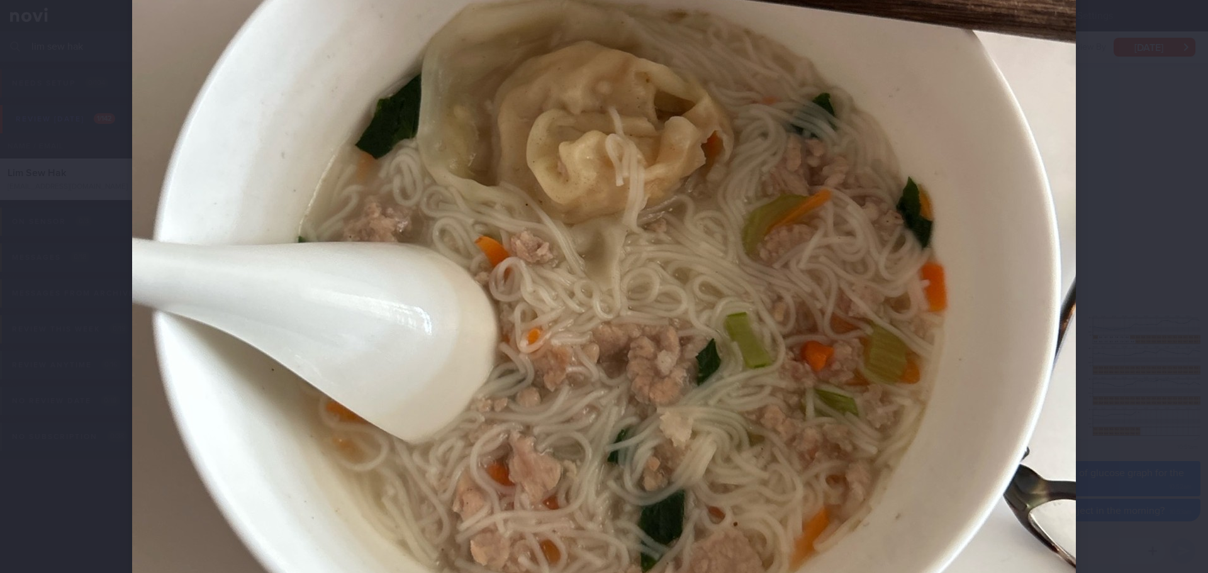
click at [1097, 201] on div at bounding box center [604, 239] width 1044 height 1359
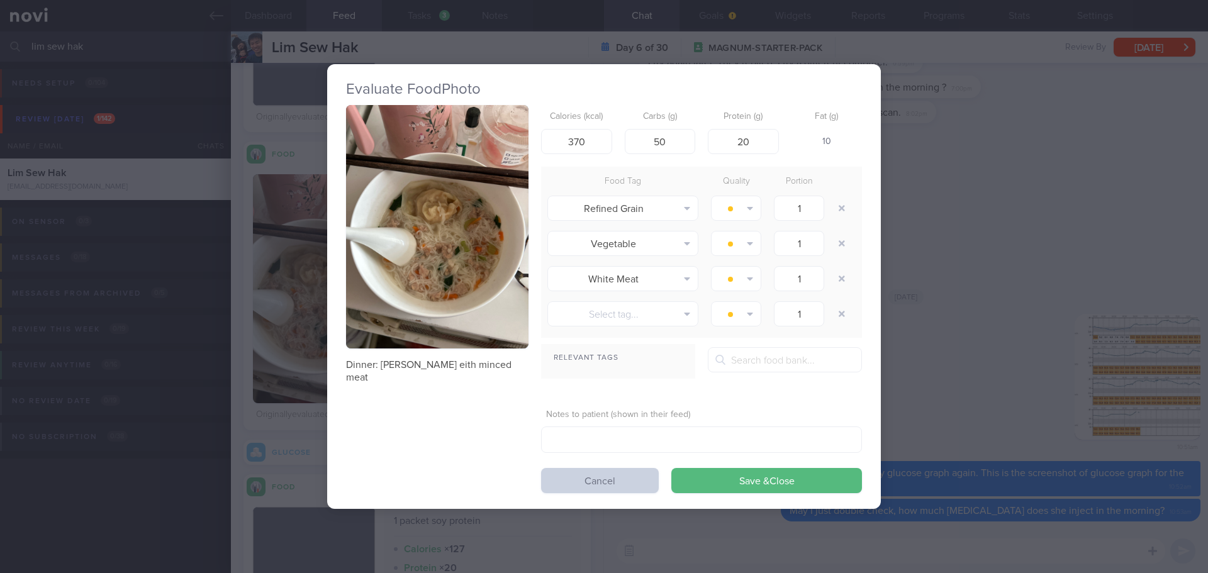
click at [592, 483] on button "Cancel" at bounding box center [600, 480] width 118 height 25
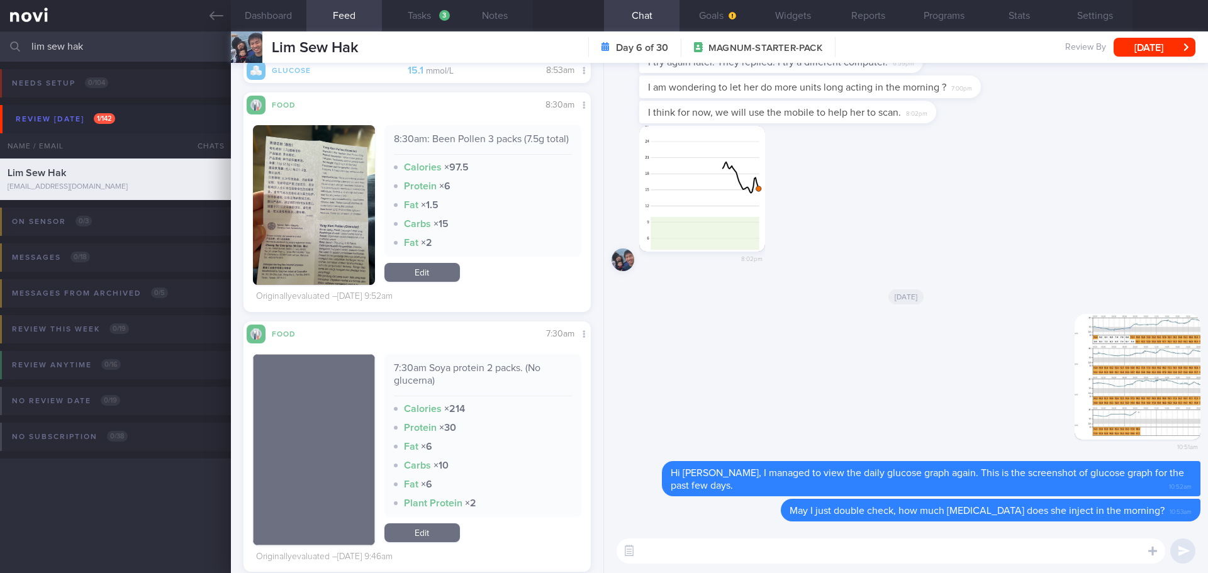
scroll to position [6291, 0]
click at [341, 198] on button "button" at bounding box center [314, 204] width 122 height 160
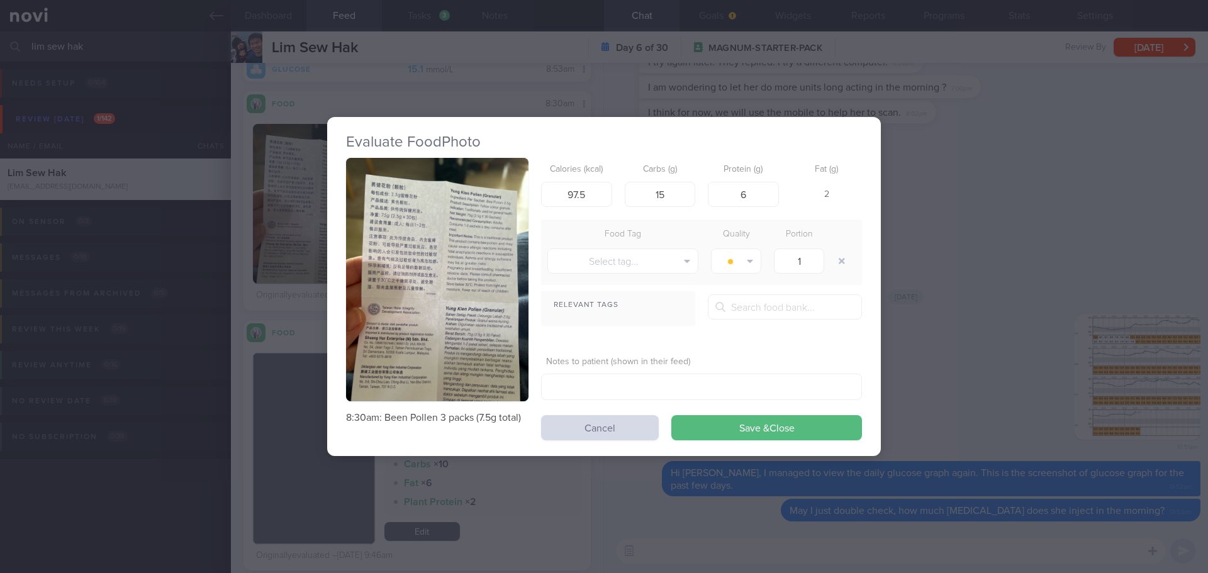
click at [429, 160] on button "button" at bounding box center [437, 279] width 182 height 243
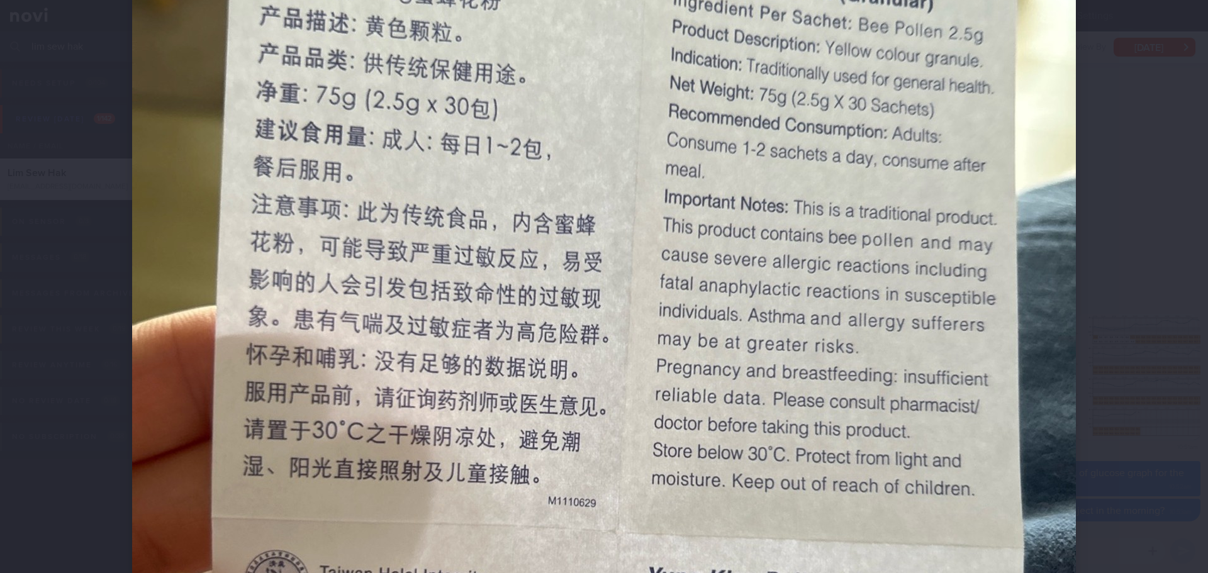
scroll to position [126, 0]
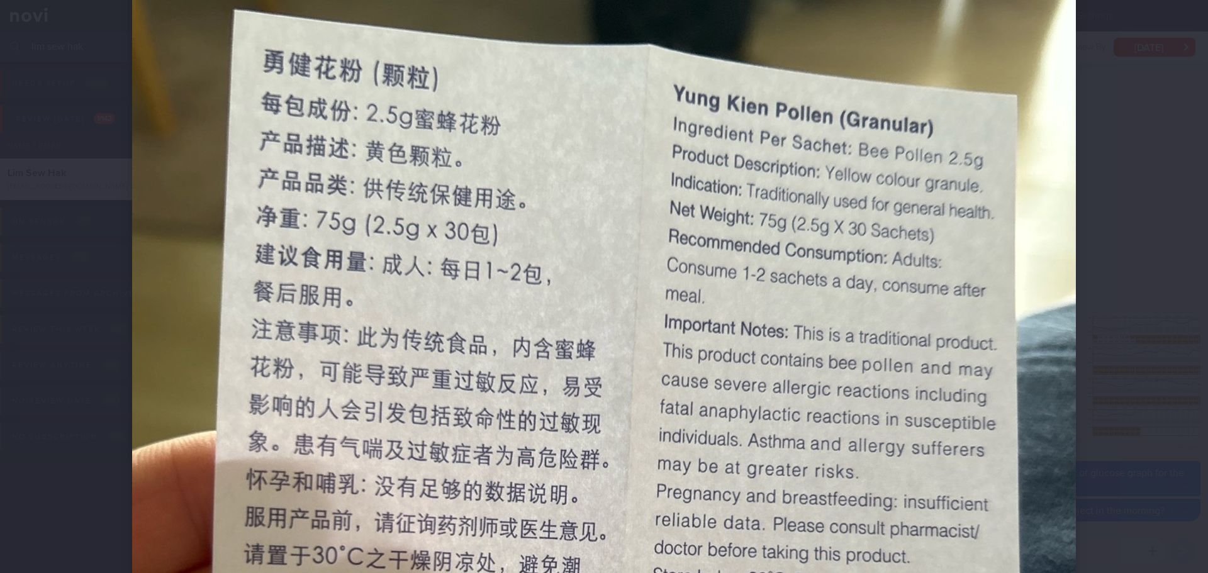
click at [1159, 265] on div at bounding box center [604, 286] width 1208 height 573
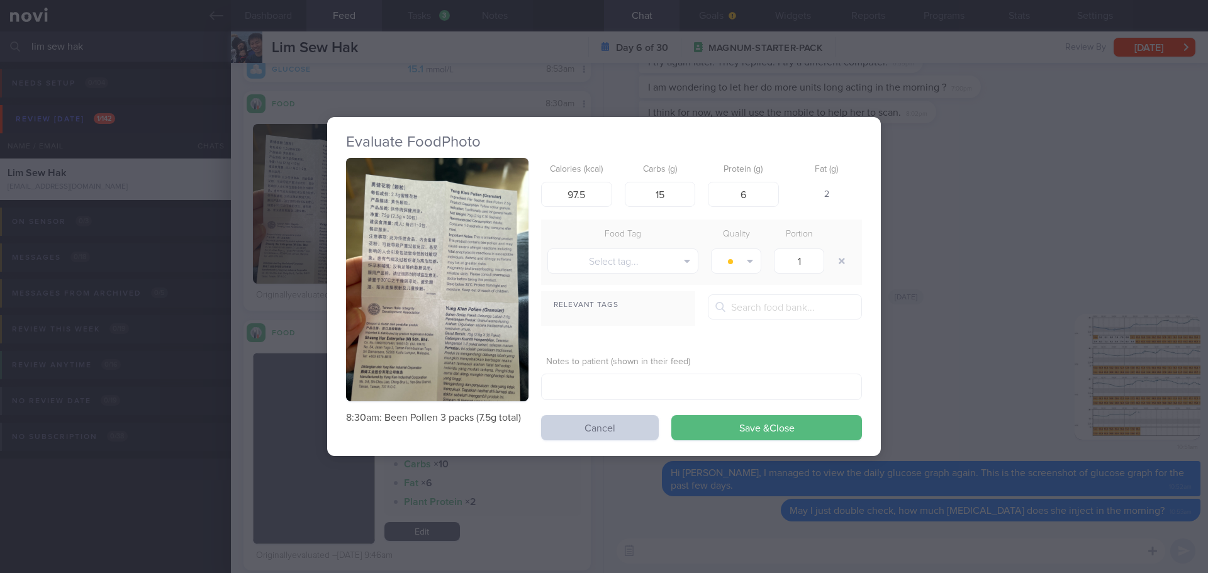
click at [582, 424] on button "Cancel" at bounding box center [600, 427] width 118 height 25
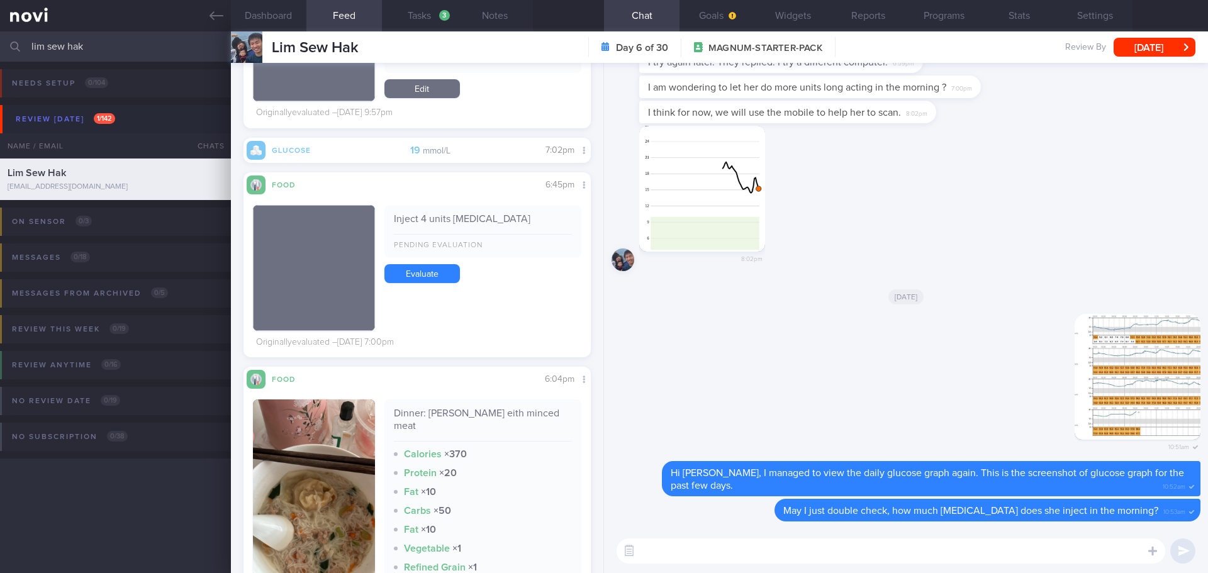
scroll to position [3935, 0]
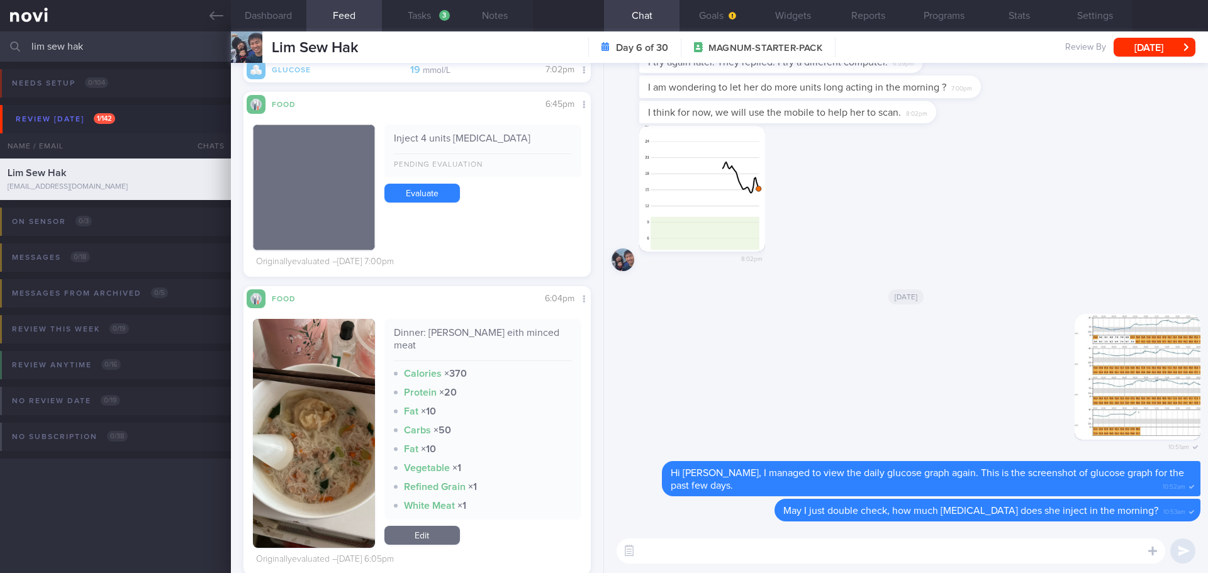
click at [664, 552] on textarea at bounding box center [891, 551] width 549 height 25
type textarea "A"
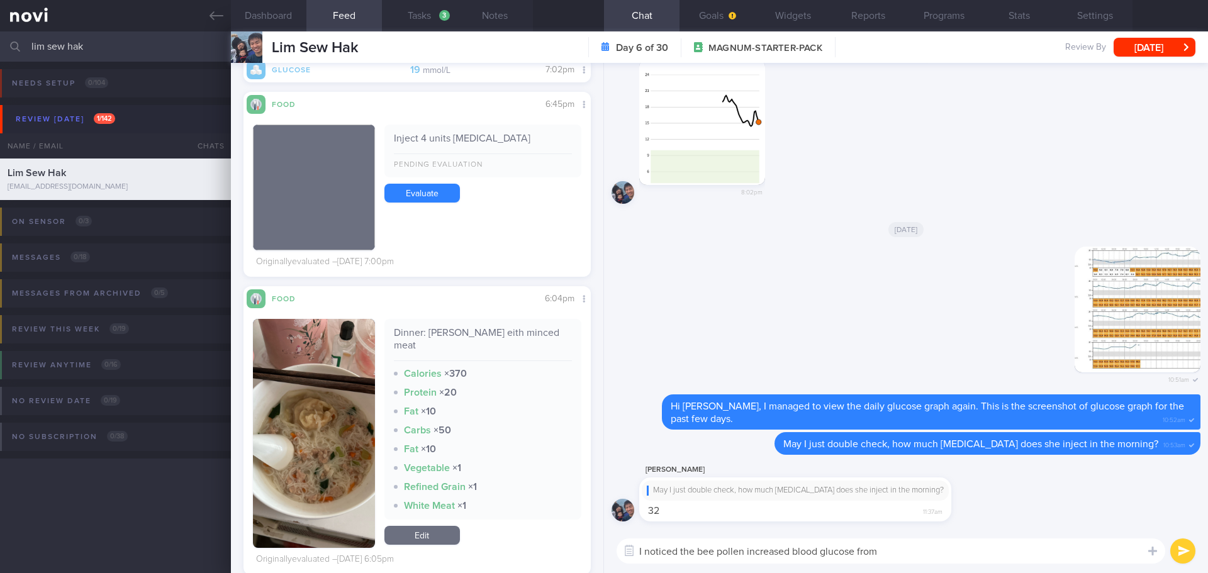
type textarea "I noticed the bee pollen increased blood glucose from"
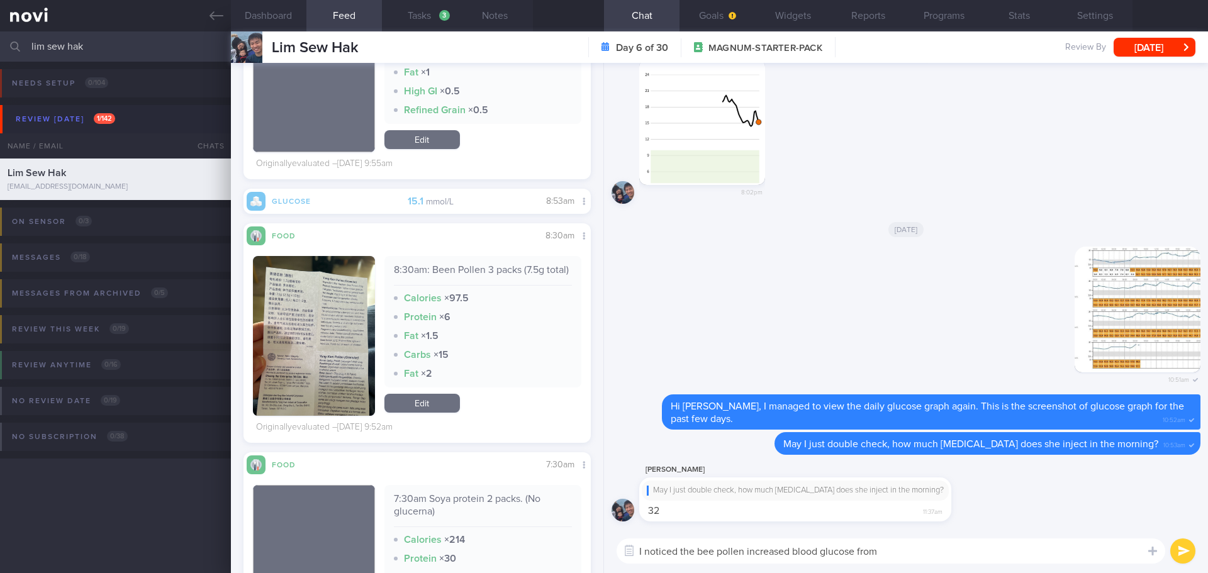
scroll to position [6074, 0]
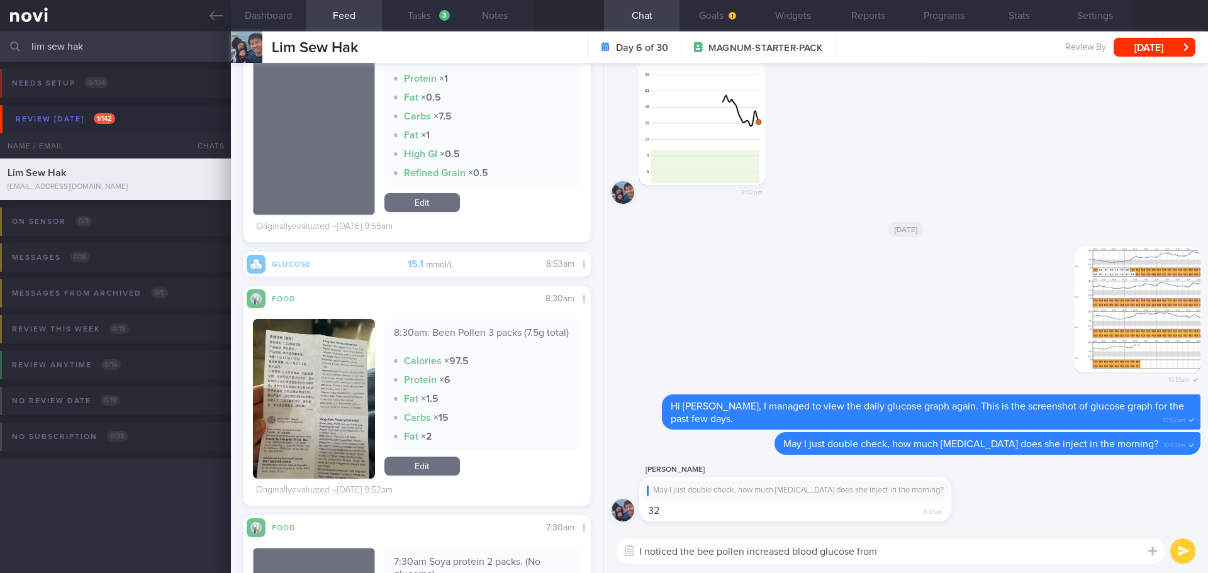
drag, startPoint x: 908, startPoint y: 553, endPoint x: 604, endPoint y: 583, distance: 305.4
click at [604, 573] on html "You are offline! Some functionality will be unavailable Patients New Users Coac…" at bounding box center [604, 286] width 1208 height 573
type textarea "n"
type textarea "T"
type textarea "Noted with thanks, I will check with Dr Yeo and get back to you."
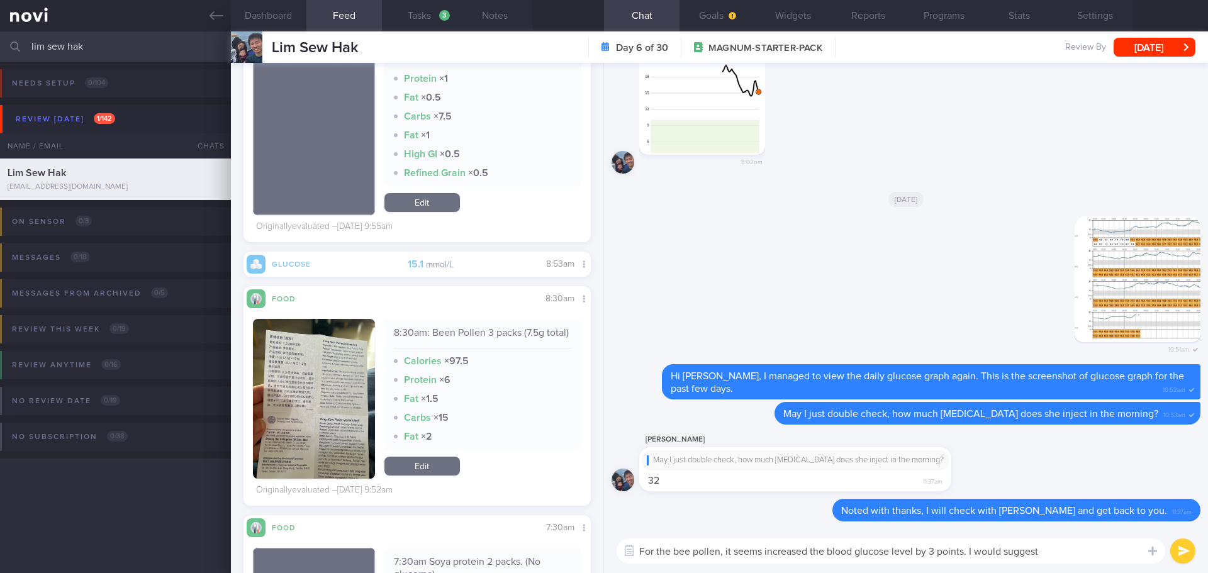
type textarea "For the bee pollen, it seems increased the blood glucose level by 3 points. I w…"
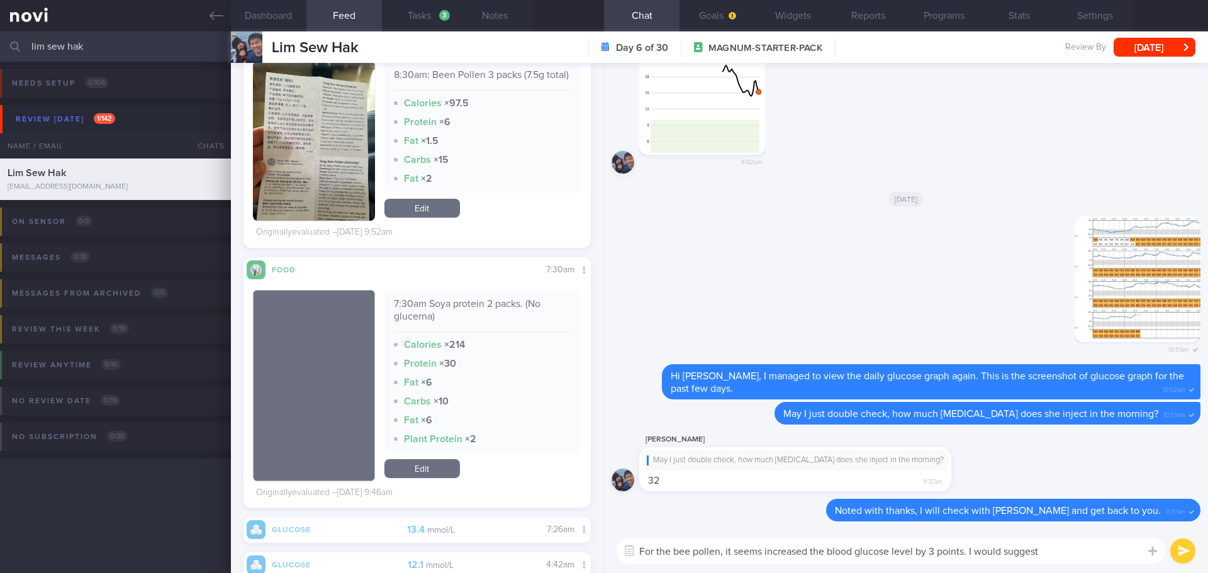
scroll to position [177, 327]
click at [1064, 552] on textarea "For the bee pollen, it seems increased the blood glucose level by 3 points. I w…" at bounding box center [891, 551] width 549 height 25
drag, startPoint x: 1064, startPoint y: 552, endPoint x: 630, endPoint y: 565, distance: 434.3
click at [630, 565] on div "For the bee pollen, it seems increased the blood glucose level by 3 points. I w…" at bounding box center [906, 551] width 604 height 44
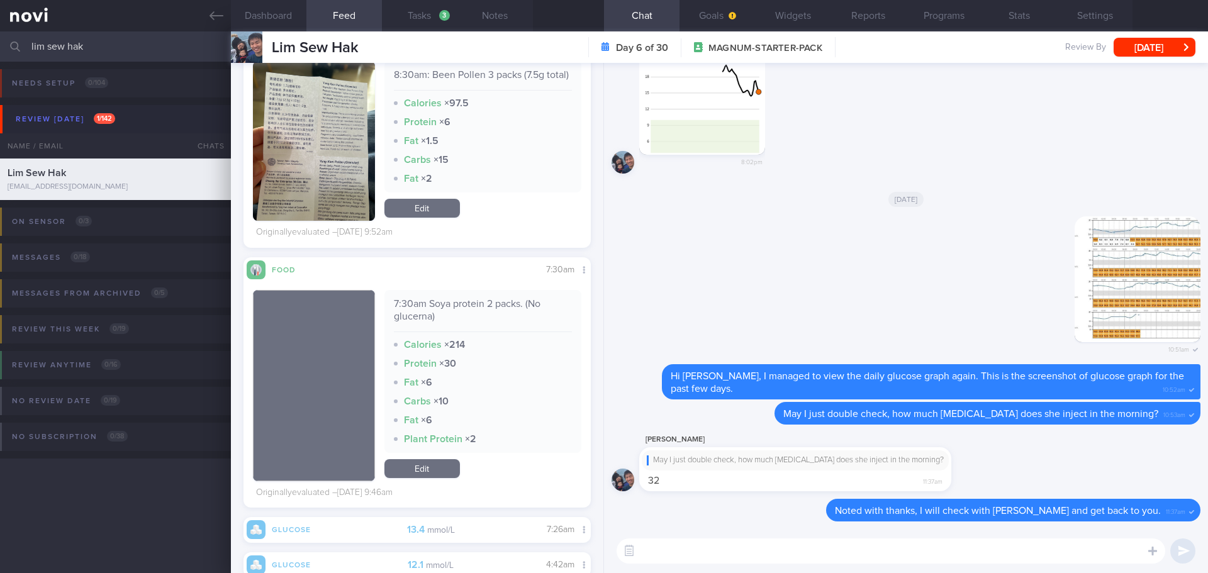
click at [657, 549] on textarea at bounding box center [891, 551] width 549 height 25
